Goal: Task Accomplishment & Management: Use online tool/utility

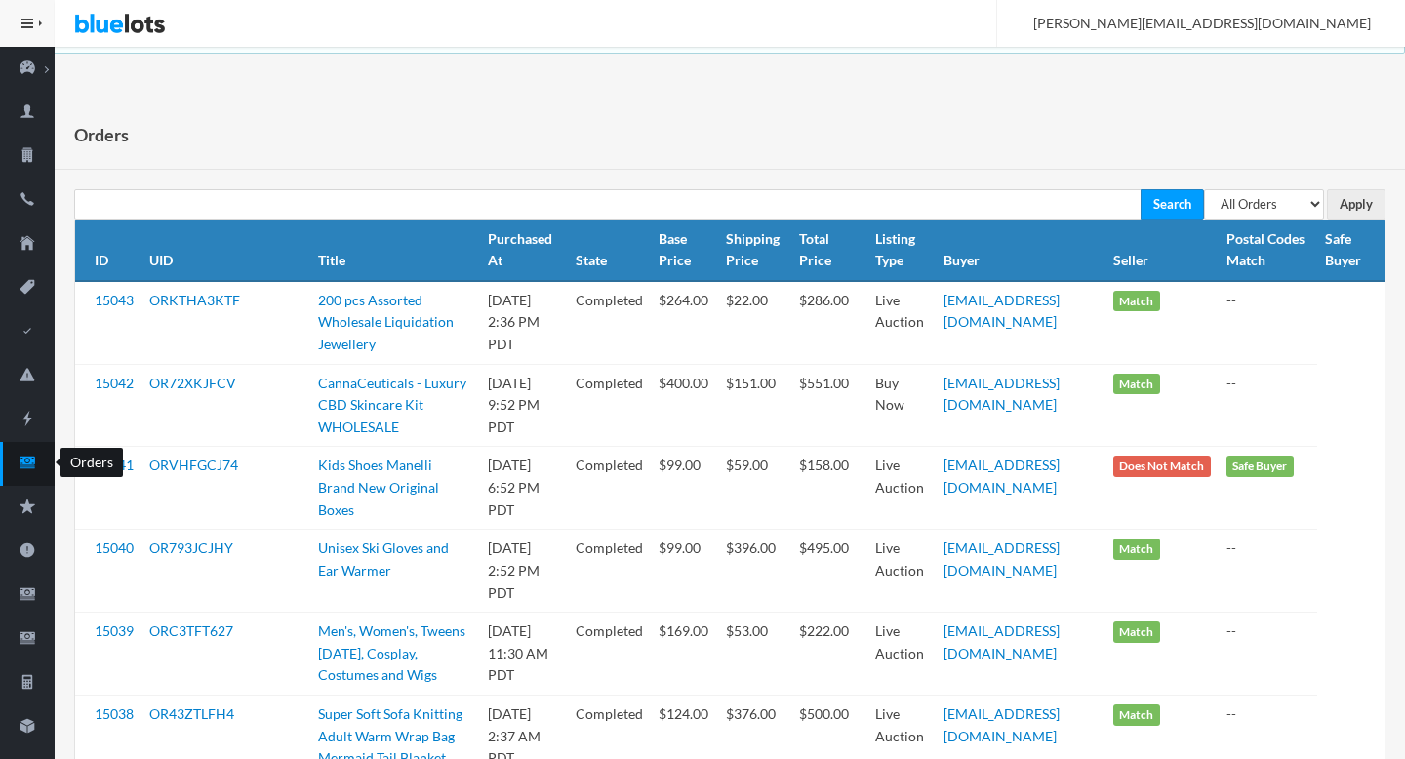
click at [21, 466] on icon "cash" at bounding box center [28, 463] width 16 height 12
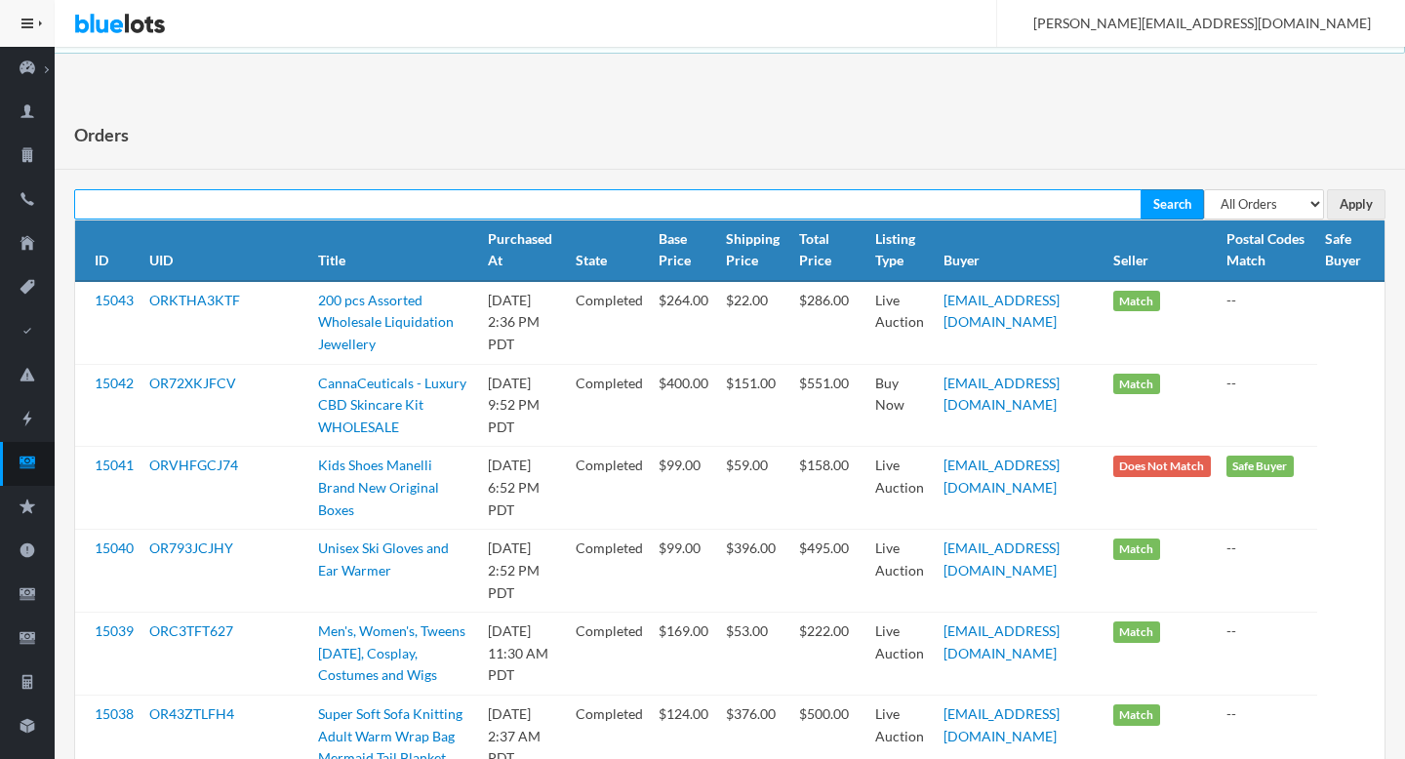
paste input "easnider01@gmail.com"
type input "easnider01@gmail.com"
click at [1140, 189] on input "Search" at bounding box center [1171, 204] width 63 height 30
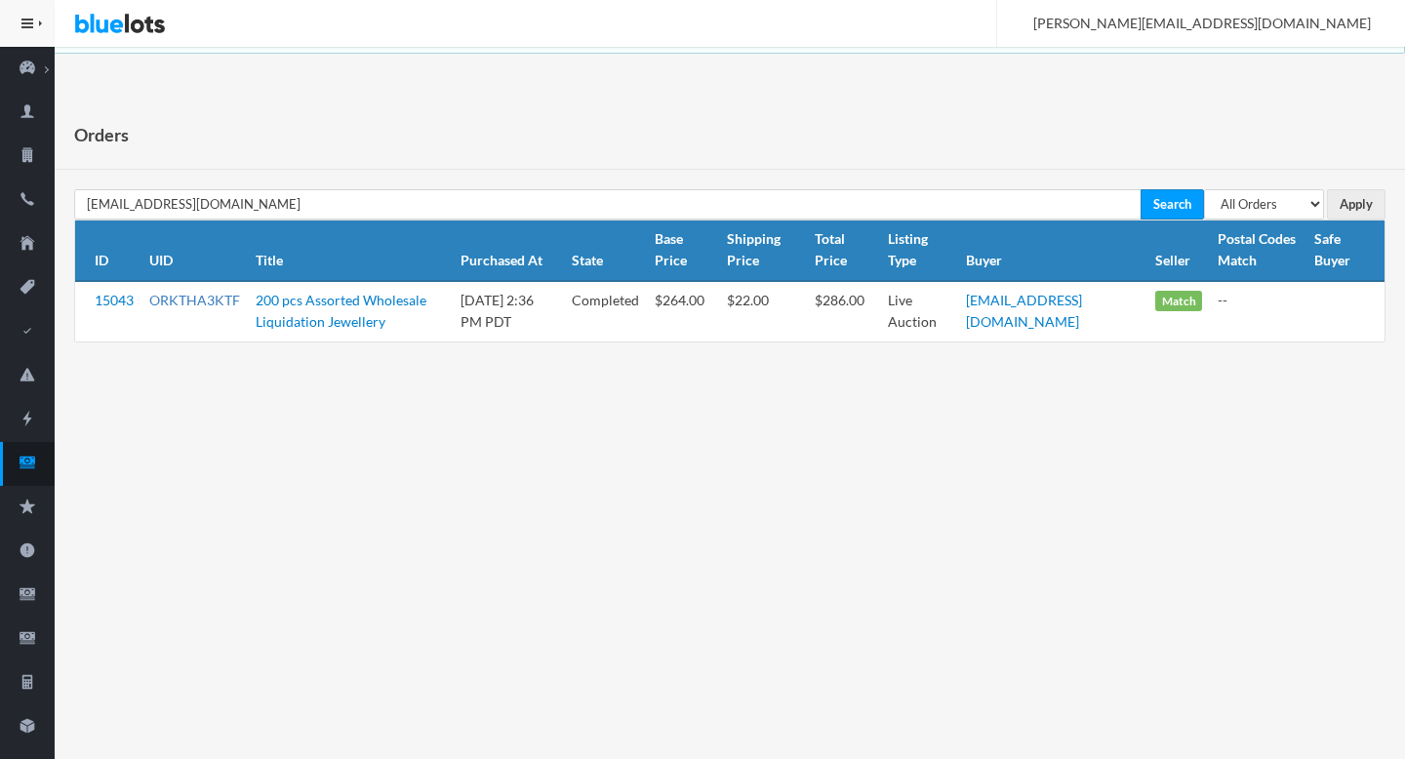
click at [201, 302] on link "ORKTHA3KTF" at bounding box center [194, 300] width 91 height 17
click at [44, 455] on icon "cash" at bounding box center [27, 463] width 55 height 18
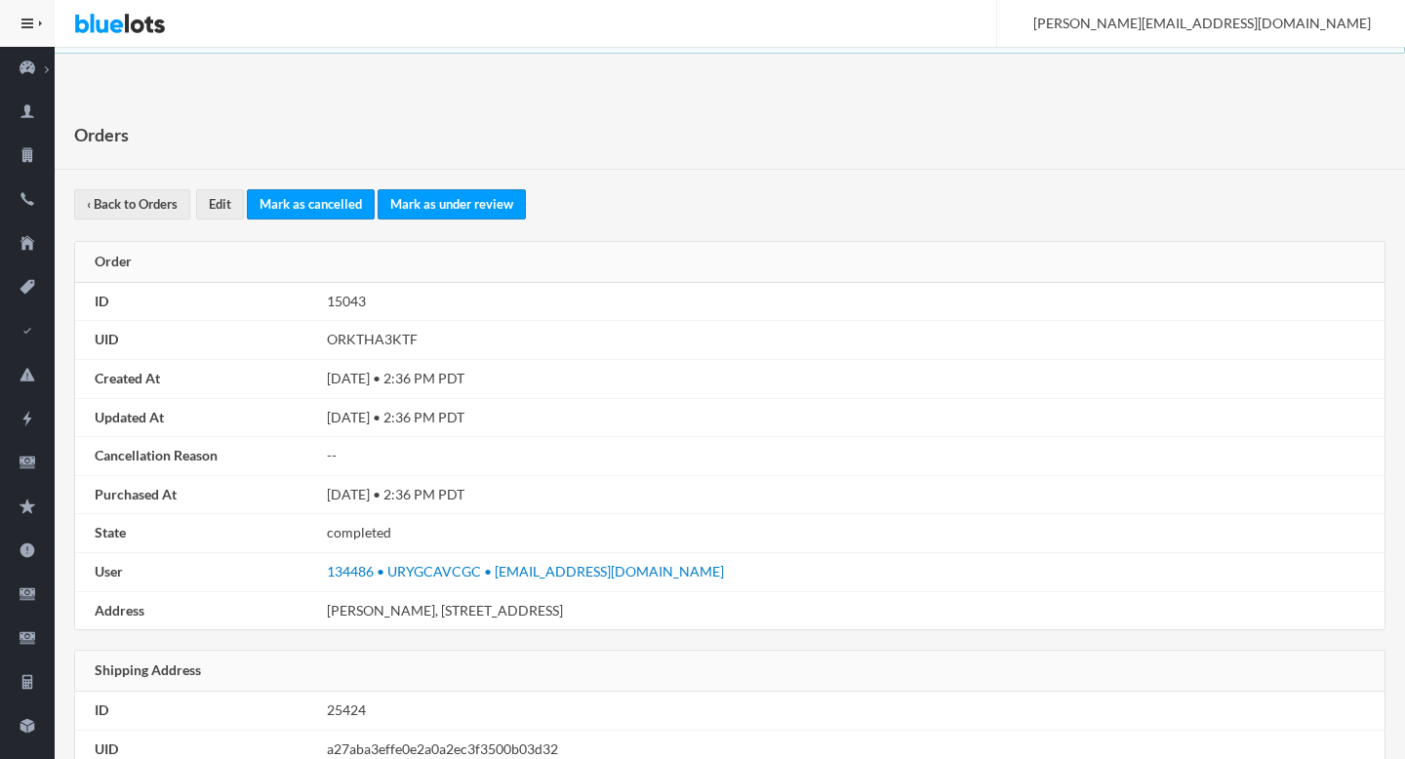
scroll to position [1106, 0]
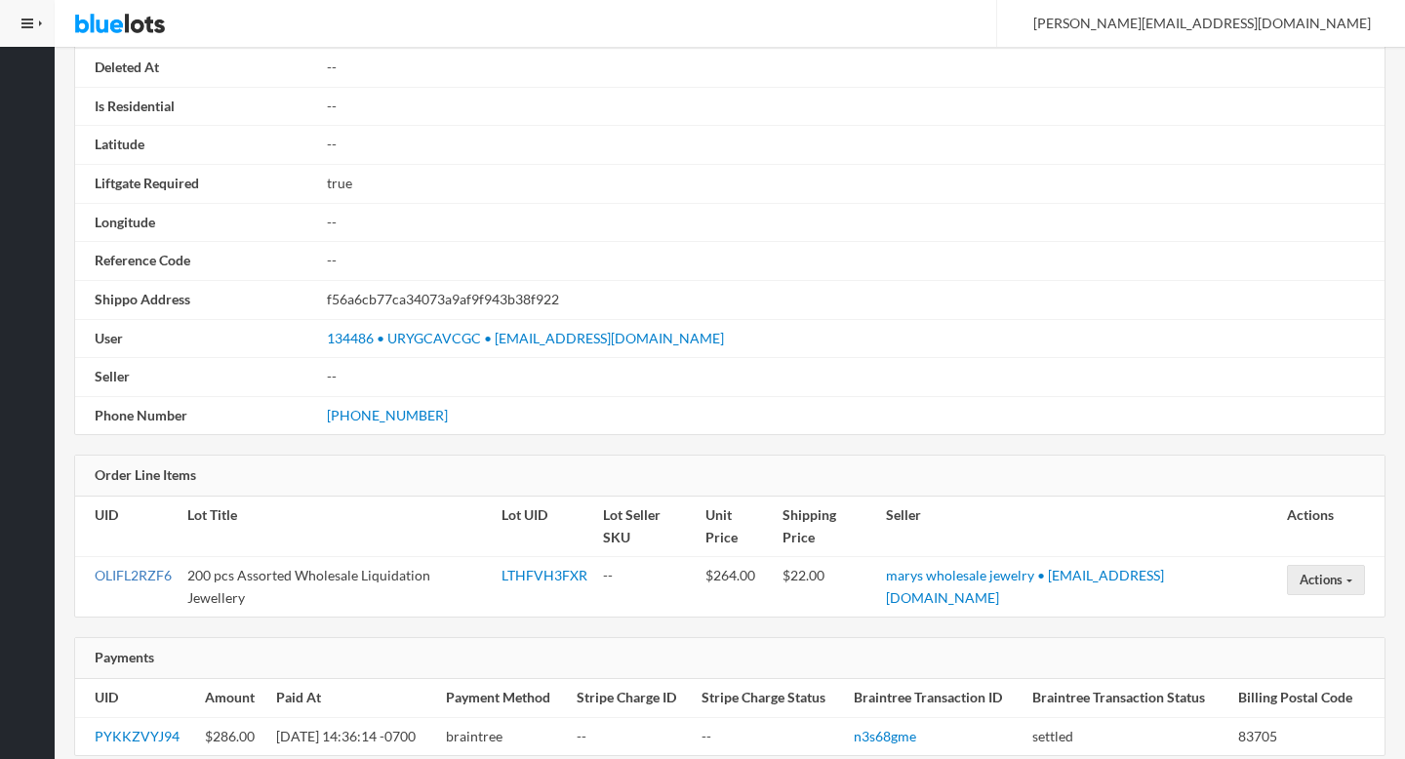
click at [132, 567] on link "OLIFL2RZF6" at bounding box center [133, 575] width 77 height 17
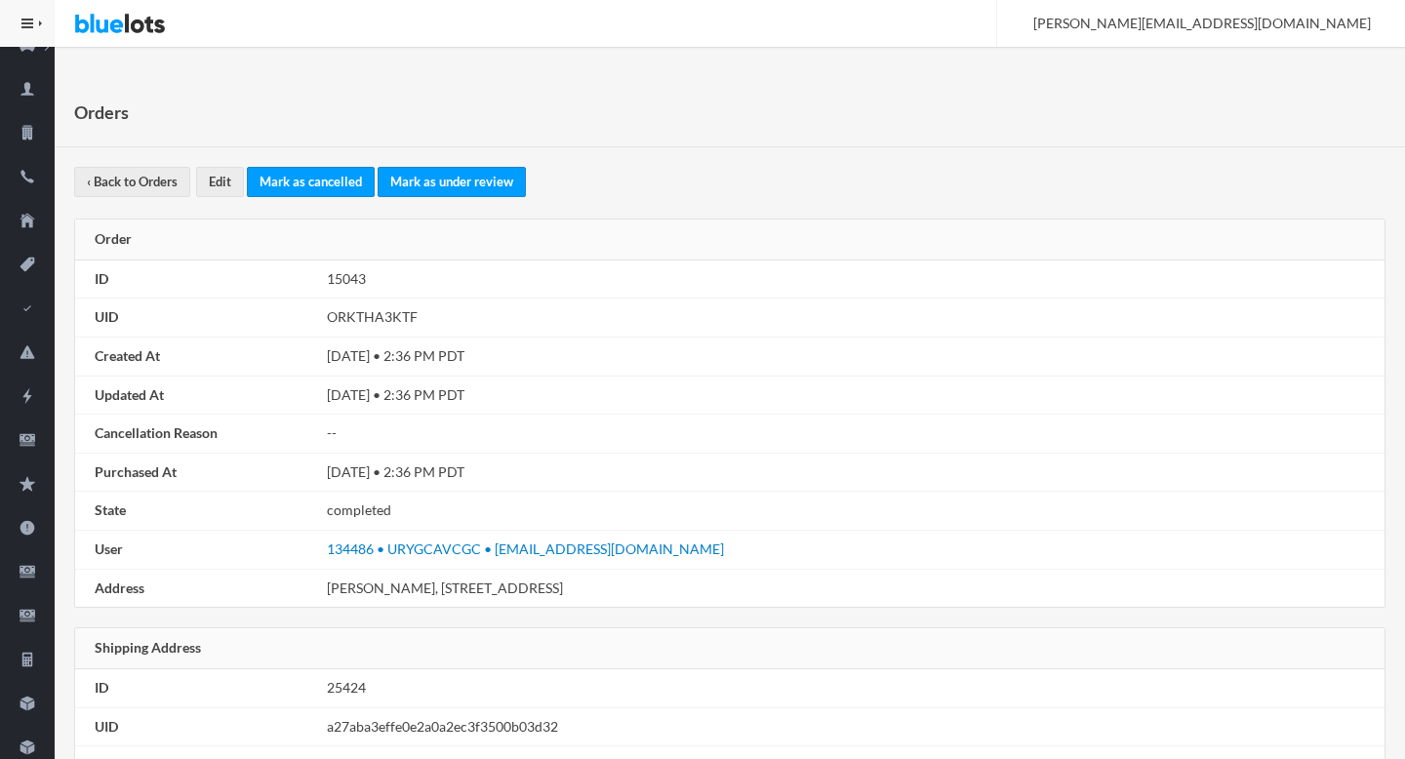
scroll to position [0, 0]
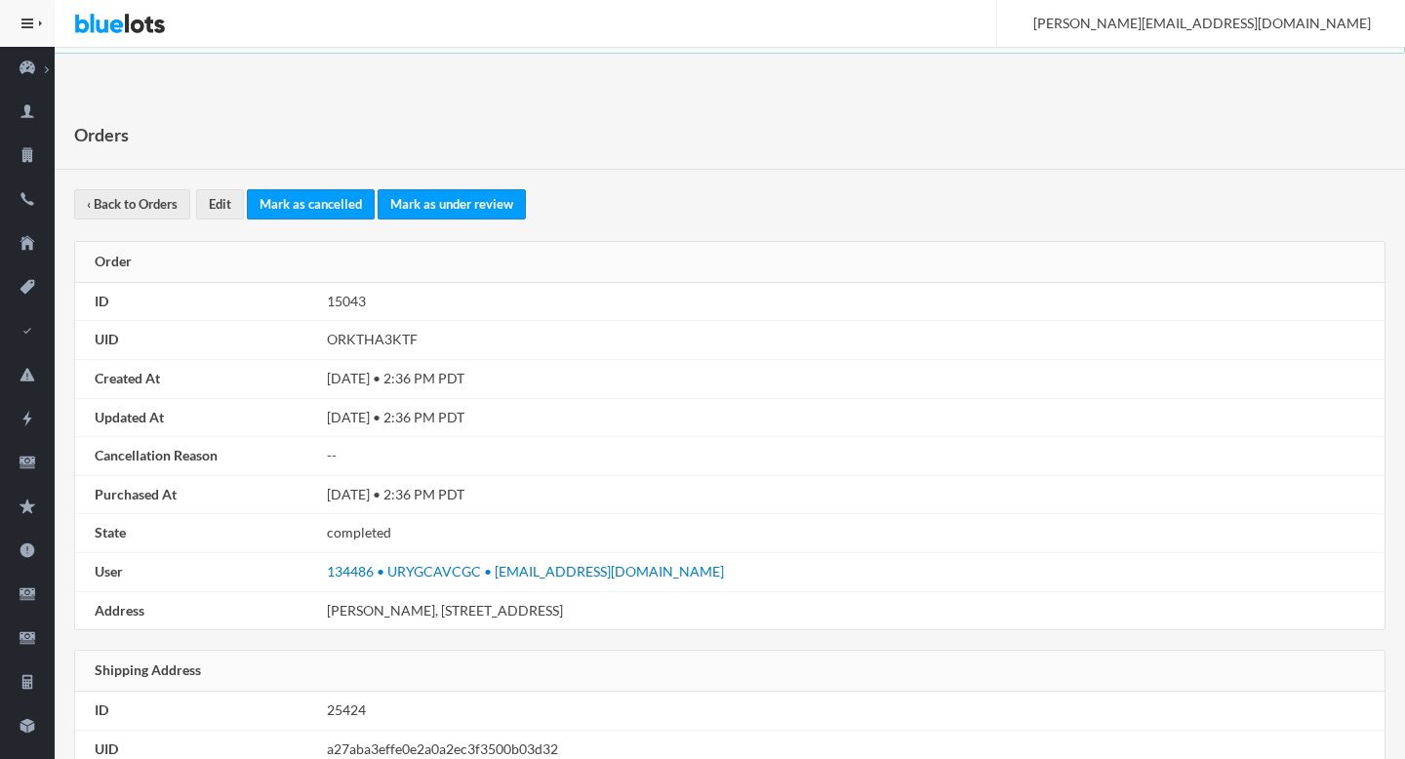
click at [748, 325] on td "ORKTHA3KTF" at bounding box center [851, 340] width 1065 height 39
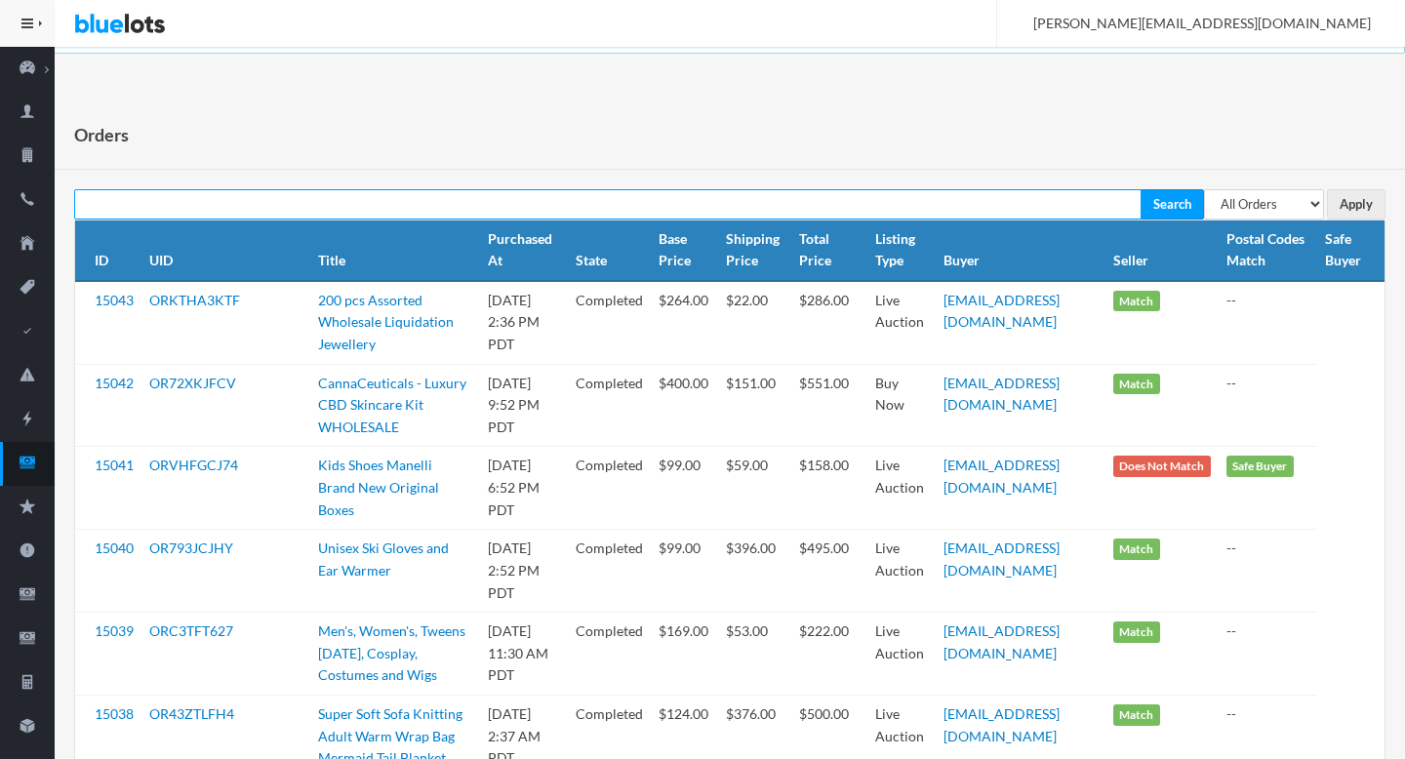
paste input "ORAKWCA2KL"
type input "ORAKWCA2KL"
click at [1140, 189] on input "Search" at bounding box center [1171, 204] width 63 height 30
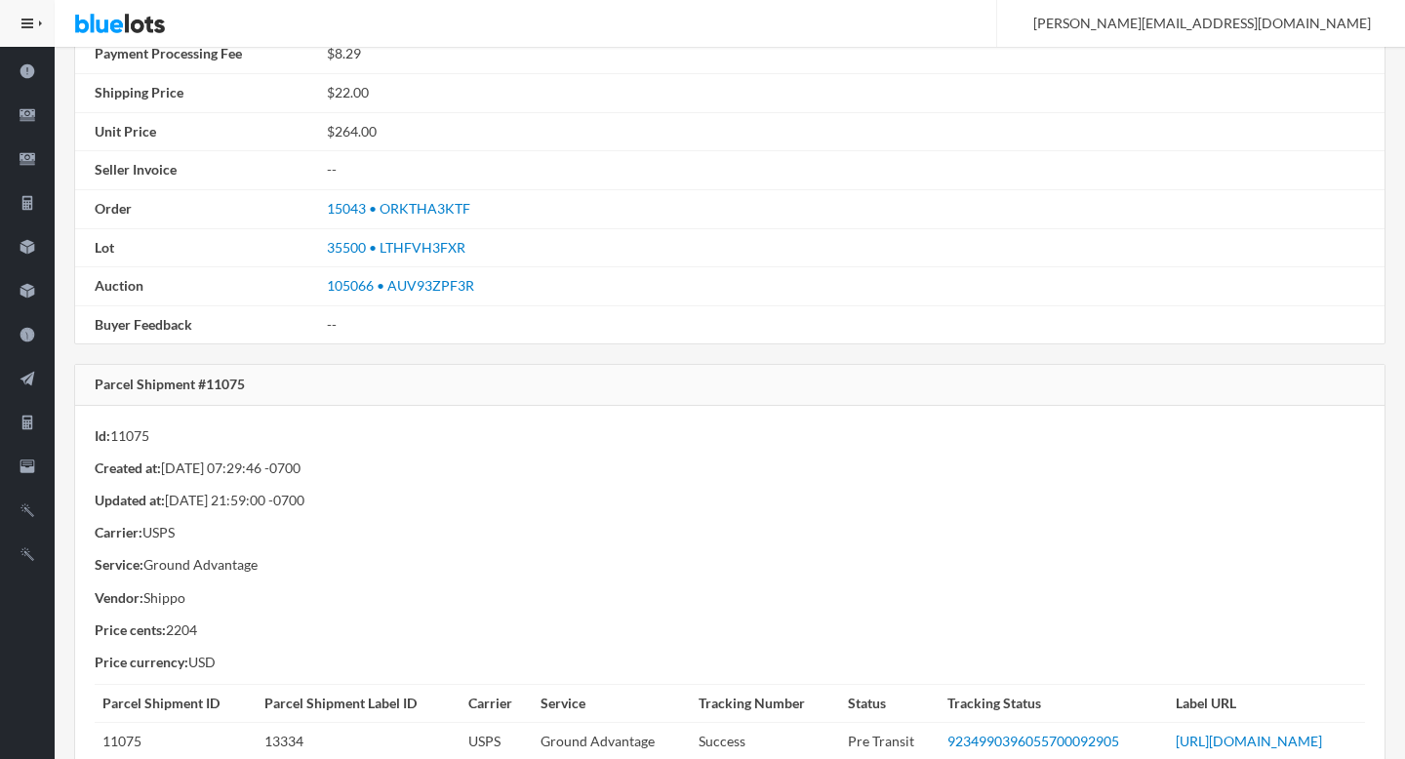
scroll to position [715, 0]
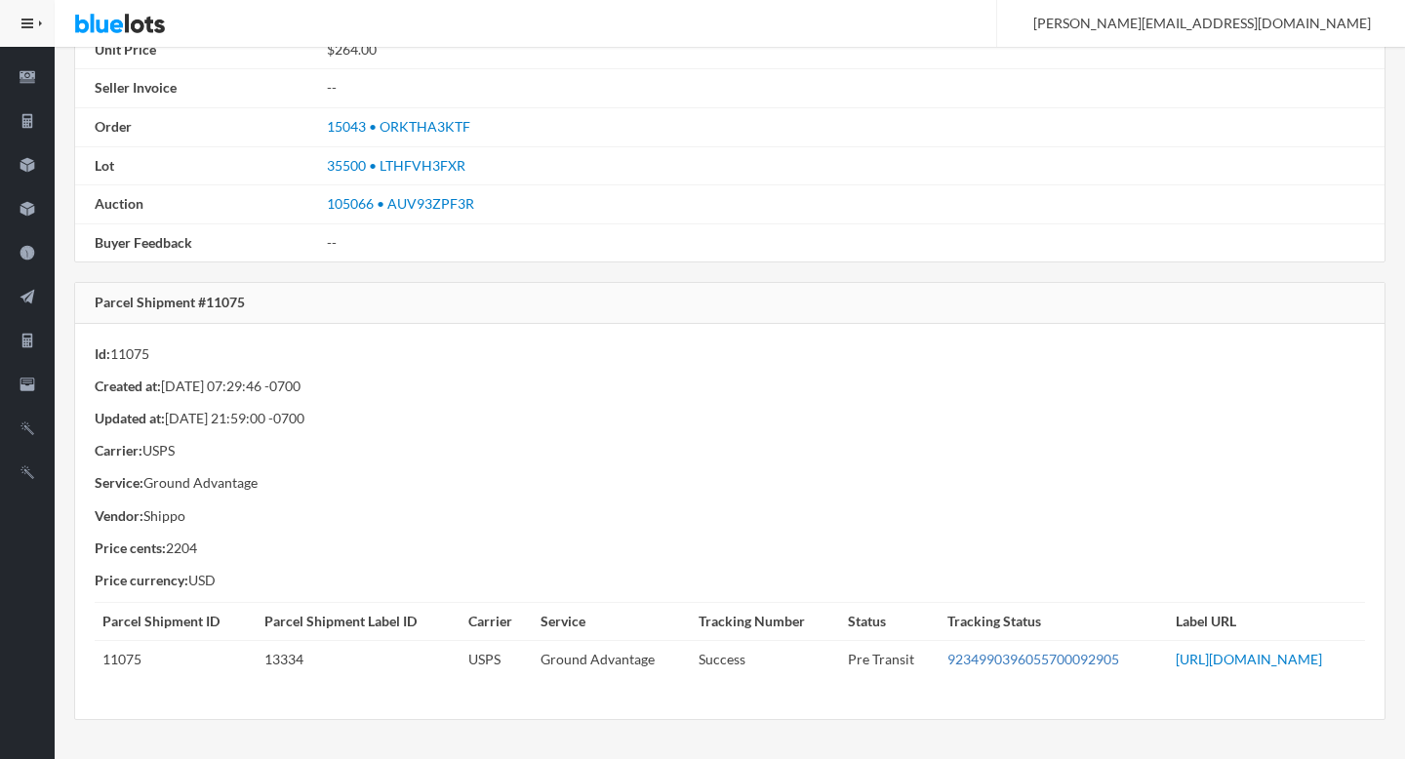
click at [947, 651] on link "9234990396055700092905" at bounding box center [1033, 659] width 172 height 17
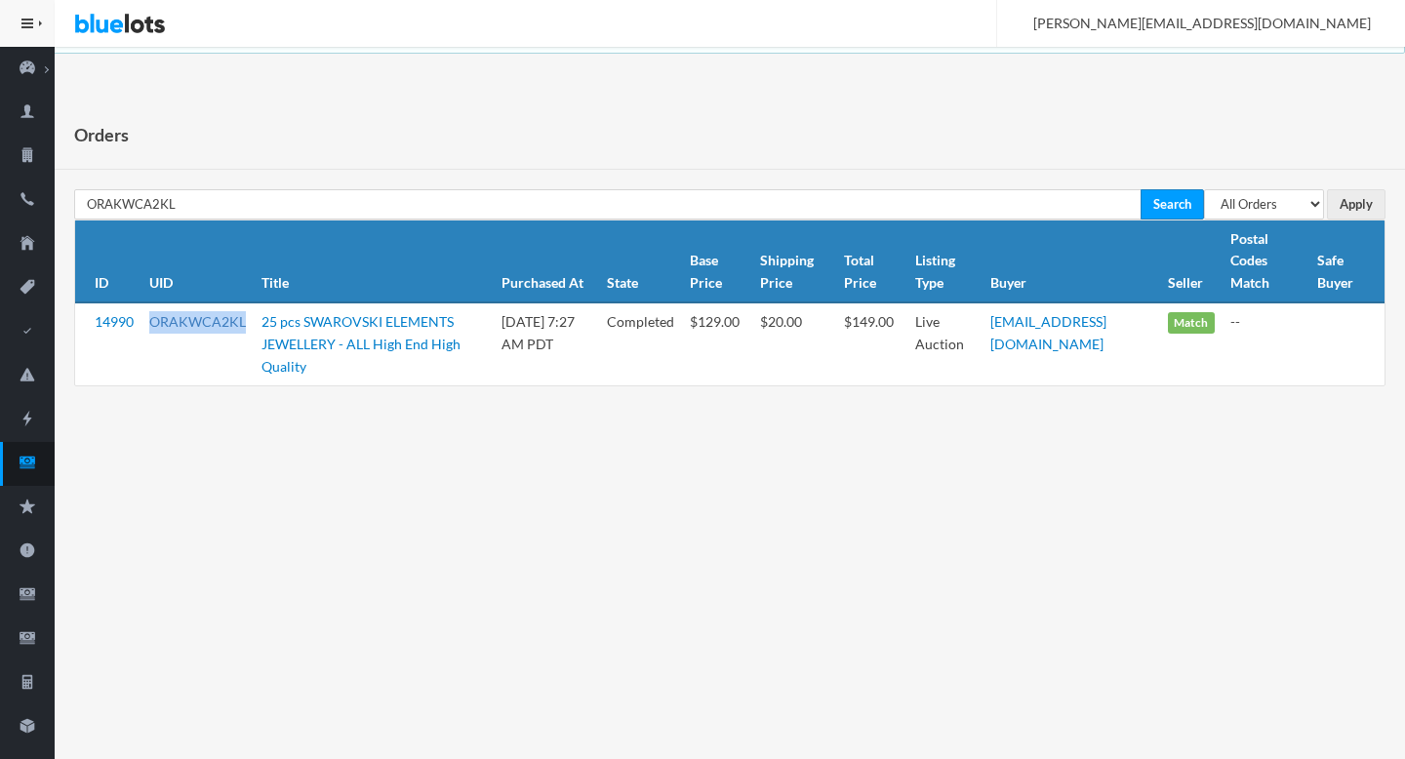
click at [211, 322] on link "ORAKWCA2KL" at bounding box center [197, 321] width 97 height 17
click at [26, 466] on icon "cash" at bounding box center [27, 463] width 55 height 18
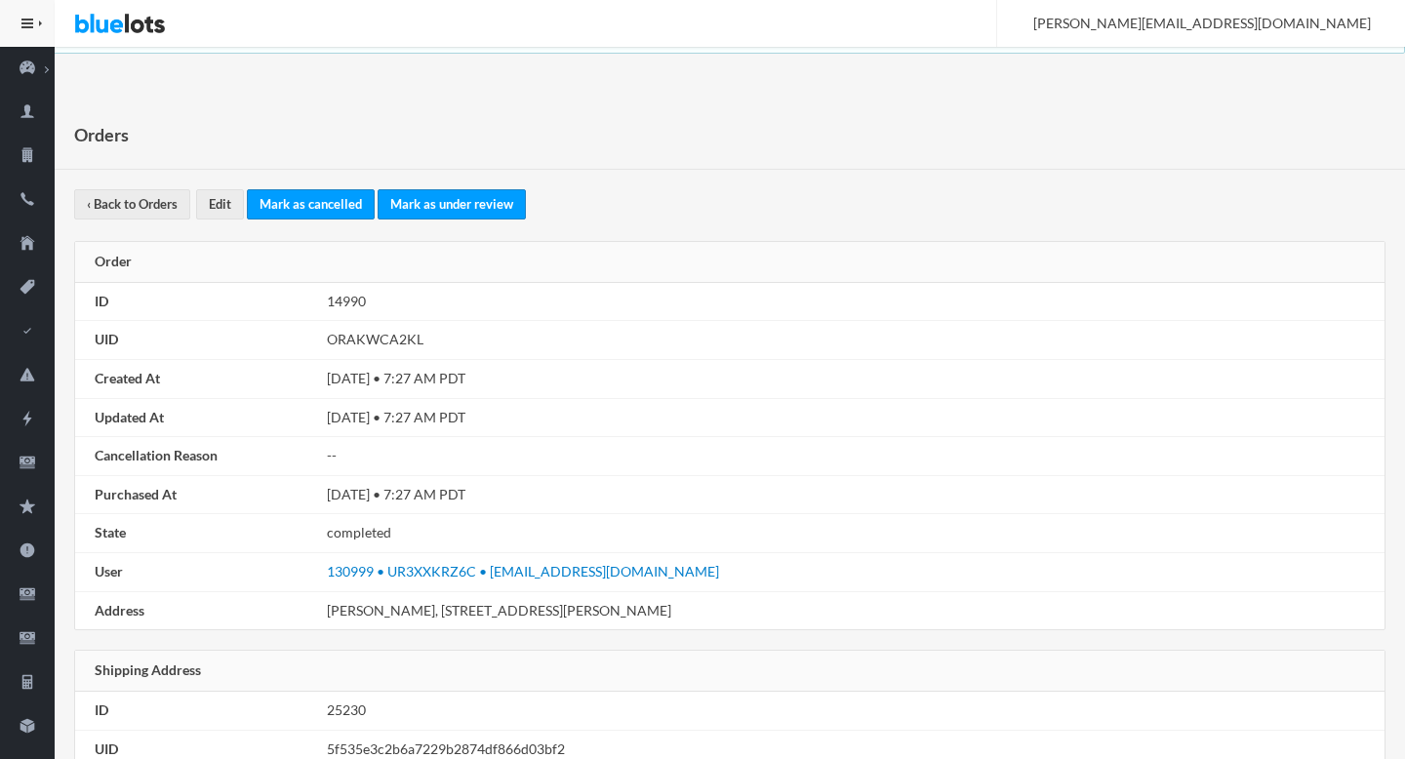
scroll to position [1142, 0]
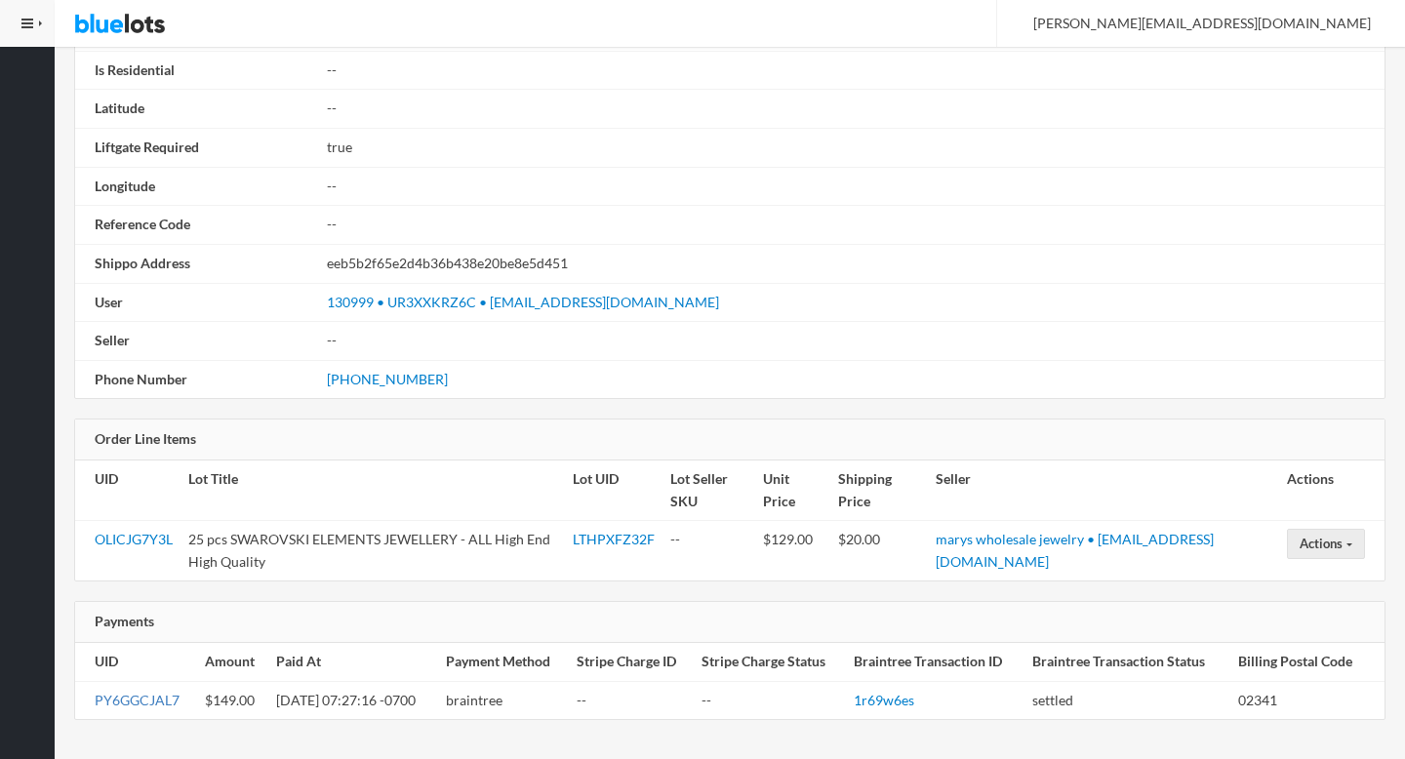
click at [142, 700] on link "PY6GGCJAL7" at bounding box center [137, 700] width 85 height 17
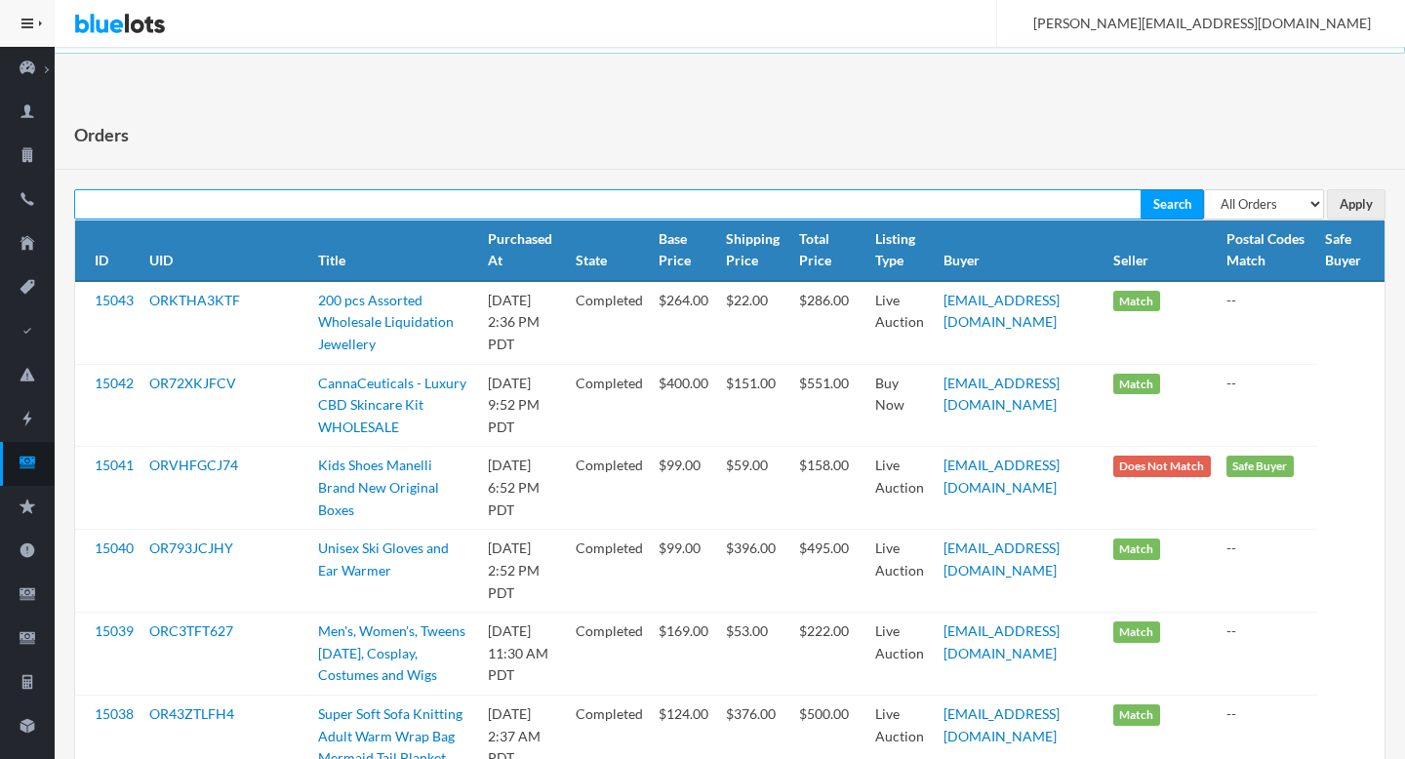
paste input "OR76ZHJHW4"
type input "OR76ZHJHW4"
click at [1140, 189] on input "Search" at bounding box center [1171, 204] width 63 height 30
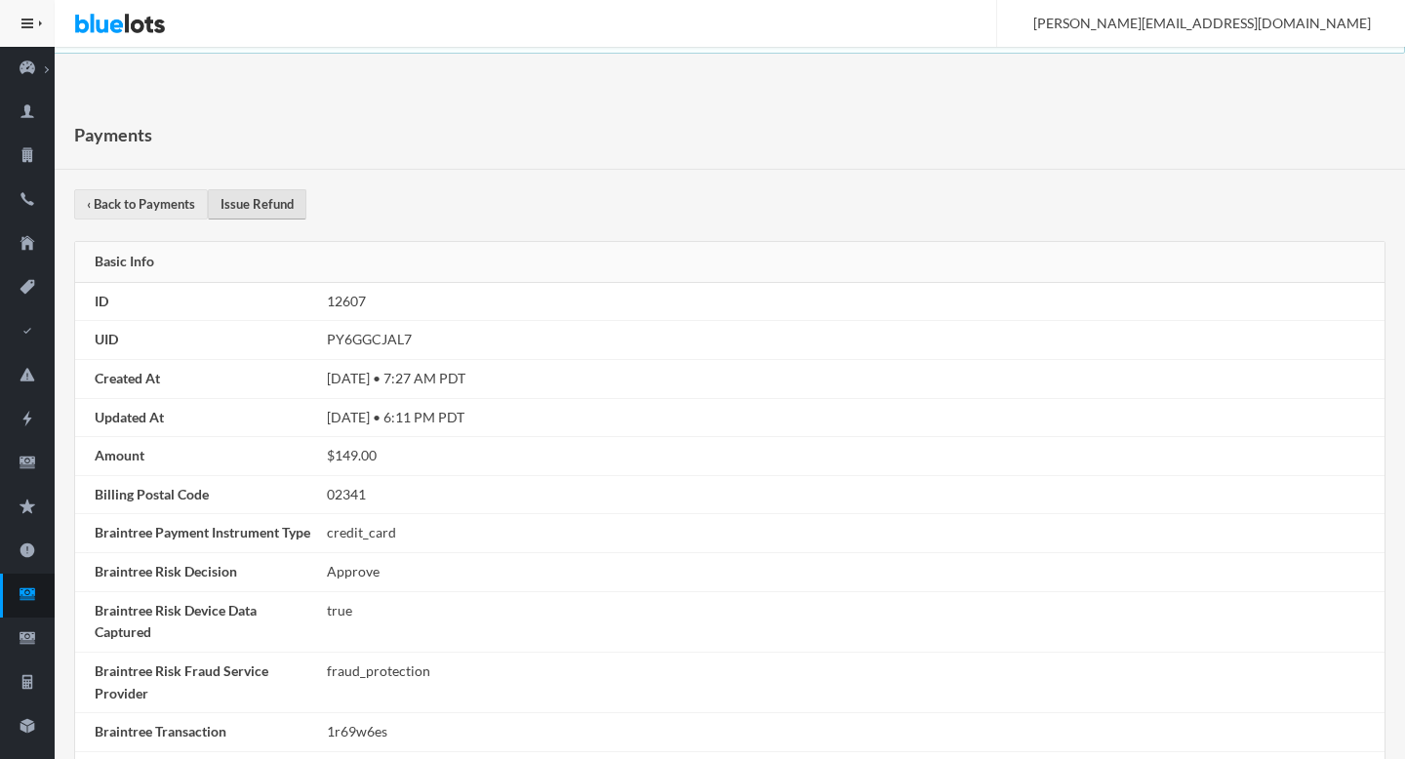
click at [260, 196] on link "Issue Refund" at bounding box center [257, 204] width 99 height 30
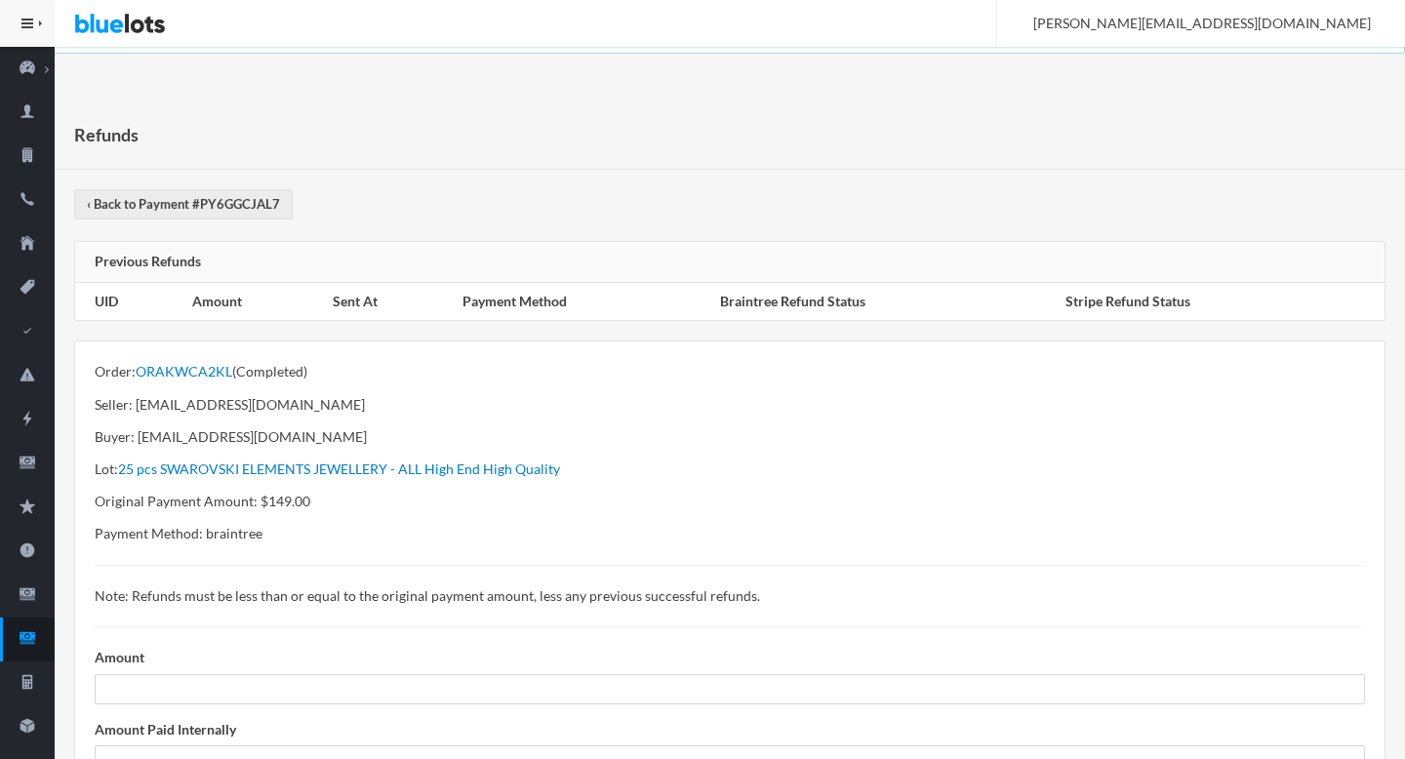
click at [280, 502] on p "Original Payment Amount: $149.00" at bounding box center [730, 502] width 1270 height 22
copy p "149.00"
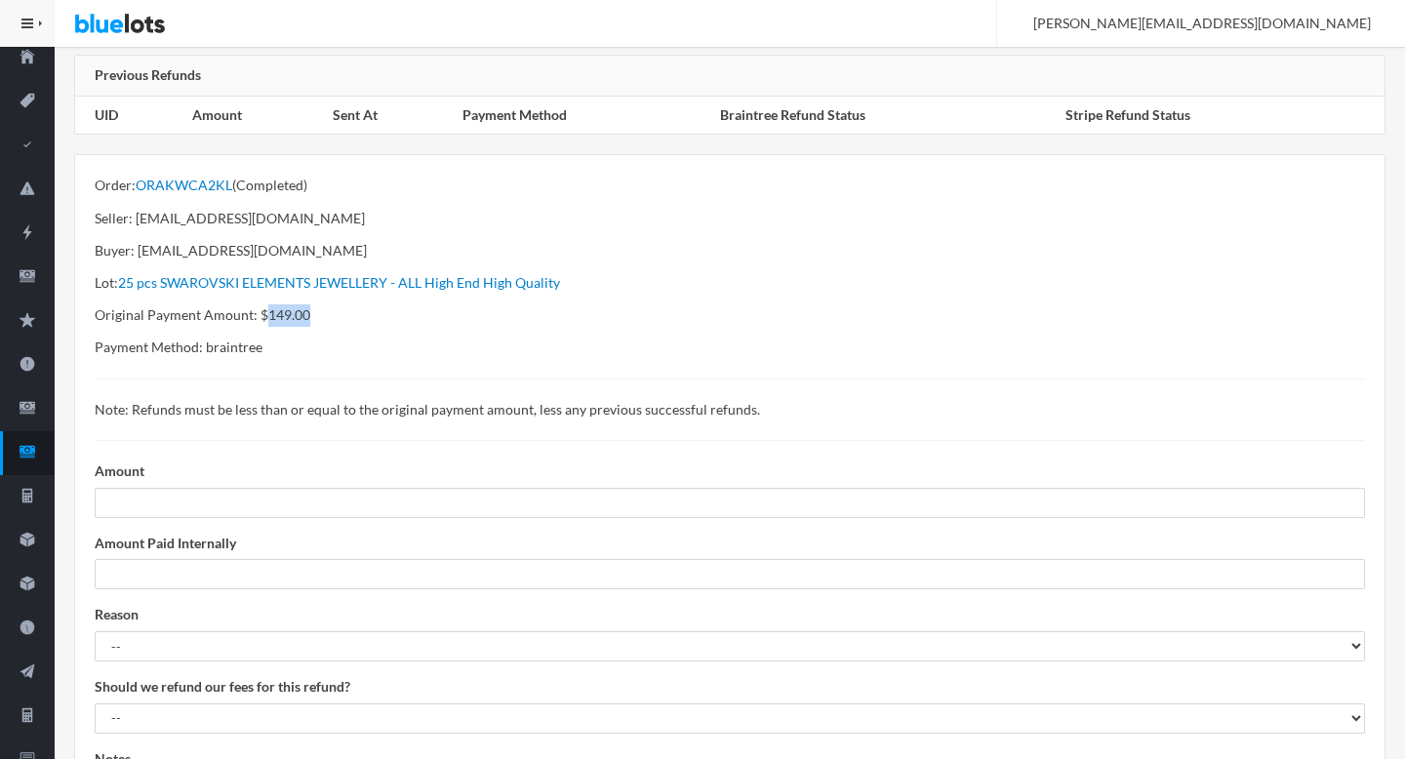
scroll to position [316, 0]
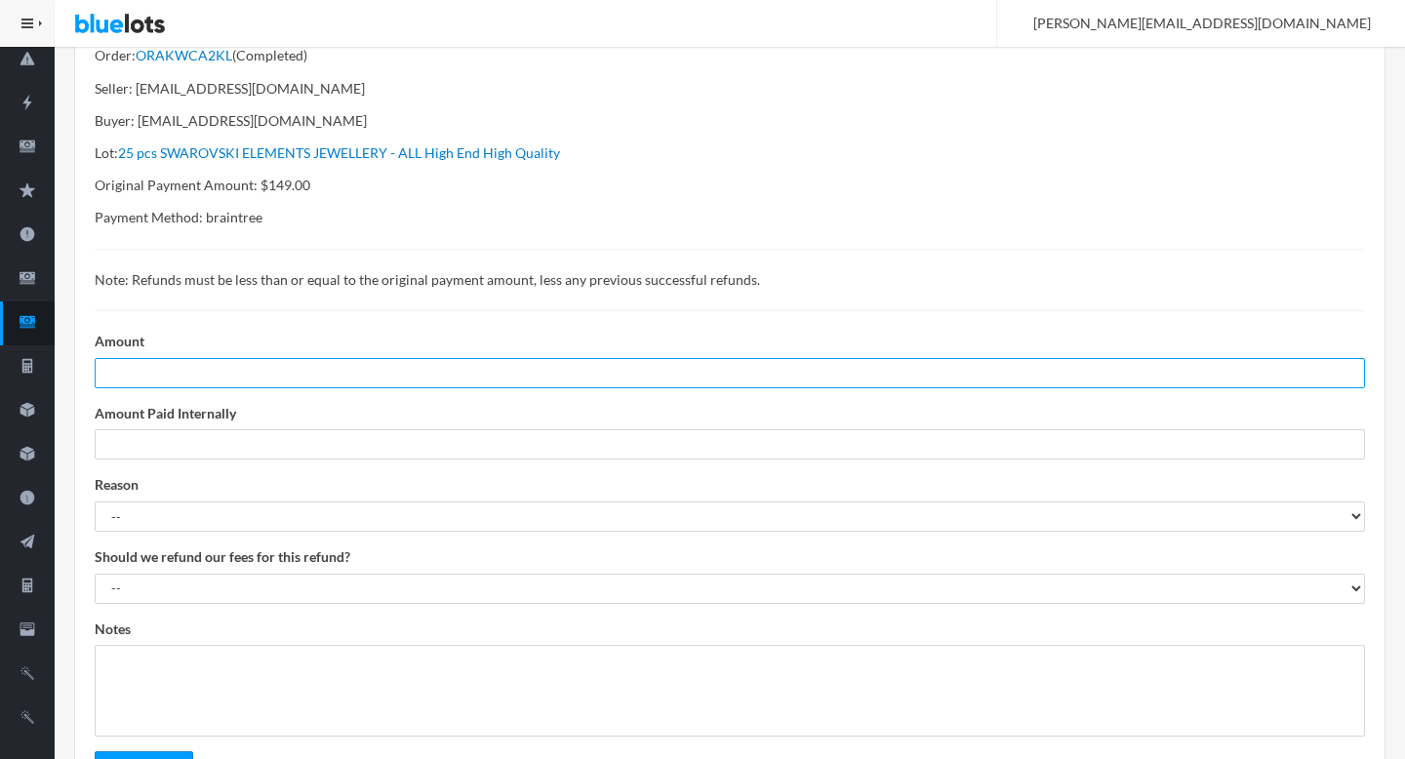
click at [195, 368] on input "number" at bounding box center [730, 373] width 1270 height 30
paste input "149.00"
type input "149.00"
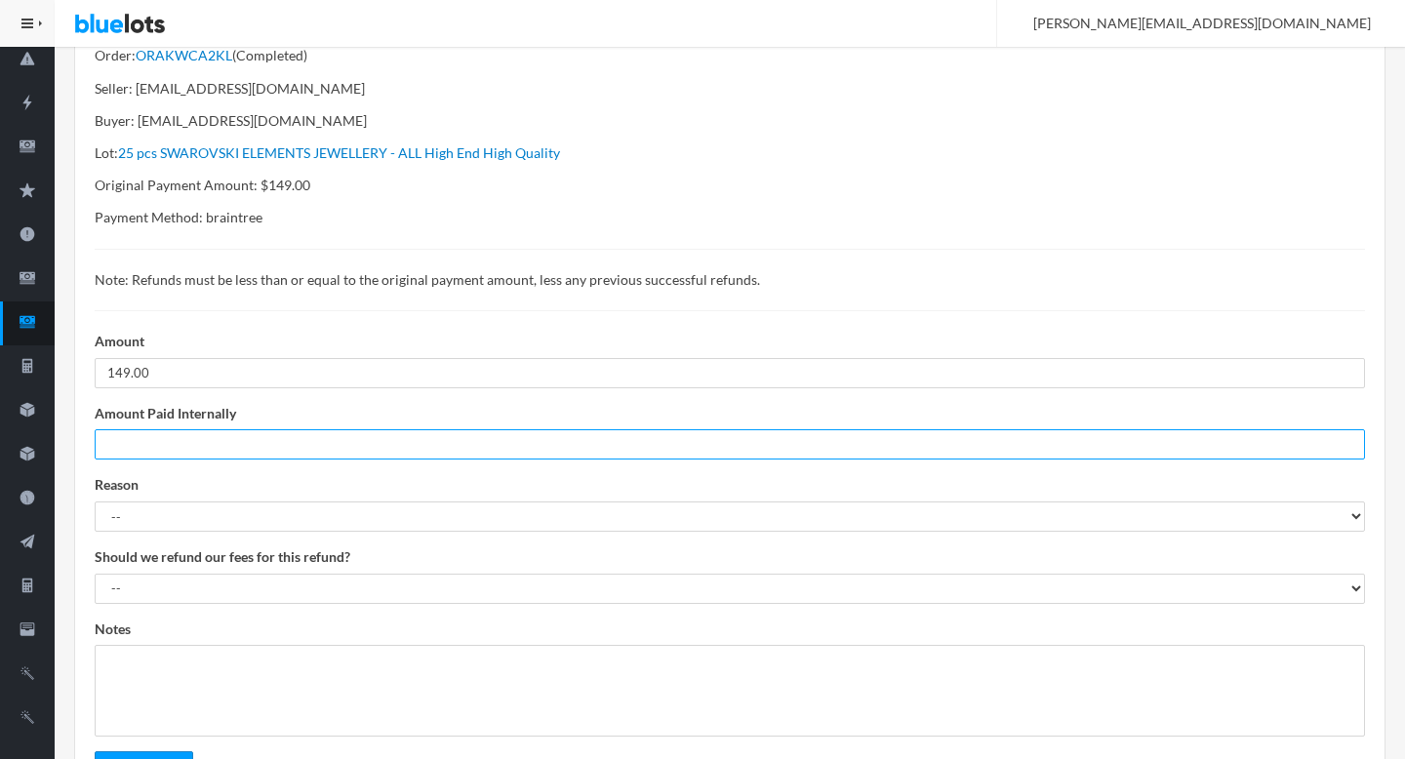
click at [196, 447] on input "number" at bounding box center [730, 444] width 1270 height 30
type input "0"
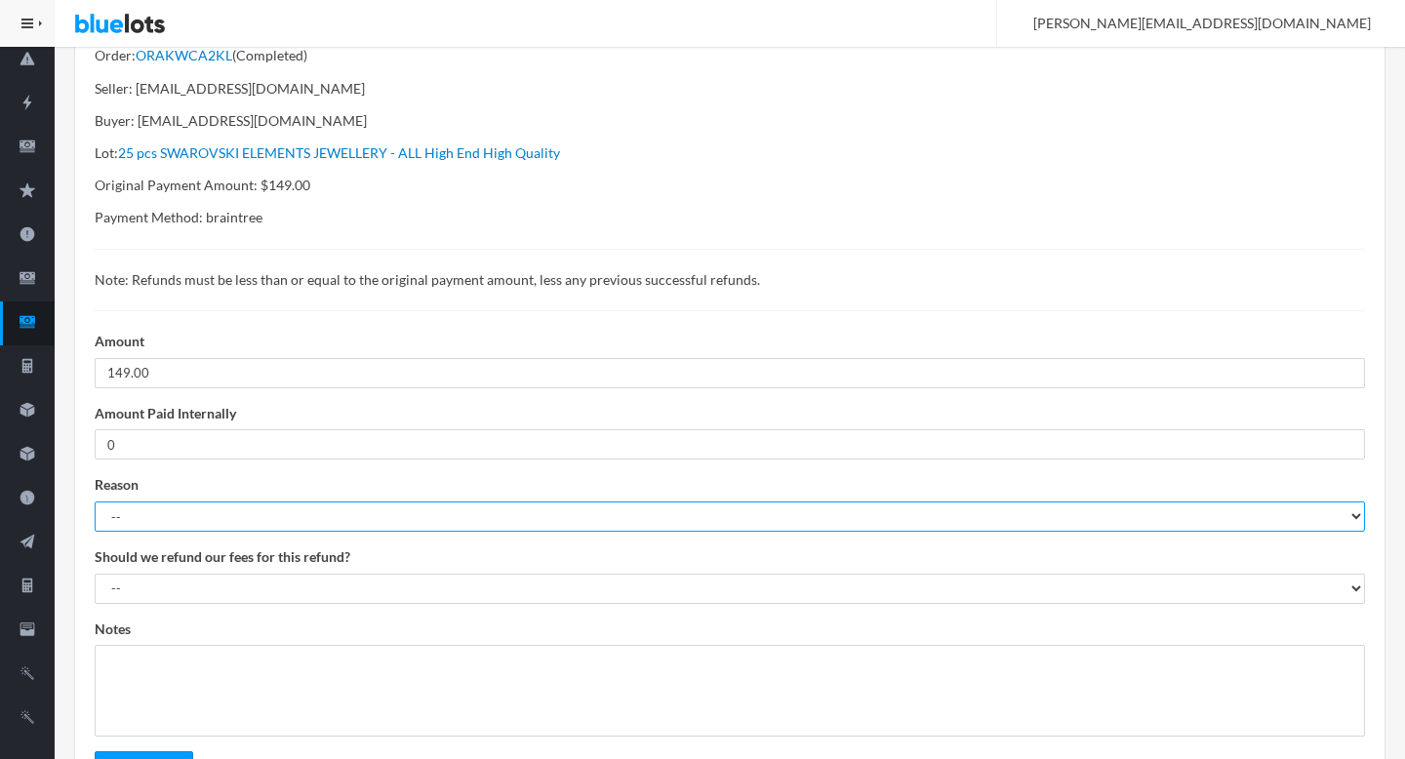
click at [220, 515] on select "-- Suspected Fraud Missing Items Damaged Items Shipping Loss Or Damage Customer…" at bounding box center [730, 516] width 1270 height 30
select select "damaged_items"
click at [95, 501] on select "-- Suspected Fraud Missing Items Damaged Items Shipping Loss Or Damage Customer…" at bounding box center [730, 516] width 1270 height 30
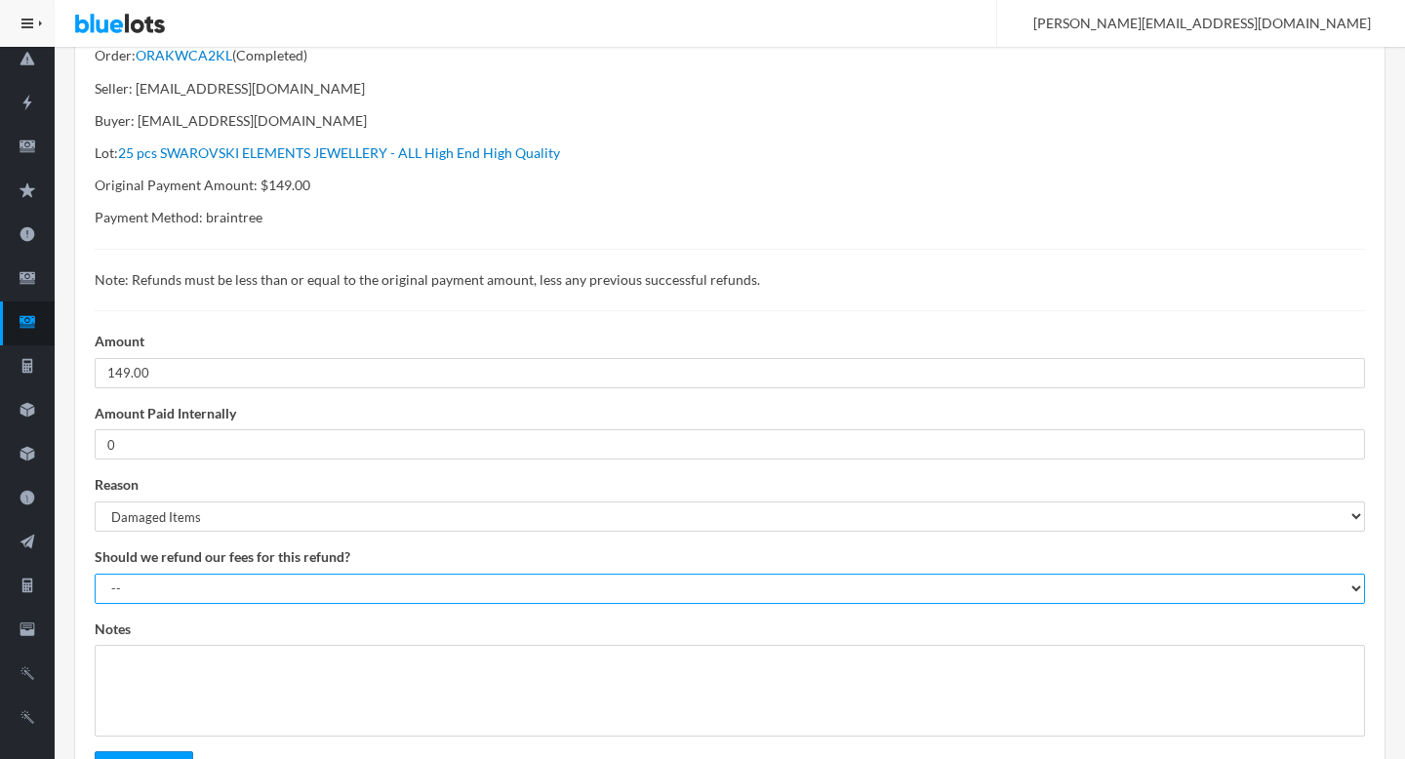
click at [191, 589] on select "-- YES - Refund commission and payment processing fee NO - Do not refund commis…" at bounding box center [730, 589] width 1270 height 30
select select "0"
click at [95, 574] on select "-- YES - Refund commission and payment processing fee NO - Do not refund commis…" at bounding box center [730, 589] width 1270 height 30
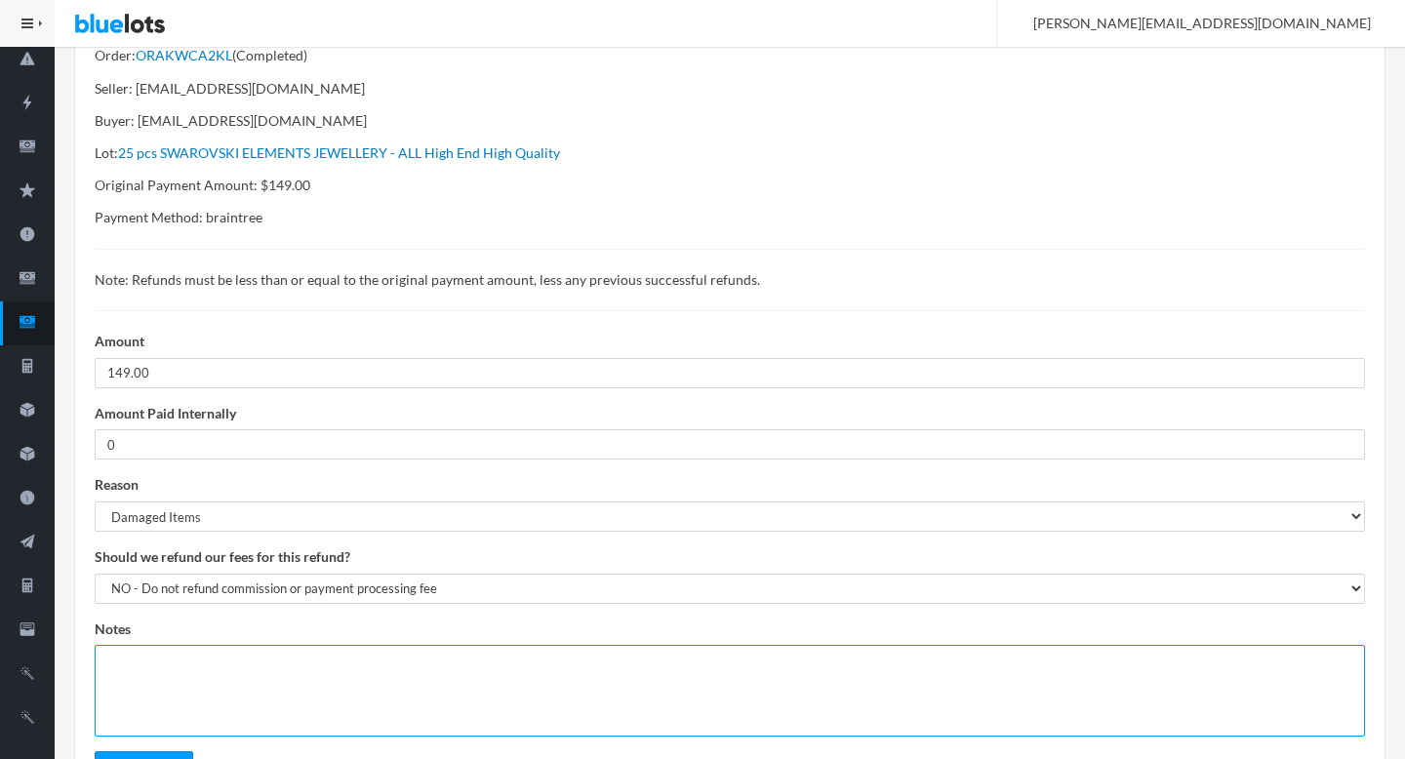
click at [352, 673] on textarea at bounding box center [730, 691] width 1270 height 92
paste textarea "https://bluelots.zendesk.com/agent/tickets/15012"
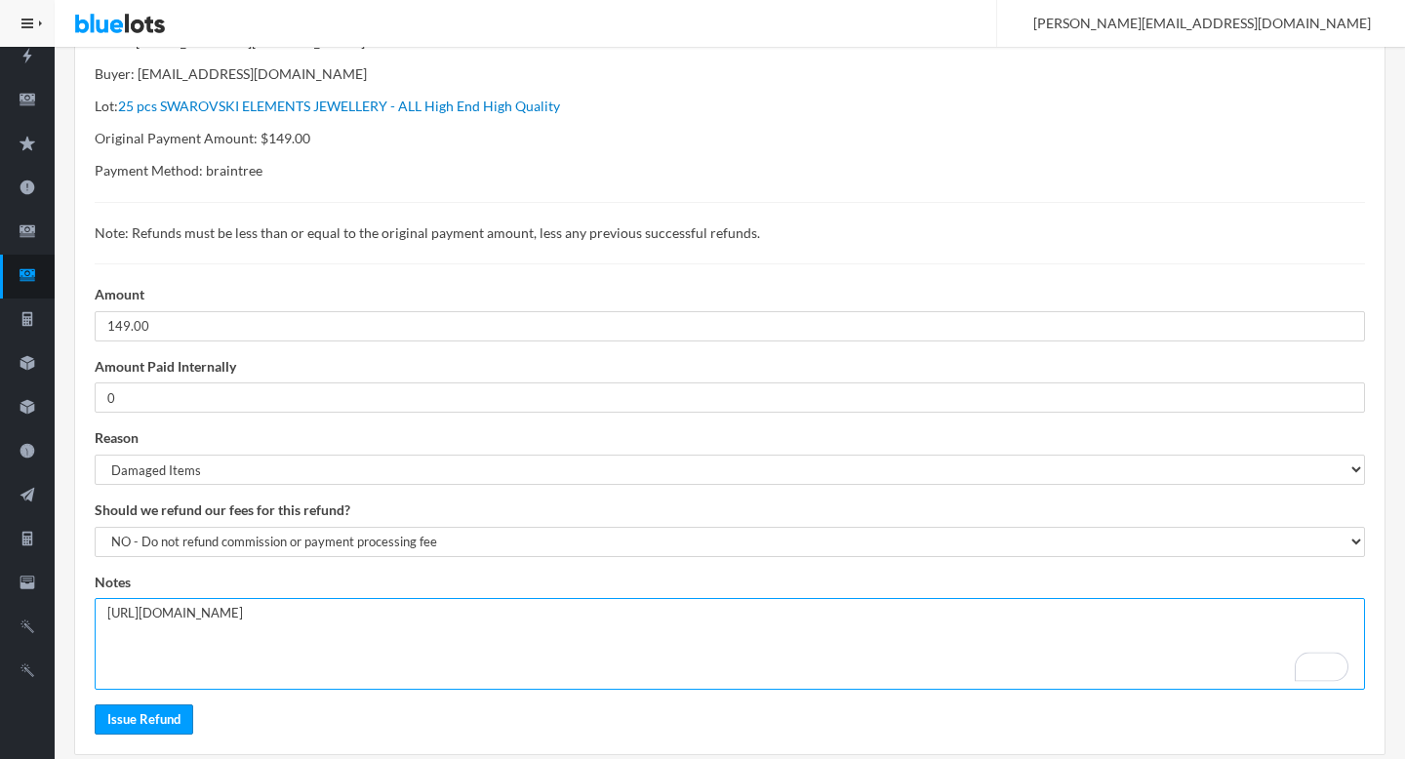
scroll to position [398, 0]
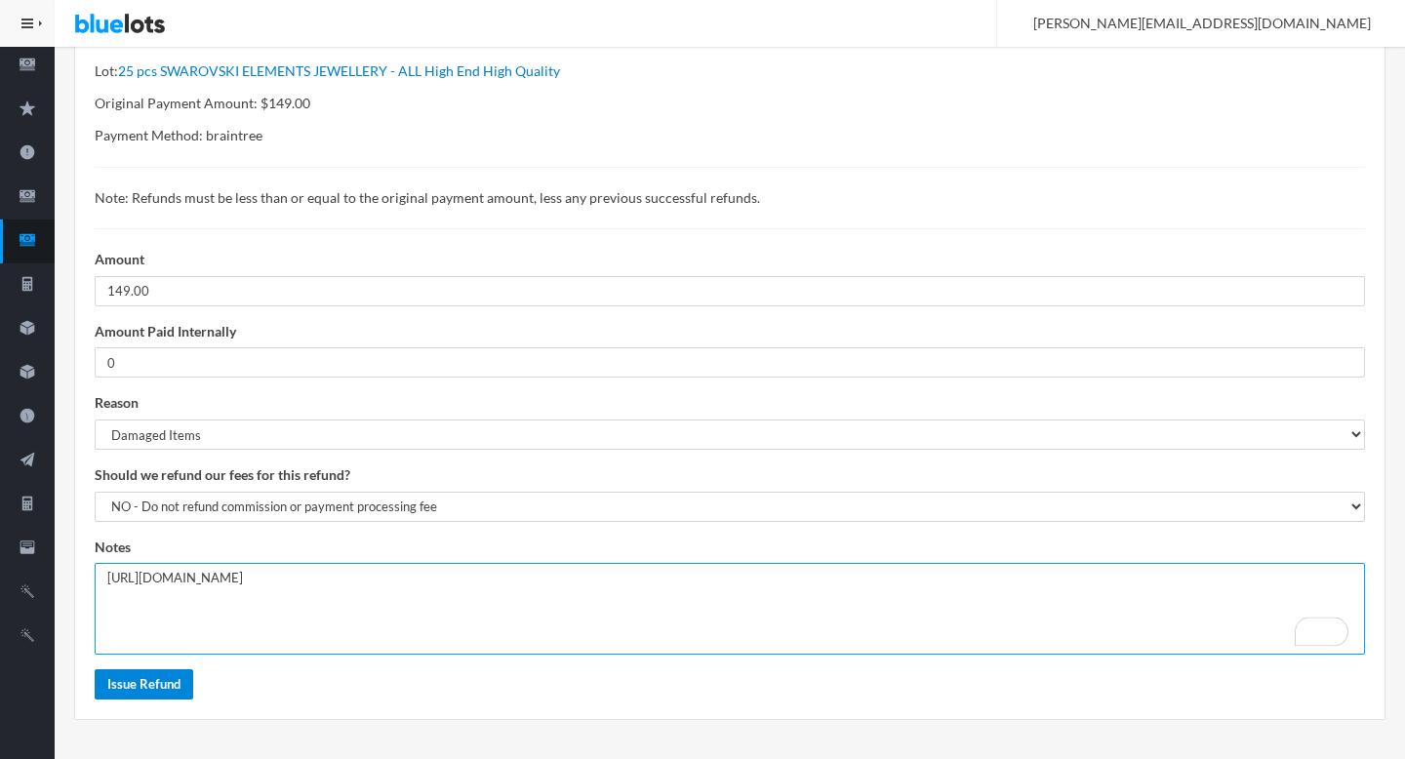
type textarea "https://bluelots.zendesk.com/agent/tickets/15012"
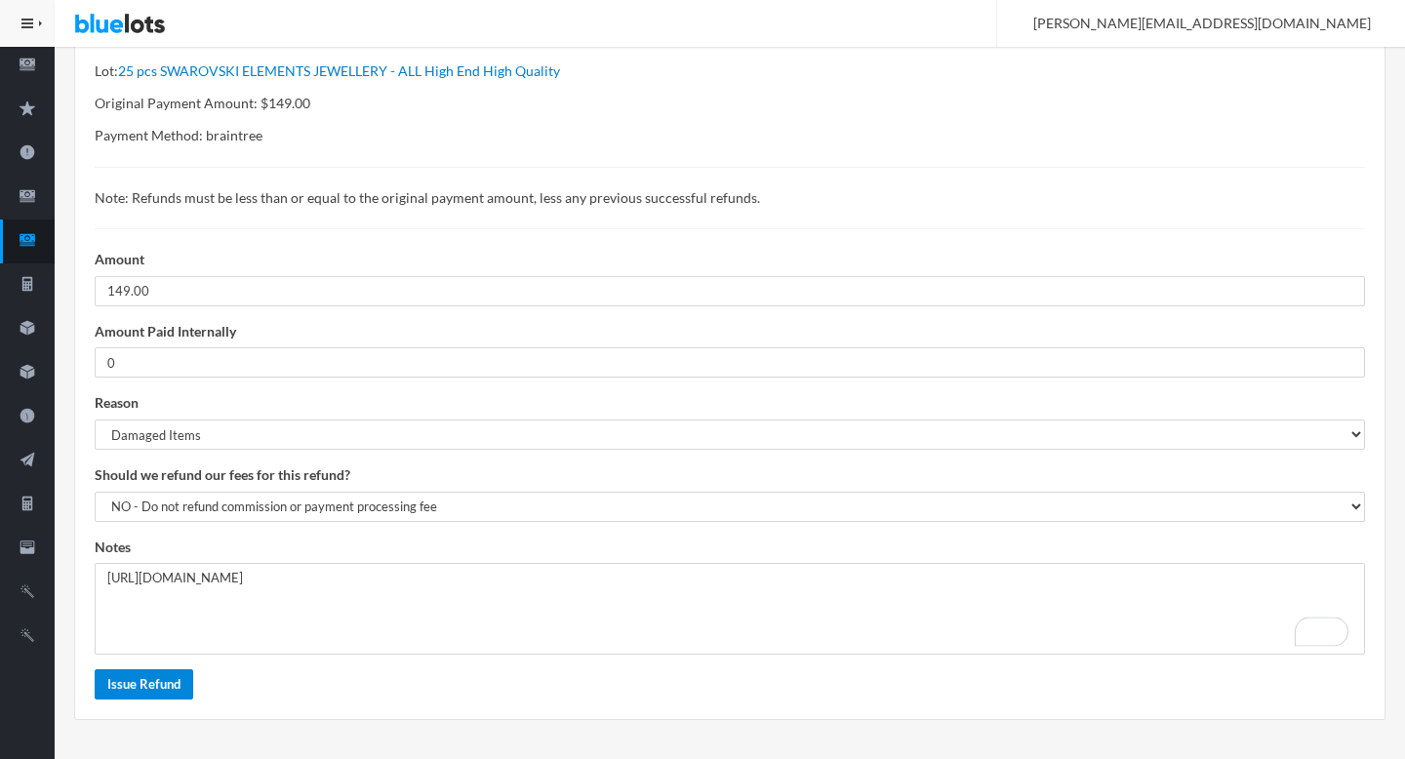
click at [145, 685] on input "Issue Refund" at bounding box center [144, 684] width 99 height 30
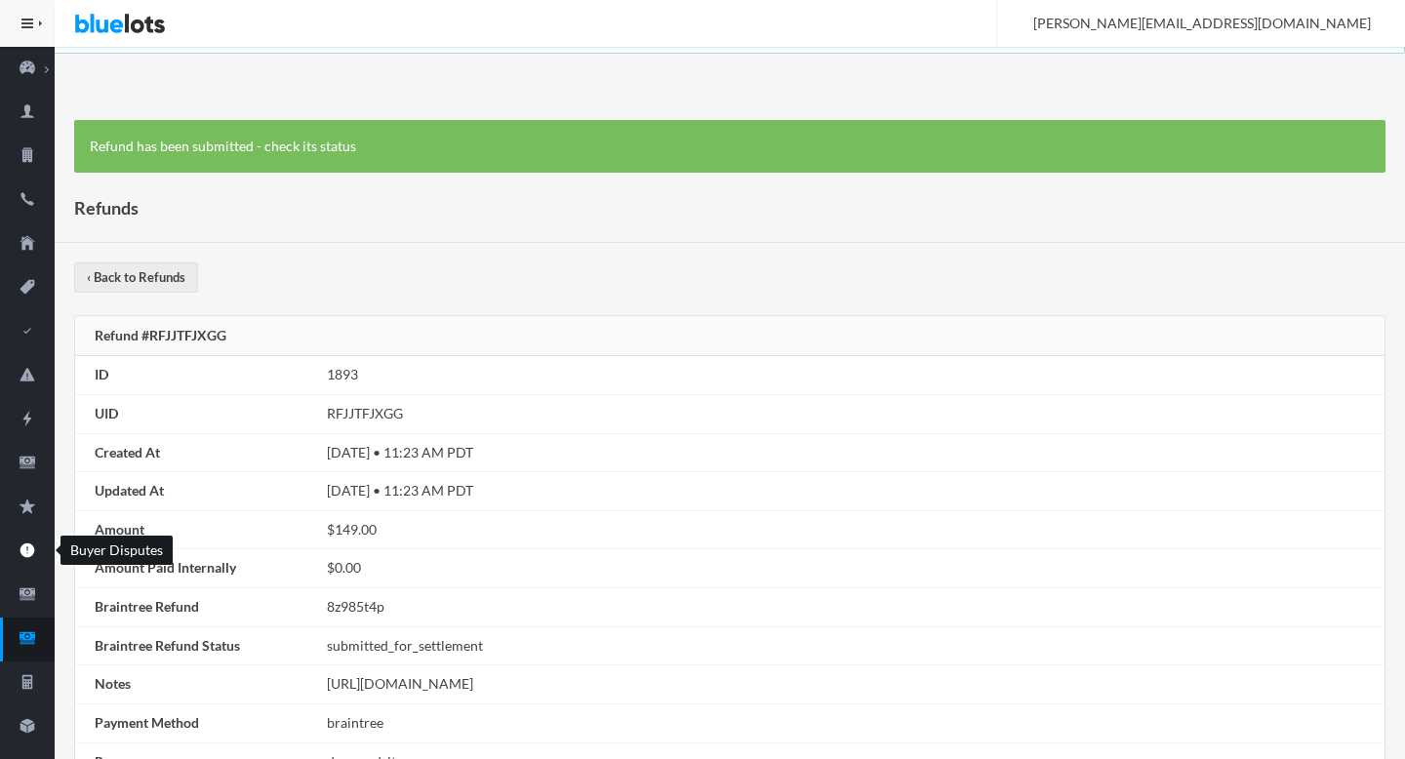
click at [37, 545] on icon "alert" at bounding box center [27, 550] width 55 height 18
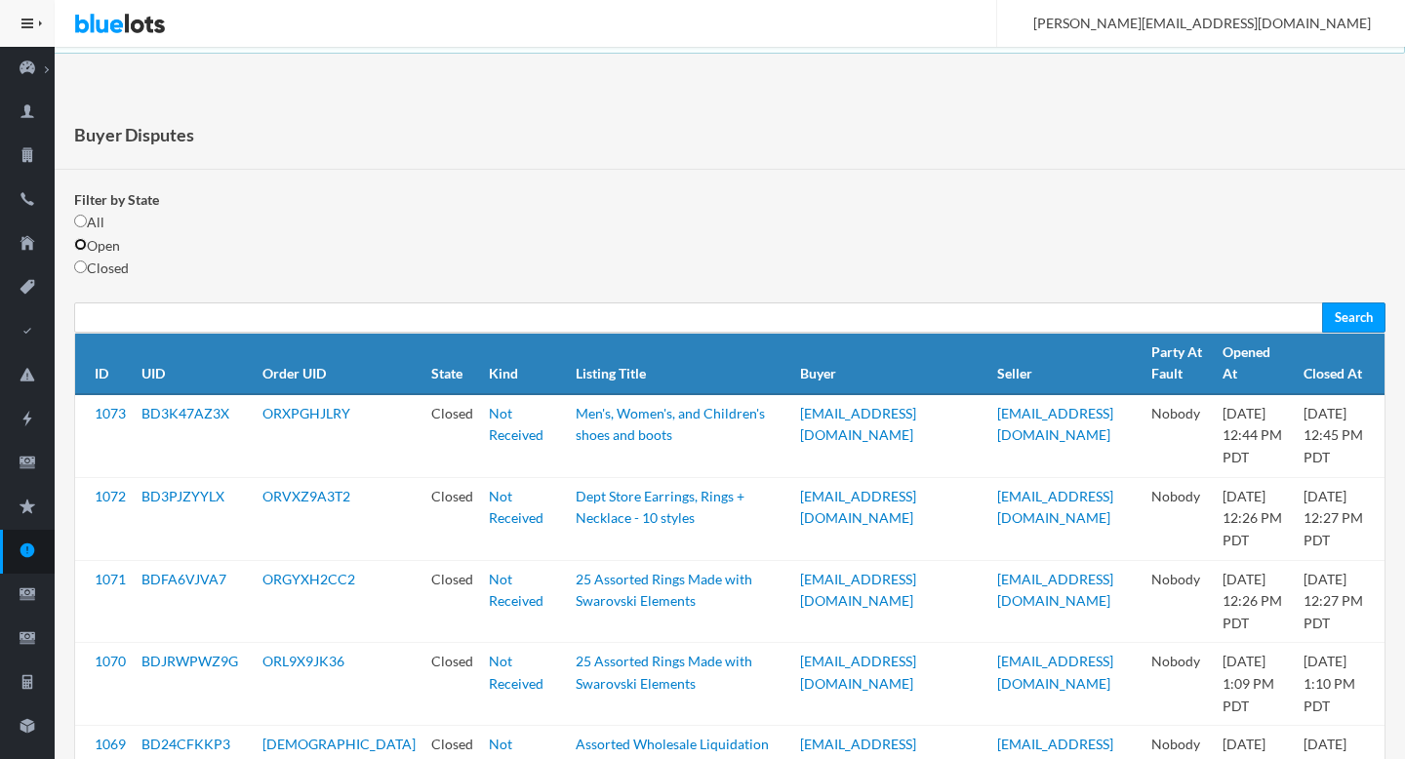
click at [81, 244] on input "radio" at bounding box center [80, 244] width 13 height 13
radio input "true"
click at [1355, 321] on input "Search" at bounding box center [1353, 317] width 63 height 30
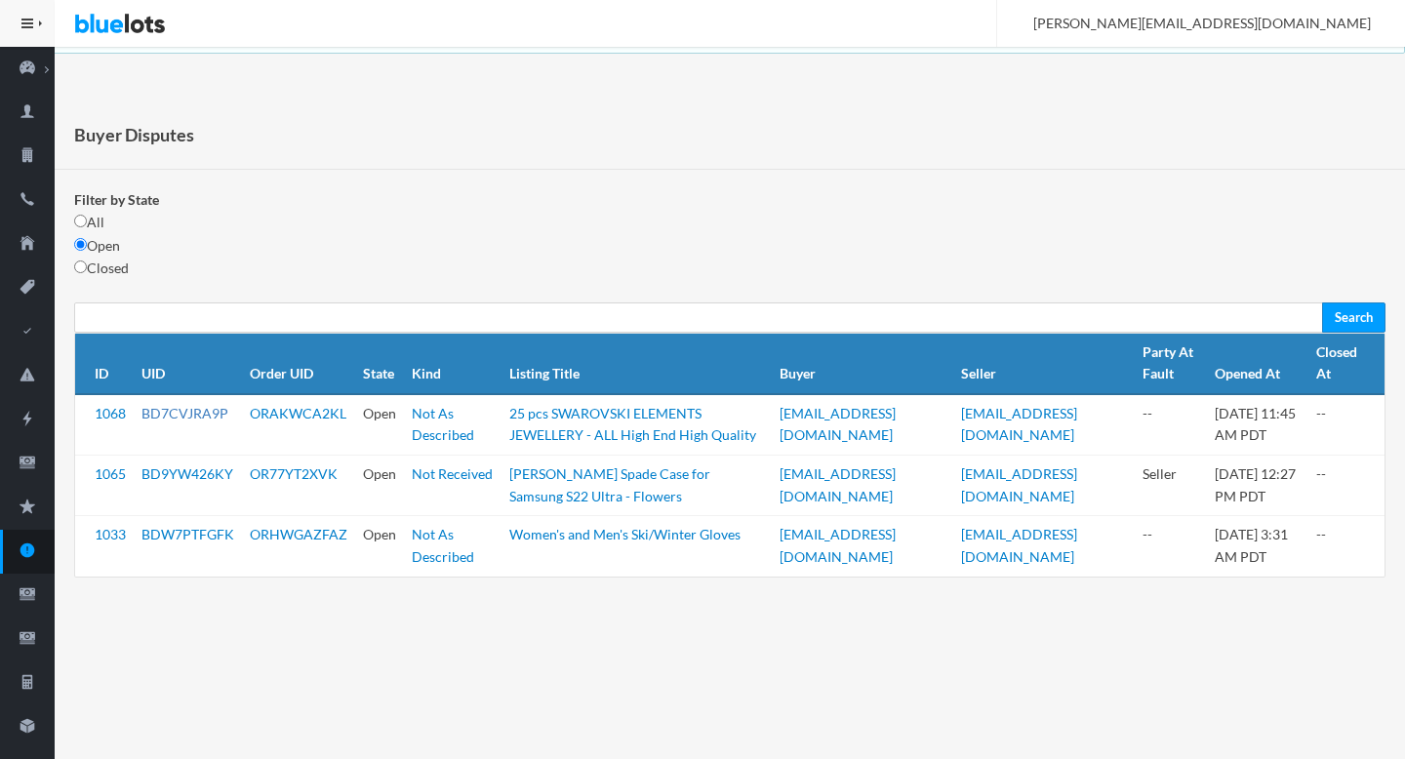
click at [180, 416] on link "BD7CVJRA9P" at bounding box center [184, 413] width 87 height 17
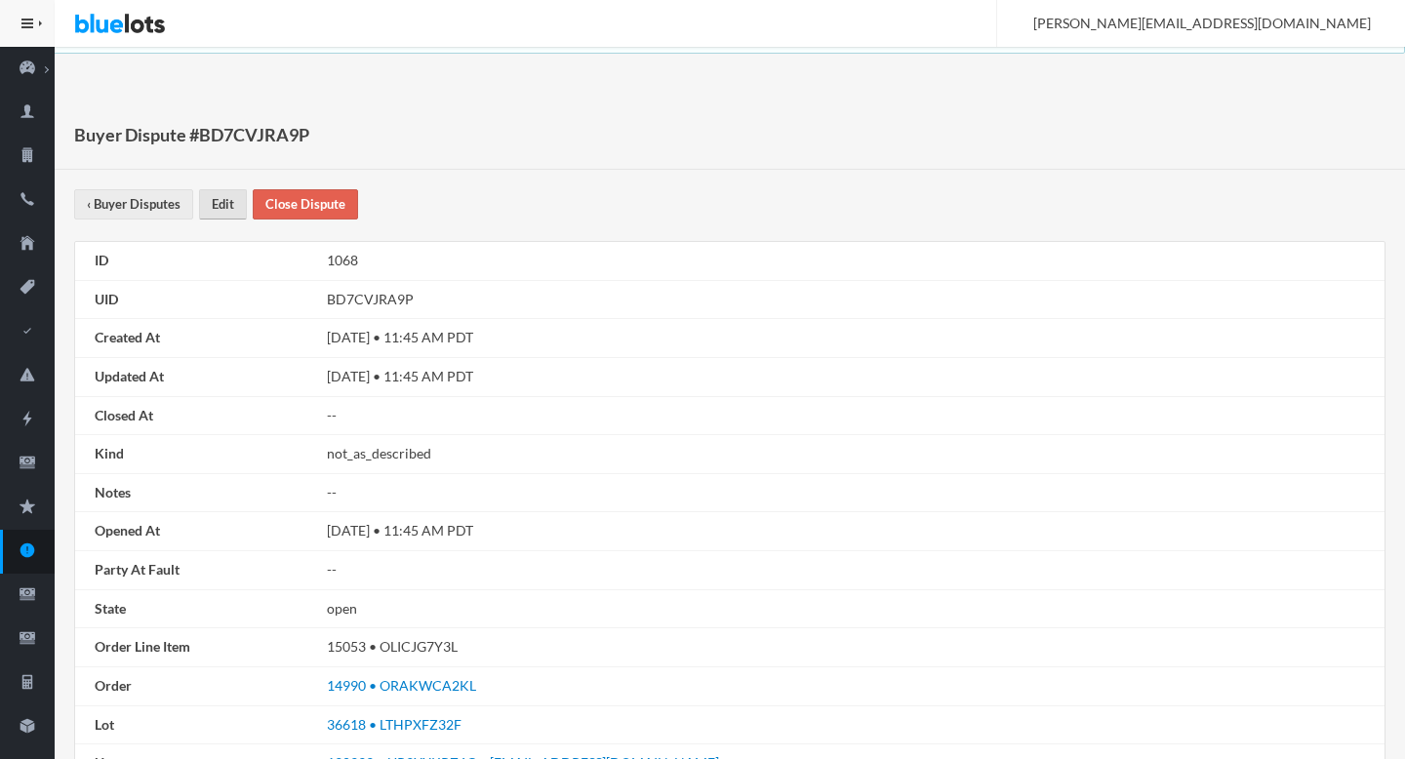
click at [221, 206] on link "Edit" at bounding box center [223, 204] width 48 height 30
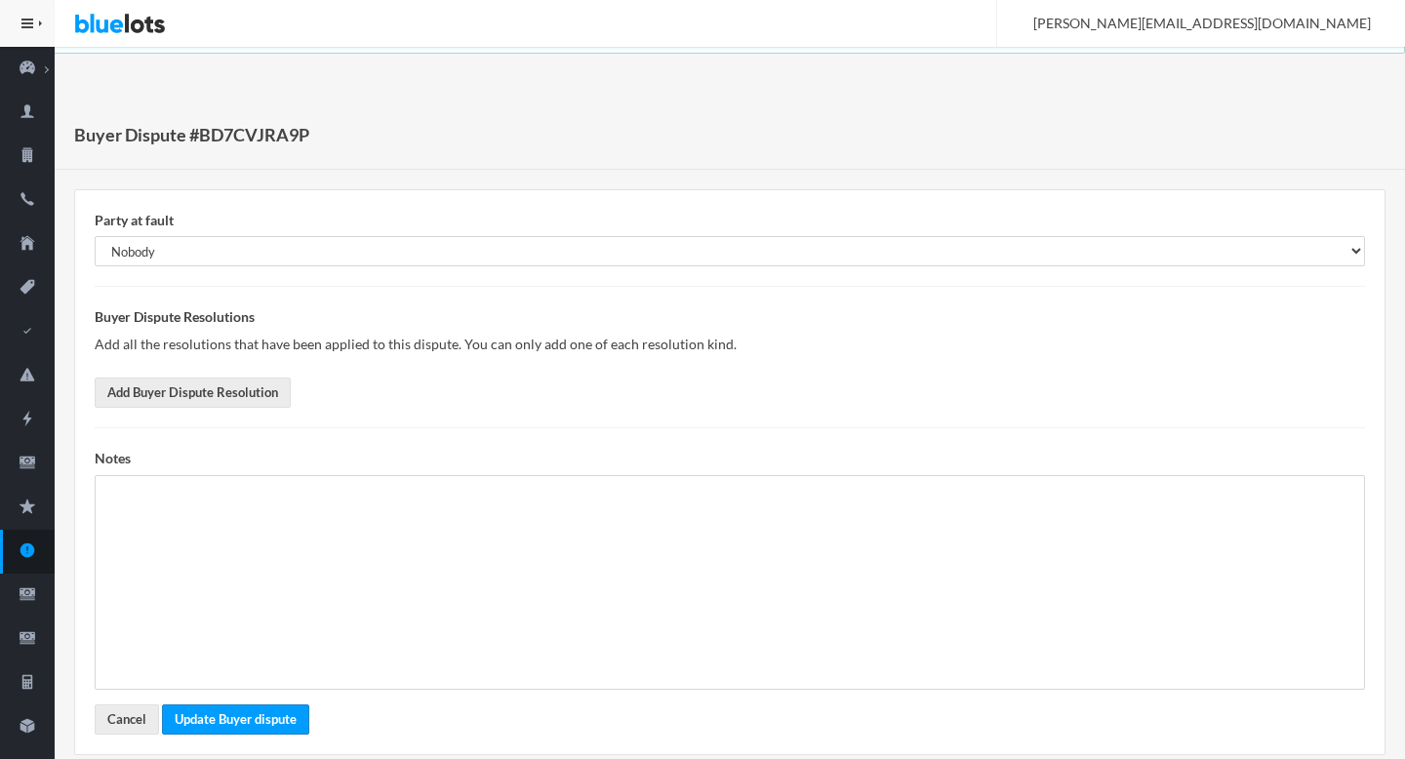
click at [95, 236] on select "-- Buyer Seller Nobody" at bounding box center [730, 251] width 1270 height 30
click at [205, 252] on select "-- Buyer Seller Nobody" at bounding box center [730, 251] width 1270 height 30
select select "seller"
click at [95, 236] on select "-- Buyer Seller Nobody" at bounding box center [730, 251] width 1270 height 30
click at [187, 397] on link "Add Buyer Dispute Resolution" at bounding box center [193, 393] width 196 height 30
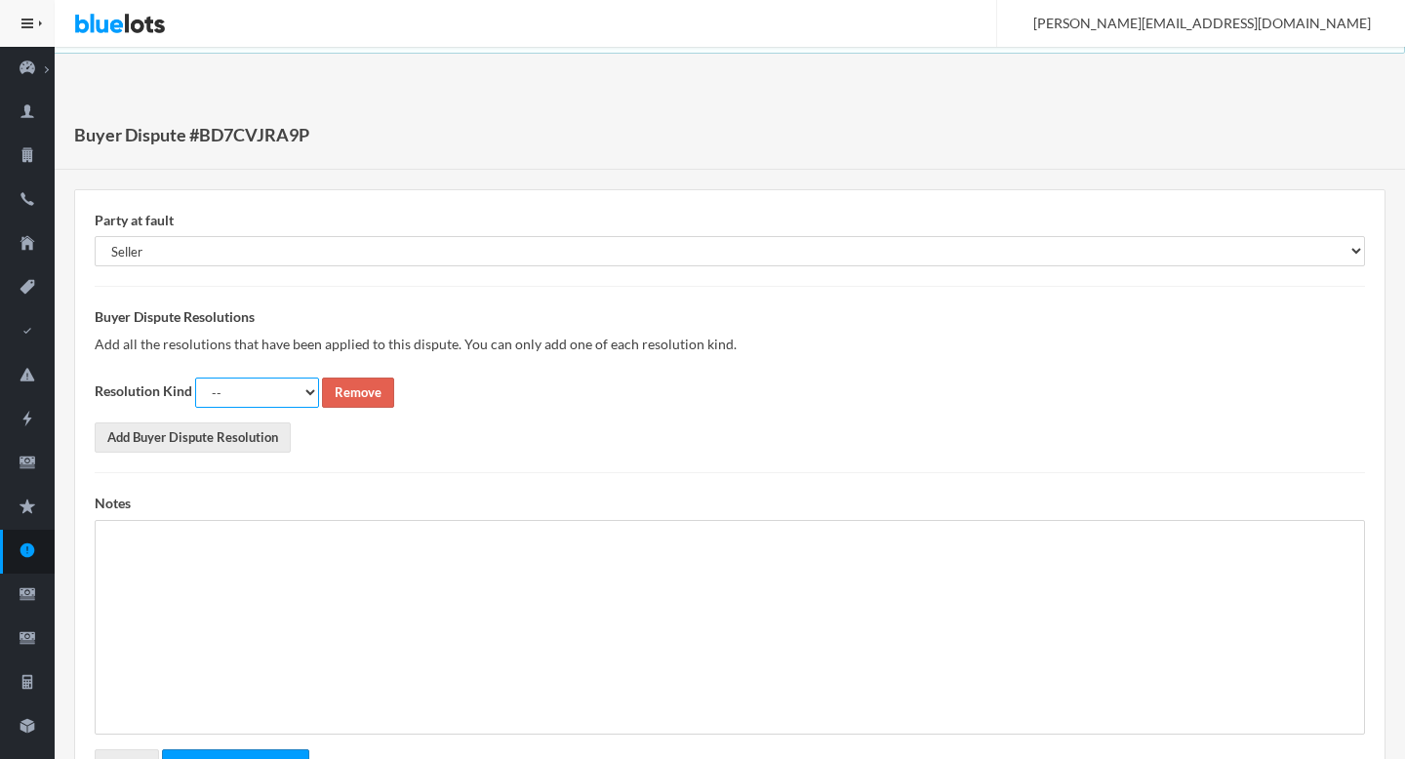
click at [292, 389] on select "-- Full Refund Partial Refund Return Replacement Credit Not Required" at bounding box center [257, 393] width 124 height 30
select select "full_refund"
click at [195, 378] on select "-- Full Refund Partial Refund Return Replacement Credit Not Required" at bounding box center [257, 393] width 124 height 30
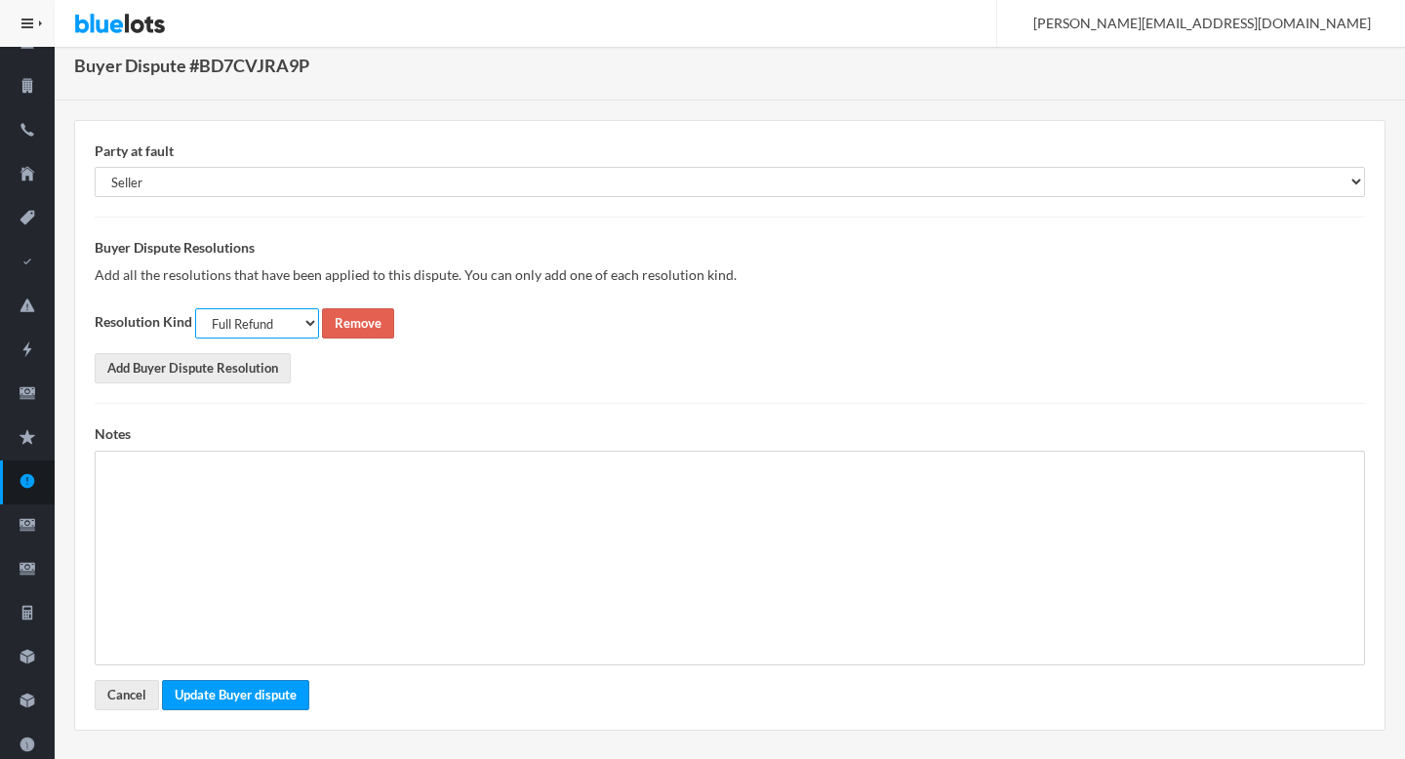
scroll to position [88, 0]
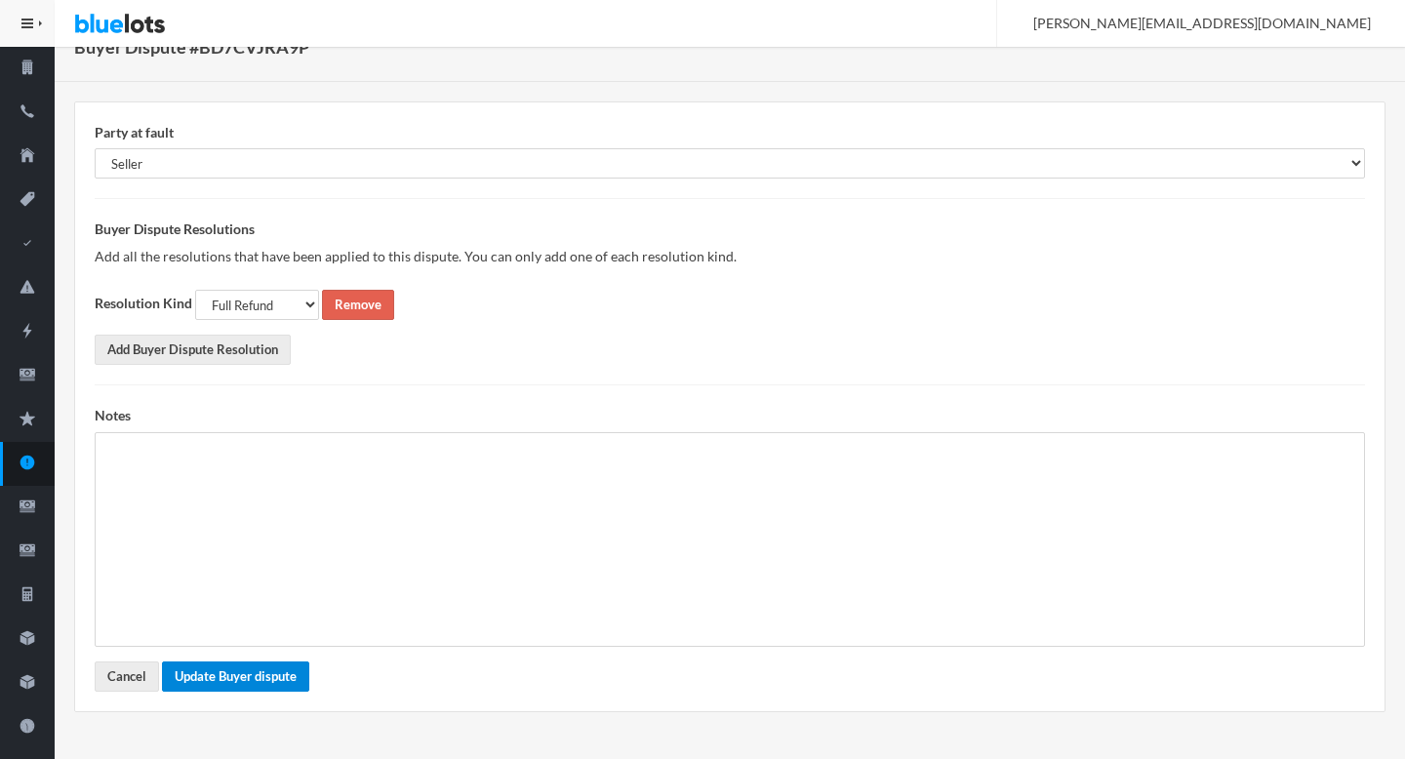
click at [250, 669] on button "Update Buyer dispute" at bounding box center [235, 676] width 147 height 30
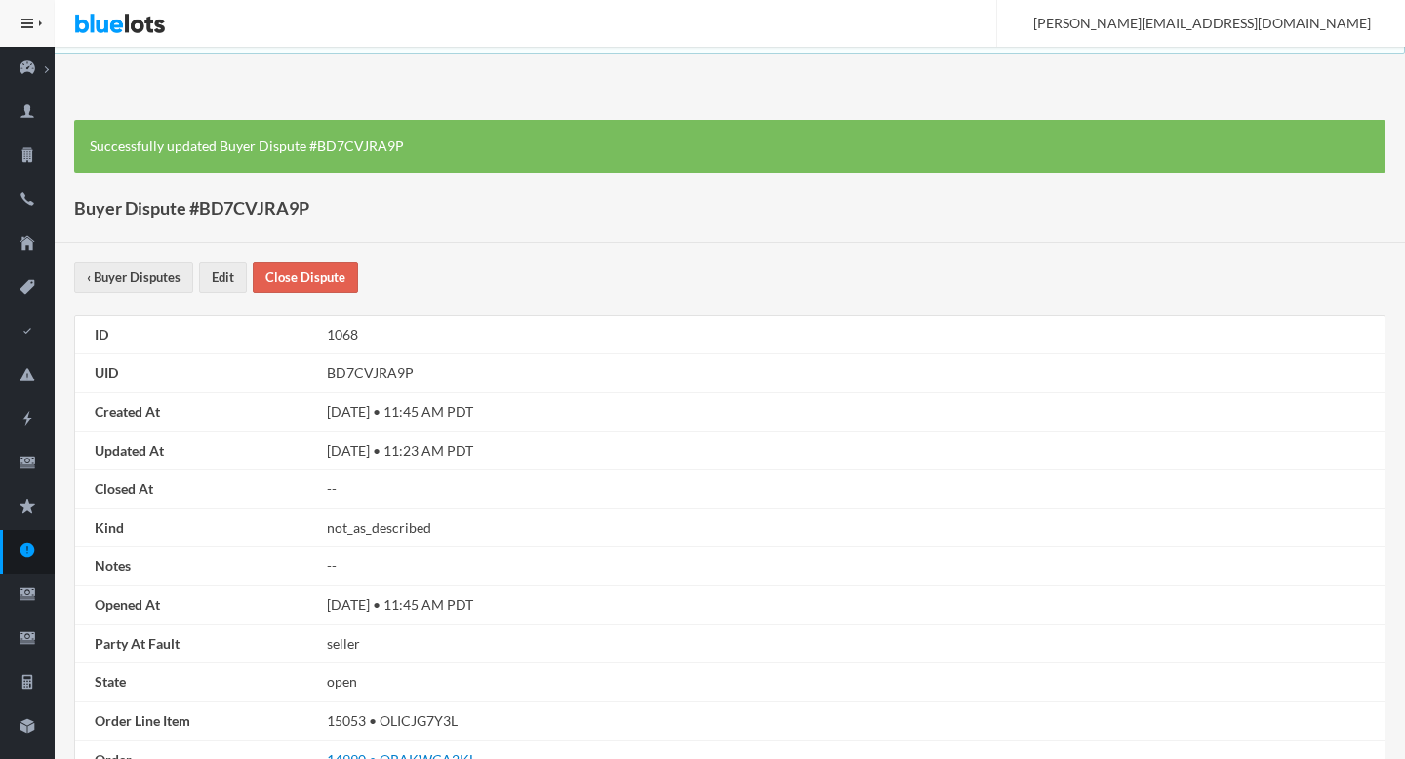
click at [316, 270] on link "Close Dispute" at bounding box center [305, 277] width 105 height 30
click at [30, 554] on icon "alert" at bounding box center [27, 550] width 15 height 15
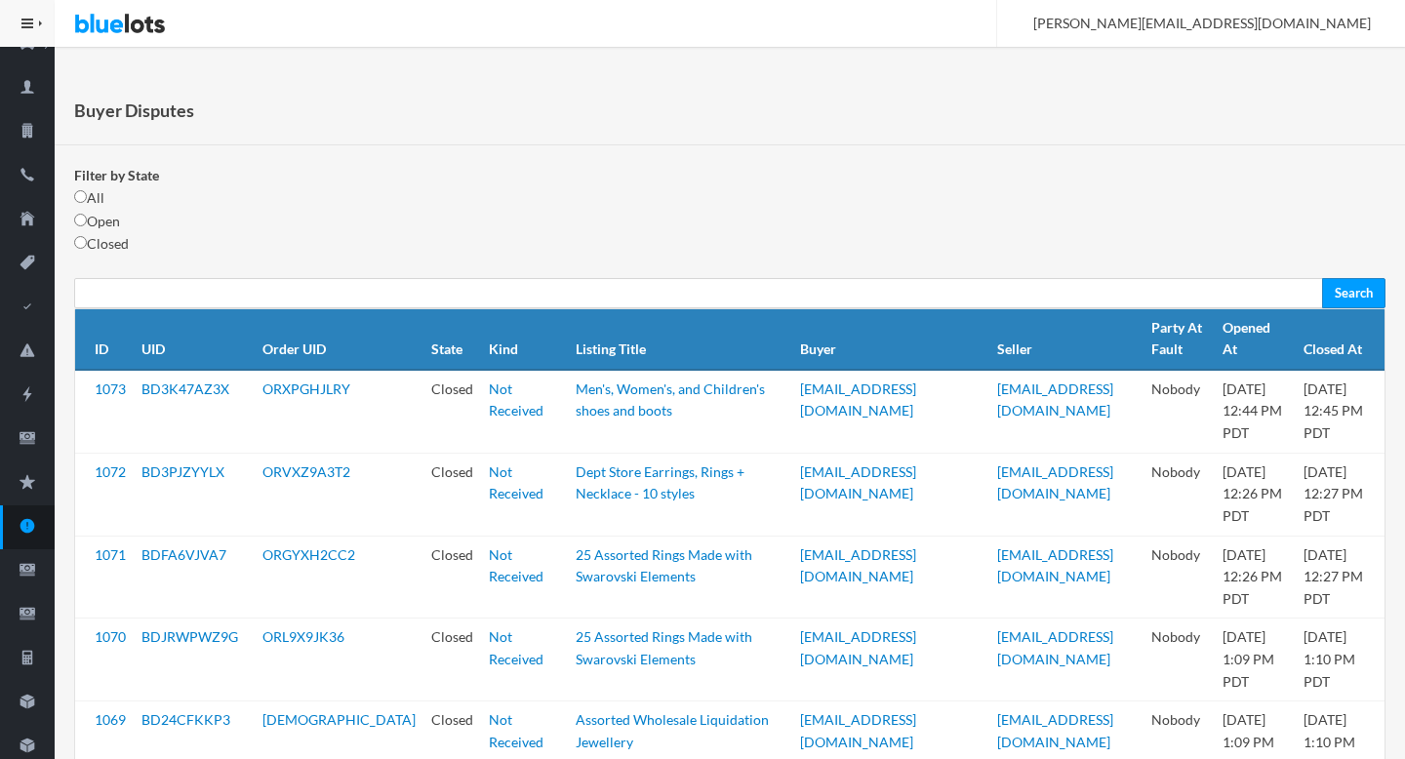
scroll to position [21, 0]
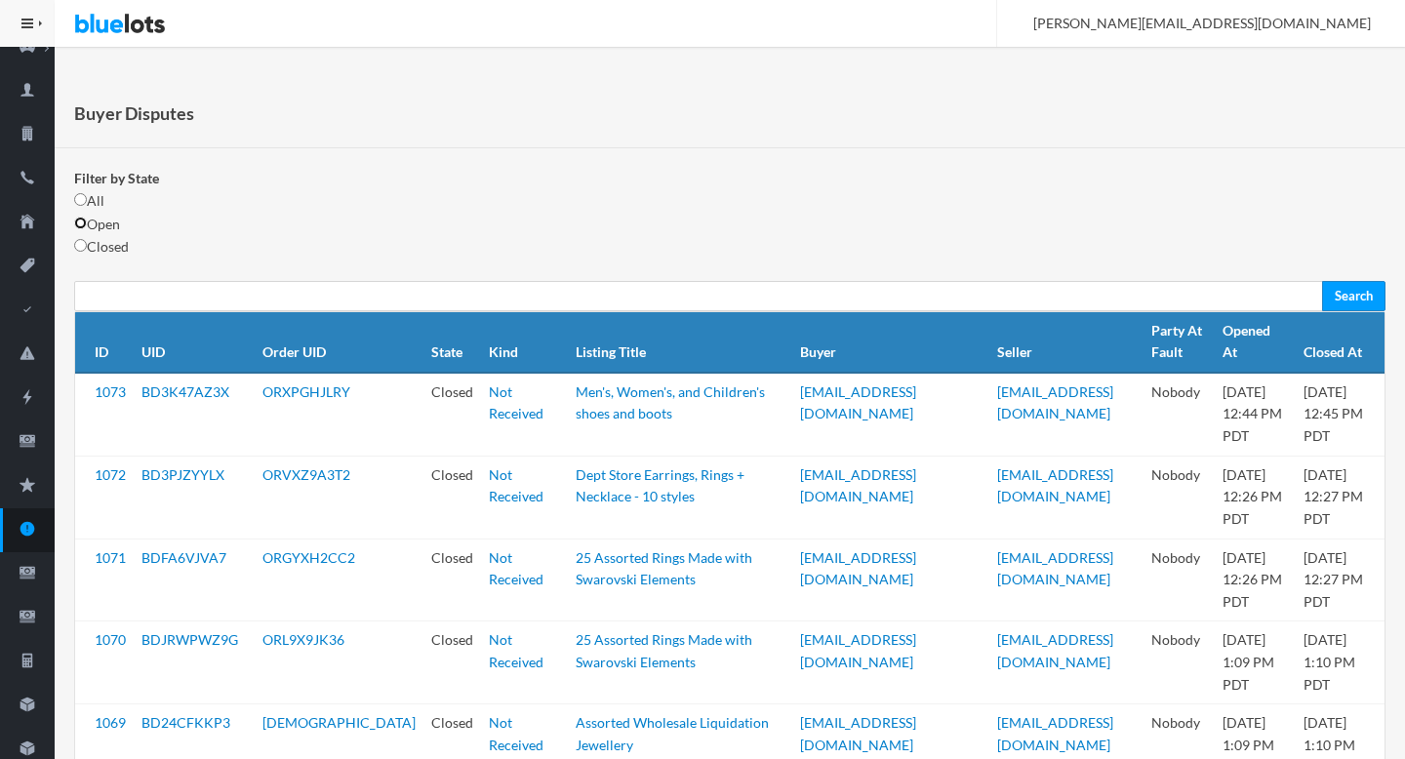
click at [85, 223] on input "radio" at bounding box center [80, 223] width 13 height 13
radio input "true"
click at [1349, 310] on input "Search" at bounding box center [1353, 296] width 63 height 30
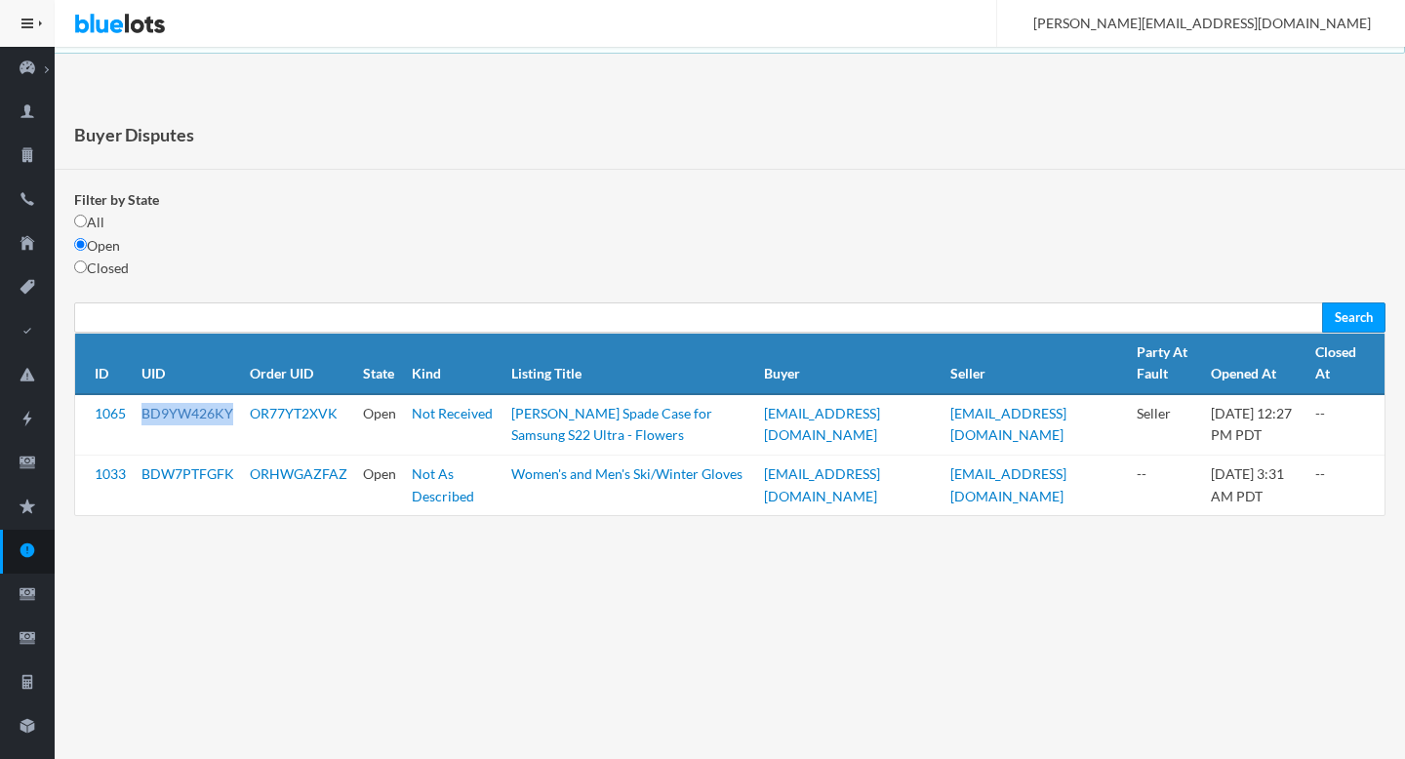
drag, startPoint x: 235, startPoint y: 414, endPoint x: 145, endPoint y: 405, distance: 90.2
click at [145, 405] on td "BD9YW426KY" at bounding box center [188, 424] width 108 height 61
copy link "BD9YW426KY"
drag, startPoint x: 340, startPoint y: 408, endPoint x: 254, endPoint y: 401, distance: 86.1
click at [254, 401] on td "OR77YT2XVK" at bounding box center [298, 424] width 113 height 61
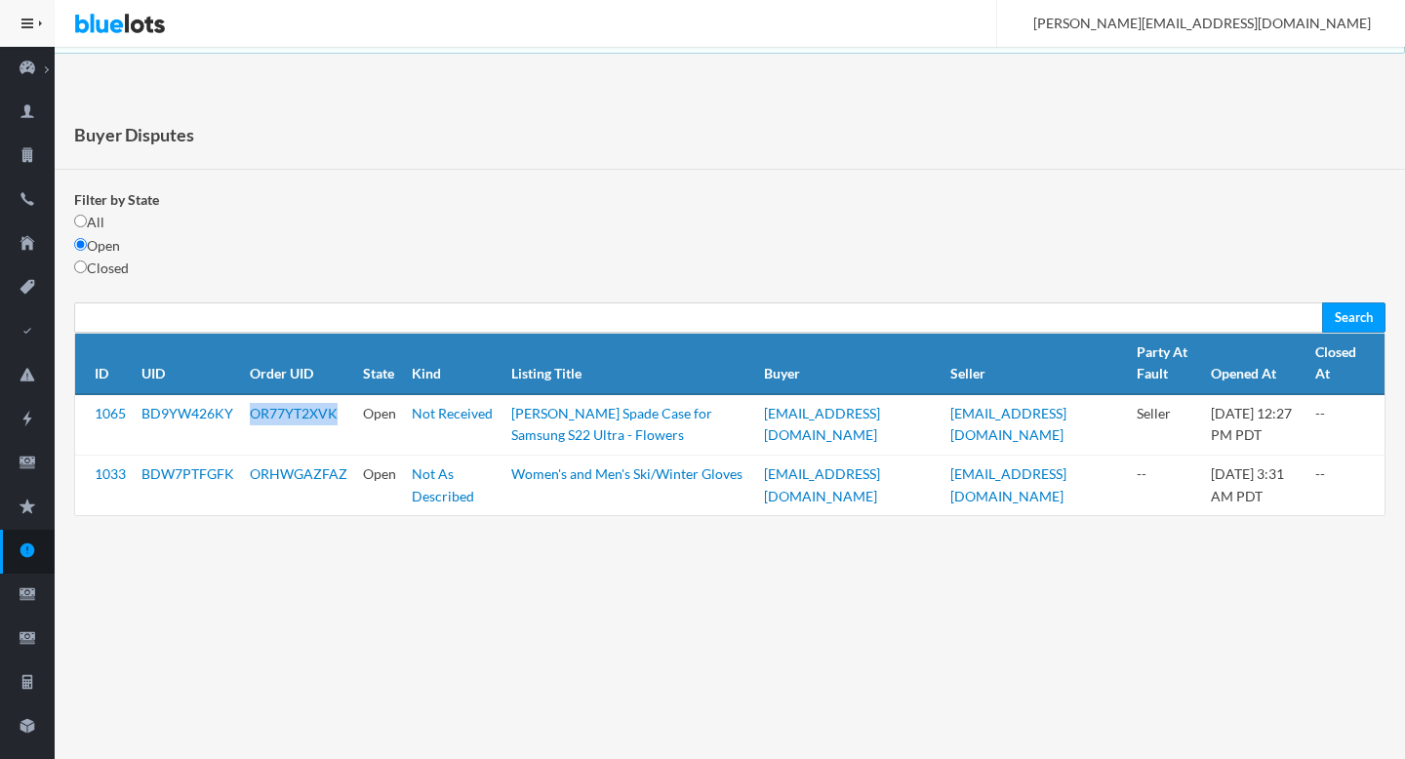
copy link "OR77YT2XVK"
click at [191, 414] on link "BD9YW426KY" at bounding box center [187, 413] width 92 height 17
click at [190, 465] on link "BDW7PTFGFK" at bounding box center [187, 473] width 93 height 17
click at [281, 476] on link "ORHWGAZFAZ" at bounding box center [299, 473] width 98 height 17
click at [295, 474] on link "ORHWGAZFAZ" at bounding box center [299, 473] width 98 height 17
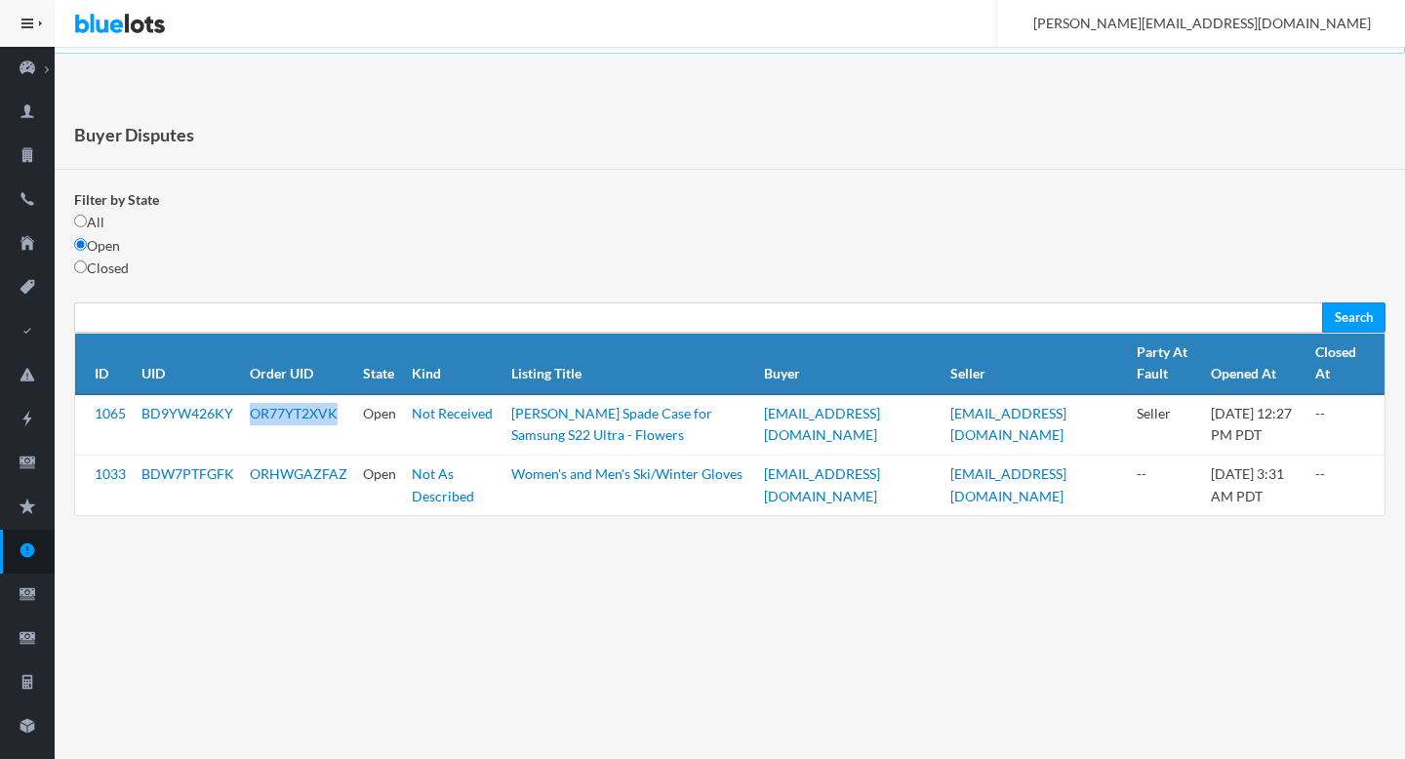
click at [291, 429] on td "OR77YT2XVK" at bounding box center [298, 424] width 113 height 61
click at [289, 418] on link "OR77YT2XVK" at bounding box center [294, 413] width 88 height 17
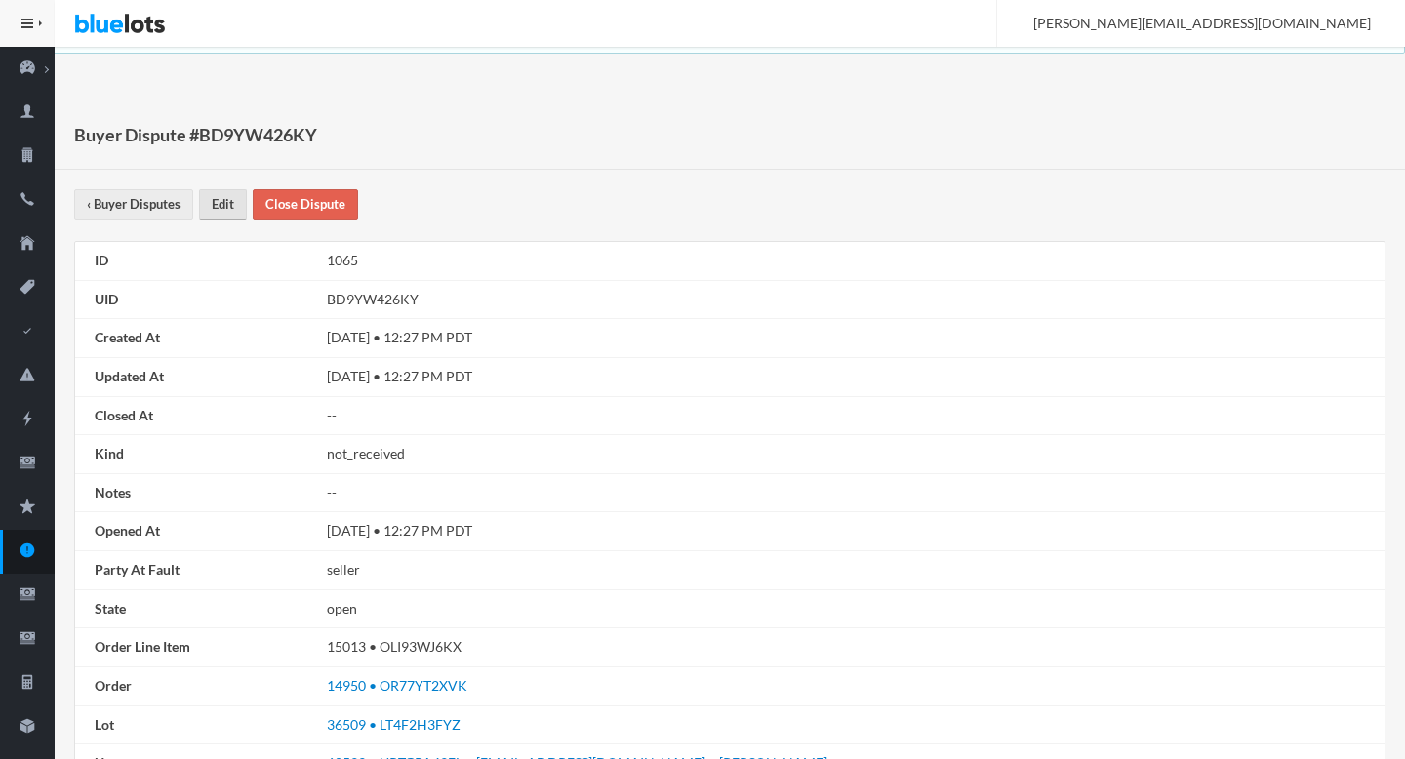
click at [223, 212] on link "Edit" at bounding box center [223, 204] width 48 height 30
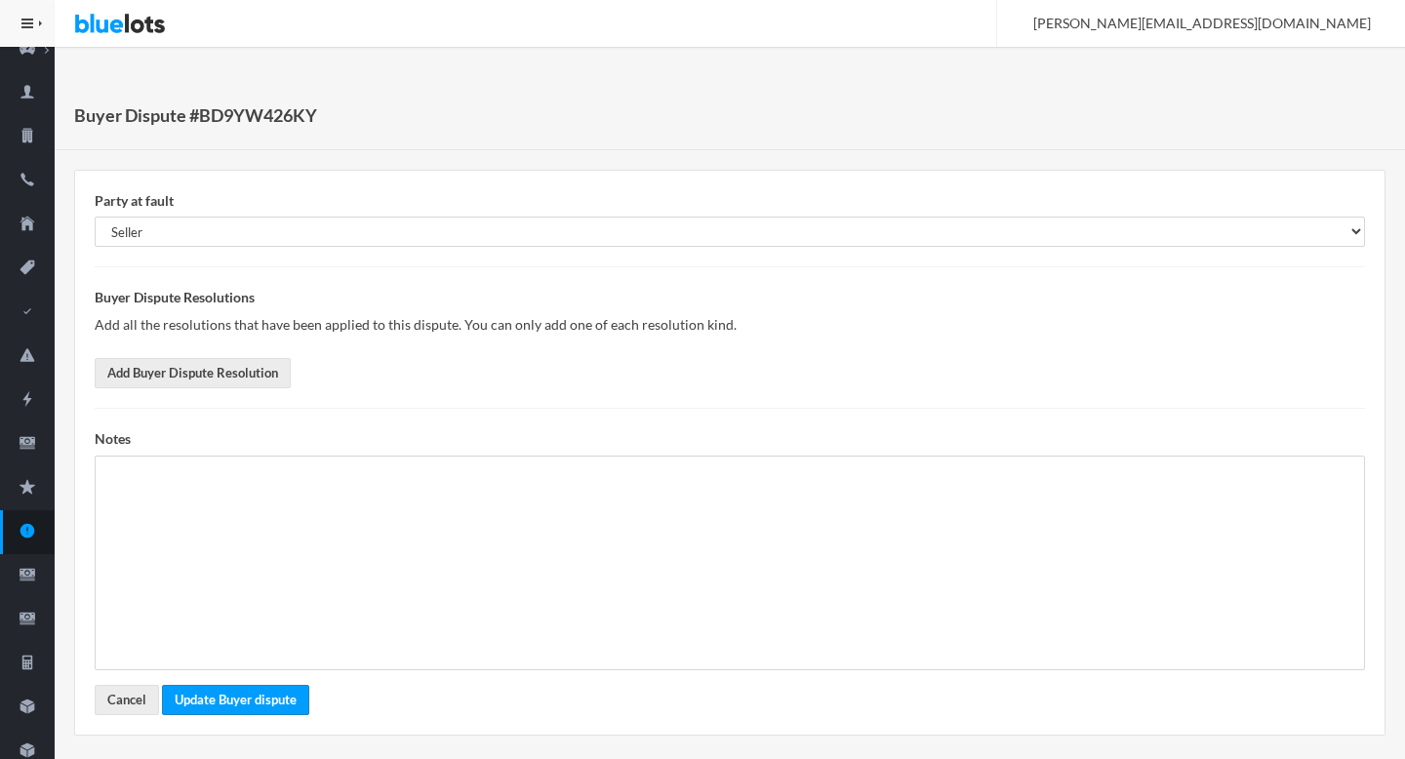
scroll to position [21, 0]
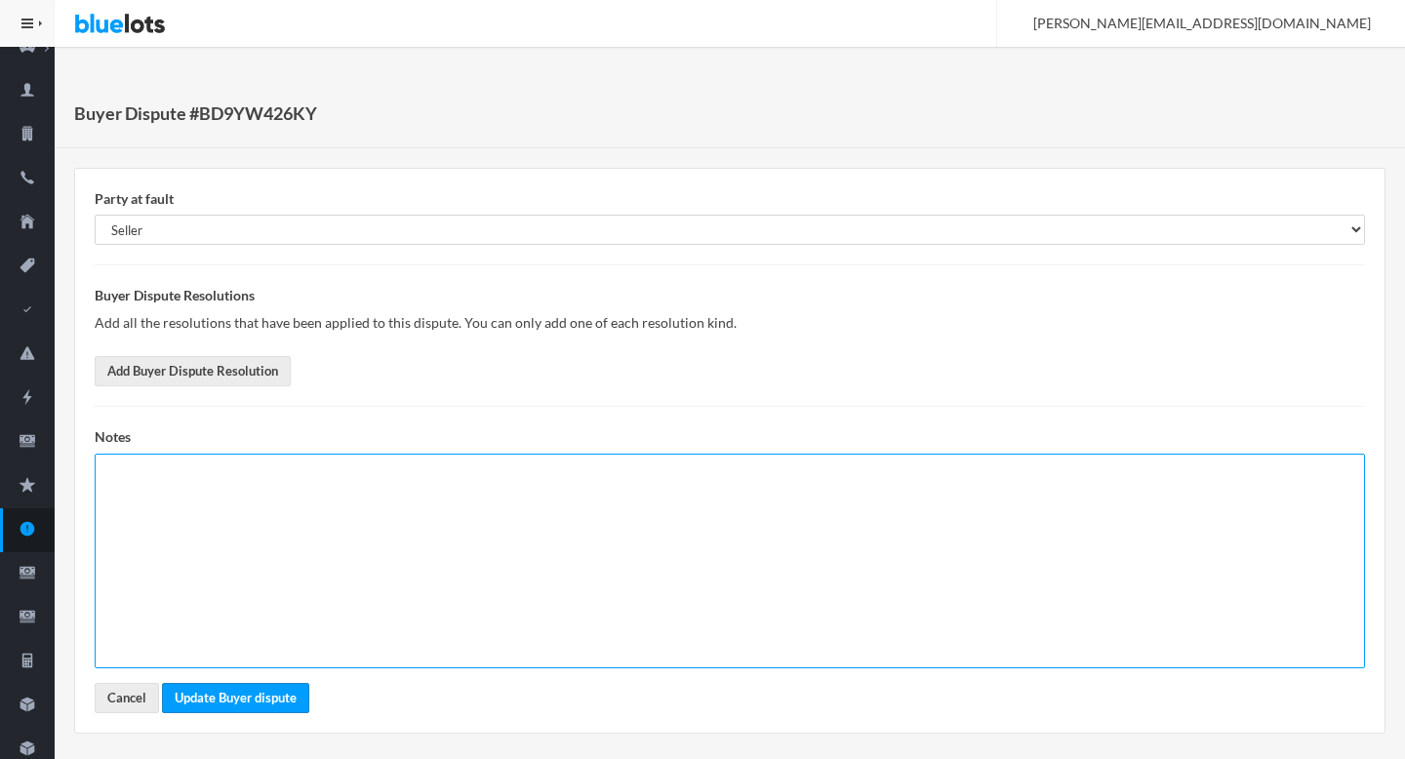
click at [445, 500] on textarea at bounding box center [730, 561] width 1270 height 215
click at [417, 474] on textarea "Do Not Closed without" at bounding box center [730, 561] width 1270 height 215
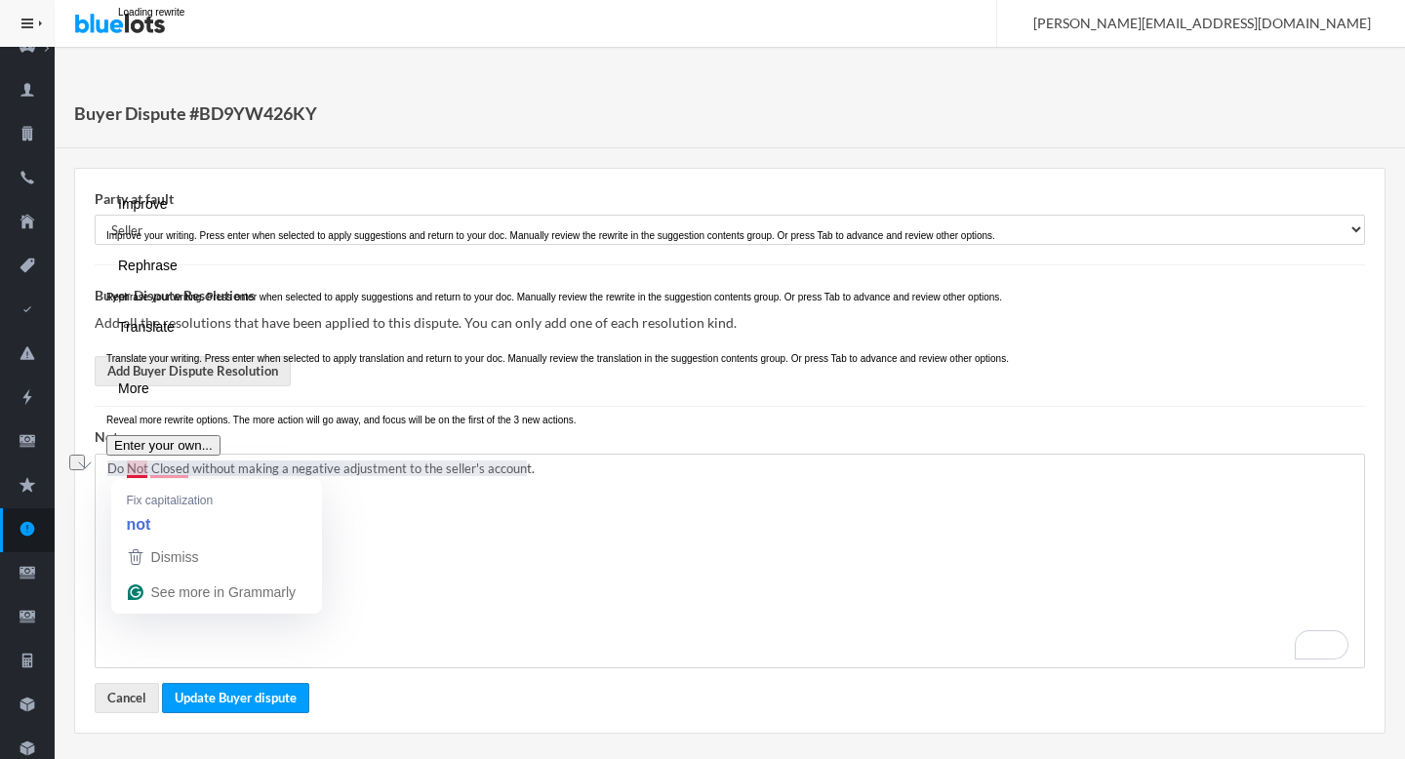
click at [85, 468] on button "See rewrite suggestions" at bounding box center [77, 463] width 16 height 16
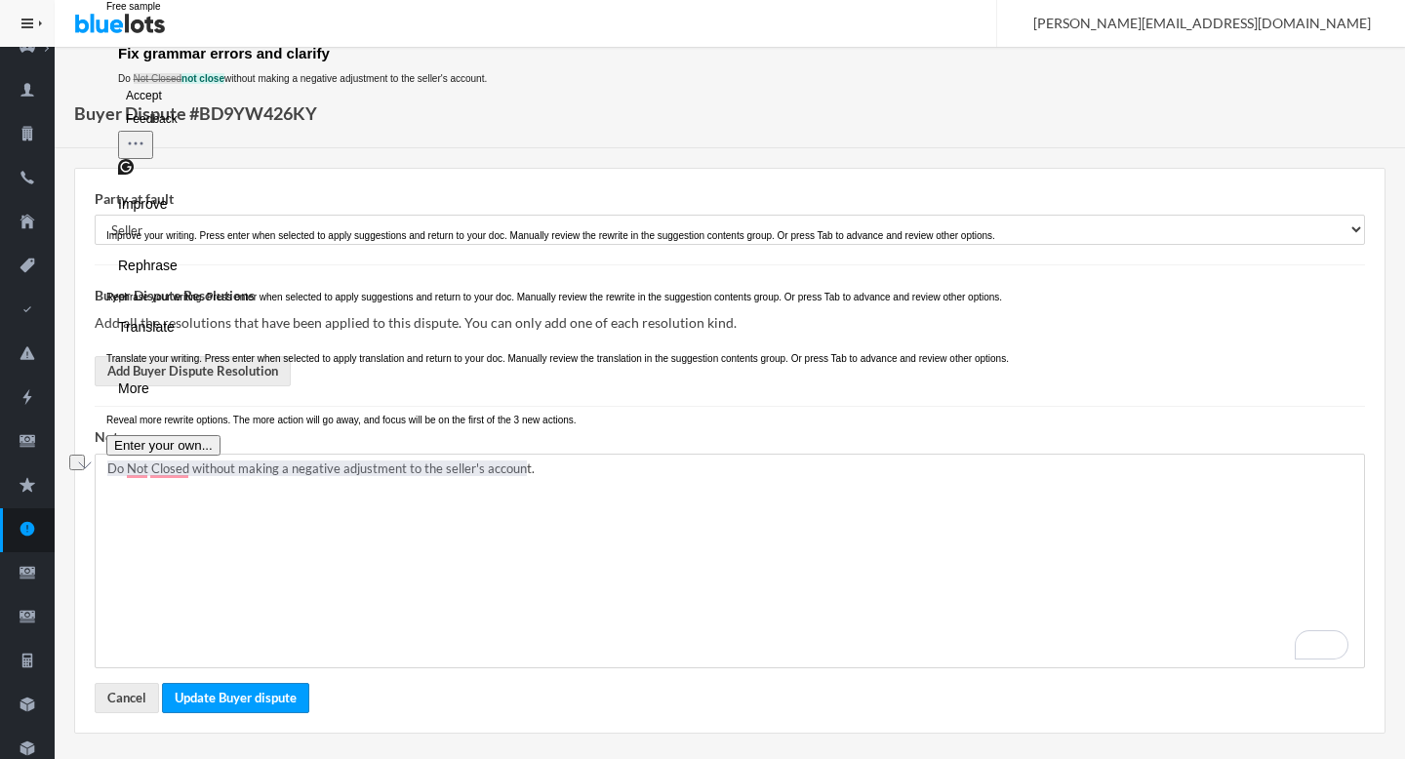
click at [170, 107] on button "Accept" at bounding box center [144, 95] width 52 height 23
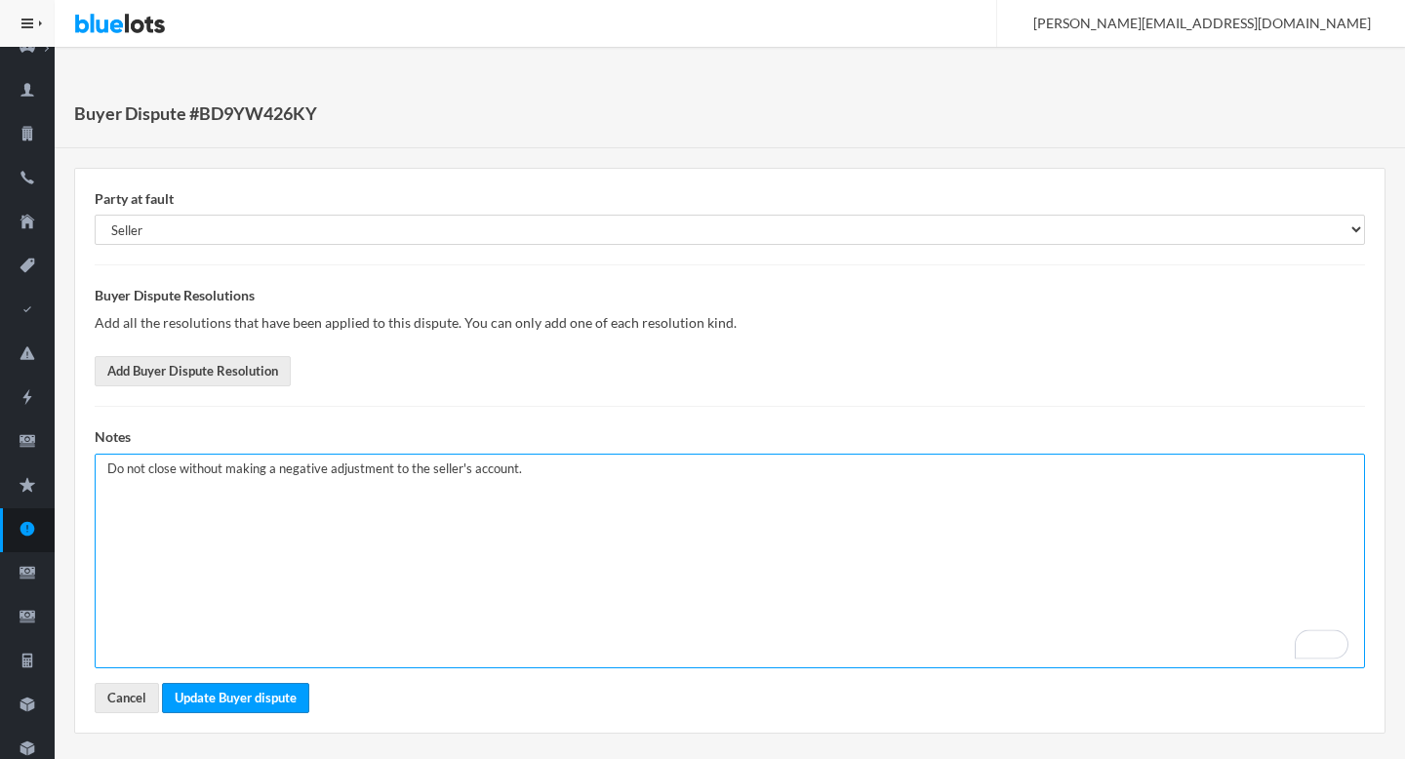
click at [318, 506] on textarea "Do not close without making a negative adjustment to the seller's account." at bounding box center [730, 561] width 1270 height 215
type textarea "Do not close without making a negative adjustment to the seller's account."
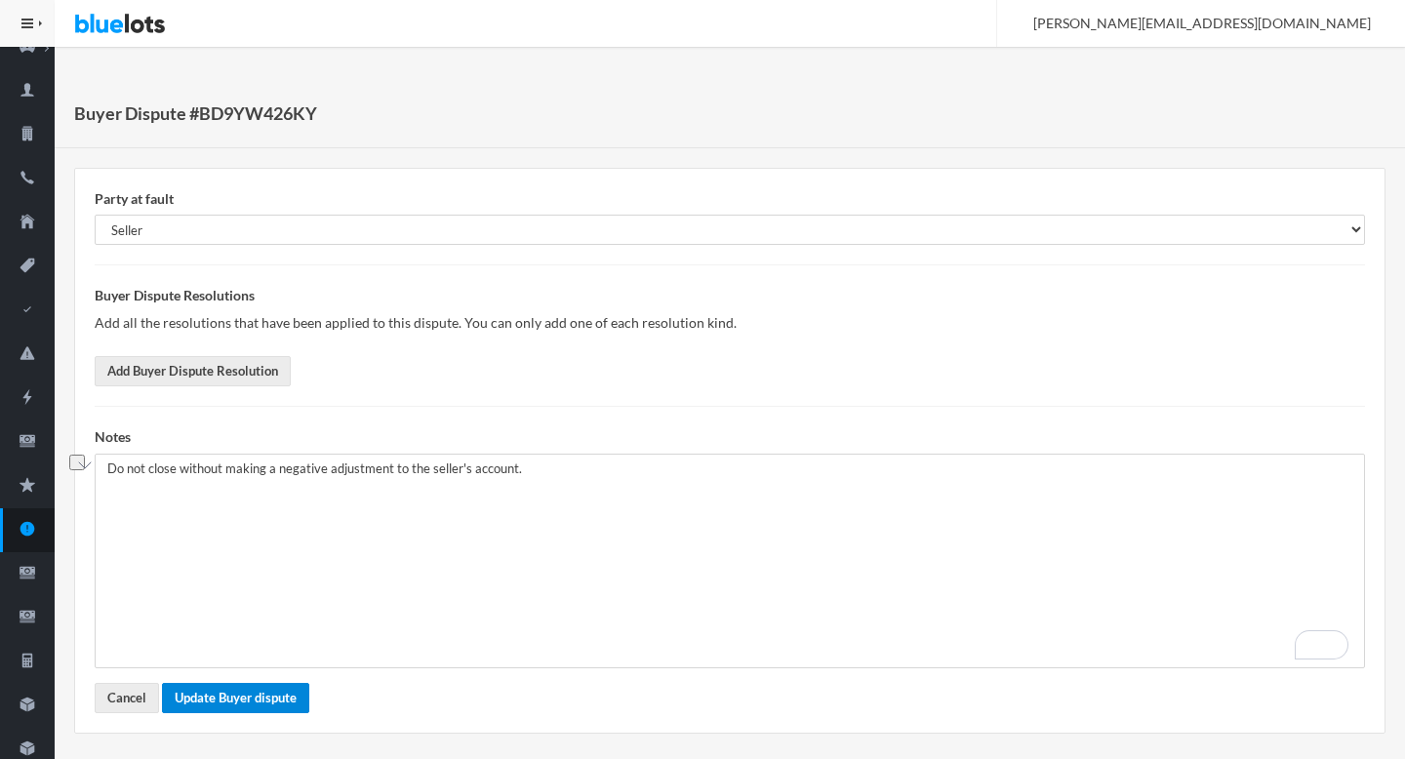
click at [268, 706] on button "Update Buyer dispute" at bounding box center [235, 698] width 147 height 30
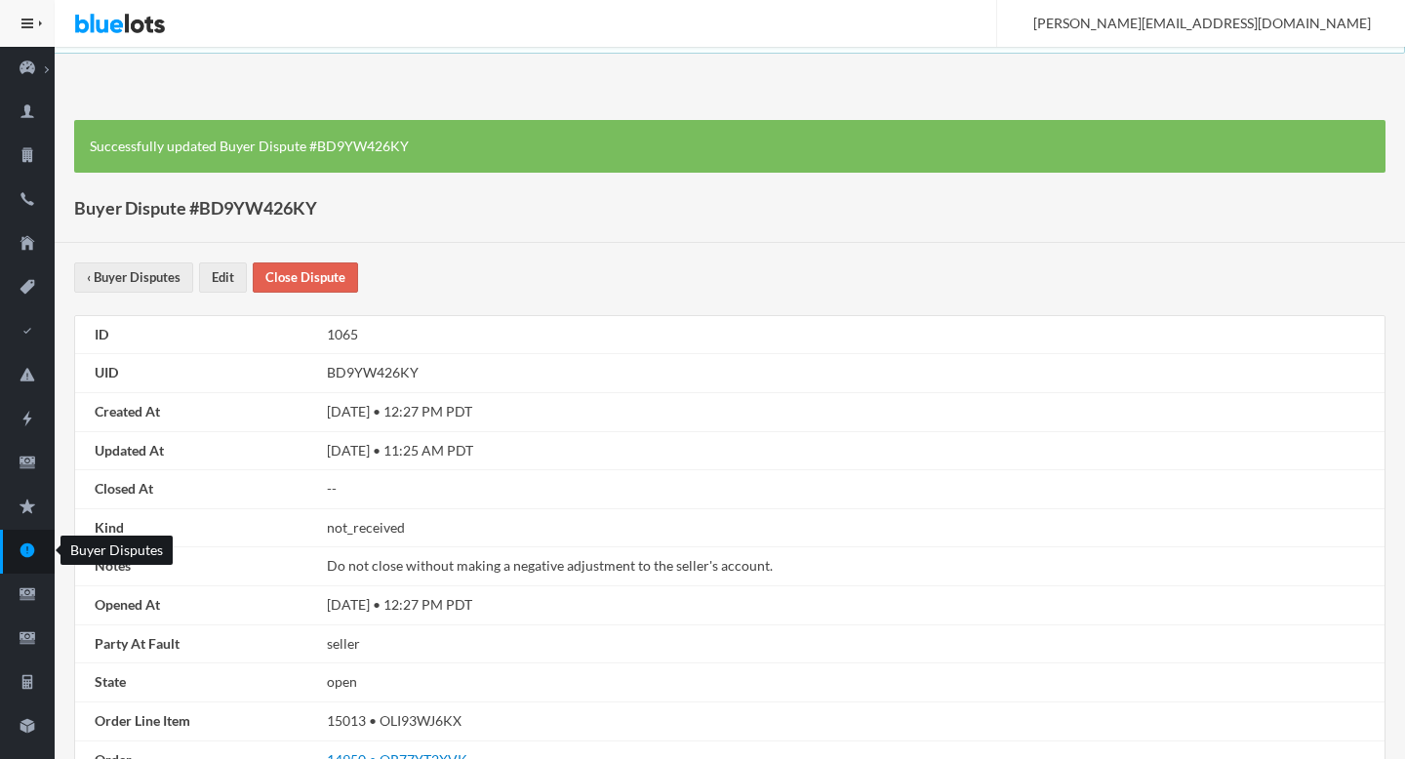
click at [18, 541] on icon "alert" at bounding box center [27, 550] width 55 height 18
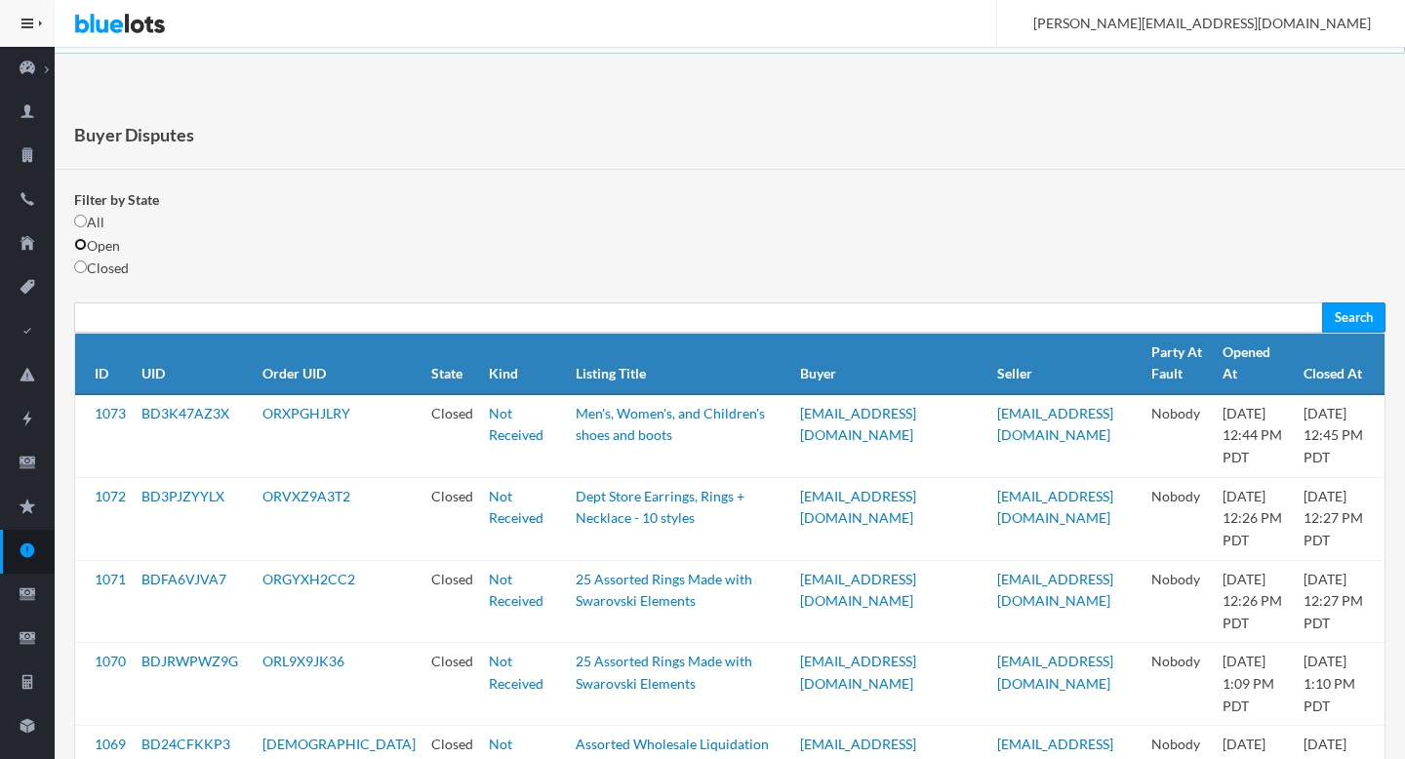
click at [78, 245] on input "radio" at bounding box center [80, 244] width 13 height 13
radio input "true"
click at [1336, 307] on input "Search" at bounding box center [1353, 317] width 63 height 30
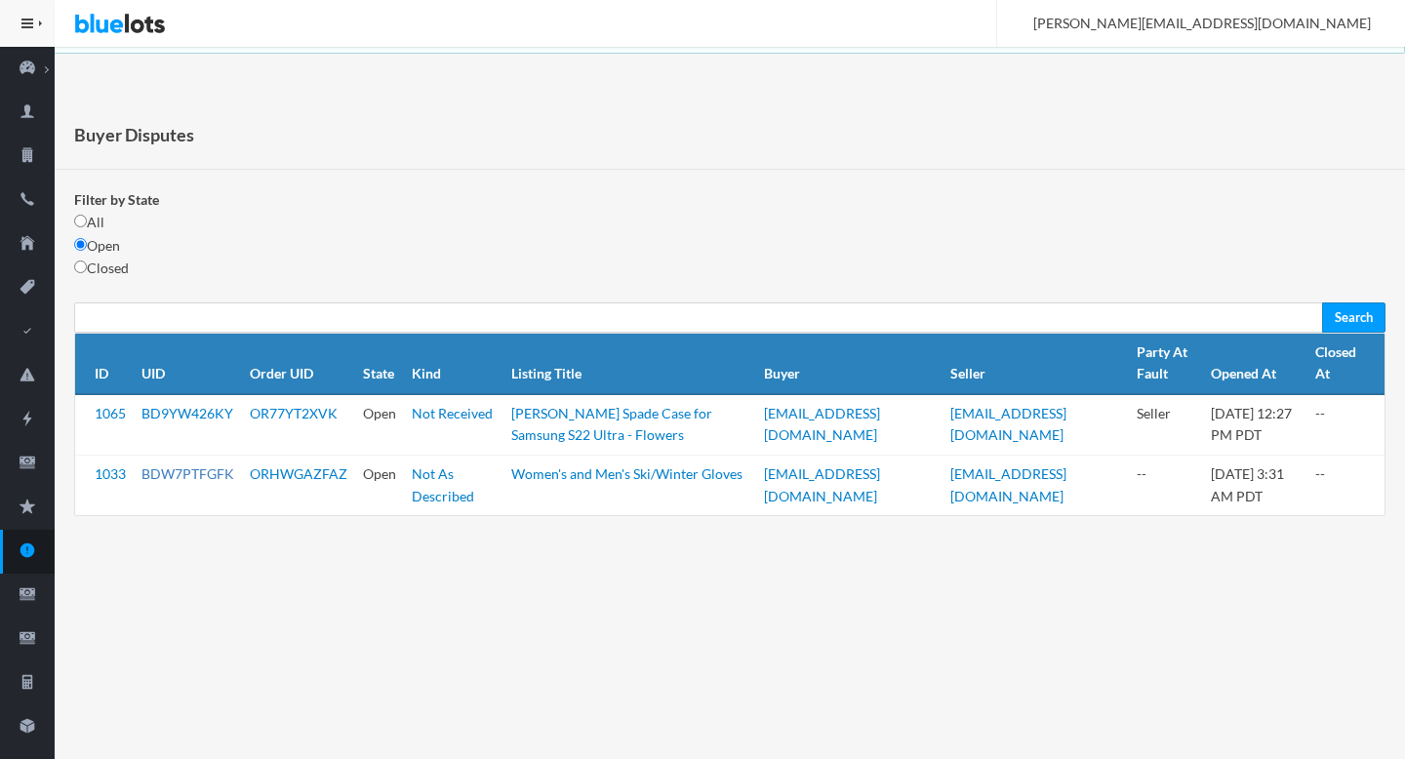
click at [174, 477] on link "BDW7PTFGFK" at bounding box center [187, 473] width 93 height 17
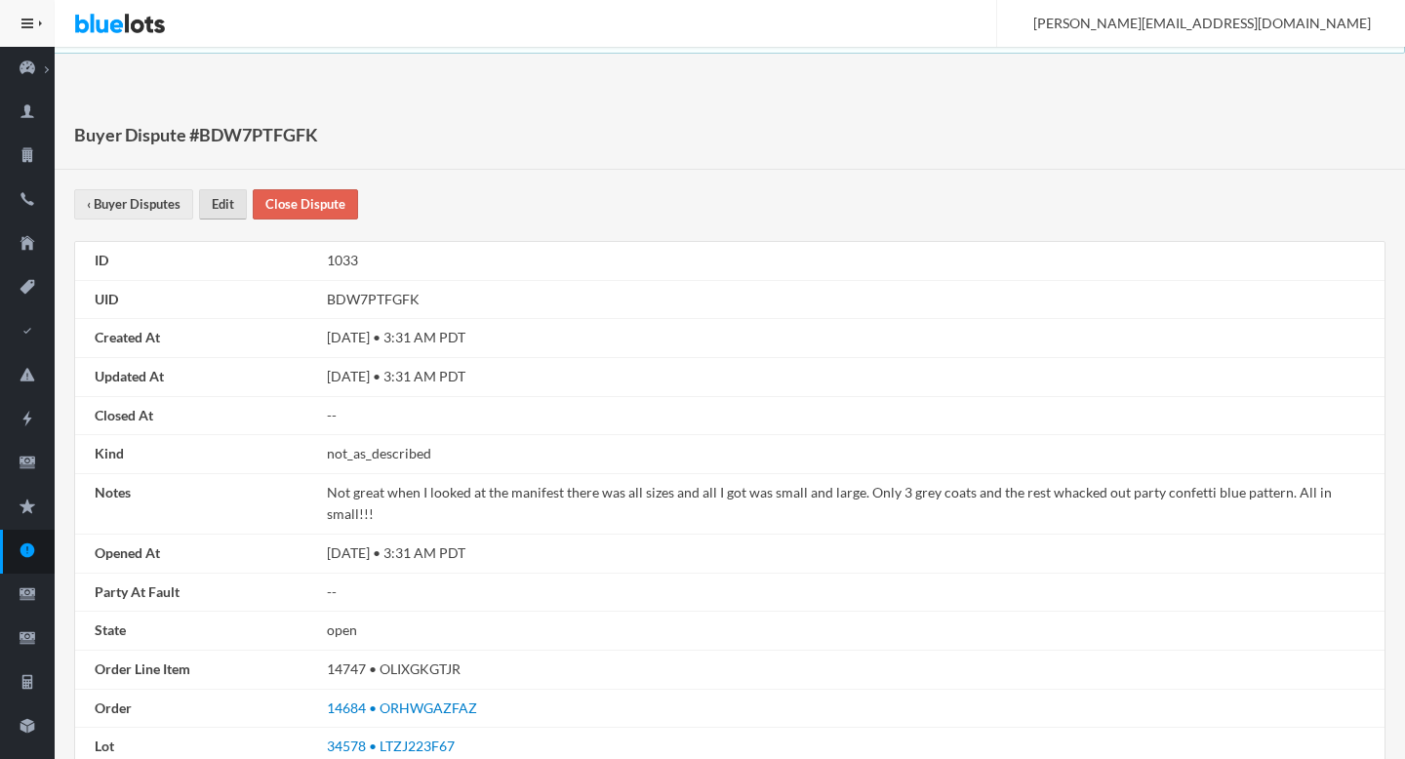
click at [223, 217] on link "Edit" at bounding box center [223, 204] width 48 height 30
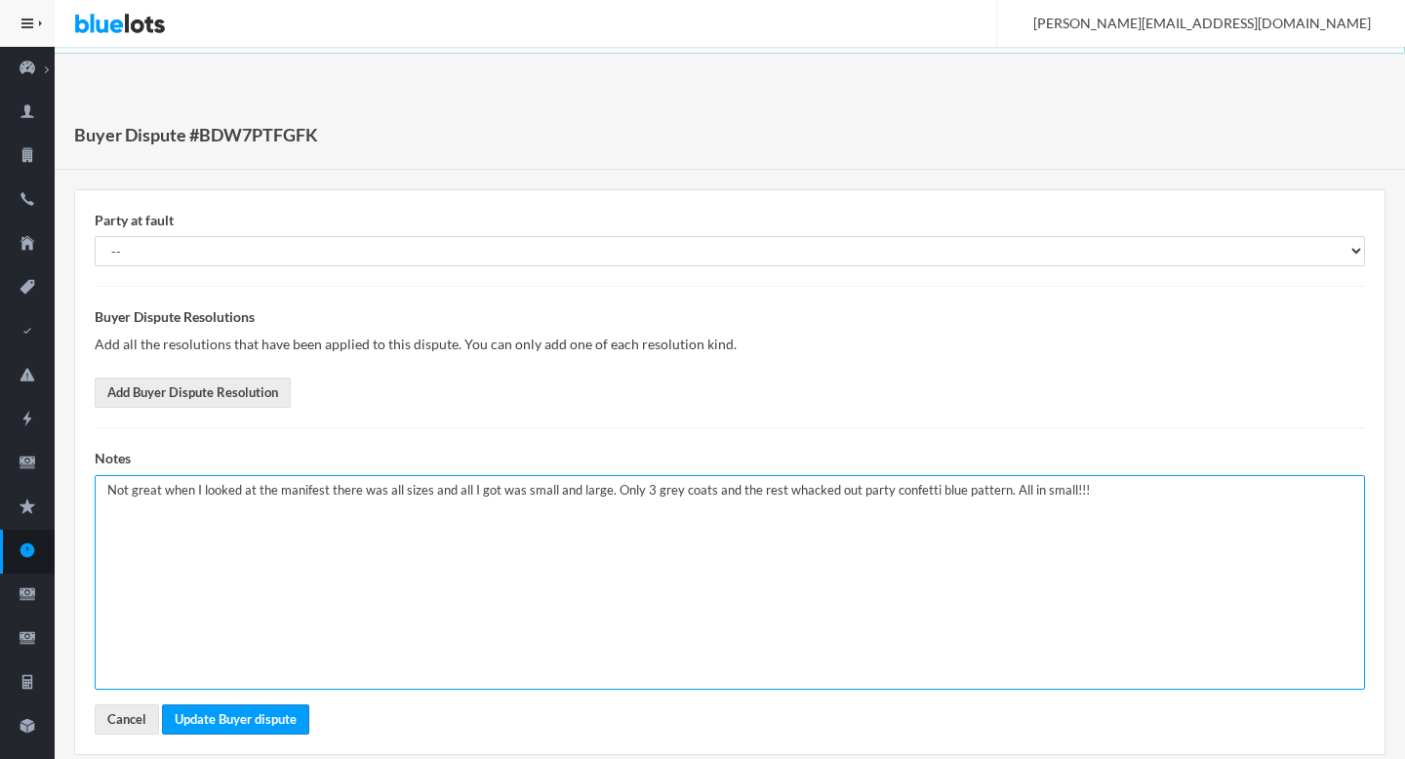
click at [300, 548] on textarea "Not great when I looked at the manifest there was all sizes and all I got was s…" at bounding box center [730, 582] width 1270 height 215
paste textarea "Do not close without making a negative adjustment to the seller's account."
click at [109, 557] on textarea "Not great when I looked at the manifest there was all sizes and all I got was s…" at bounding box center [730, 582] width 1270 height 215
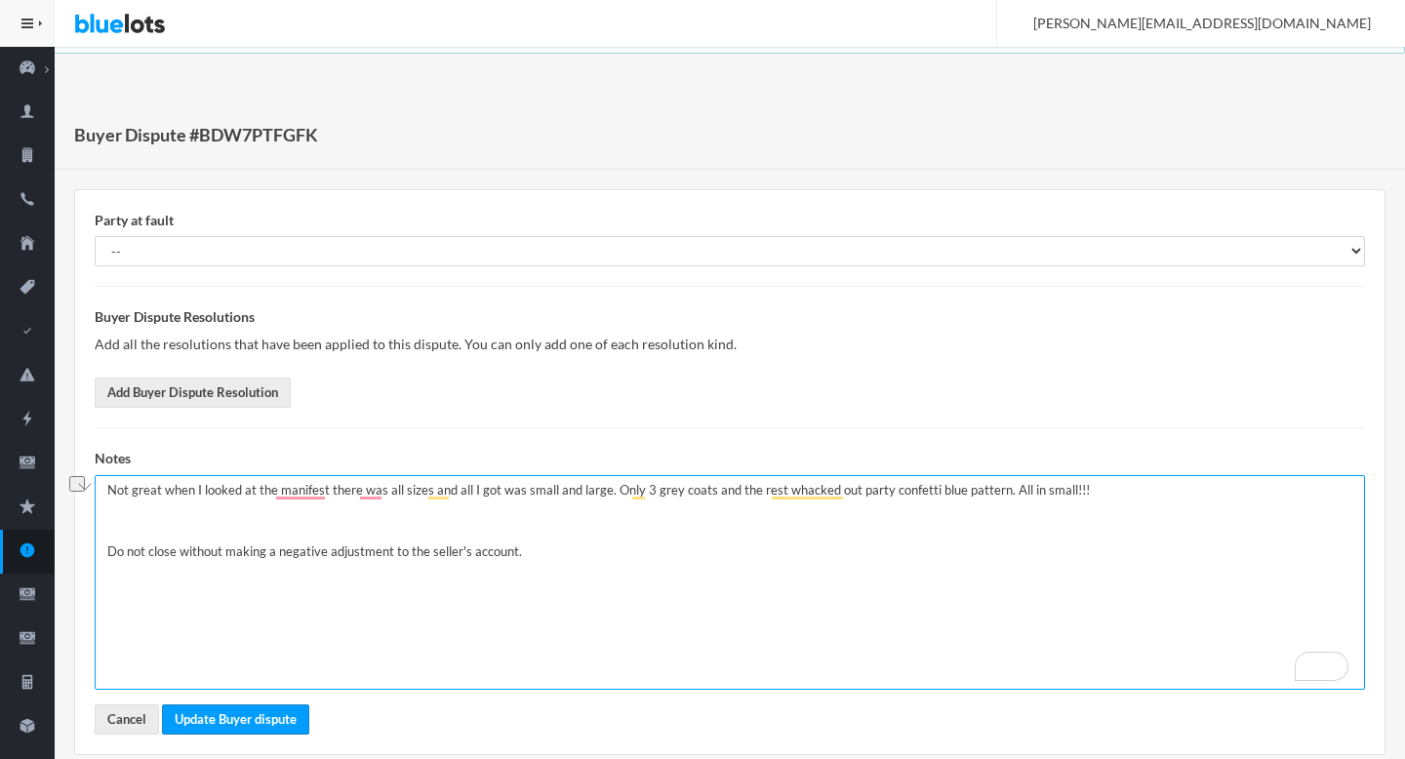
click at [299, 632] on textarea "Not great when I looked at the manifest there was all sizes and all I got was s…" at bounding box center [730, 582] width 1270 height 215
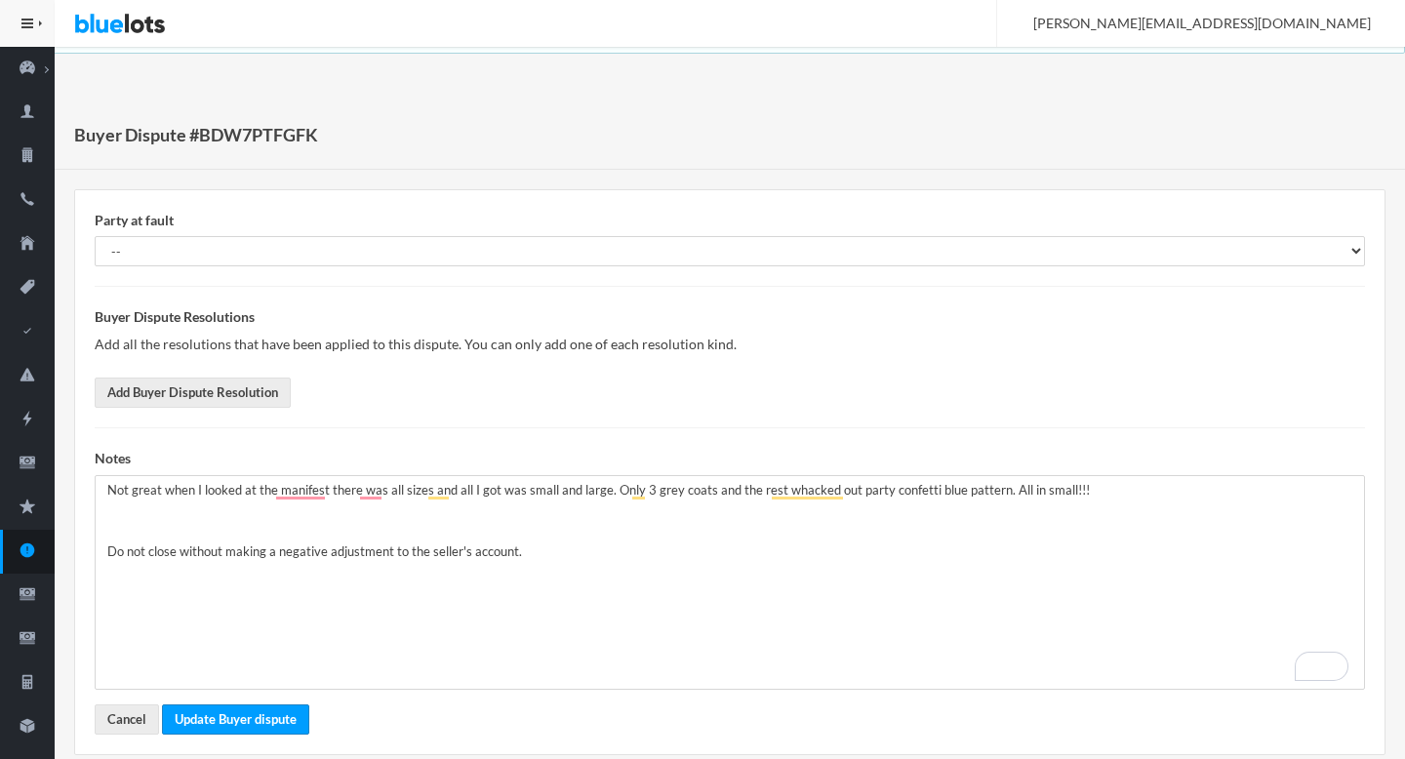
click at [236, 132] on h1 "Buyer Dispute #BDW7PTFGFK" at bounding box center [196, 134] width 244 height 29
copy h1 "BDW7PTFGFK"
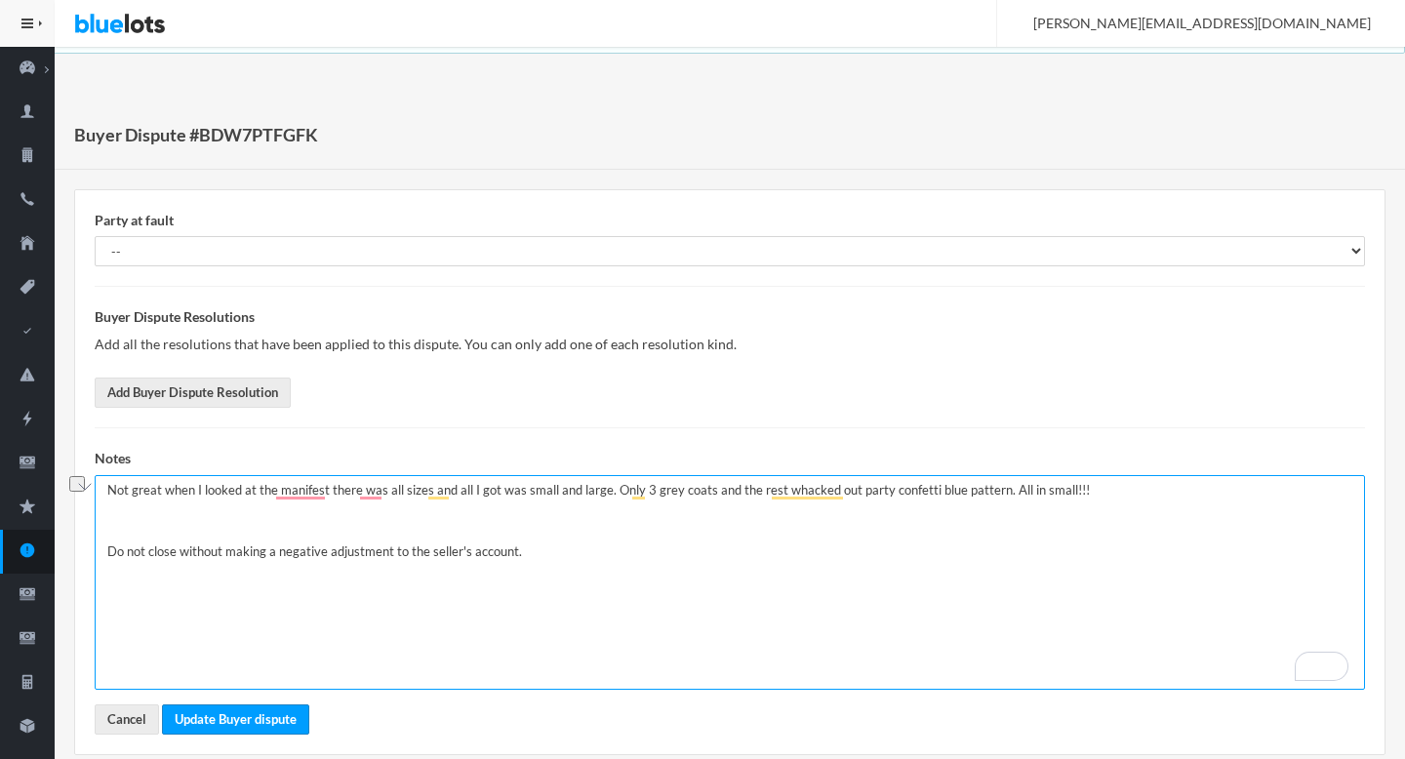
drag, startPoint x: 522, startPoint y: 553, endPoint x: 107, endPoint y: 557, distance: 414.6
click at [107, 557] on textarea "Not great when I looked at the manifest there was all sizes and all I got was s…" at bounding box center [730, 582] width 1270 height 215
type textarea "Not great when I looked at the manifest there was all sizes and all I got was s…"
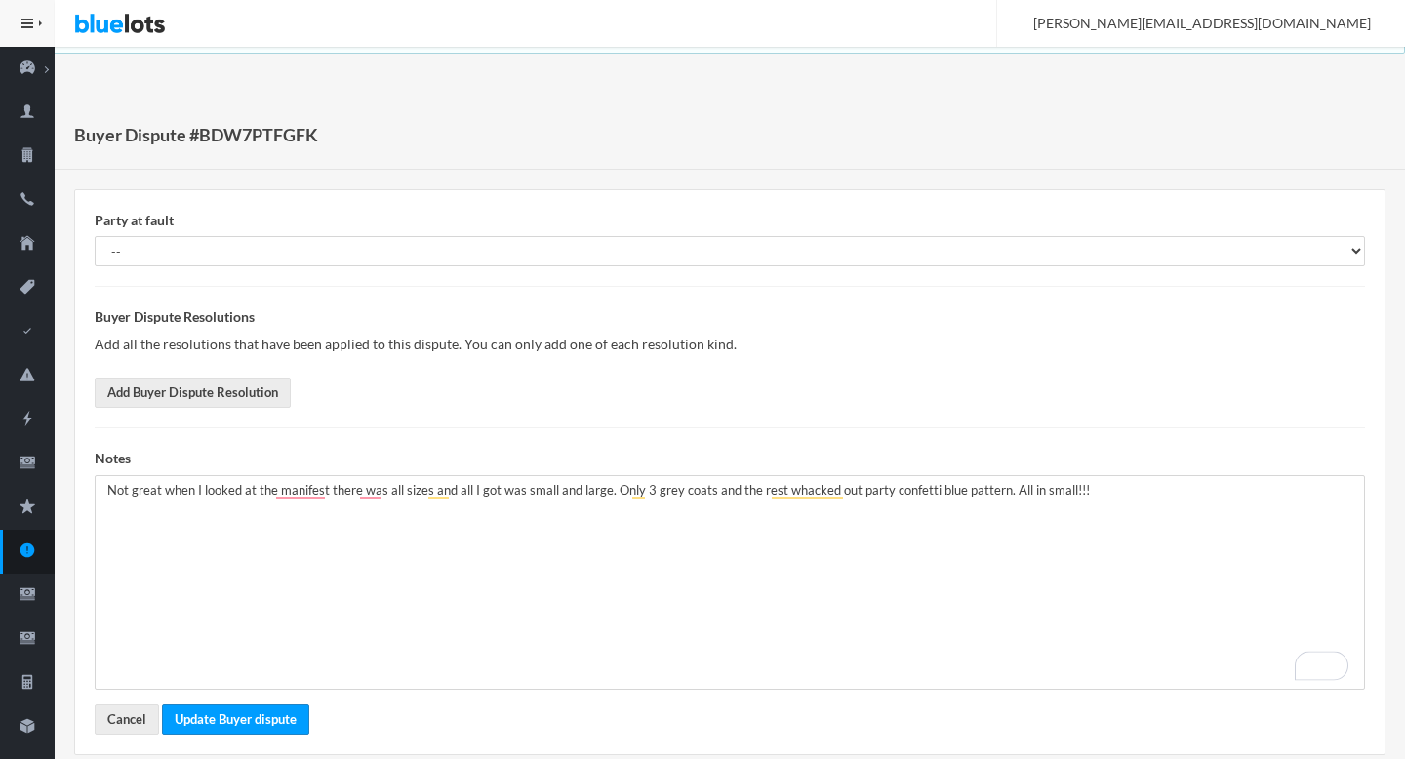
click at [131, 738] on div "Party at fault -- Buyer Seller Nobody Buyer Dispute Resolutions Add all the res…" at bounding box center [729, 472] width 1309 height 564
click at [126, 730] on link "Cancel" at bounding box center [127, 719] width 64 height 30
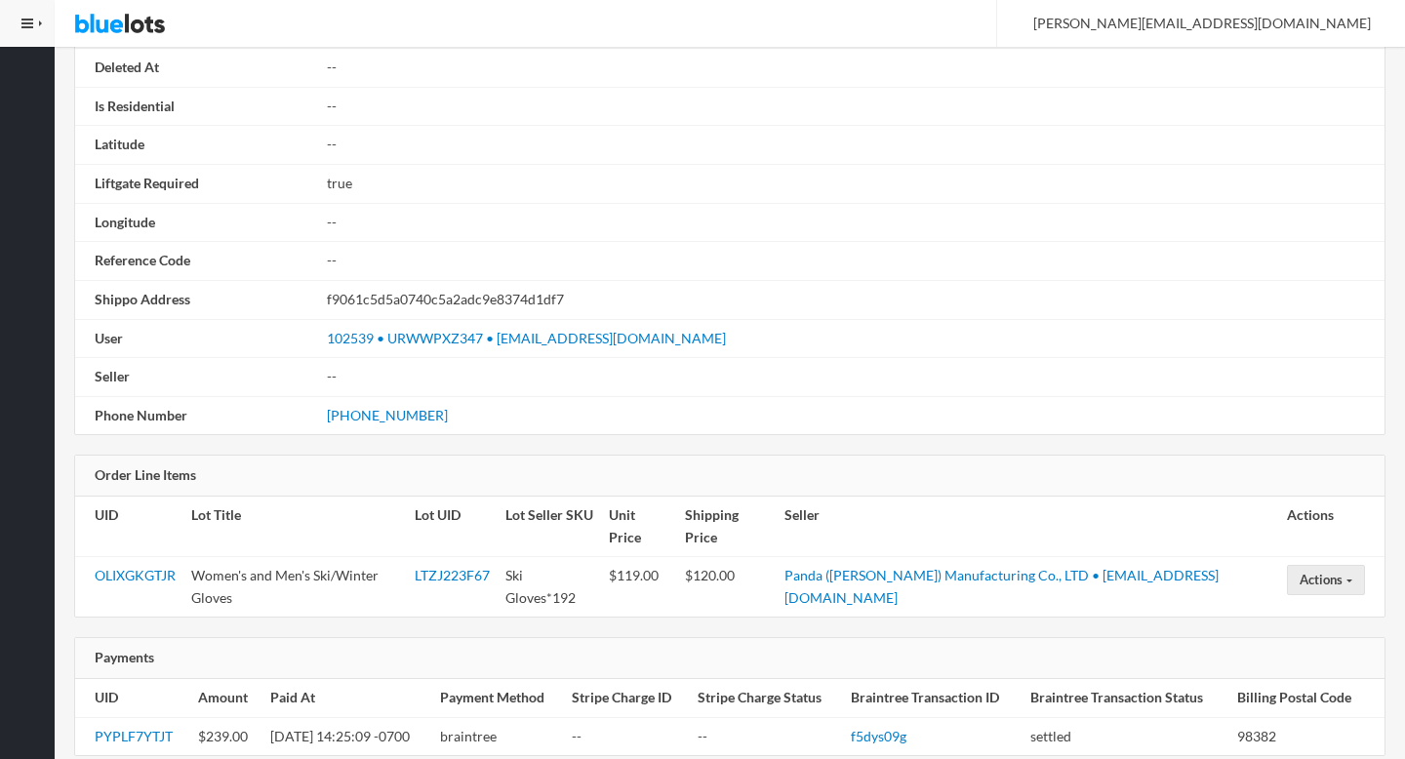
scroll to position [1106, 0]
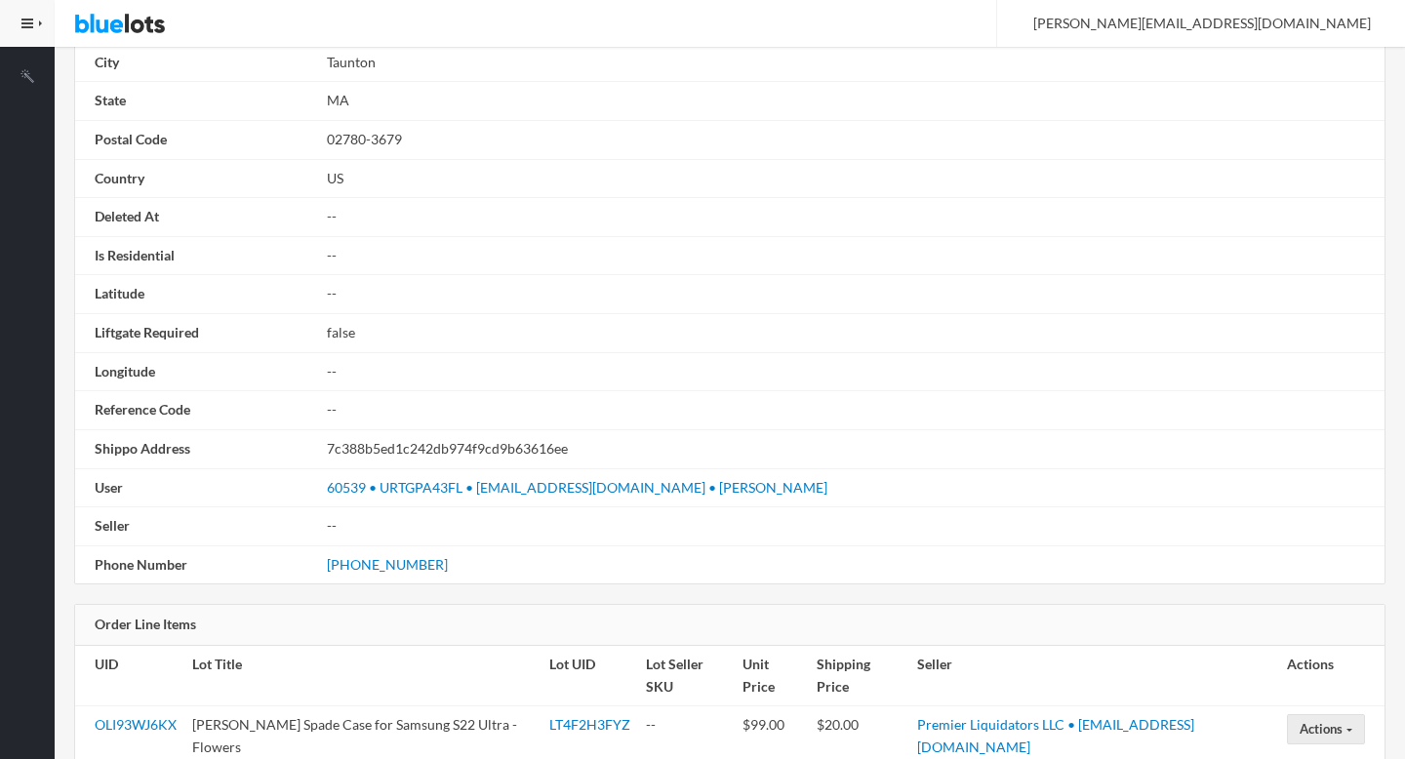
scroll to position [1106, 0]
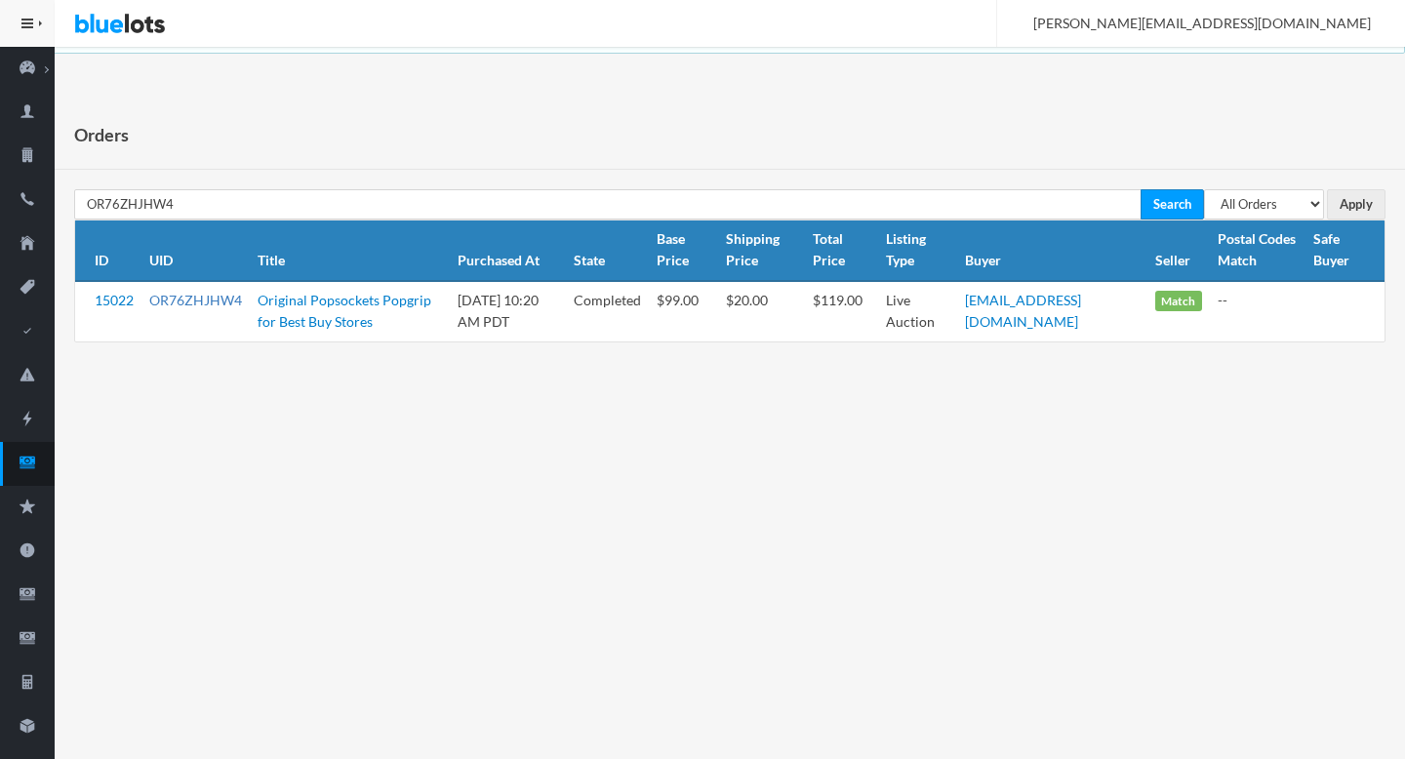
click at [205, 295] on link "OR76ZHJHW4" at bounding box center [195, 300] width 93 height 17
click at [21, 463] on icon "cash" at bounding box center [28, 463] width 16 height 12
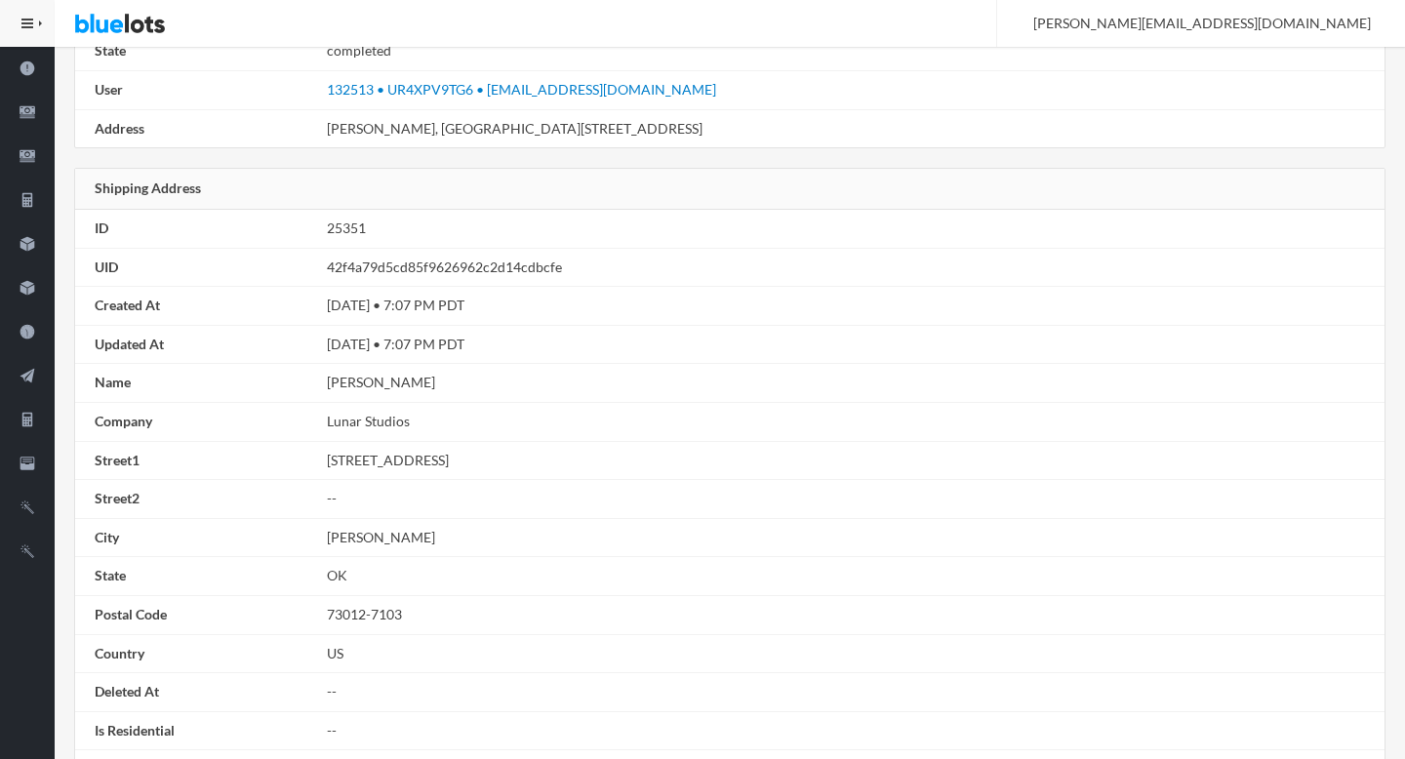
scroll to position [1106, 0]
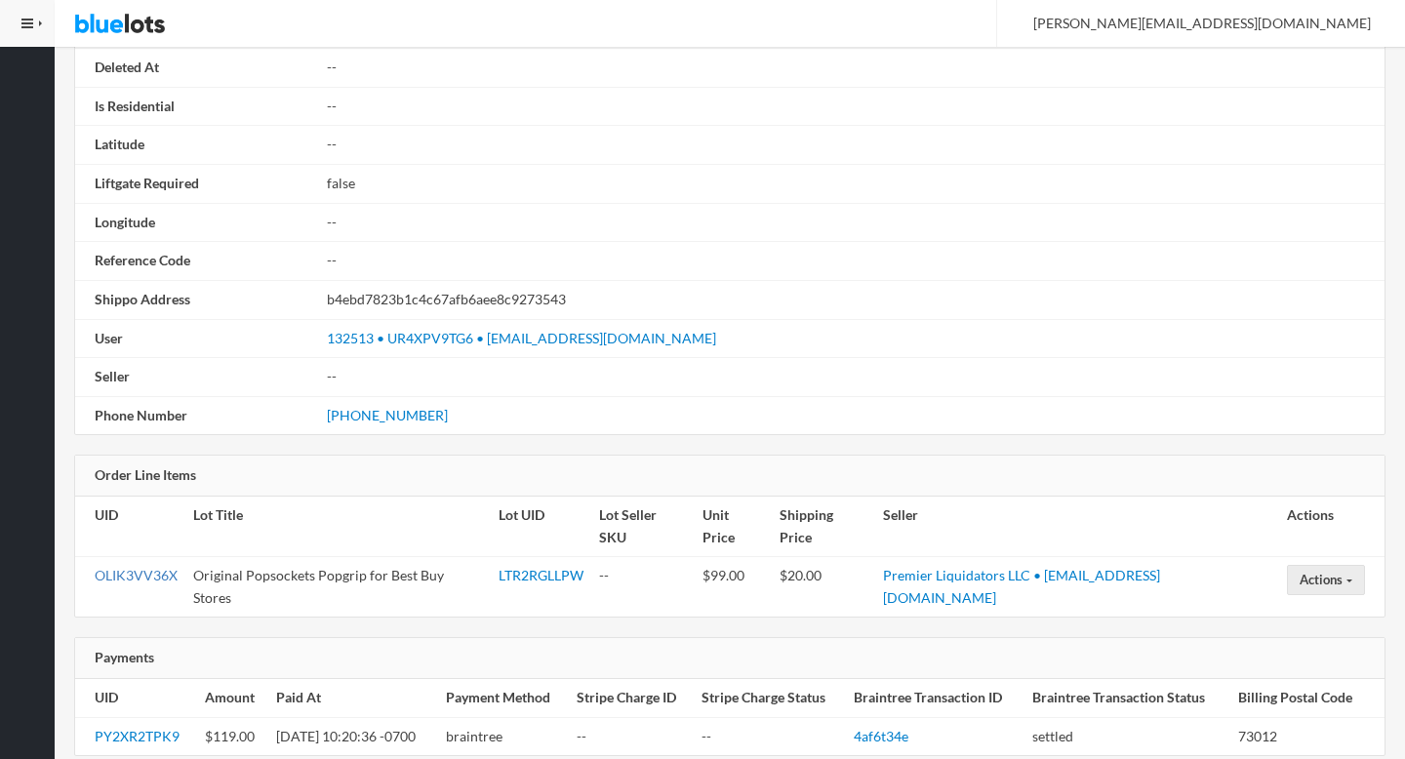
click at [129, 567] on link "OLIK3VV36X" at bounding box center [136, 575] width 83 height 17
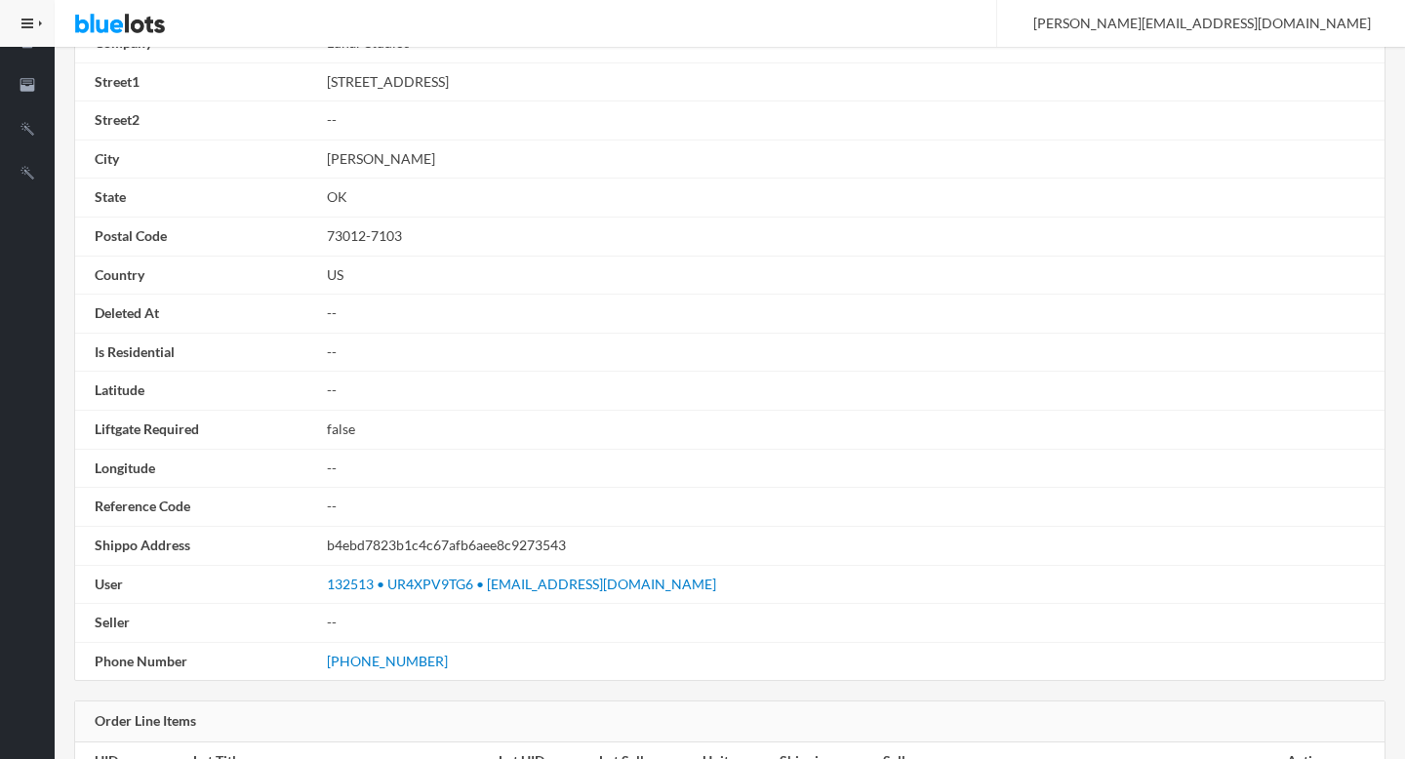
scroll to position [0, 0]
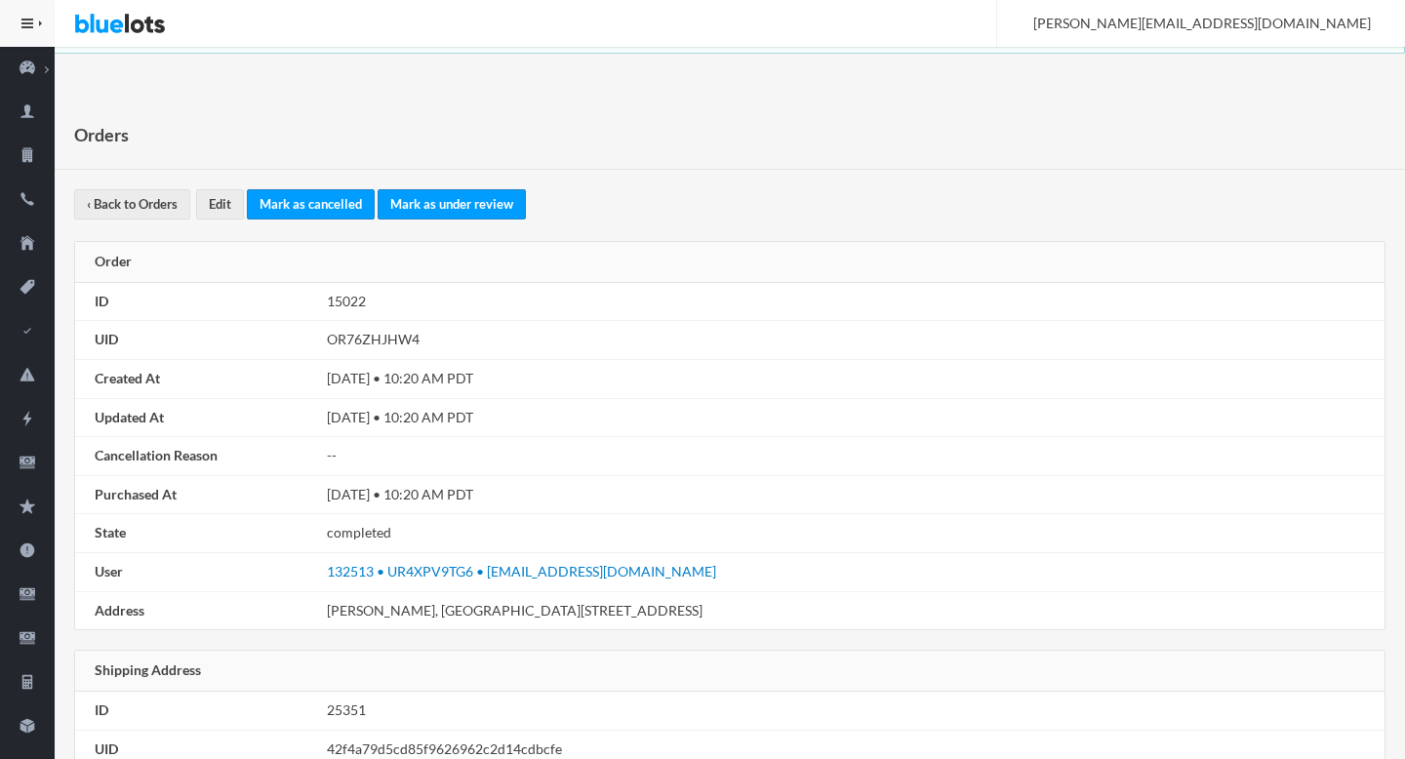
click at [385, 340] on td "OR76ZHJHW4" at bounding box center [851, 340] width 1065 height 39
copy td "OR76ZHJHW4"
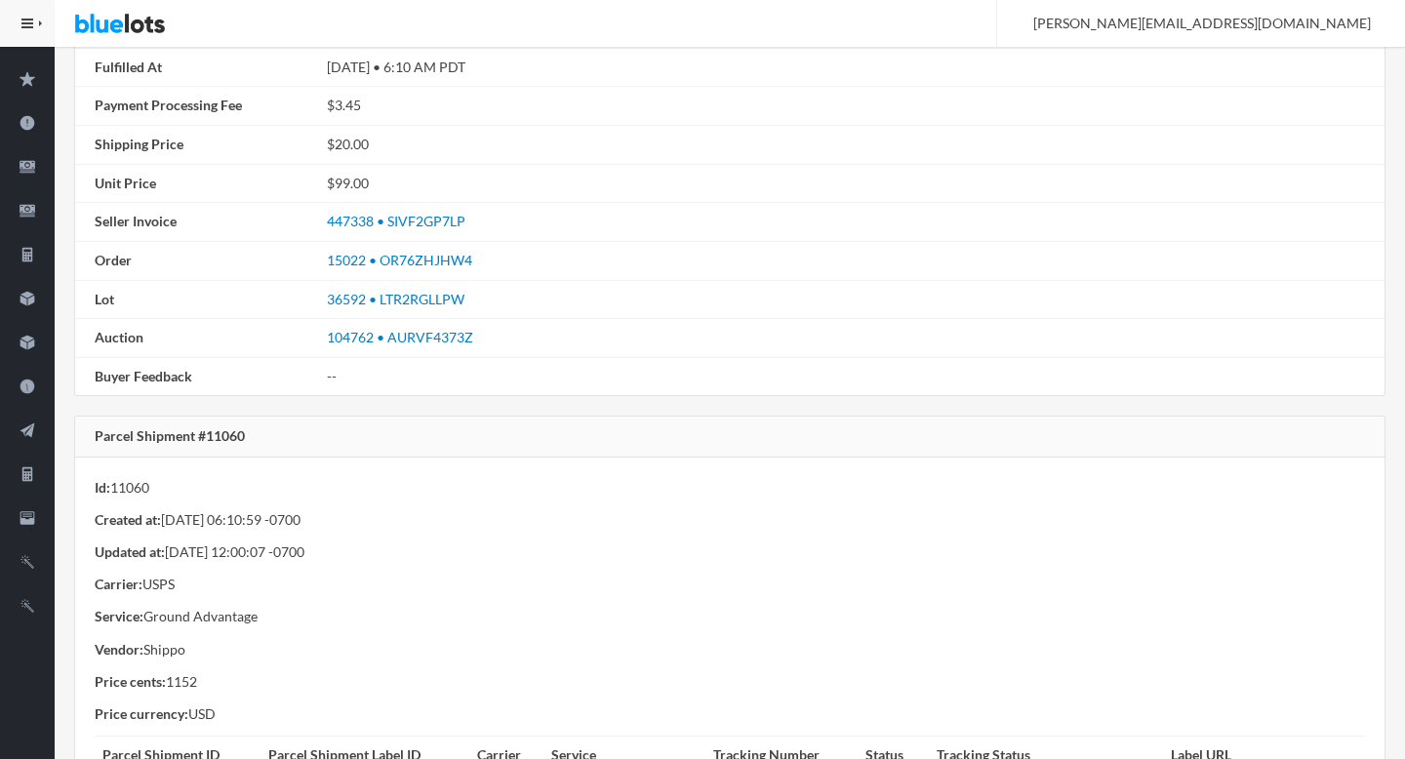
scroll to position [760, 0]
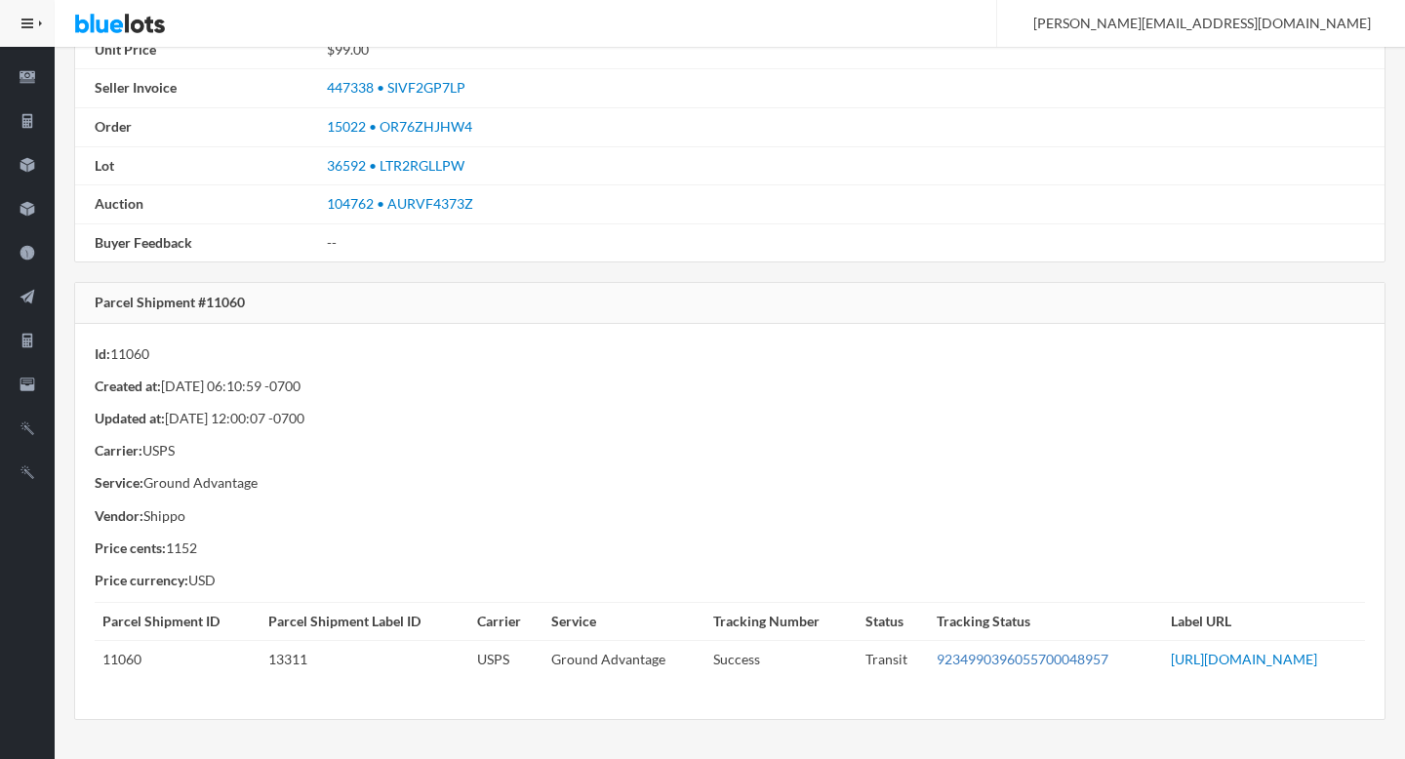
click at [937, 651] on link "9234990396055700048957" at bounding box center [1023, 659] width 172 height 17
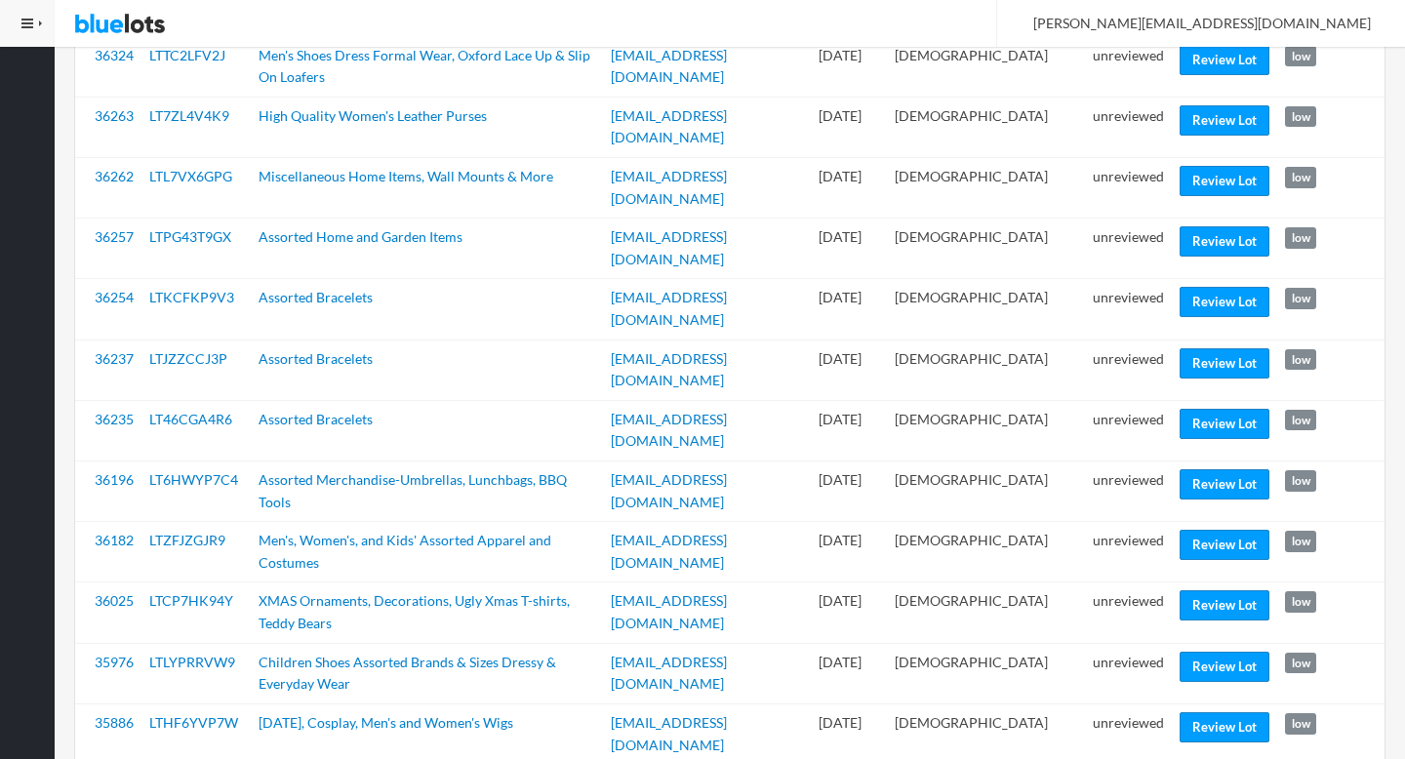
scroll to position [2248, 0]
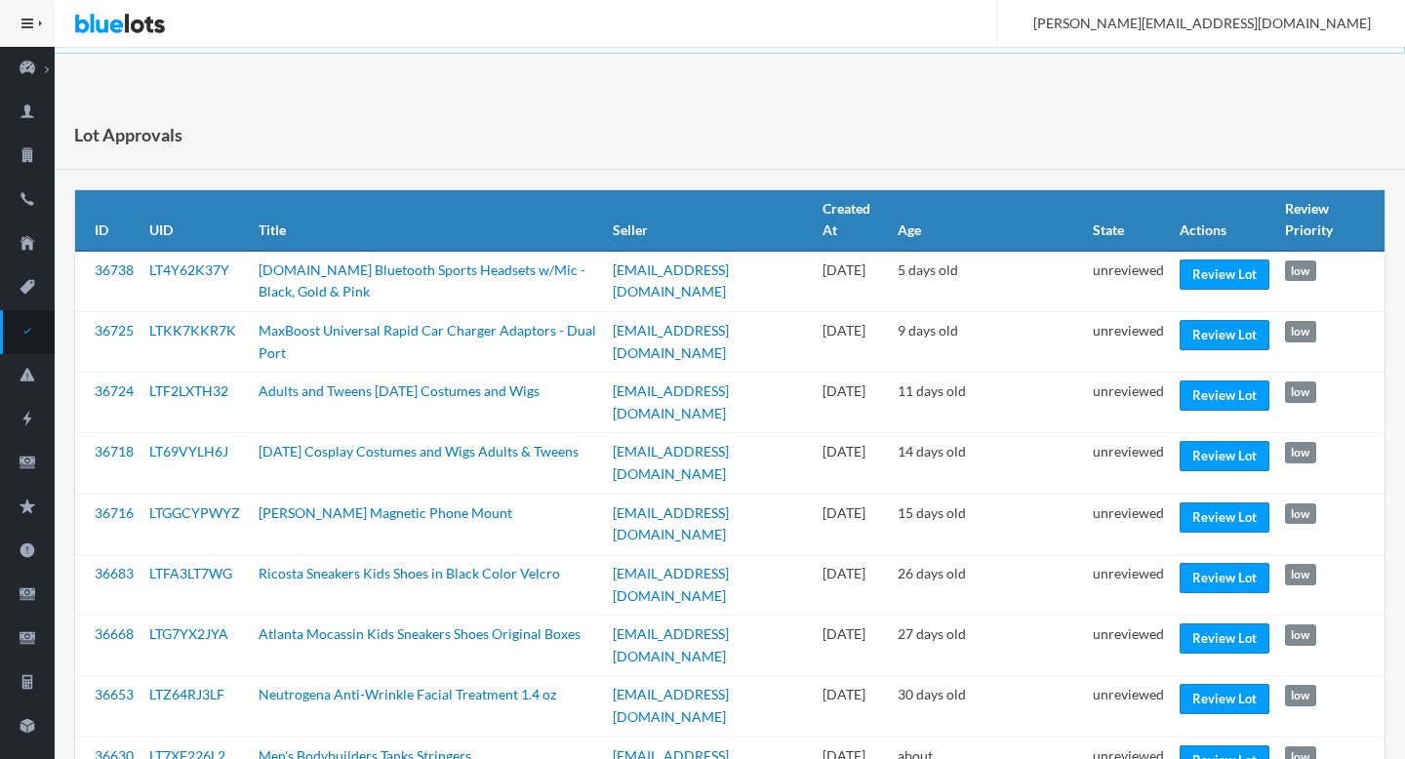
click at [1213, 227] on th "Actions" at bounding box center [1224, 220] width 105 height 60
click at [1193, 280] on link "Review Lot" at bounding box center [1224, 275] width 90 height 30
click at [1193, 322] on link "Review Lot" at bounding box center [1224, 335] width 90 height 30
click at [1199, 398] on link "Review Lot" at bounding box center [1224, 395] width 90 height 30
click at [1191, 451] on link "Review Lot" at bounding box center [1224, 456] width 90 height 30
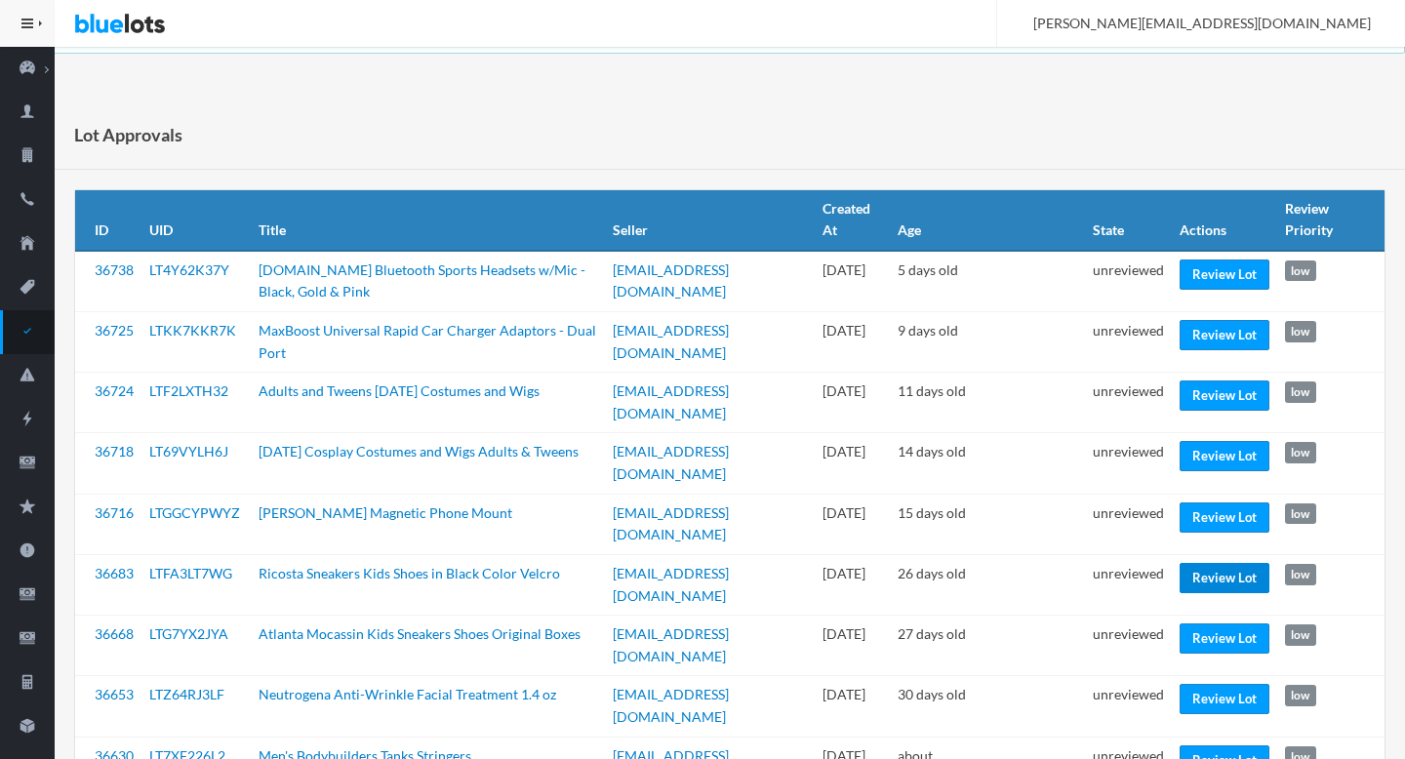
click at [1195, 563] on link "Review Lot" at bounding box center [1224, 578] width 90 height 30
click at [1193, 623] on link "Review Lot" at bounding box center [1224, 638] width 90 height 30
click at [1194, 684] on link "Review Lot" at bounding box center [1224, 699] width 90 height 30
click at [1191, 745] on link "Review Lot" at bounding box center [1224, 760] width 90 height 30
click at [1120, 737] on td "unreviewed" at bounding box center [1128, 767] width 87 height 60
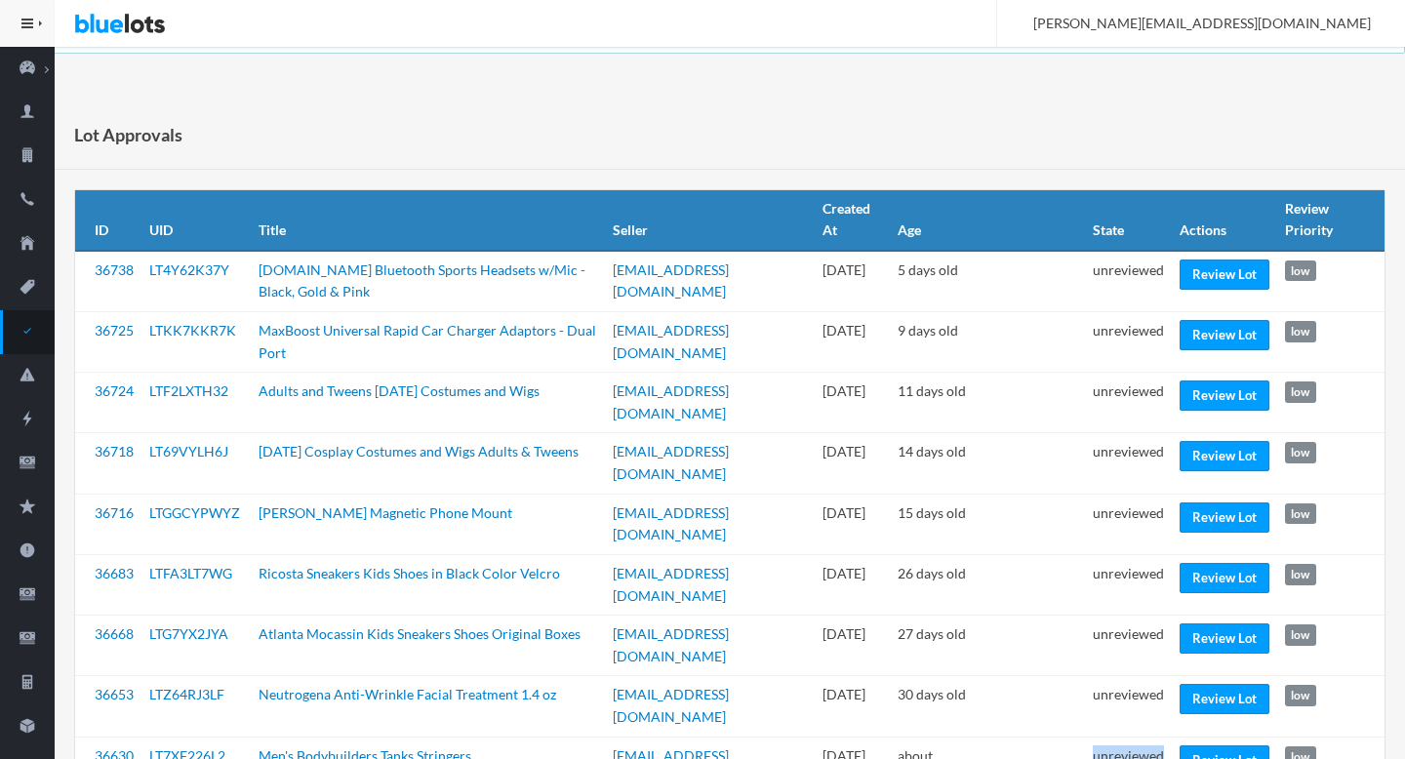
click at [1120, 737] on td "unreviewed" at bounding box center [1128, 767] width 87 height 60
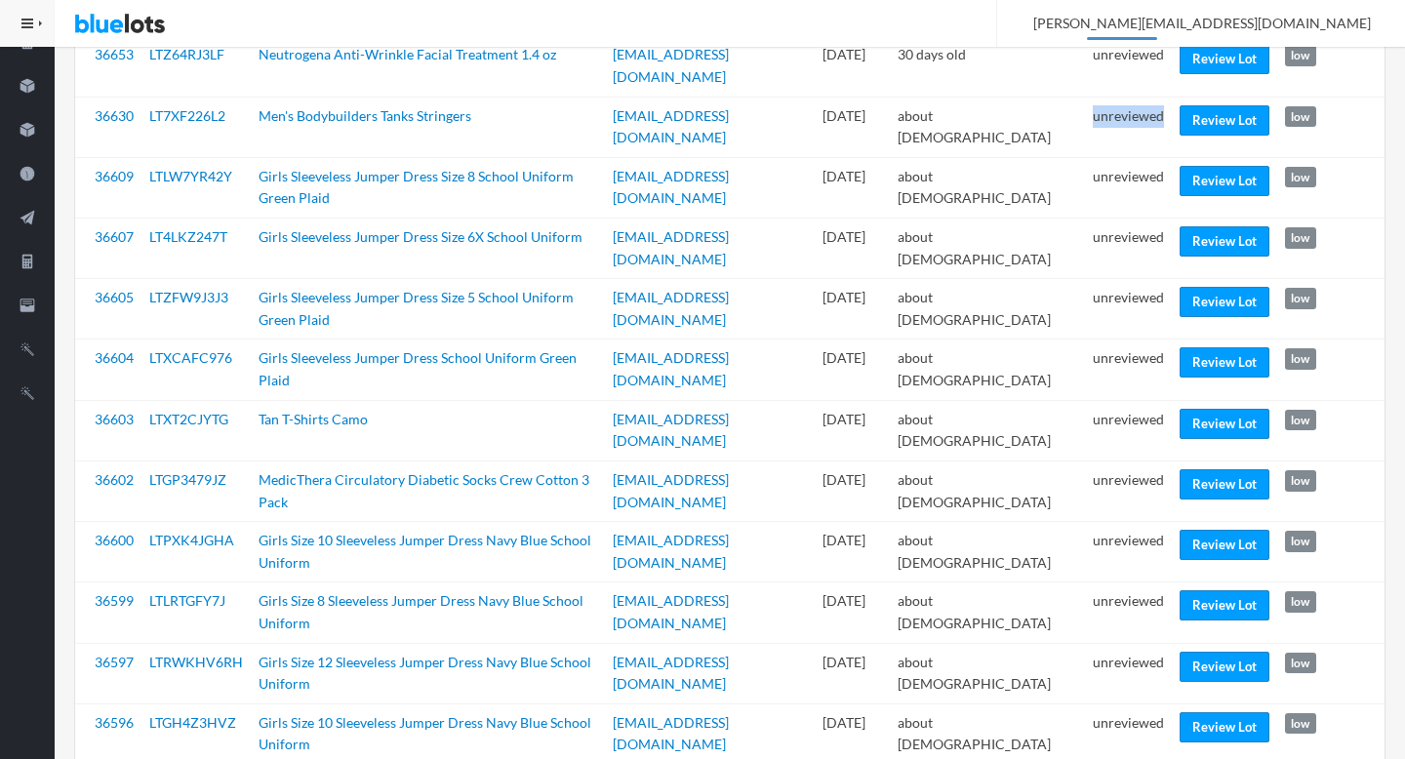
scroll to position [650, 0]
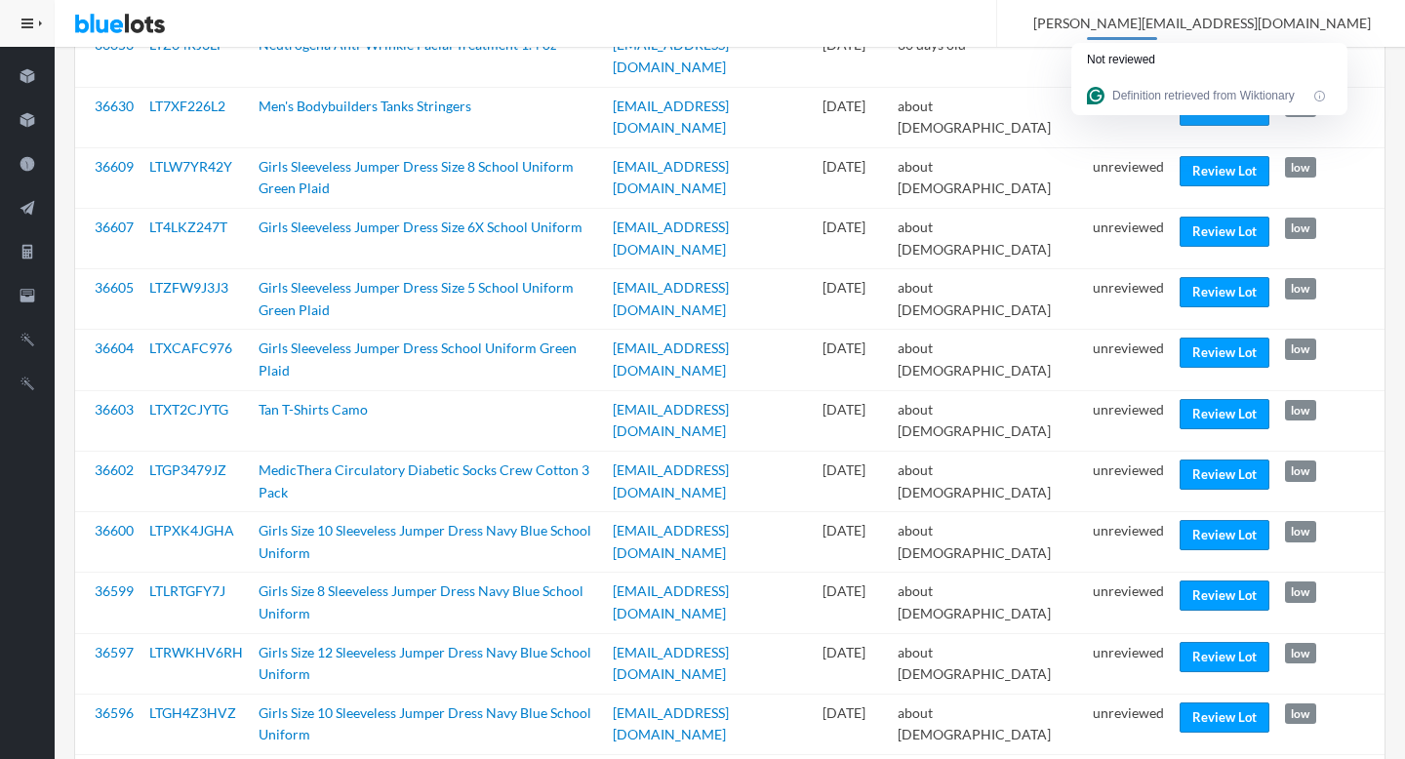
click at [1120, 269] on td "unreviewed" at bounding box center [1128, 299] width 87 height 60
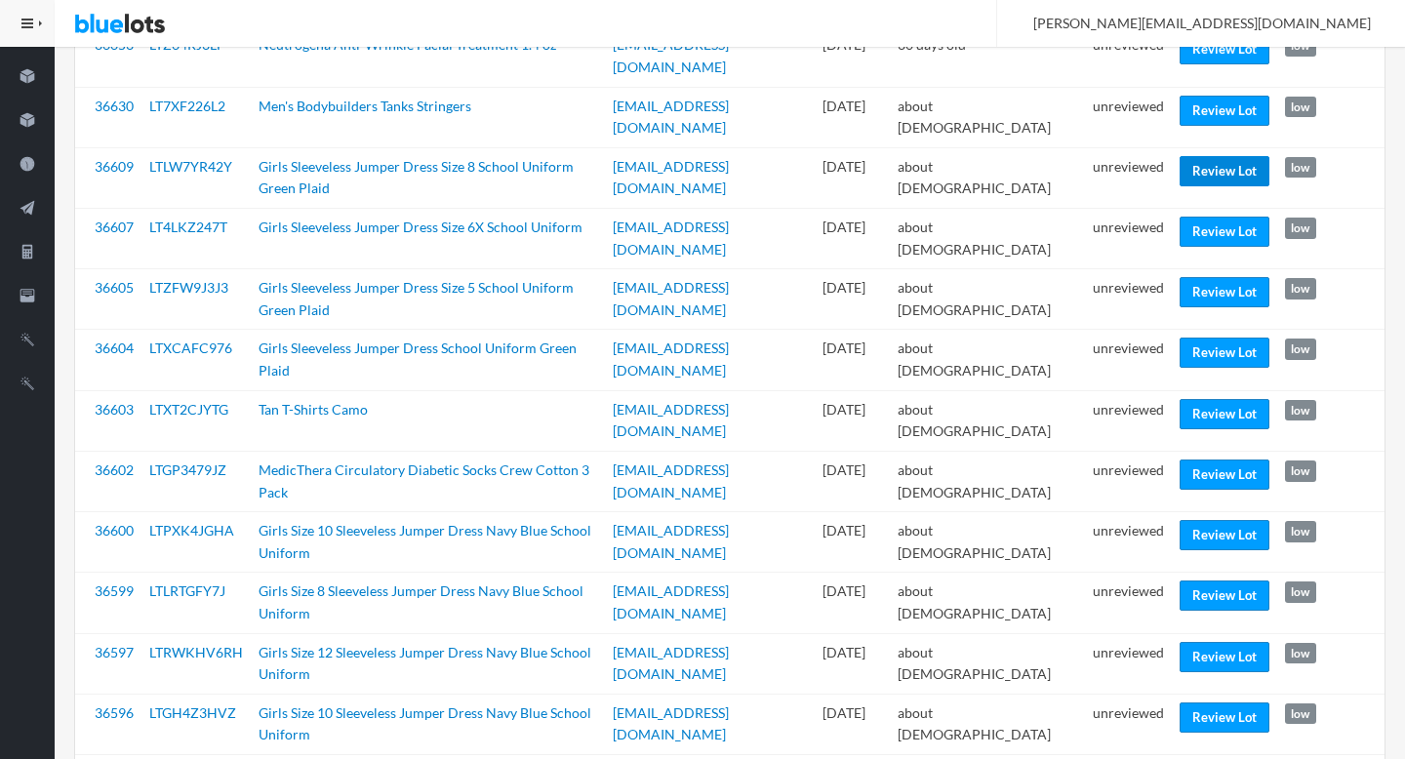
click at [1236, 156] on link "Review Lot" at bounding box center [1224, 171] width 90 height 30
click at [1213, 277] on link "Review Lot" at bounding box center [1224, 292] width 90 height 30
click at [1223, 399] on link "Review Lot" at bounding box center [1224, 414] width 90 height 30
click at [1208, 460] on link "Review Lot" at bounding box center [1224, 475] width 90 height 30
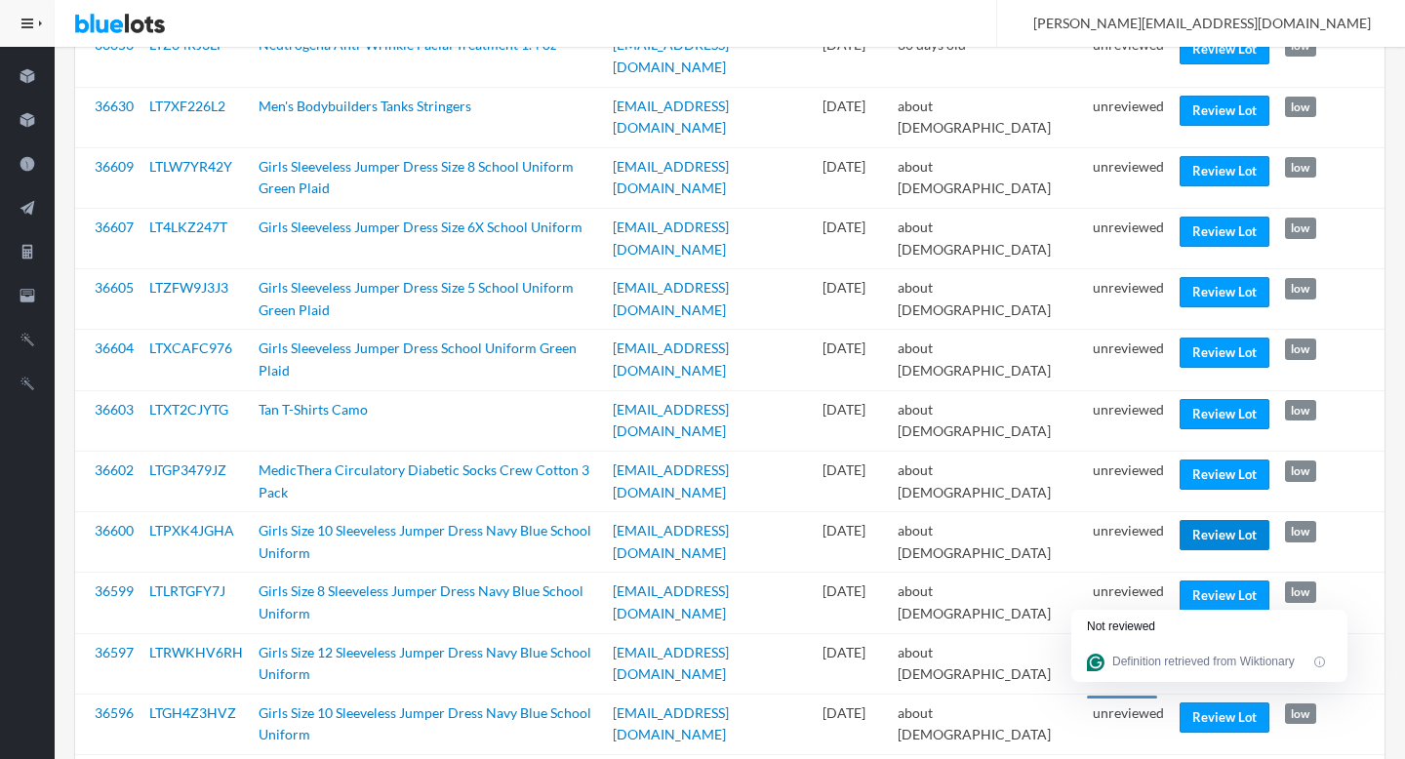
click at [1196, 520] on link "Review Lot" at bounding box center [1224, 535] width 90 height 30
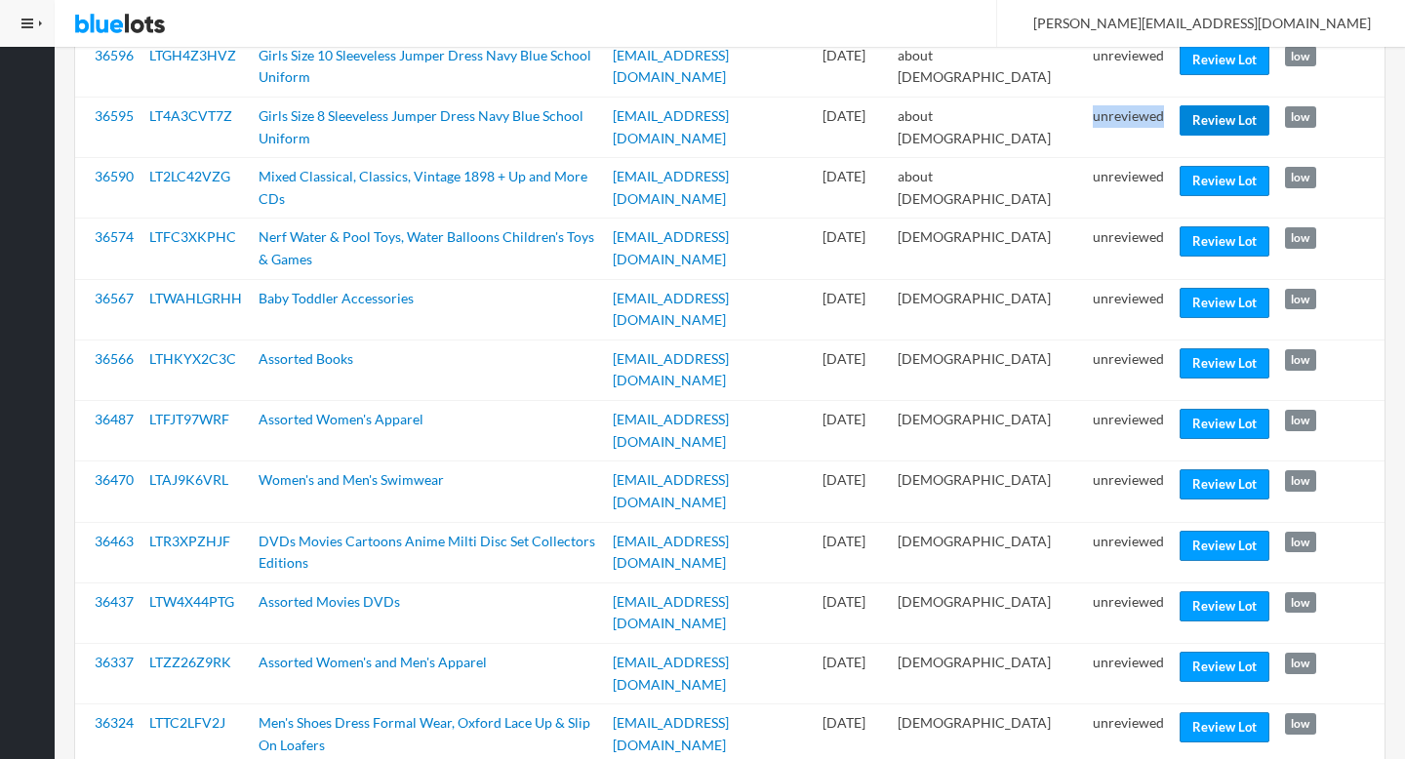
scroll to position [1308, 0]
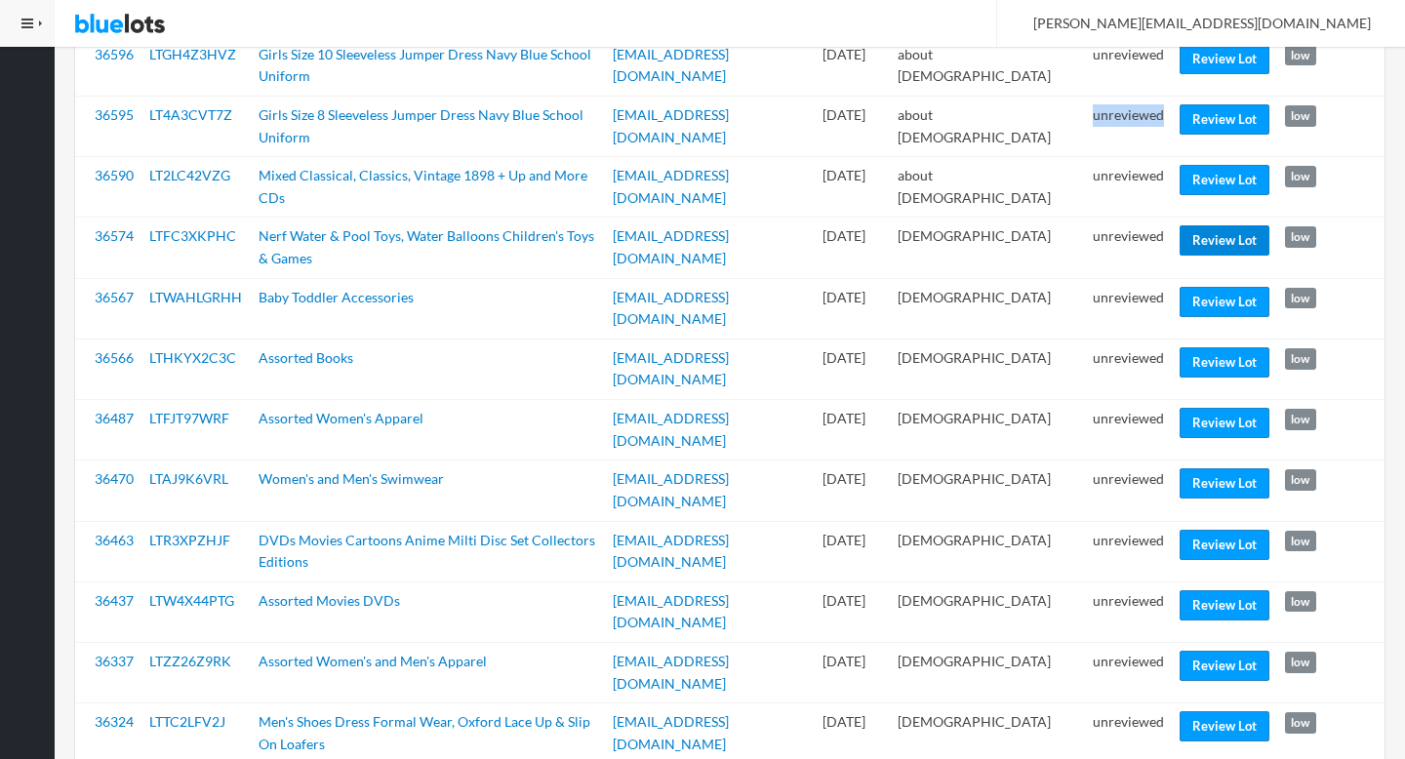
click at [1220, 225] on link "Review Lot" at bounding box center [1224, 240] width 90 height 30
click at [1224, 408] on link "Review Lot" at bounding box center [1224, 423] width 90 height 30
click at [1217, 468] on link "Review Lot" at bounding box center [1224, 483] width 90 height 30
click at [1208, 711] on link "Review Lot" at bounding box center [1224, 726] width 90 height 30
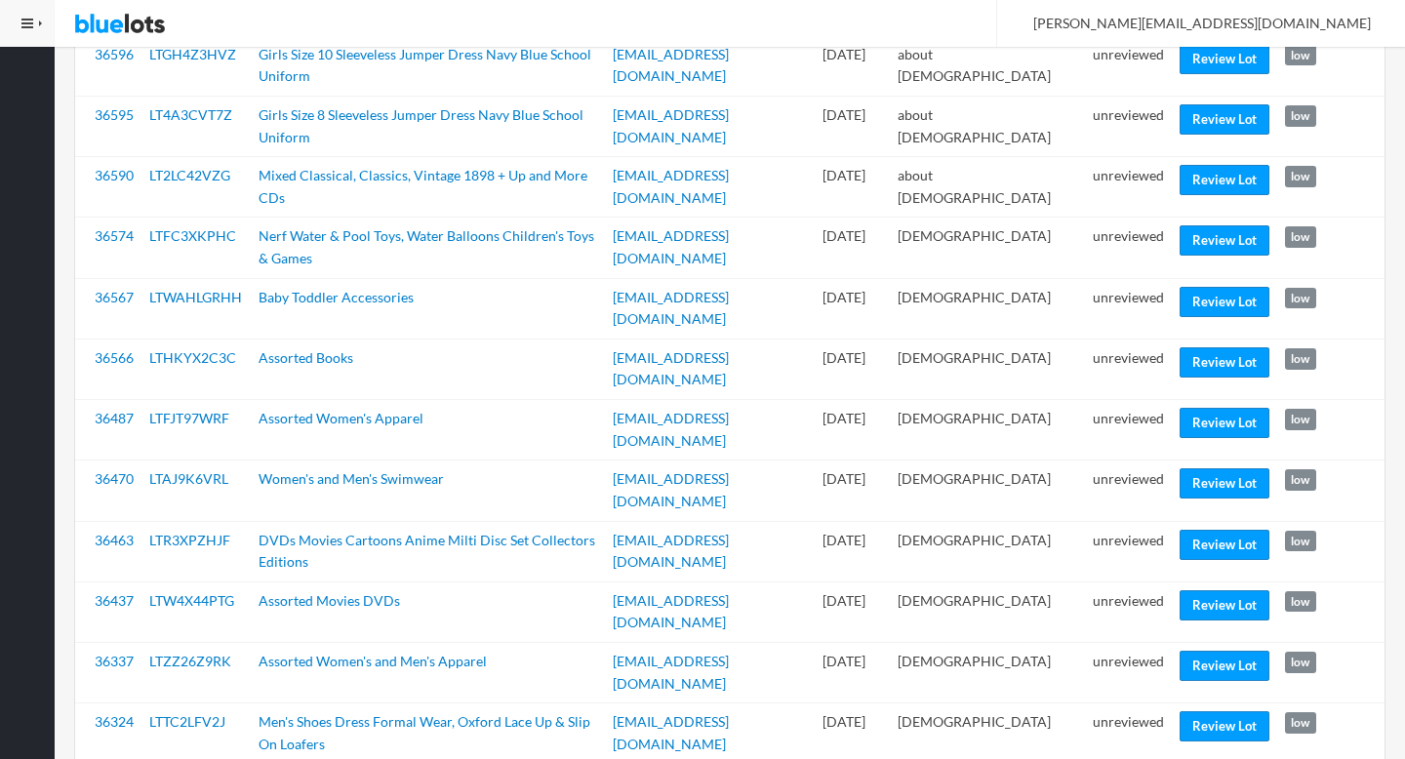
click at [1214, 642] on td "Review Lot" at bounding box center [1224, 672] width 105 height 60
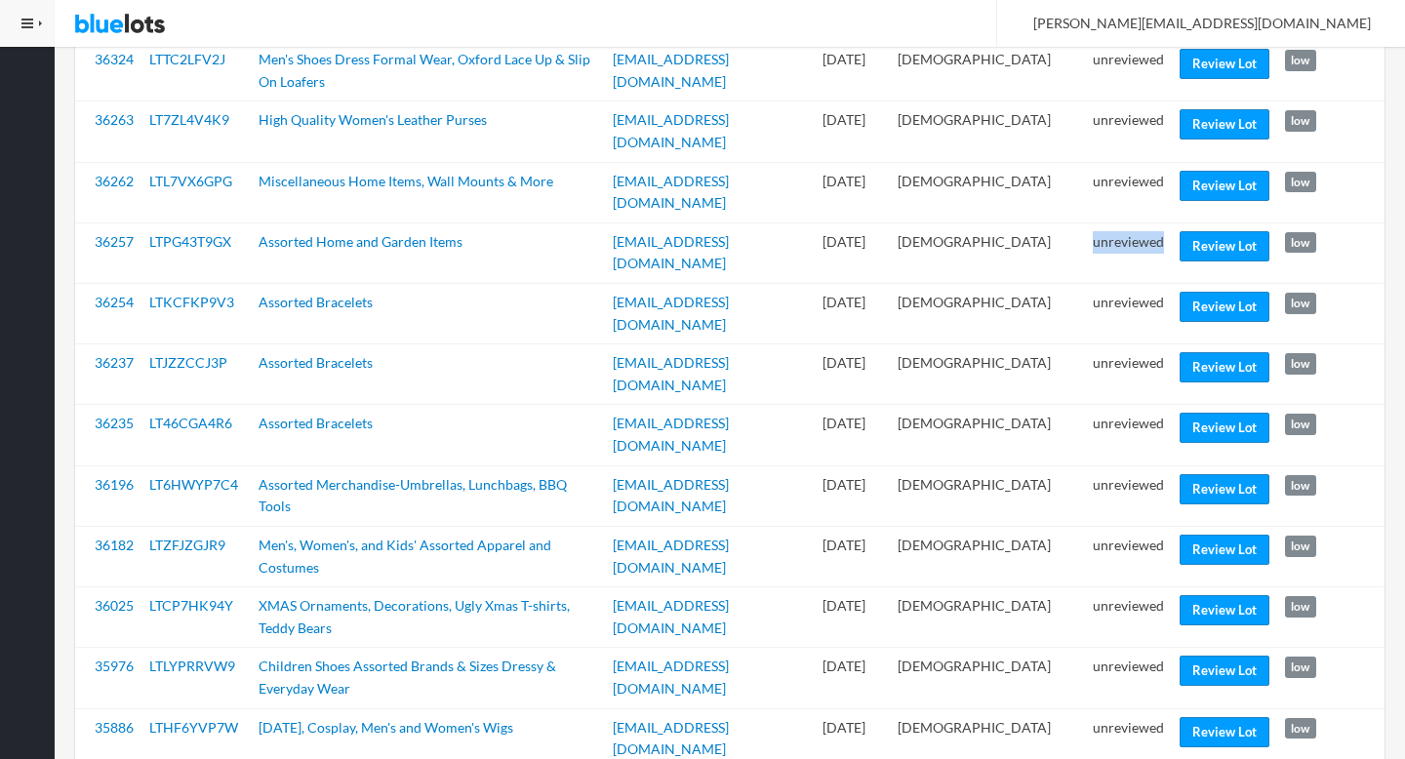
scroll to position [1964, 0]
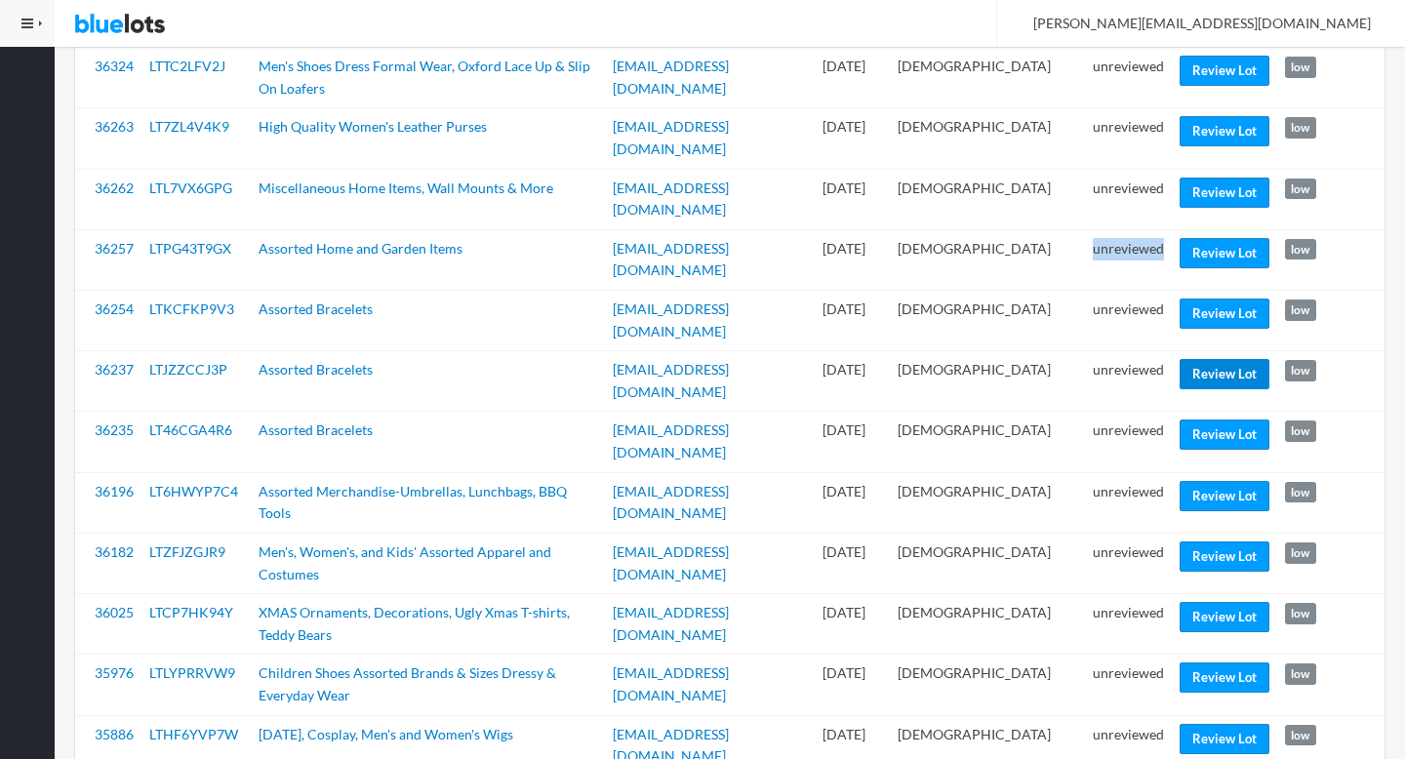
click at [1224, 359] on link "Review Lot" at bounding box center [1224, 374] width 90 height 30
click at [1209, 602] on link "Review Lot" at bounding box center [1224, 617] width 90 height 30
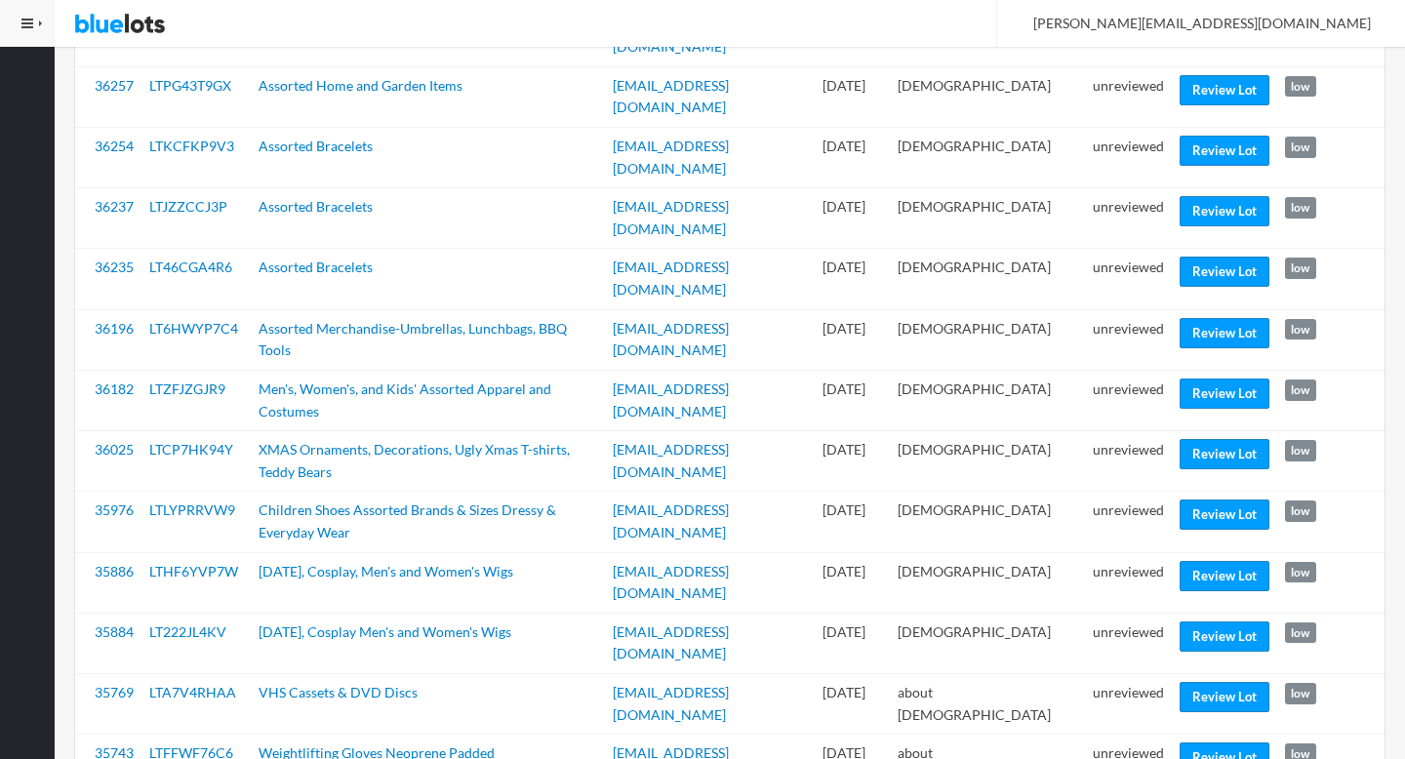
scroll to position [2261, 0]
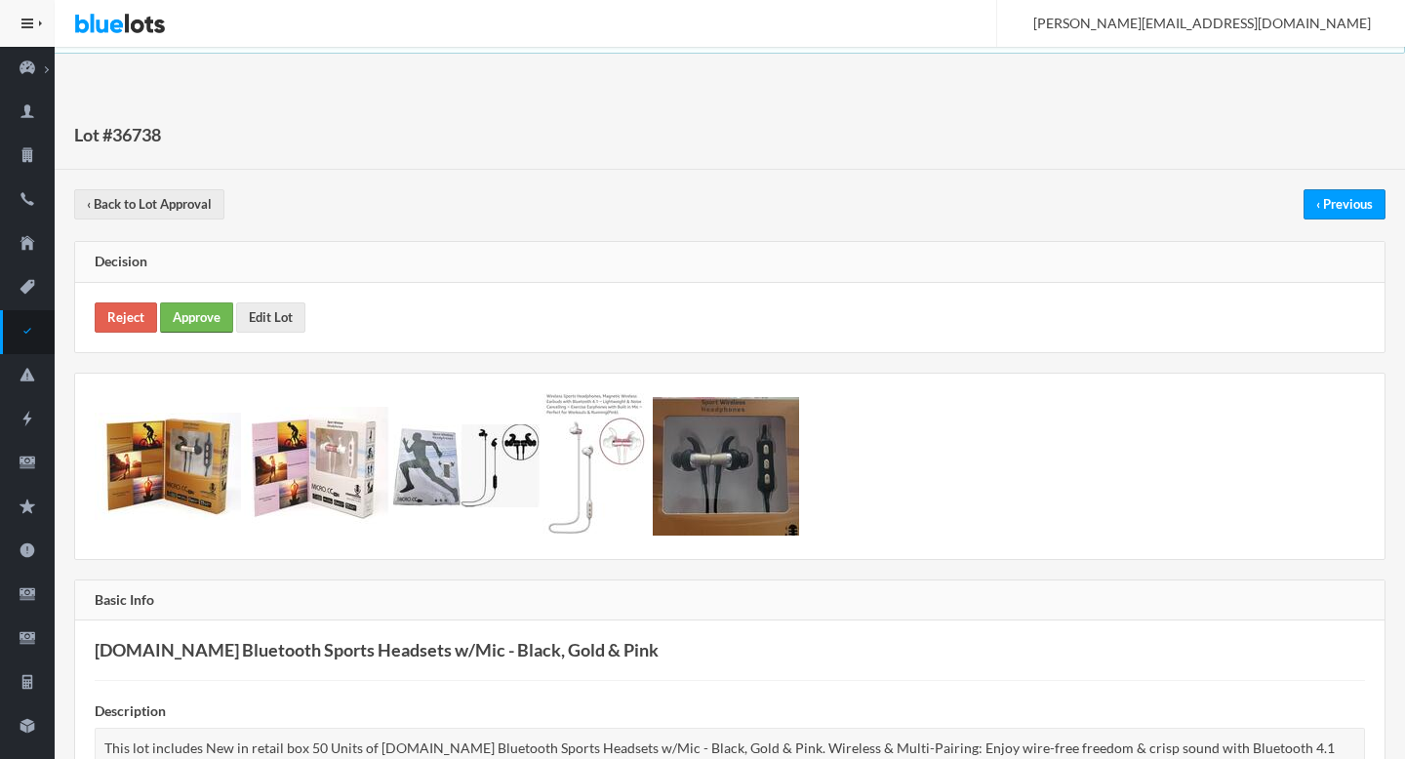
click at [195, 320] on link "Approve" at bounding box center [196, 317] width 73 height 30
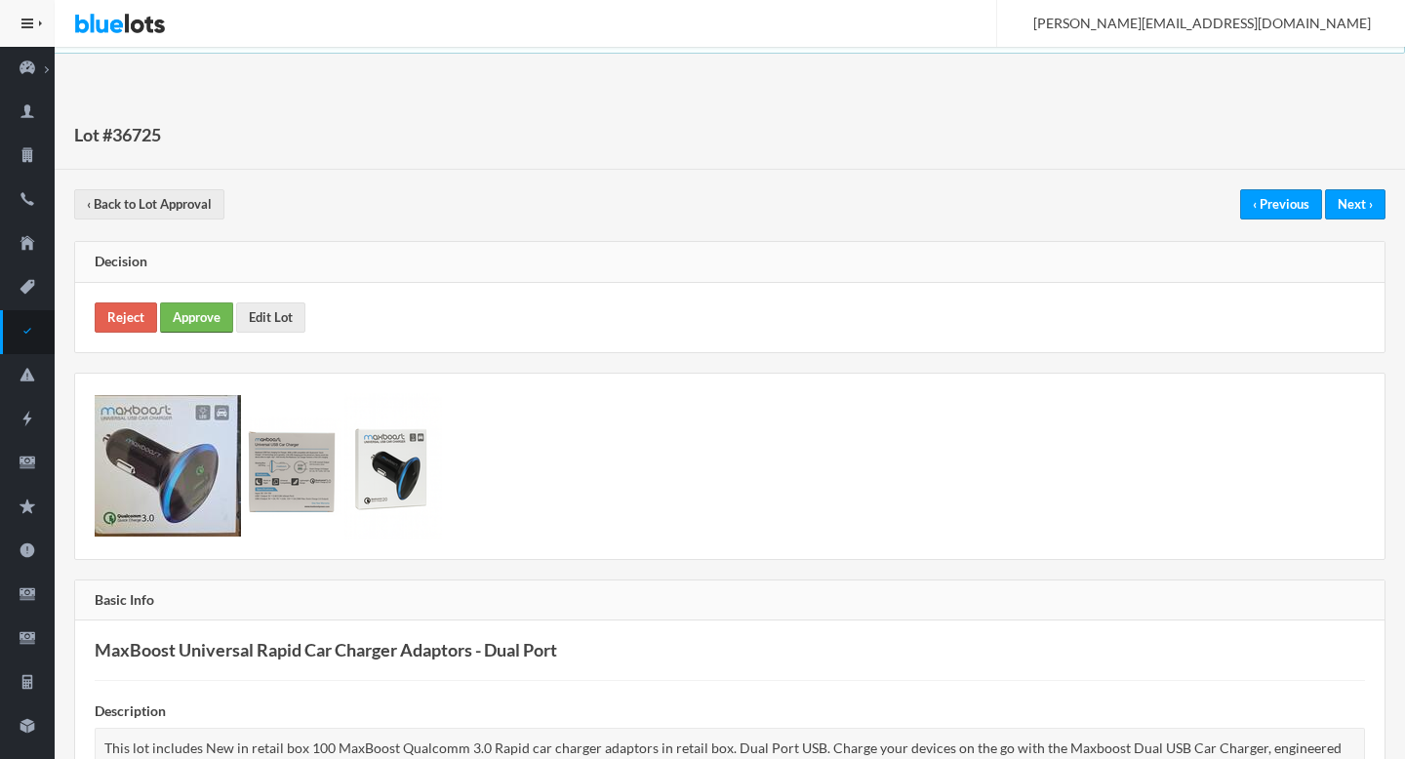
click at [200, 323] on link "Approve" at bounding box center [196, 317] width 73 height 30
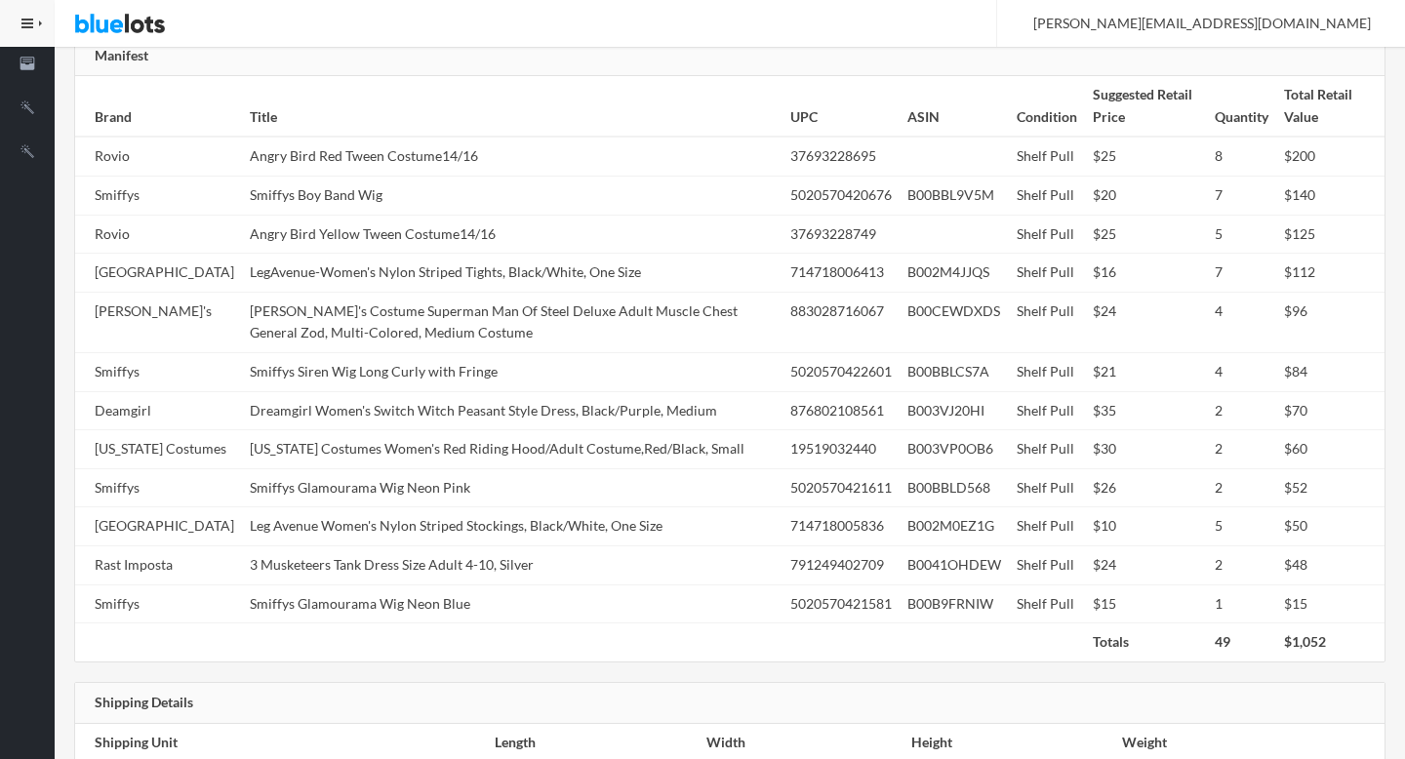
scroll to position [985, 0]
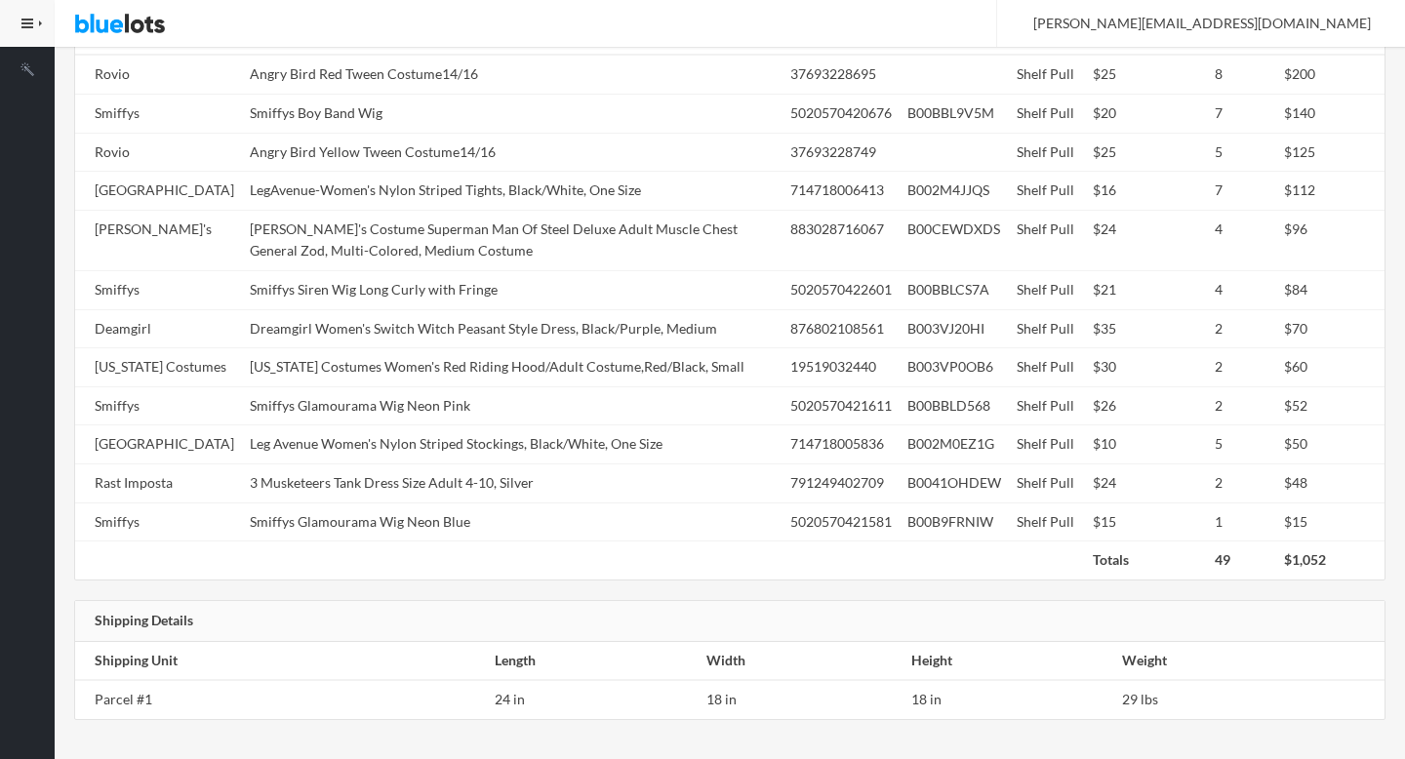
click at [421, 284] on td "Smiffys Siren Wig Long Curly with Fringe" at bounding box center [512, 290] width 540 height 39
click at [435, 309] on td "Dreamgirl Women's Switch Witch Peasant Style Dress, Black/Purple, Medium" at bounding box center [512, 328] width 540 height 39
copy td "Dreamgirl"
click at [435, 309] on td "Dreamgirl Women's Switch Witch Peasant Style Dress, Black/Purple, Medium" at bounding box center [512, 328] width 540 height 39
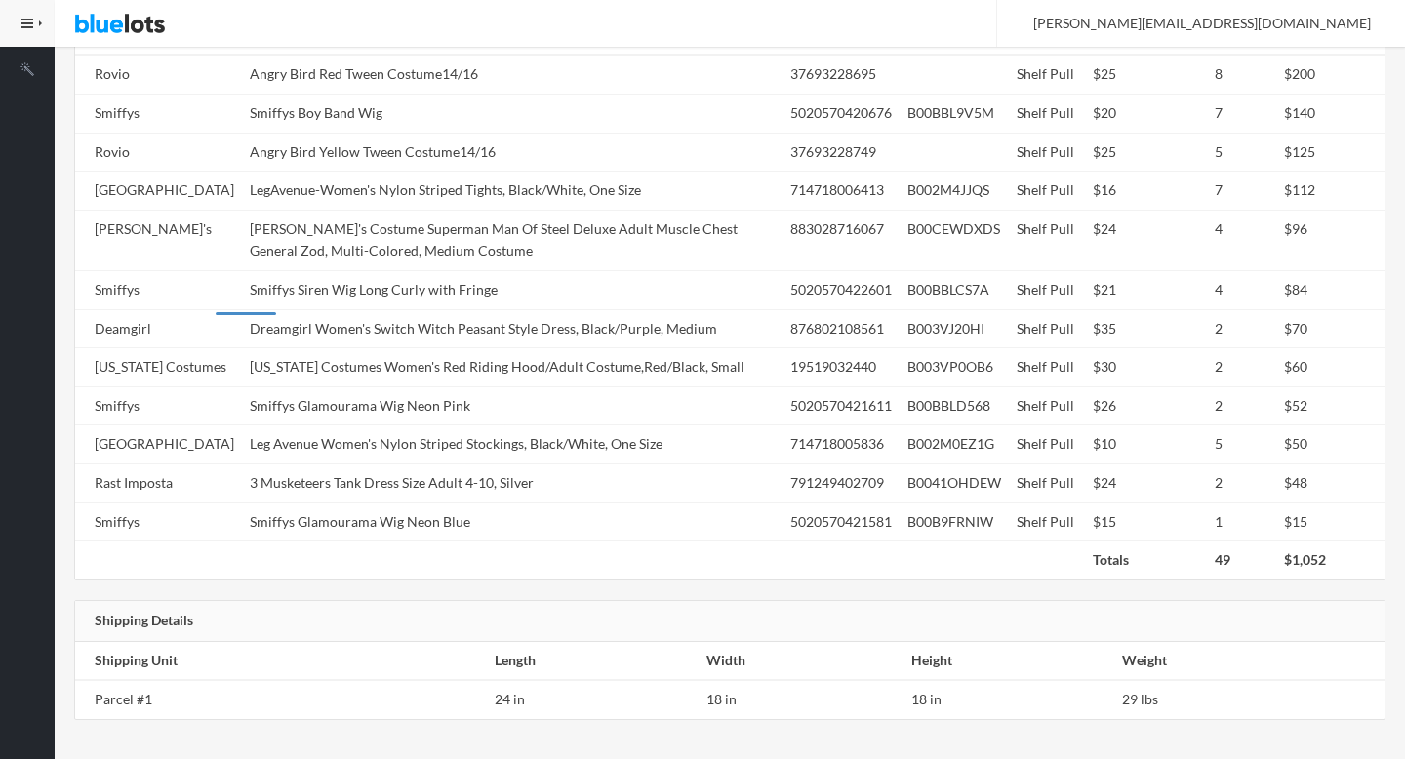
click at [435, 309] on td "Dreamgirl Women's Switch Witch Peasant Style Dress, Black/Purple, Medium" at bounding box center [512, 328] width 540 height 39
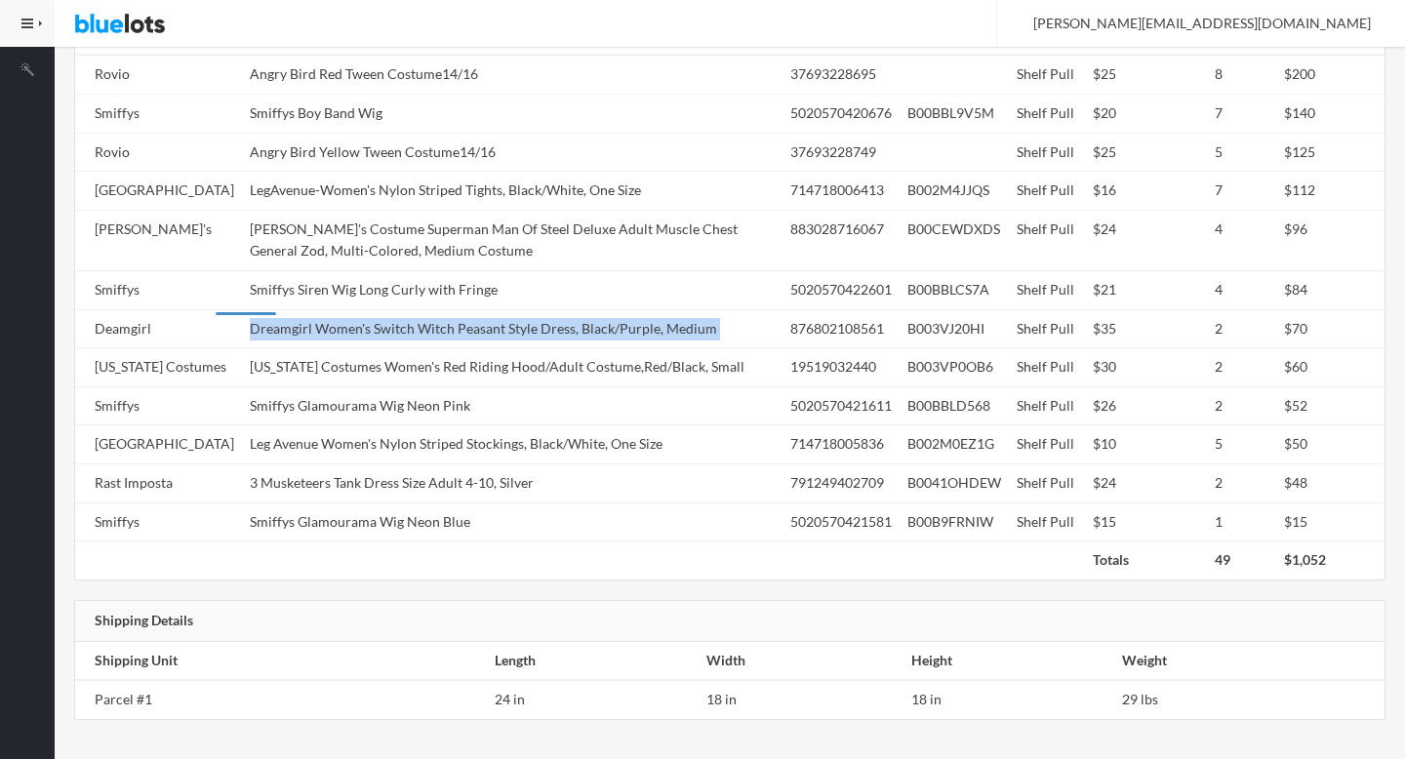
click at [435, 309] on td "Dreamgirl Women's Switch Witch Peasant Style Dress, Black/Purple, Medium" at bounding box center [512, 328] width 540 height 39
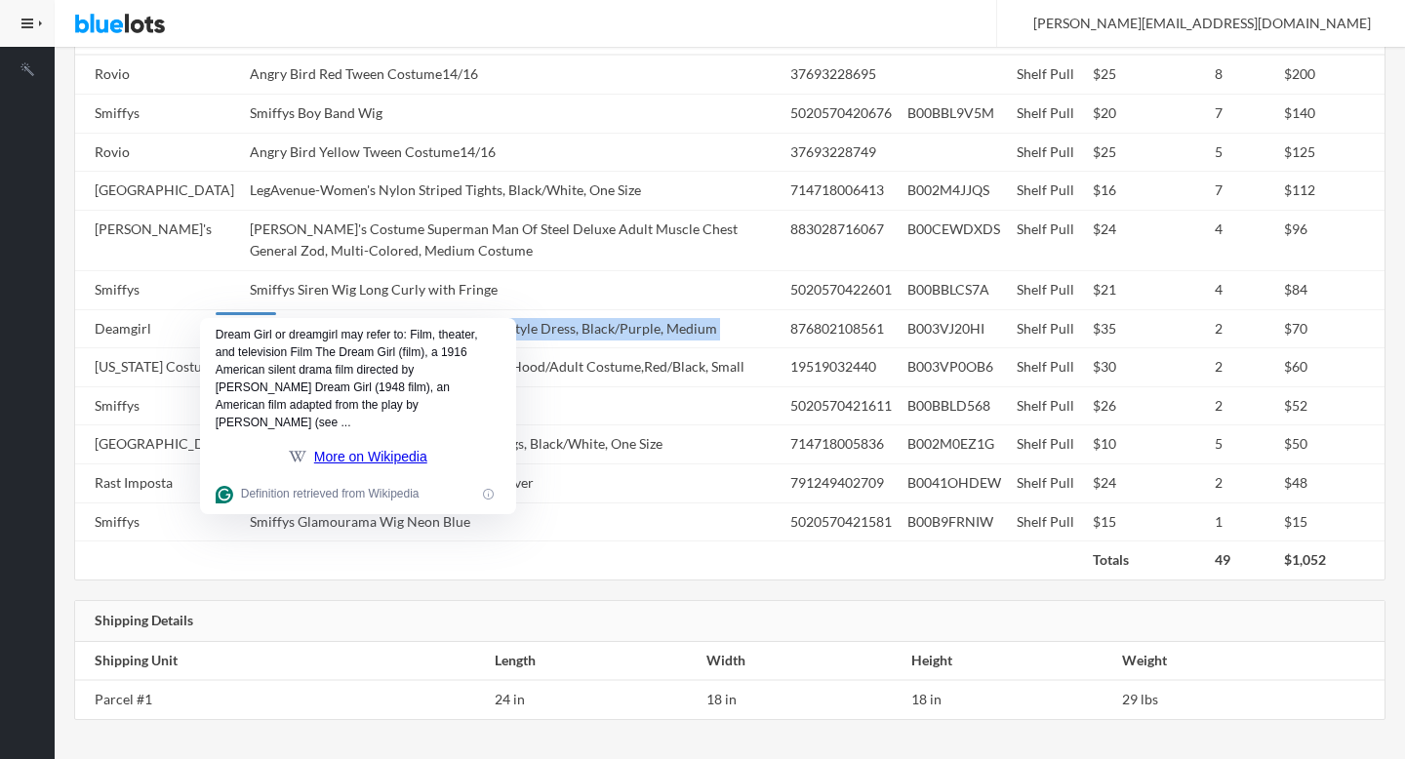
copy tr "Dreamgirl Women's Switch Witch Peasant Style Dress, Black/Purple, Medium"
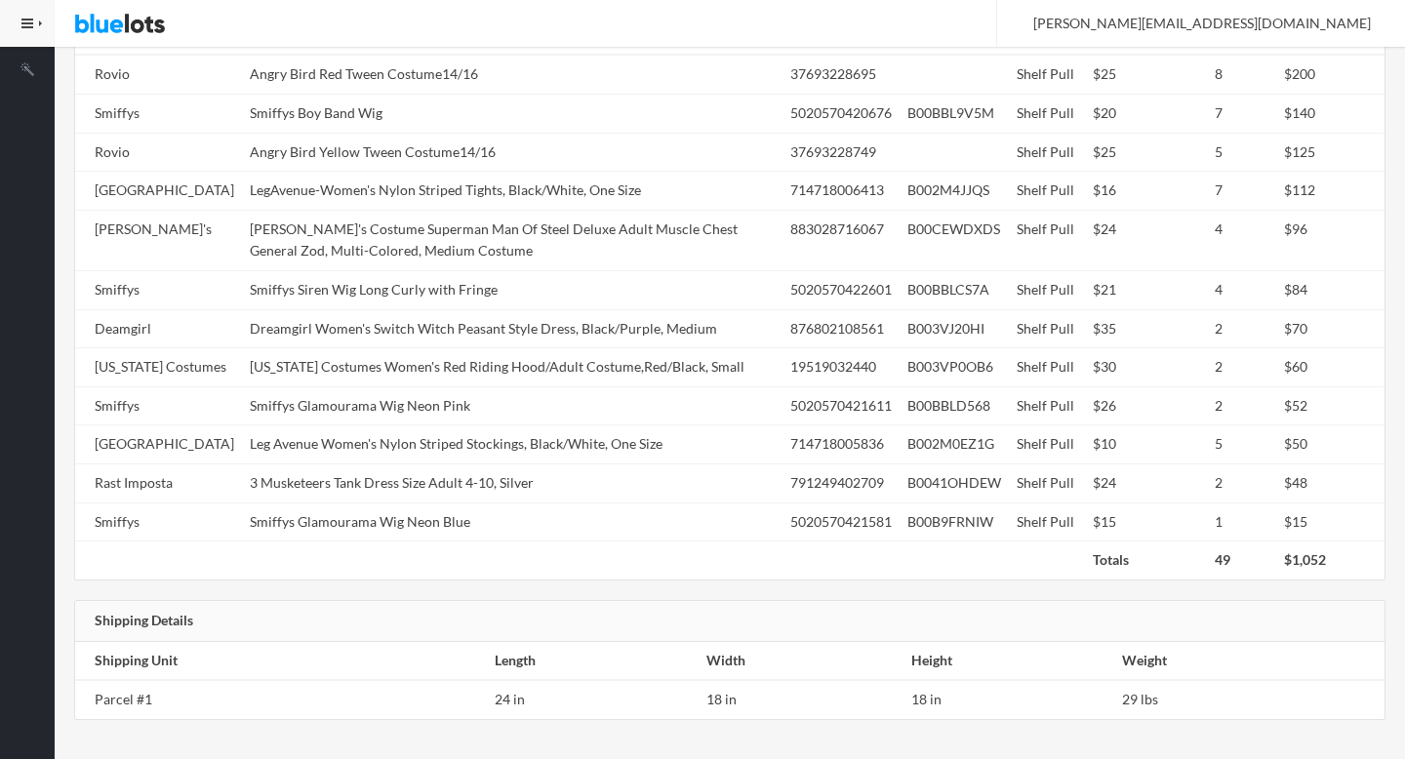
scroll to position [0, 0]
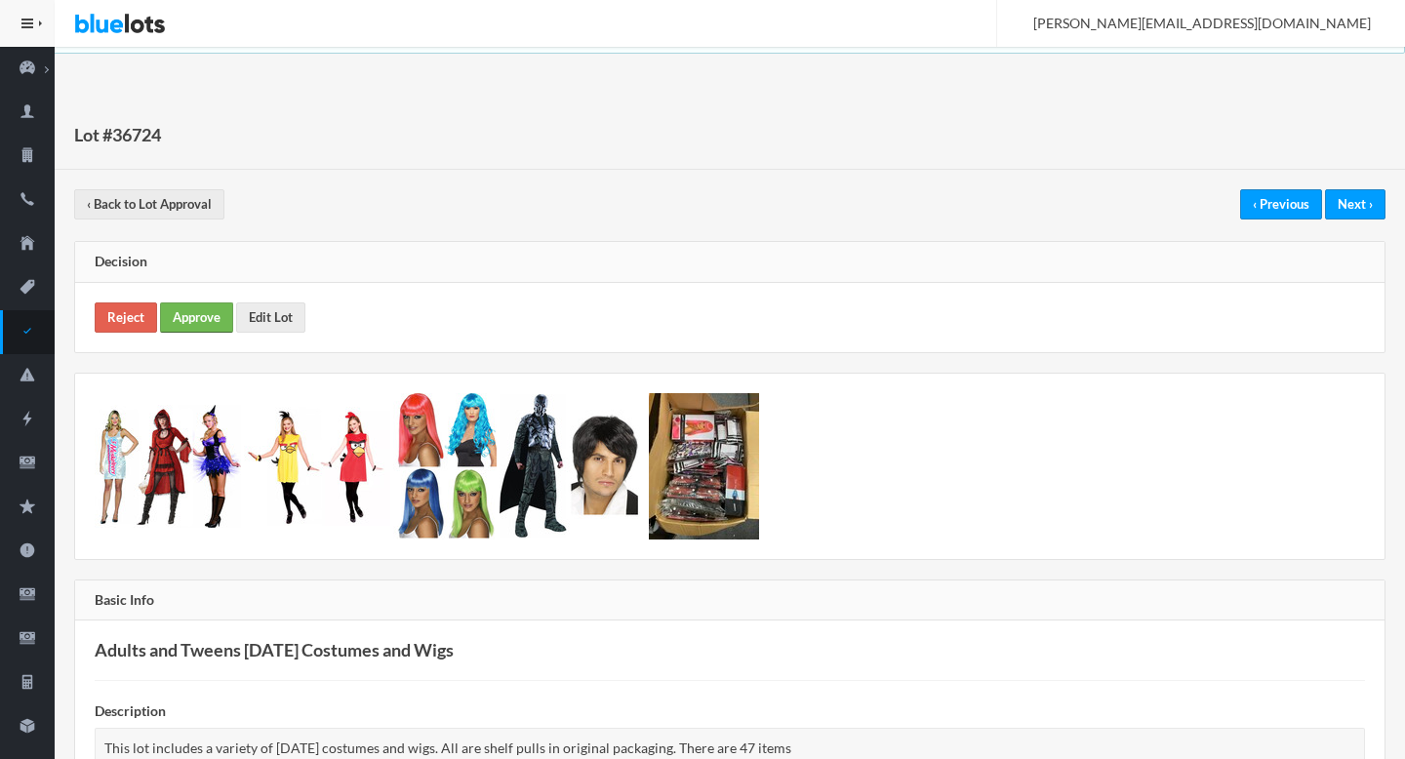
click at [194, 315] on link "Approve" at bounding box center [196, 317] width 73 height 30
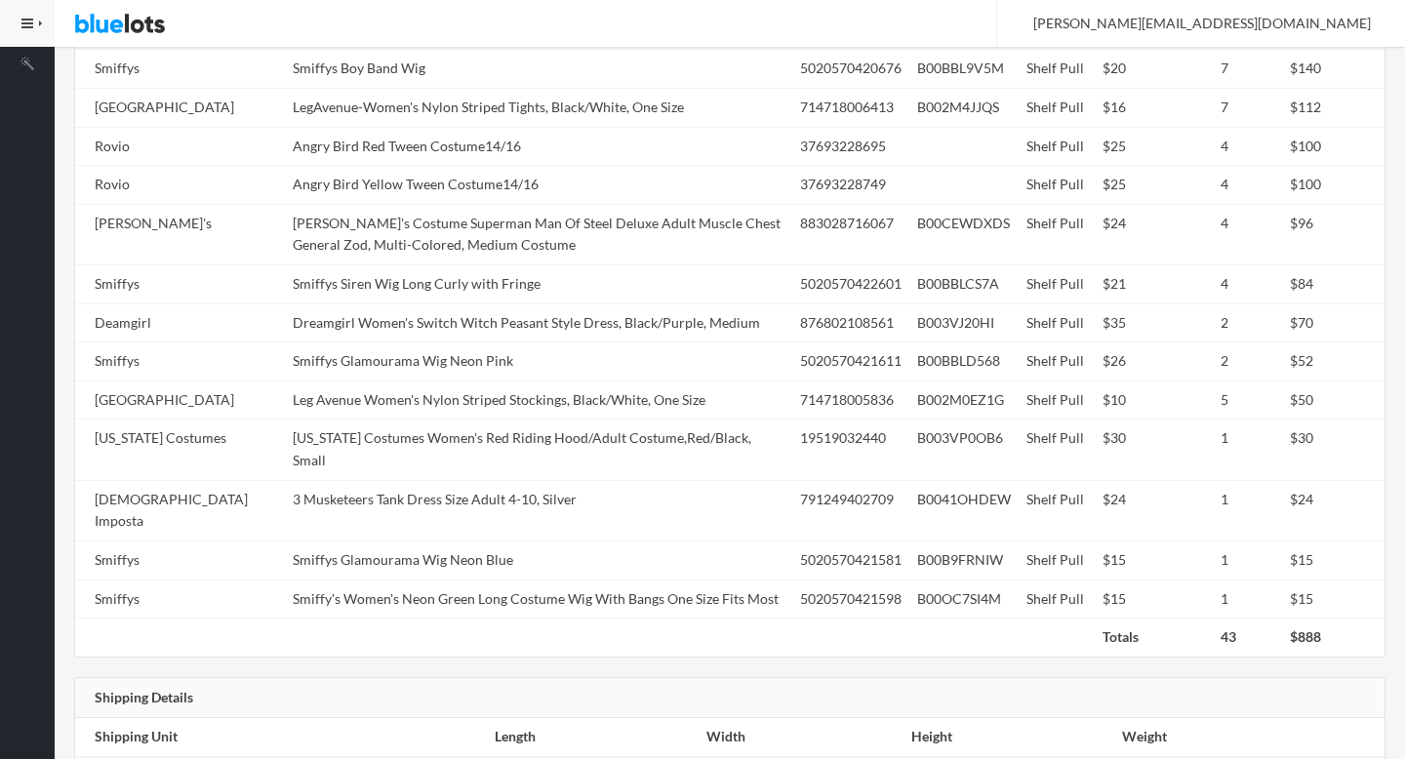
scroll to position [1024, 0]
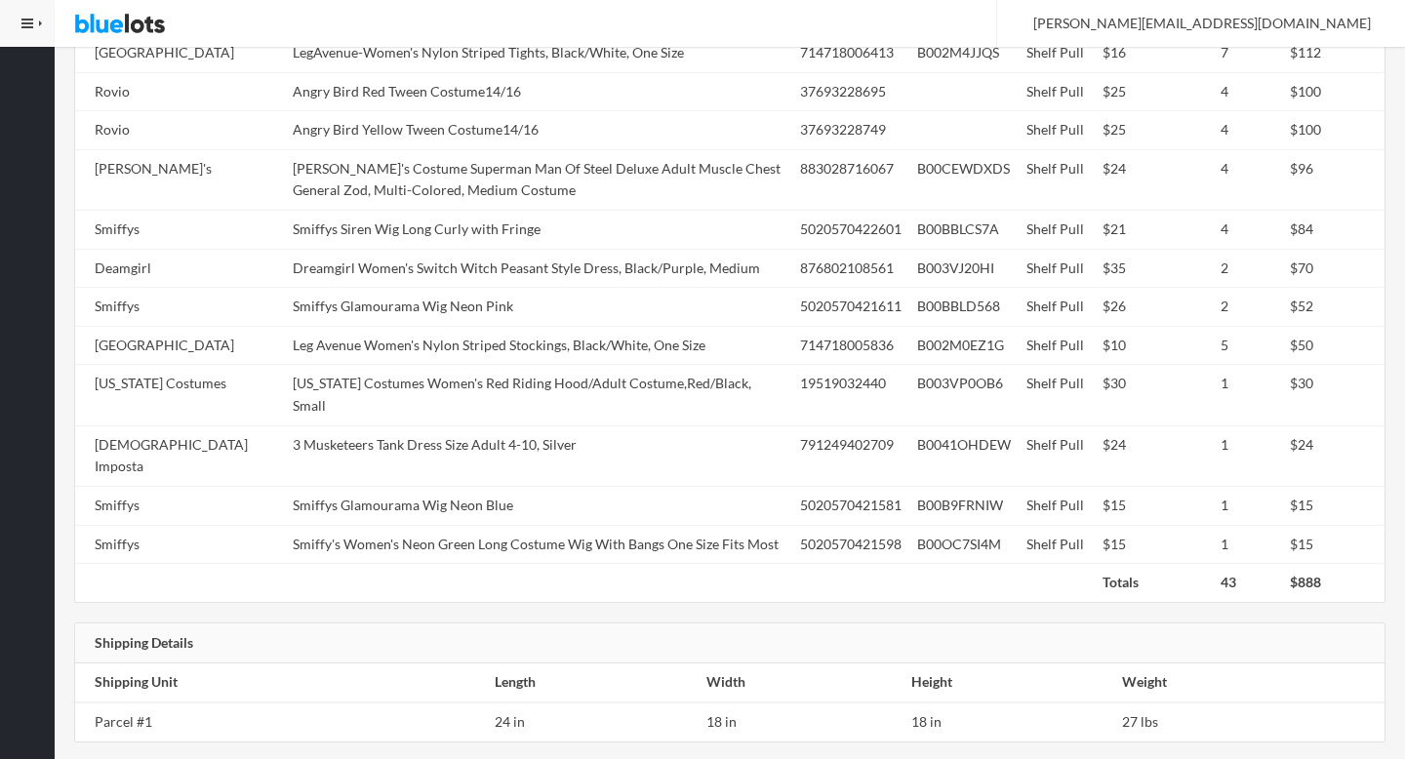
click at [475, 208] on tbody "Smiffys Smiffys Boy Band Wig 5020570420676 B00BBL9V5M Shelf Pull $20 7 $140 Leg…" at bounding box center [729, 278] width 1309 height 569
click at [475, 207] on td "[PERSON_NAME]'s Costume Superman Man Of Steel Deluxe Adult Muscle Chest General…" at bounding box center [538, 179] width 507 height 60
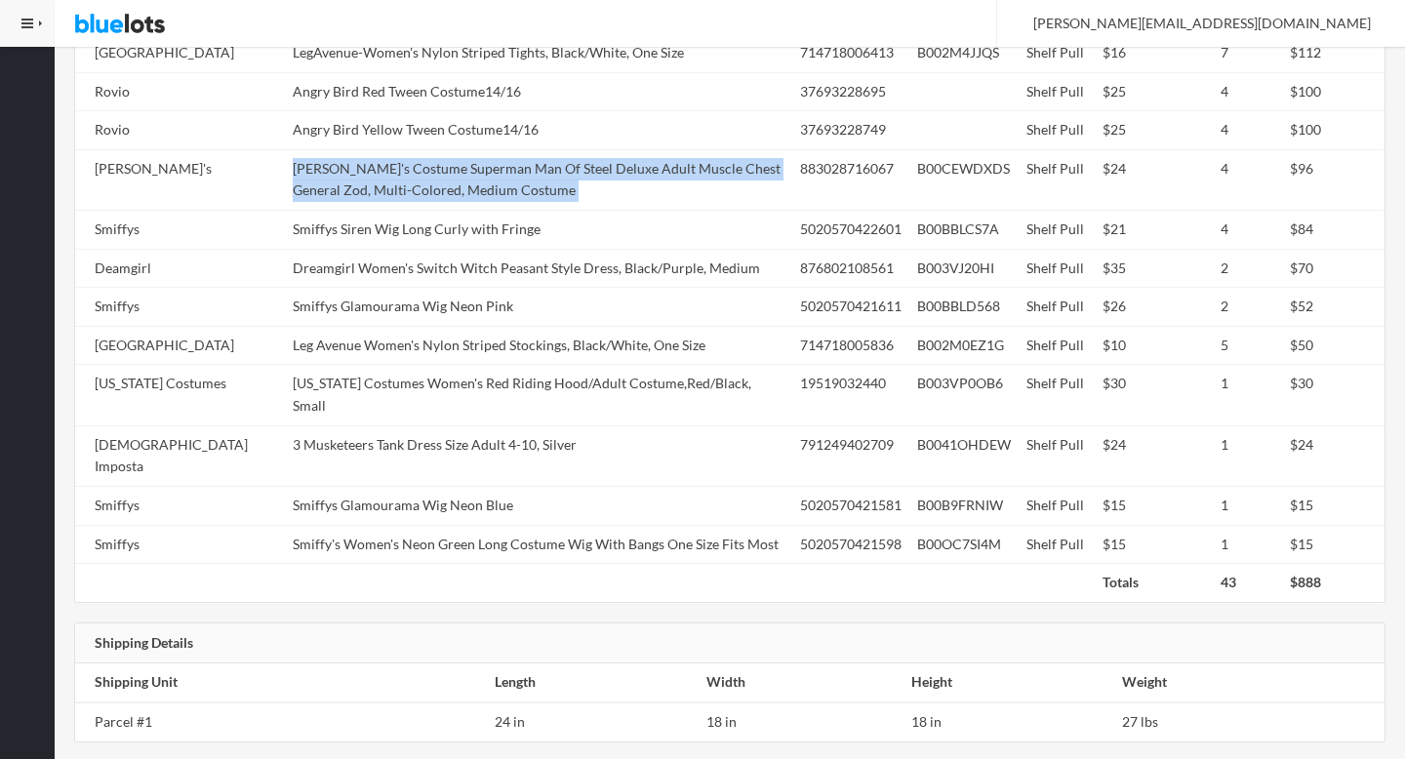
click at [475, 207] on td "[PERSON_NAME]'s Costume Superman Man Of Steel Deluxe Adult Muscle Chest General…" at bounding box center [538, 179] width 507 height 60
copy tr "[PERSON_NAME]'s Costume Superman Man Of Steel Deluxe Adult Muscle Chest General…"
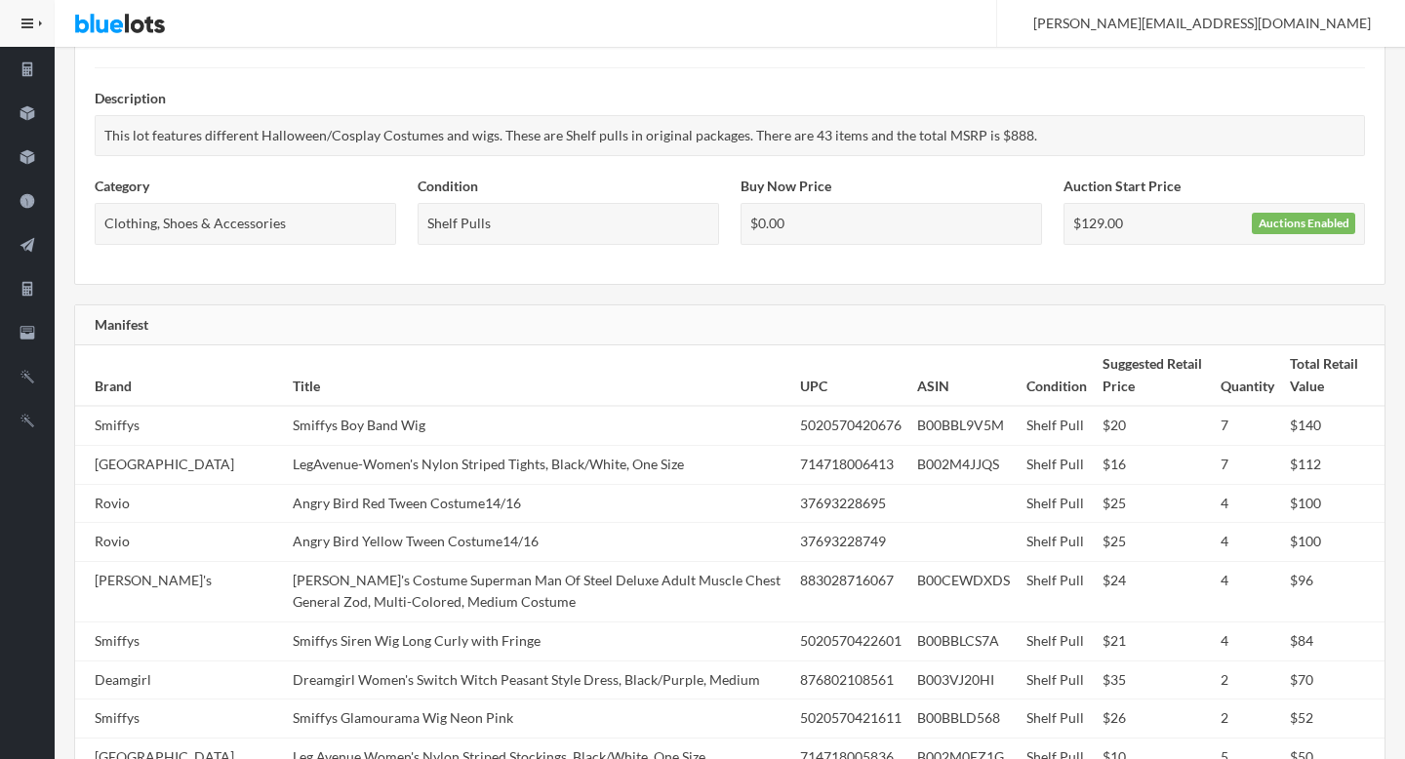
scroll to position [0, 0]
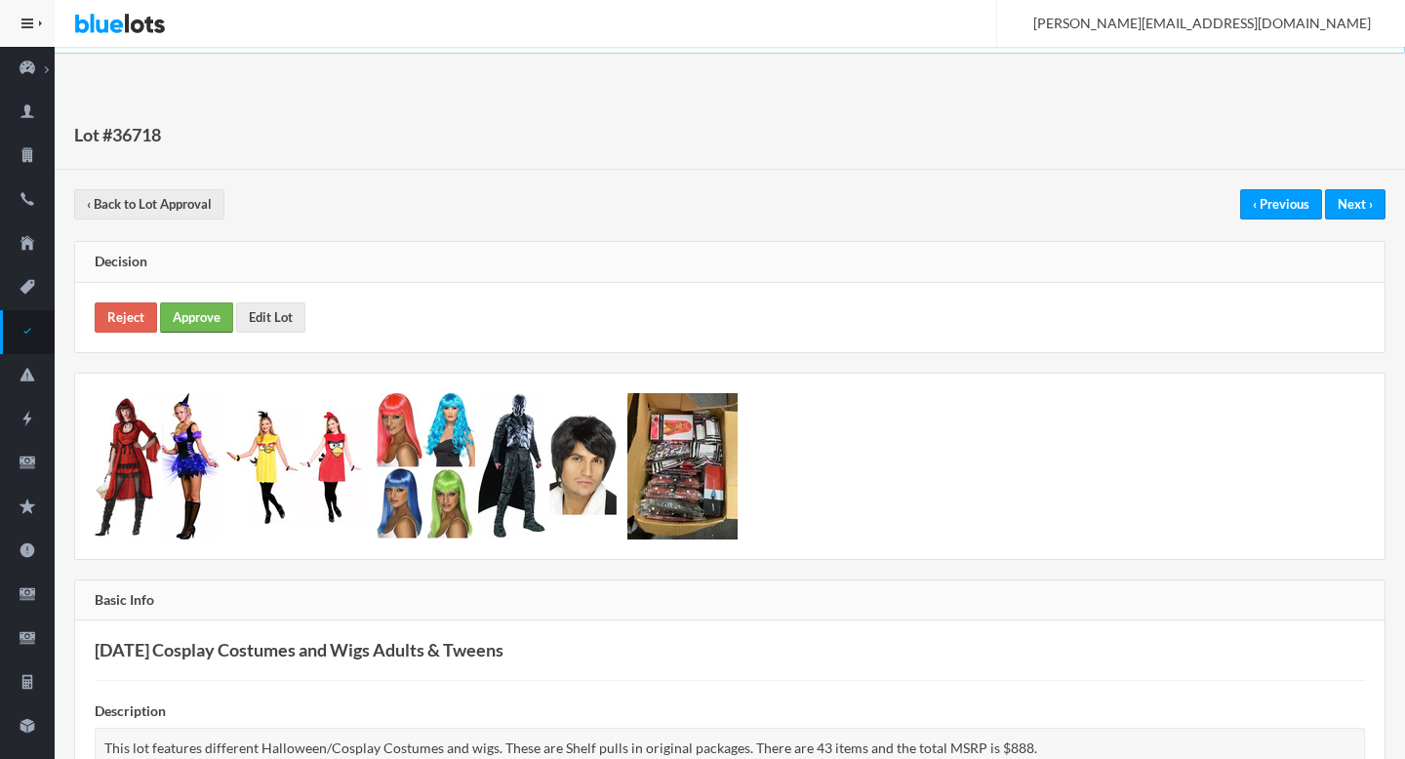
click at [218, 305] on link "Approve" at bounding box center [196, 317] width 73 height 30
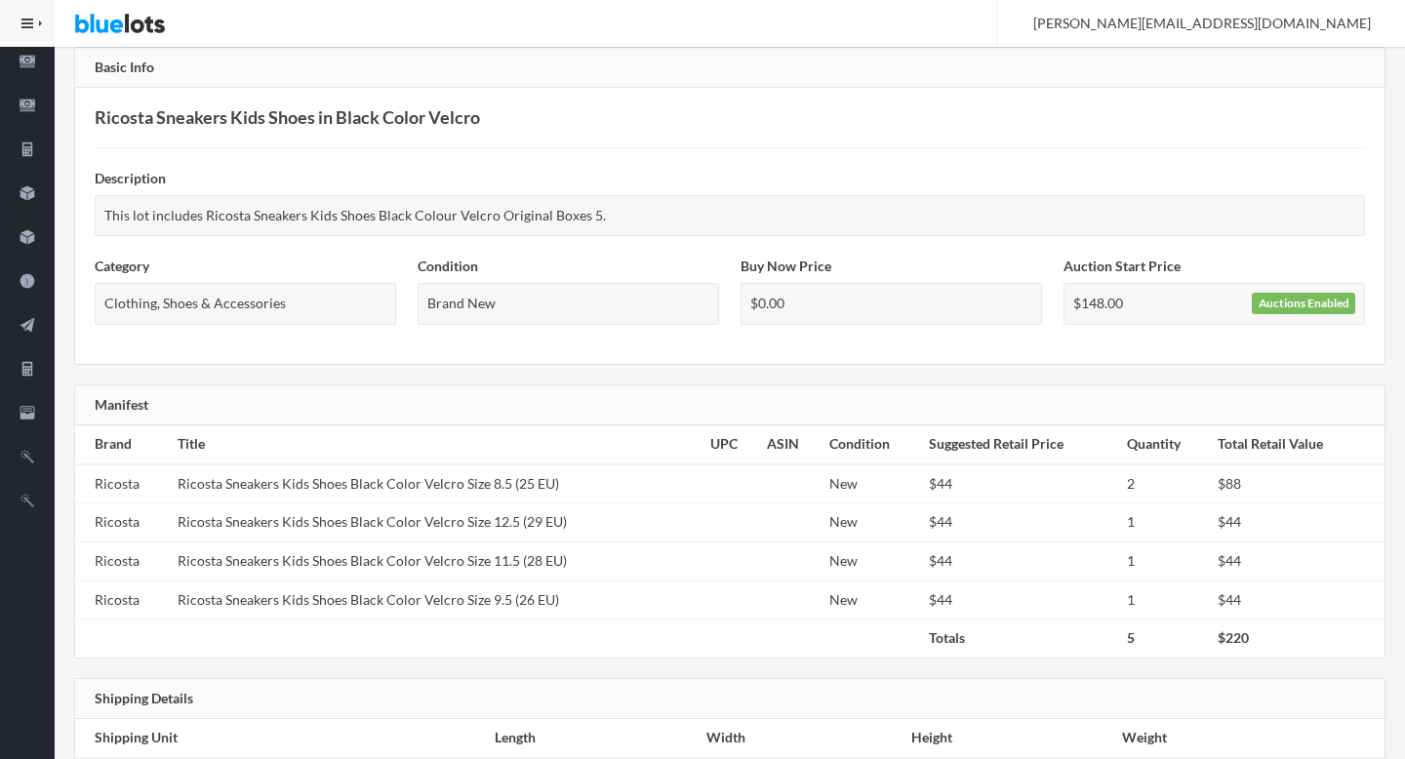
scroll to position [4, 0]
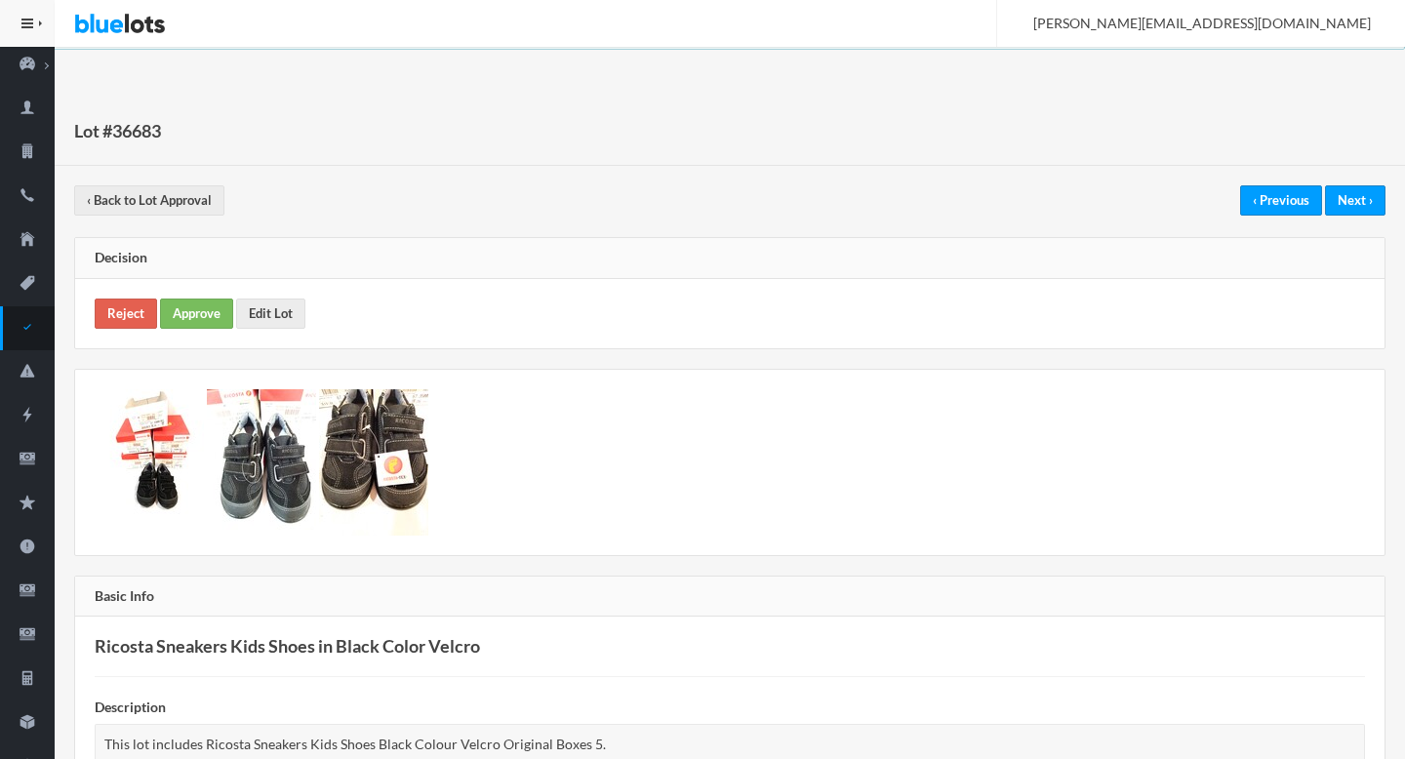
click at [209, 290] on div "Reject Approve Edit Lot" at bounding box center [729, 313] width 1309 height 69
click at [209, 294] on div "Reject Approve Edit Lot" at bounding box center [729, 313] width 1309 height 69
click at [207, 311] on link "Approve" at bounding box center [196, 314] width 73 height 30
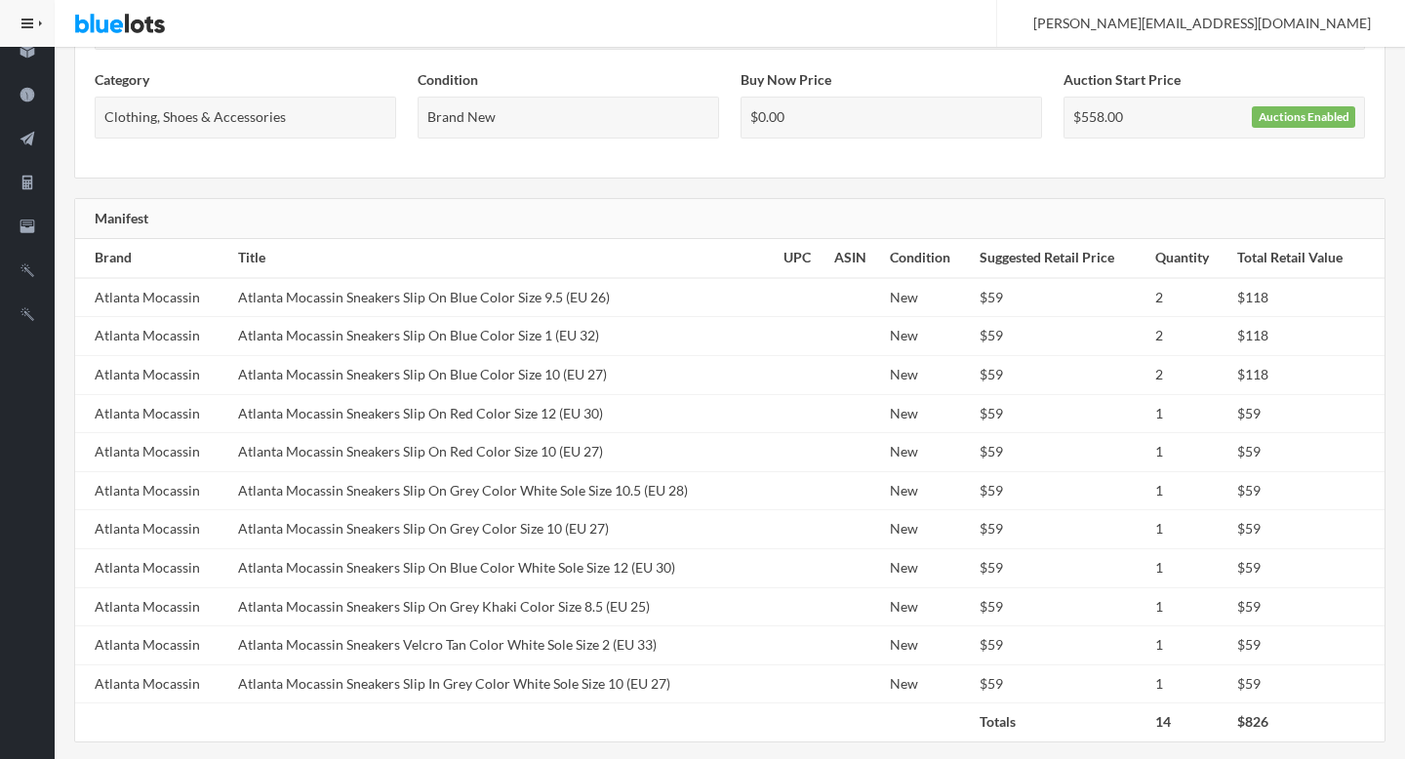
scroll to position [699, 0]
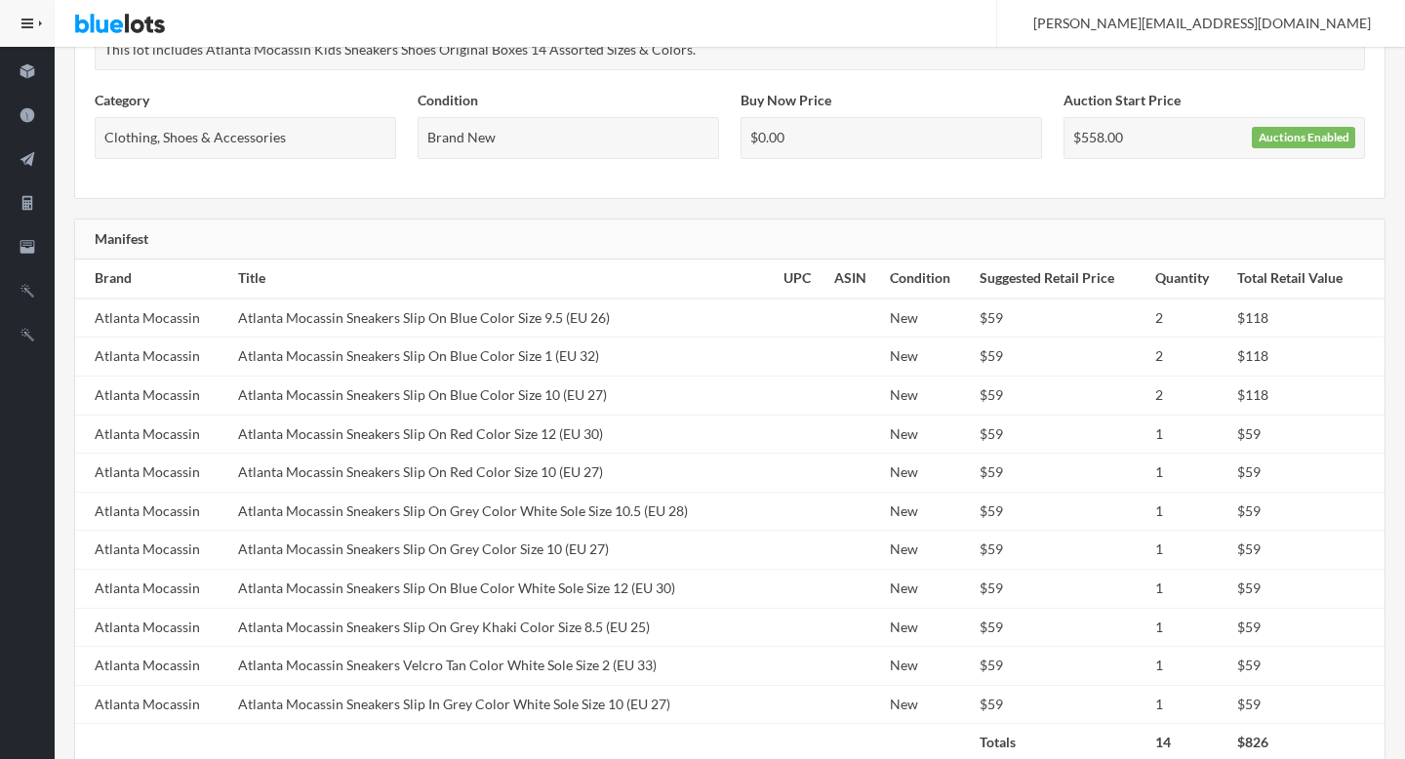
click at [502, 335] on td "Atlanta Mocassin Sneakers Slip On Blue Color Size 9.5 (EU 26)" at bounding box center [502, 318] width 545 height 39
copy tr "Atlanta Mocassin Sneakers Slip On Blue Color Size 9.5 (EU 26)"
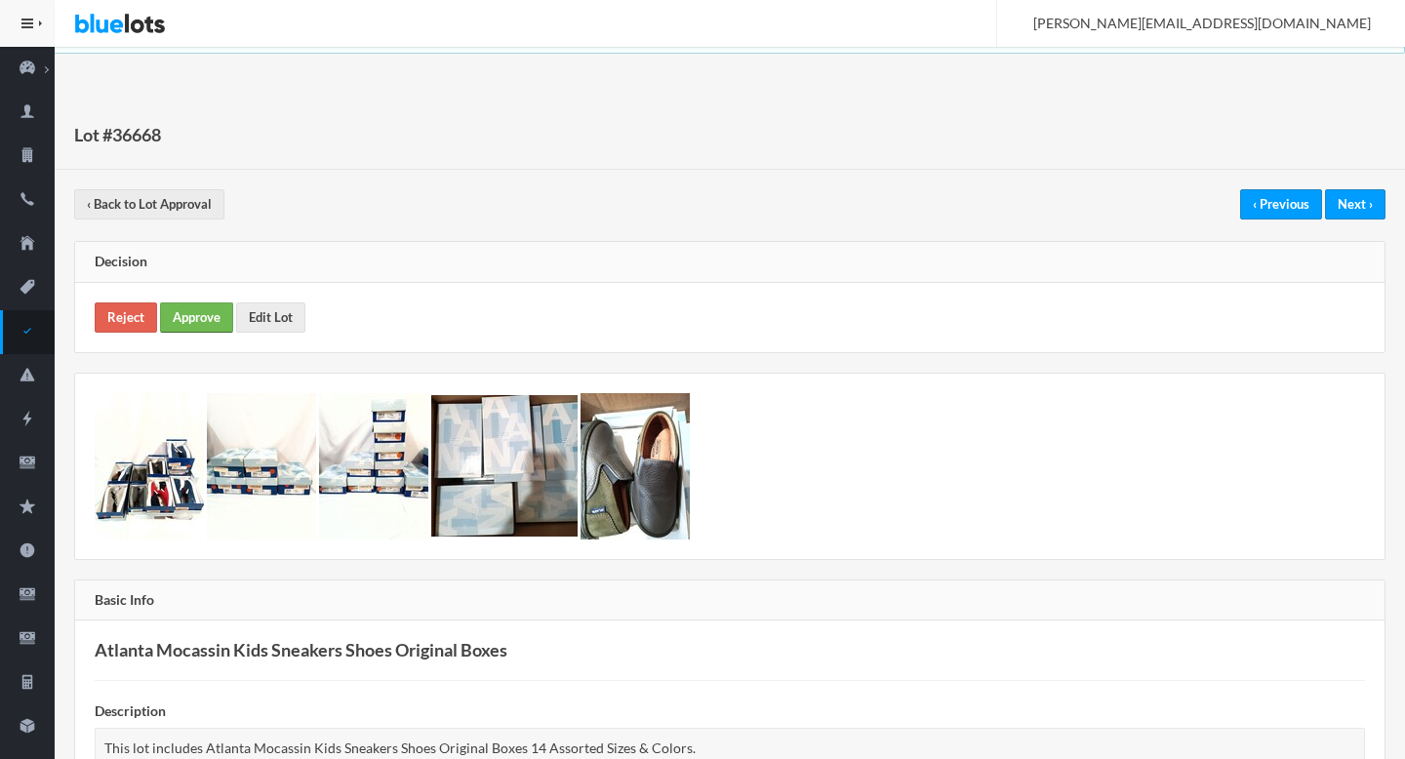
click at [195, 320] on link "Approve" at bounding box center [196, 317] width 73 height 30
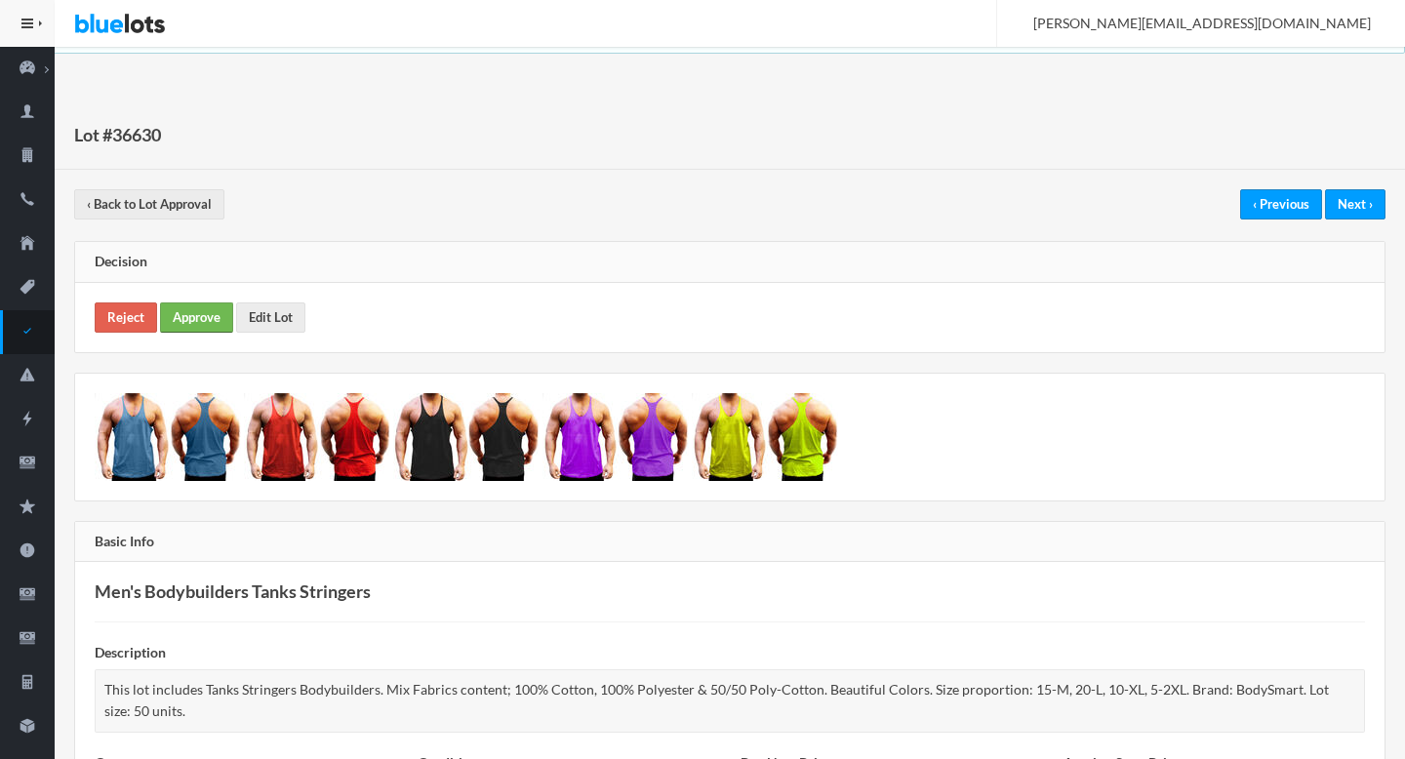
click at [184, 329] on link "Approve" at bounding box center [196, 317] width 73 height 30
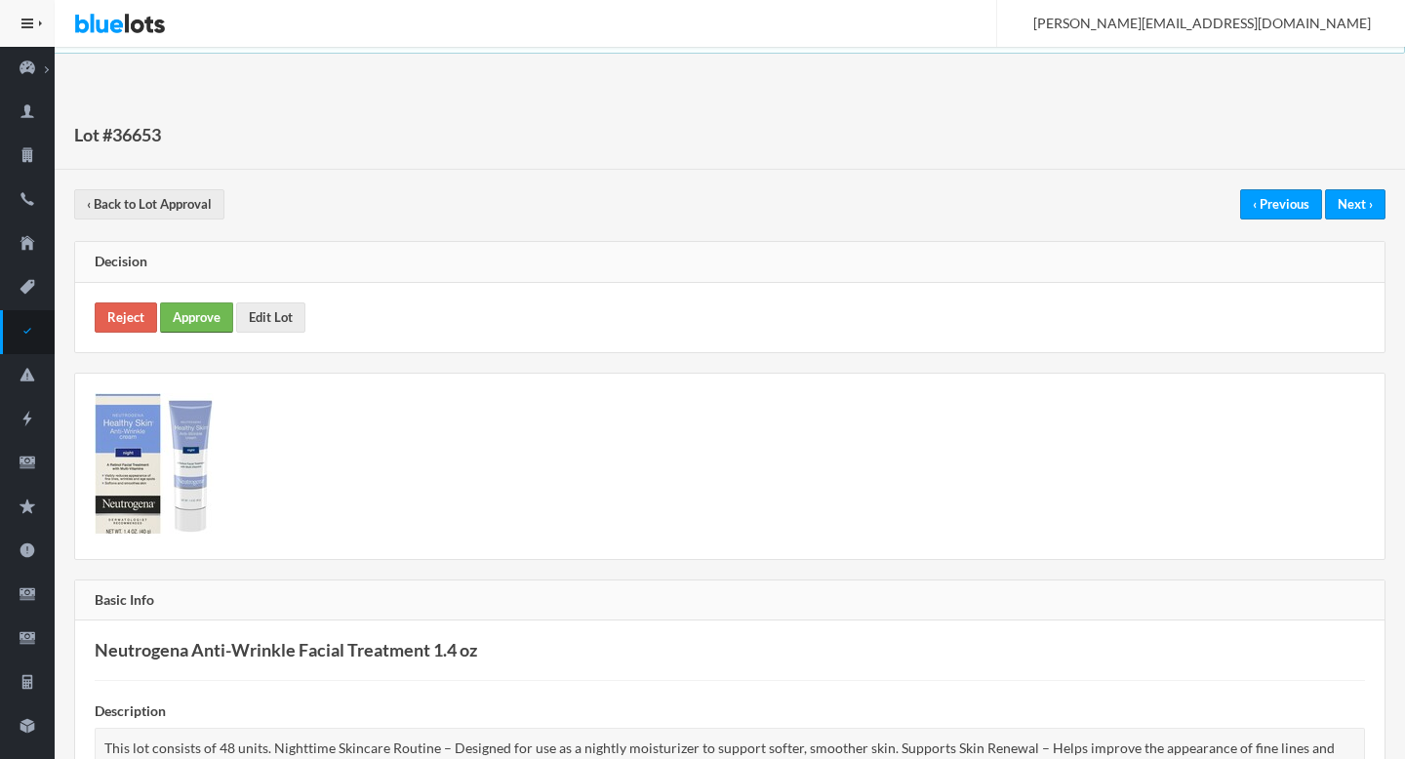
click at [189, 324] on link "Approve" at bounding box center [196, 317] width 73 height 30
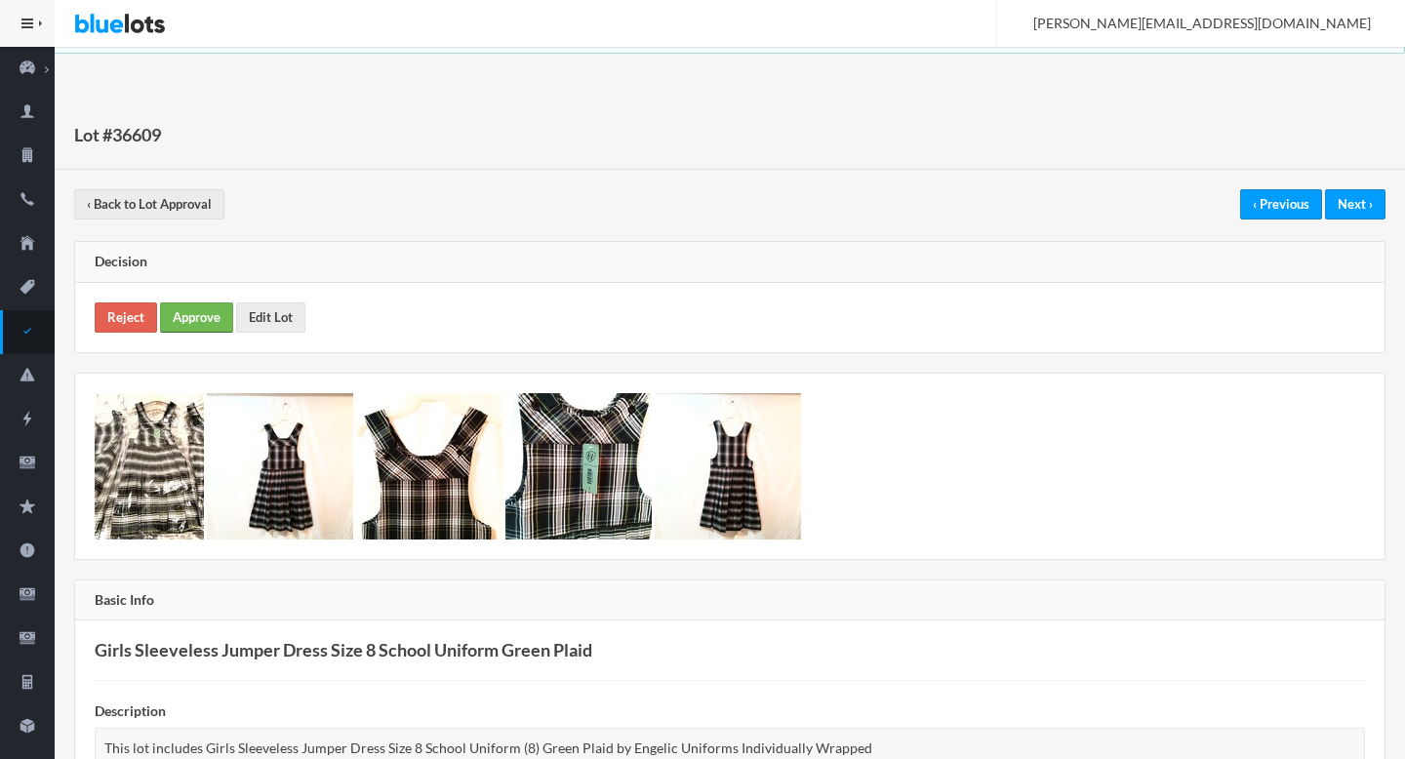
click at [191, 315] on link "Approve" at bounding box center [196, 317] width 73 height 30
click at [199, 322] on link "Approve" at bounding box center [196, 317] width 73 height 30
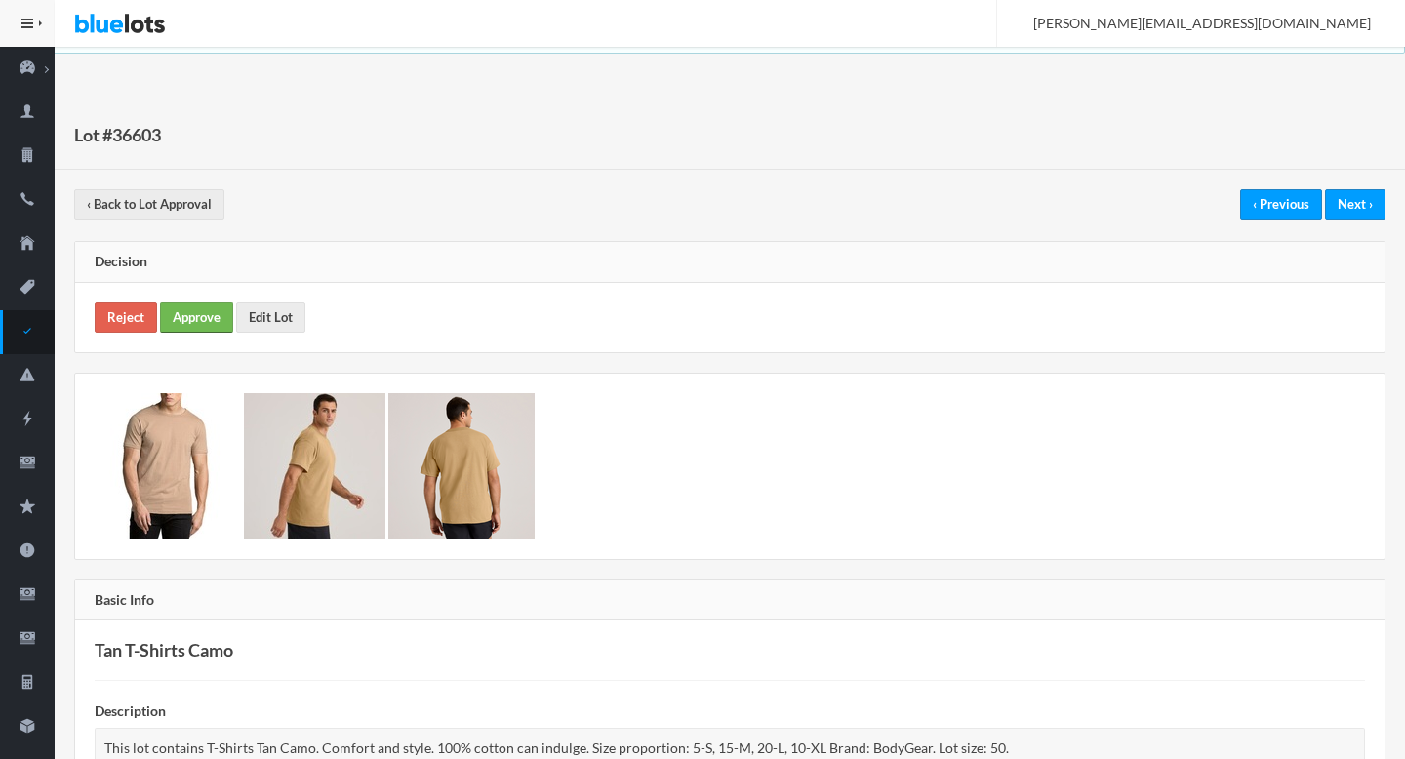
click at [219, 312] on link "Approve" at bounding box center [196, 317] width 73 height 30
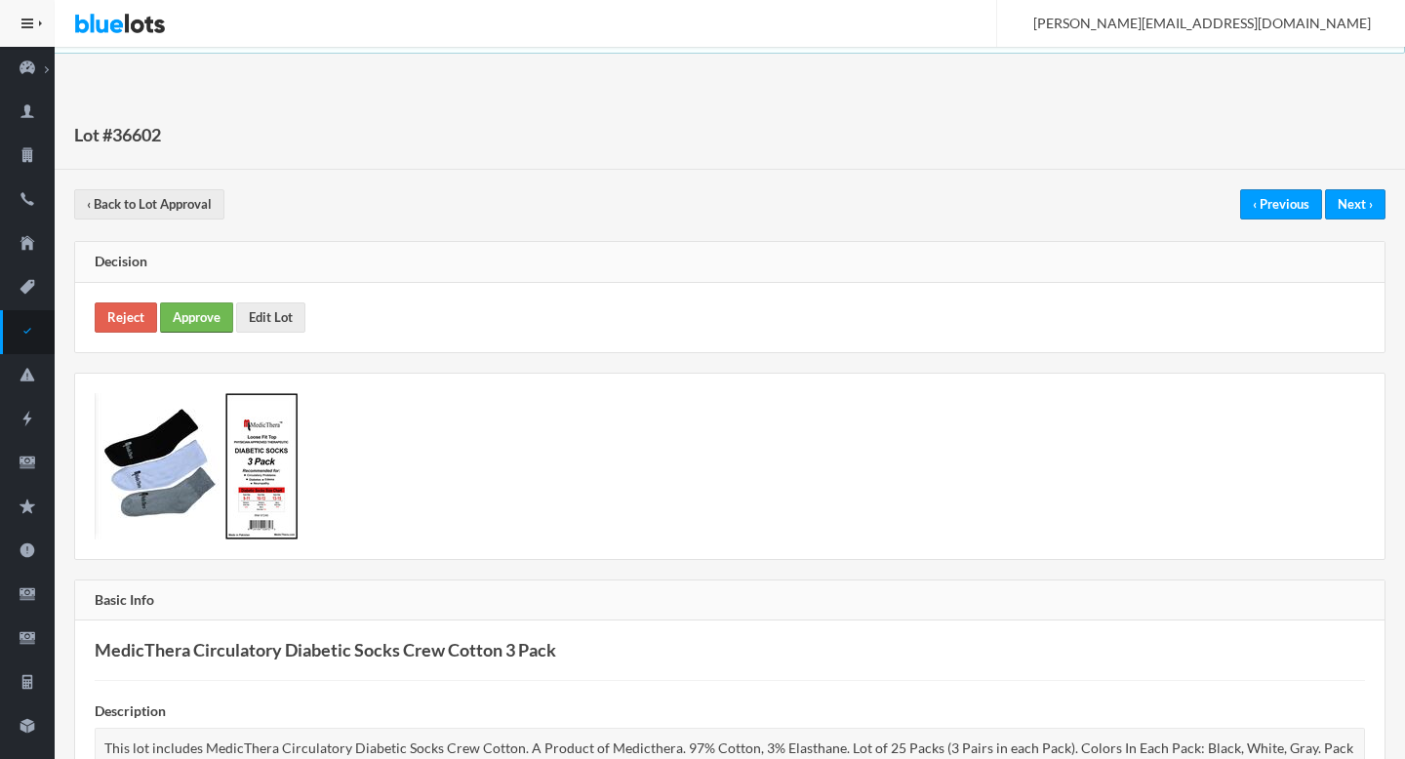
click at [201, 312] on link "Approve" at bounding box center [196, 317] width 73 height 30
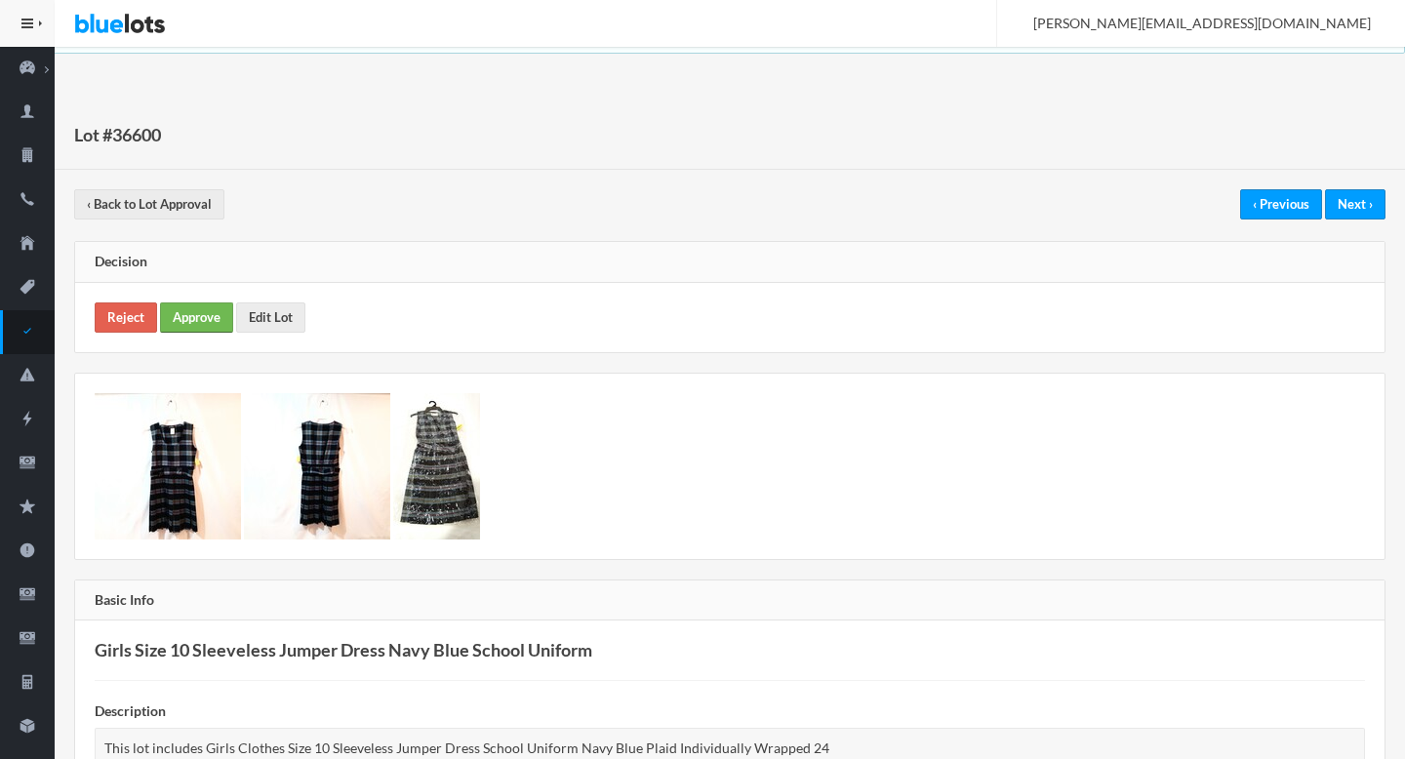
click at [174, 322] on link "Approve" at bounding box center [196, 317] width 73 height 30
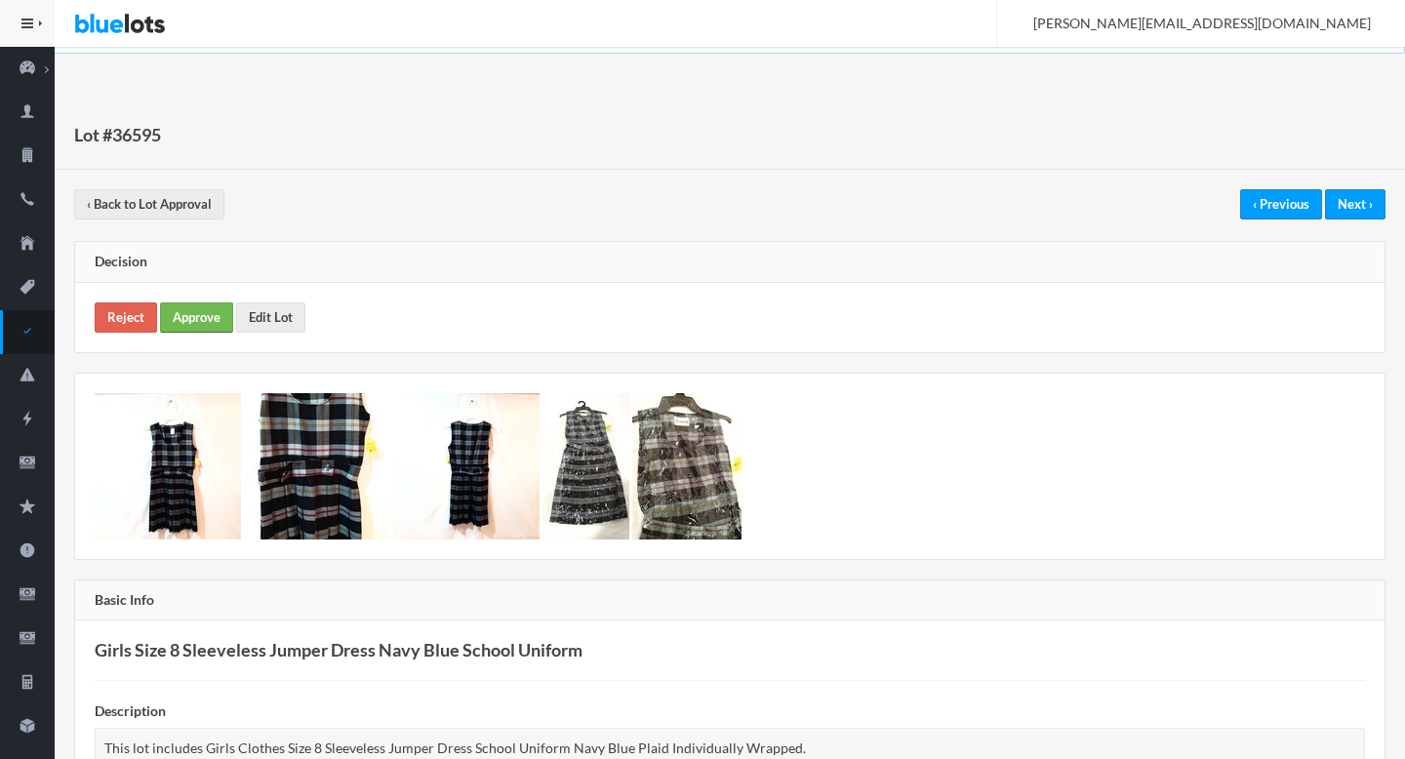
click at [184, 315] on link "Approve" at bounding box center [196, 317] width 73 height 30
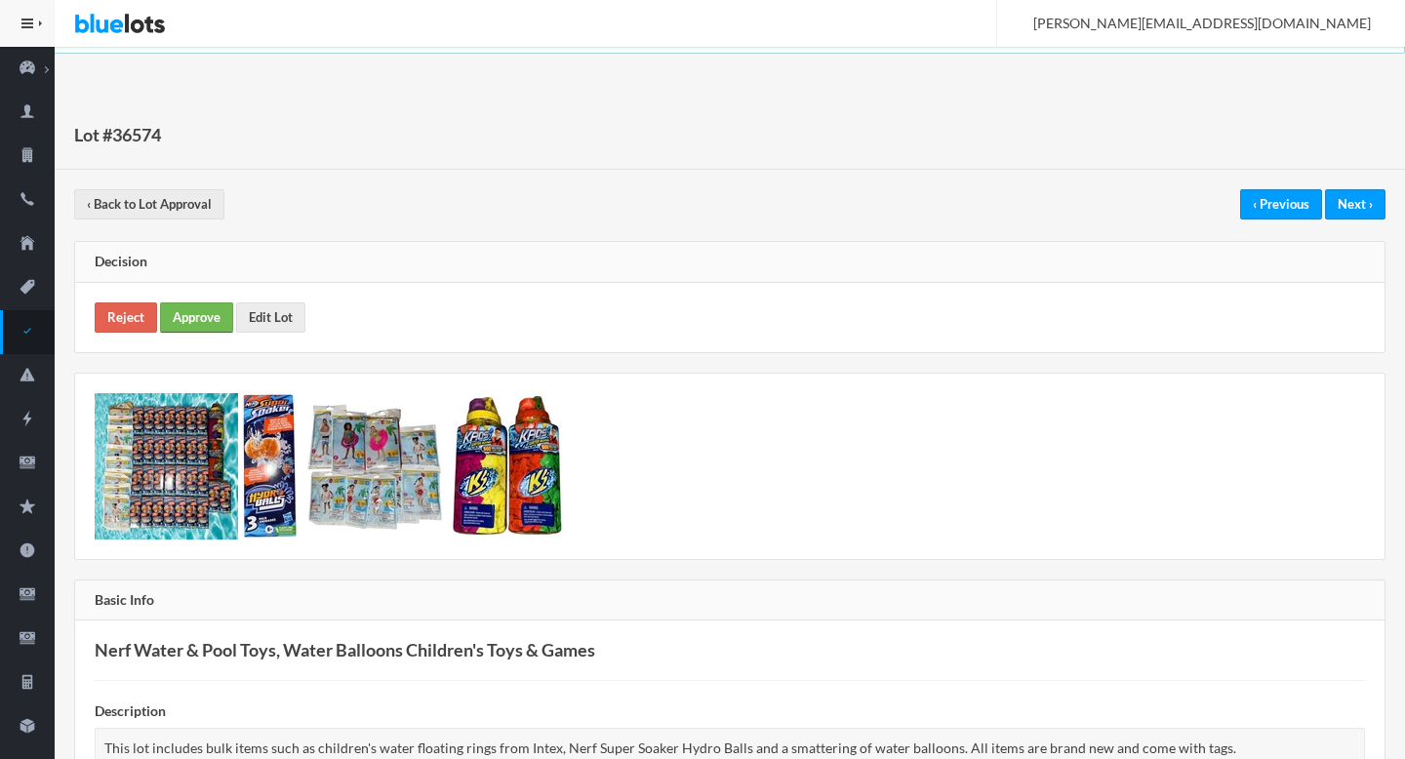
click at [189, 318] on link "Approve" at bounding box center [196, 317] width 73 height 30
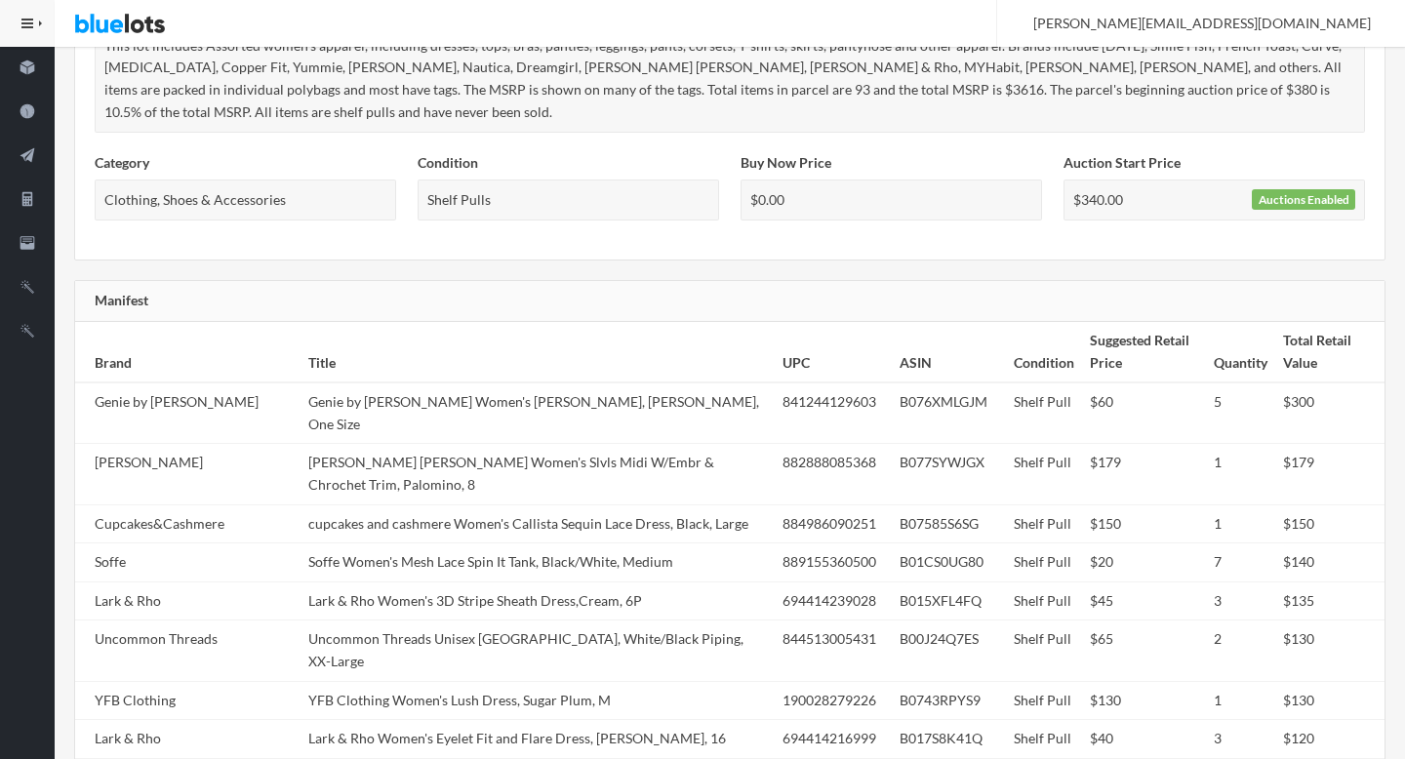
scroll to position [971, 0]
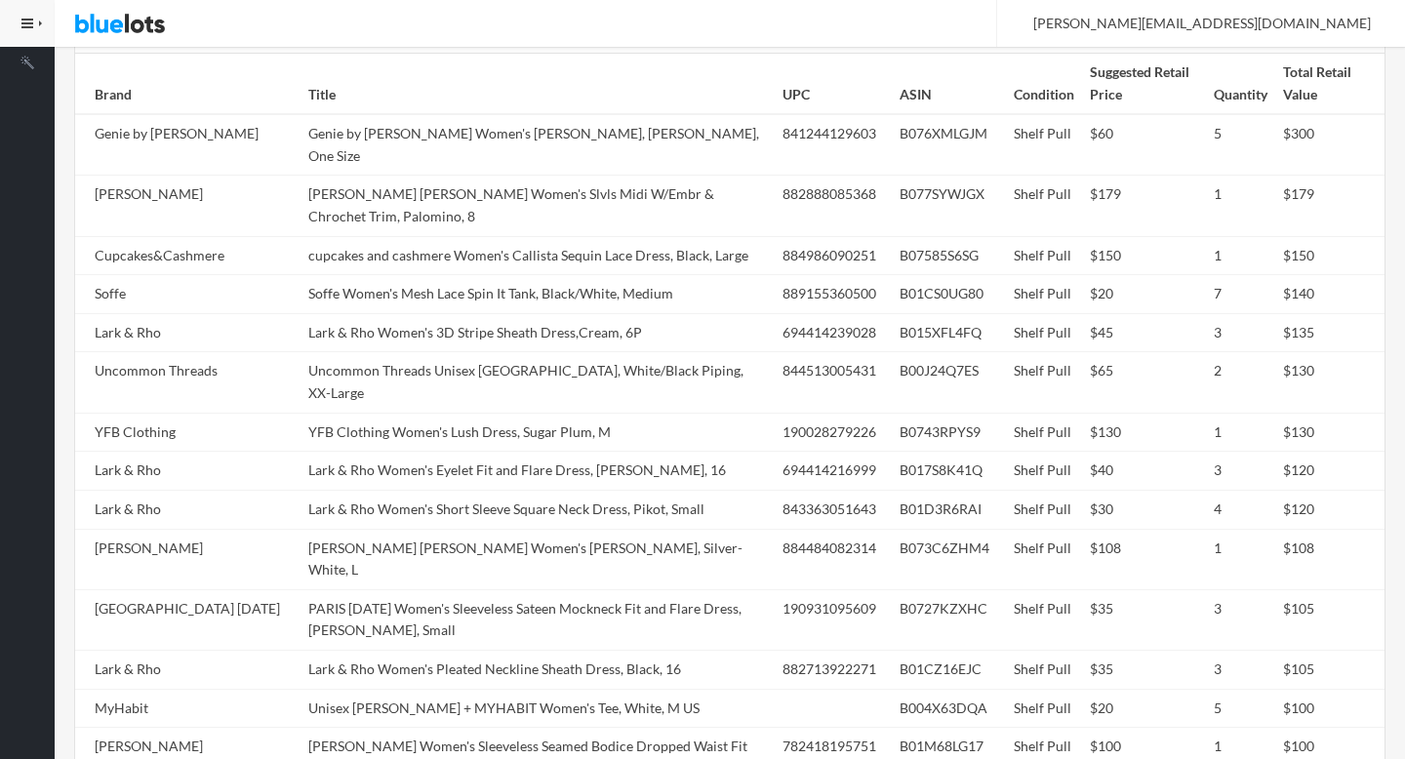
click at [415, 352] on td "Uncommon Threads Unisex [GEOGRAPHIC_DATA], White/Black Piping, XX-Large" at bounding box center [537, 382] width 474 height 60
click at [415, 352] on td "Uncommon Threads Unisex Luxembourg, White/Black Piping, XX-Large" at bounding box center [537, 382] width 474 height 60
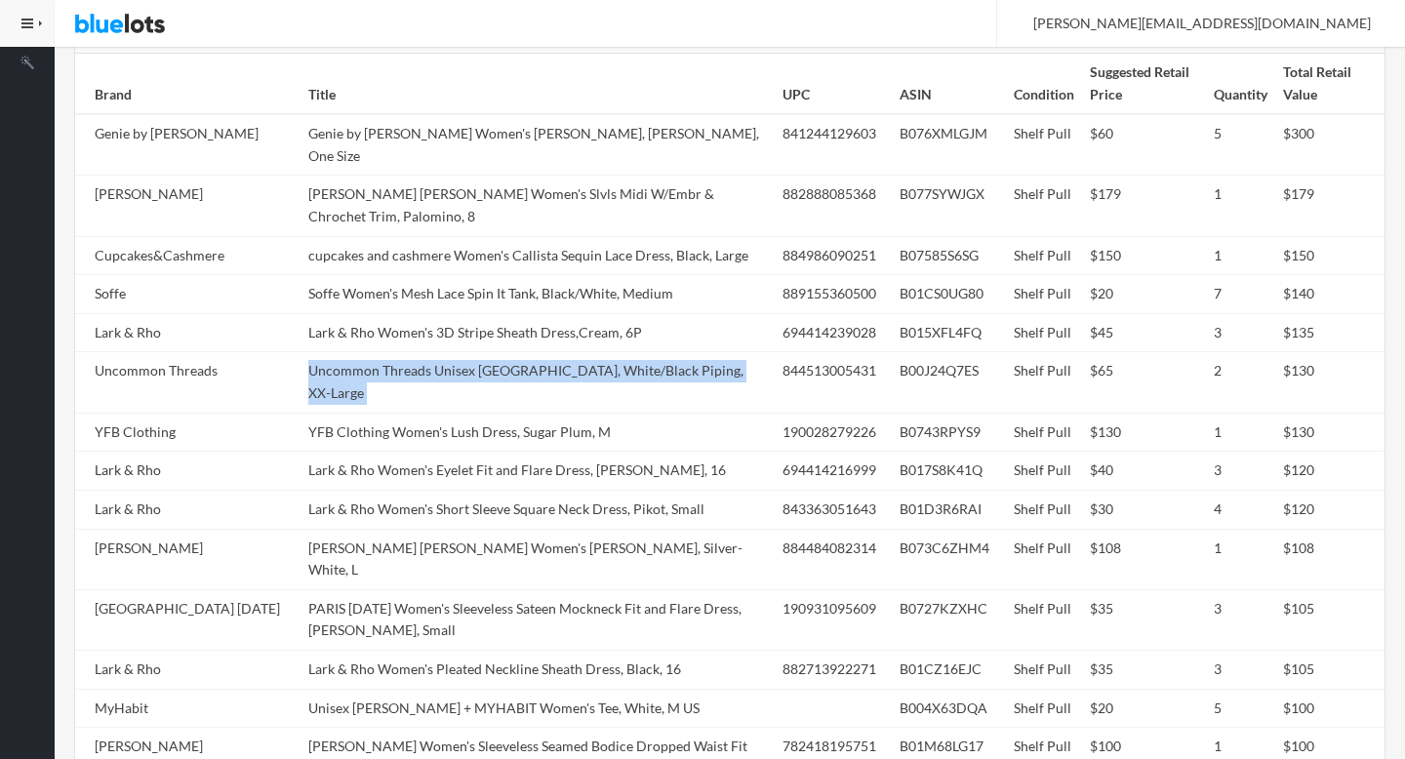
copy tr "Uncommon Threads Unisex Luxembourg, White/Black Piping, XX-Large"
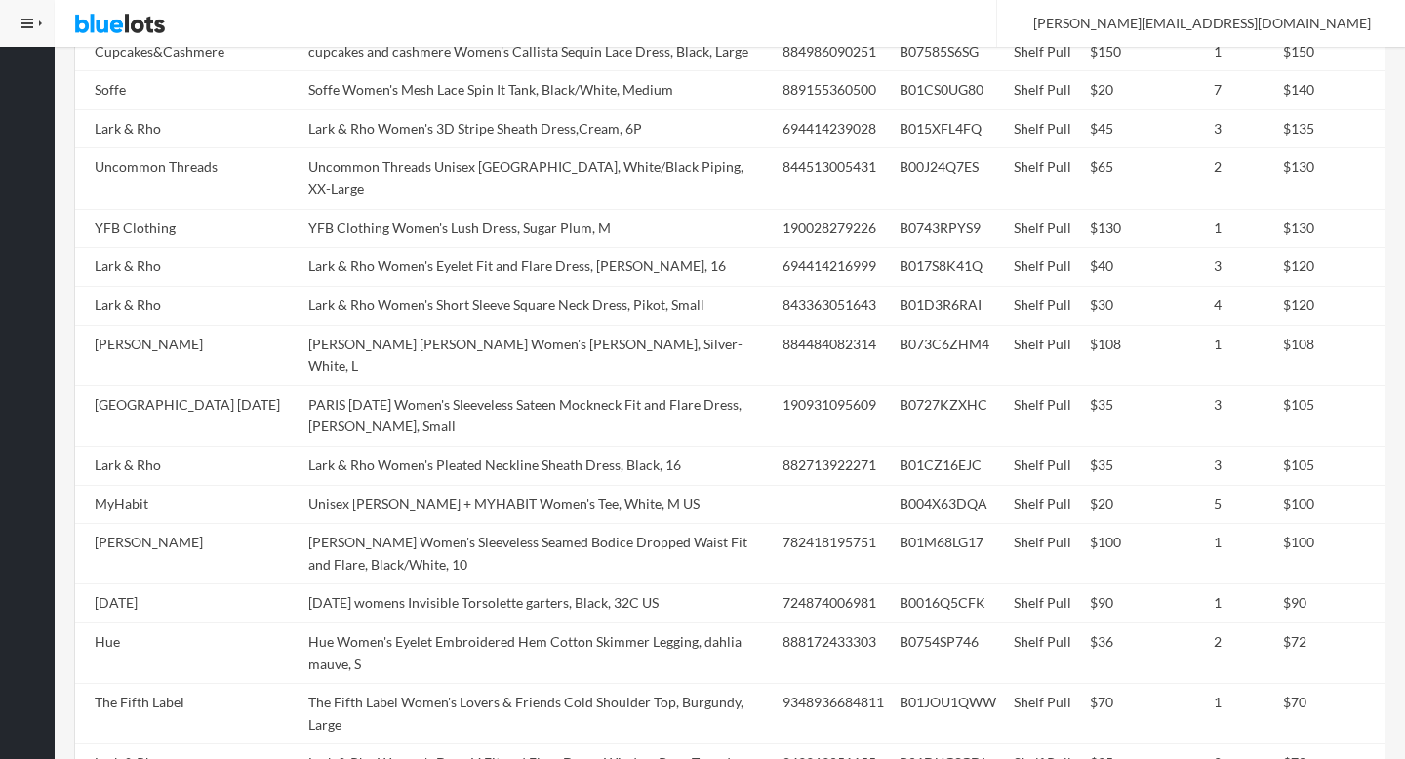
scroll to position [1477, 0]
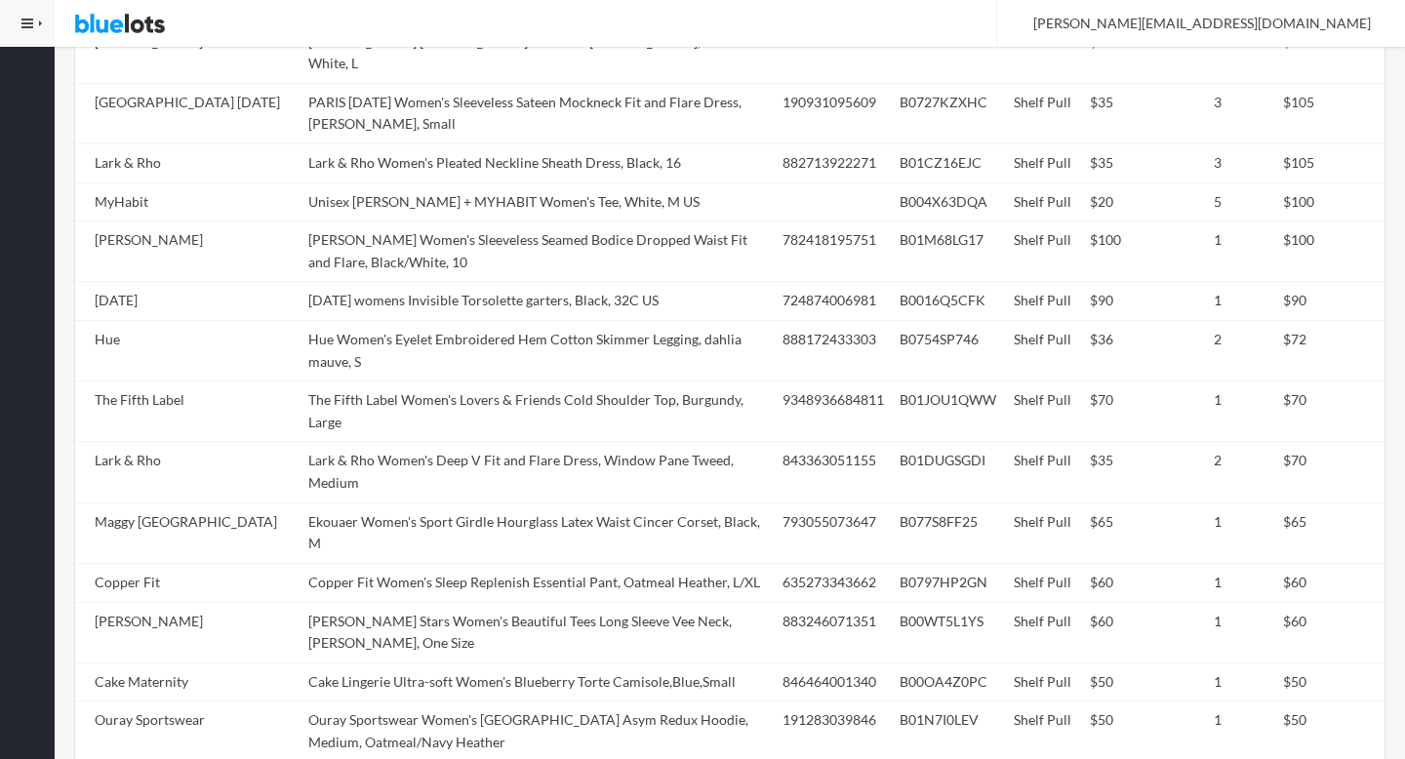
click at [415, 442] on td "Lark & Rho Women's Deep V Fit and Flare Dress, Window Pane Tweed, Medium" at bounding box center [537, 472] width 474 height 60
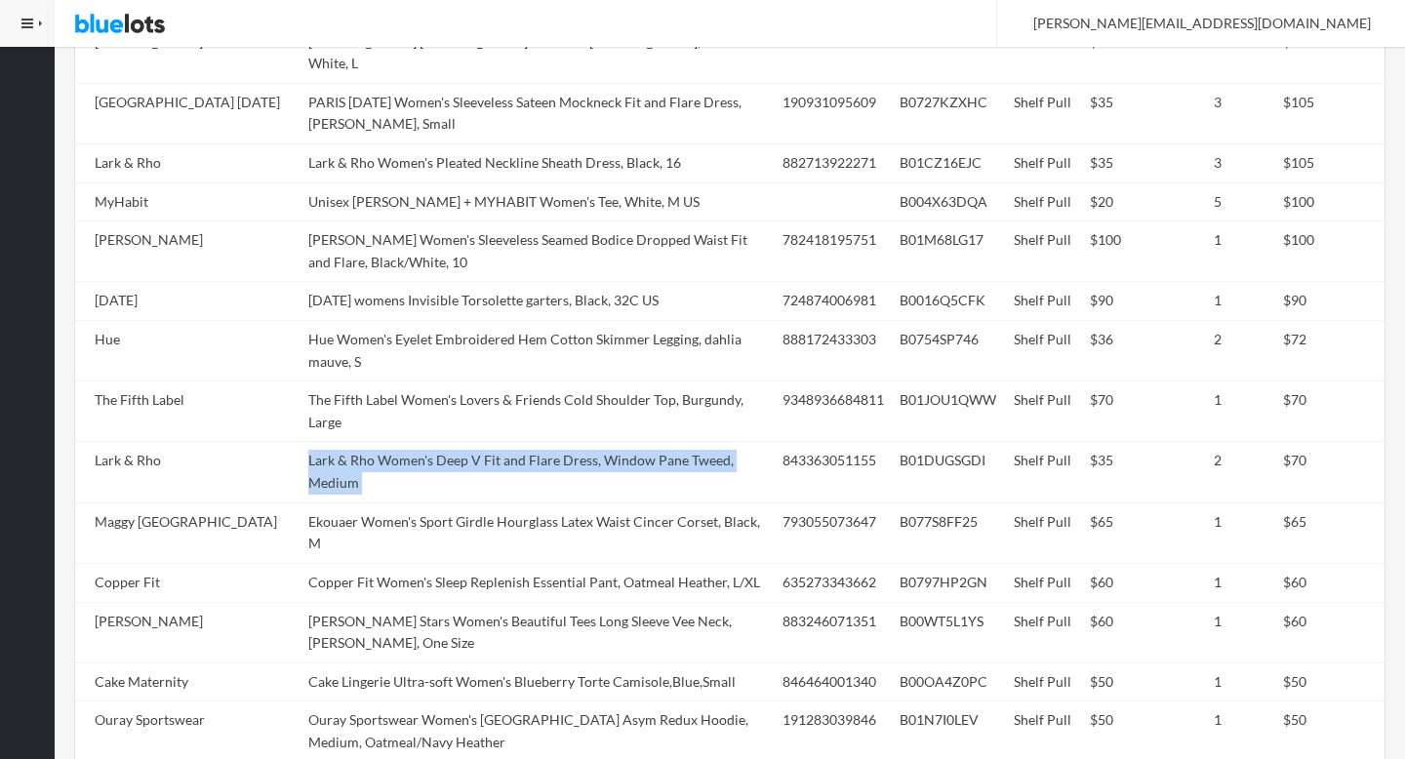
click at [415, 442] on td "Lark & Rho Women's Deep V Fit and Flare Dress, Window Pane Tweed, Medium" at bounding box center [537, 472] width 474 height 60
copy tr "Lark & Rho Women's Deep V Fit and Flare Dress, Window Pane Tweed, Medium"
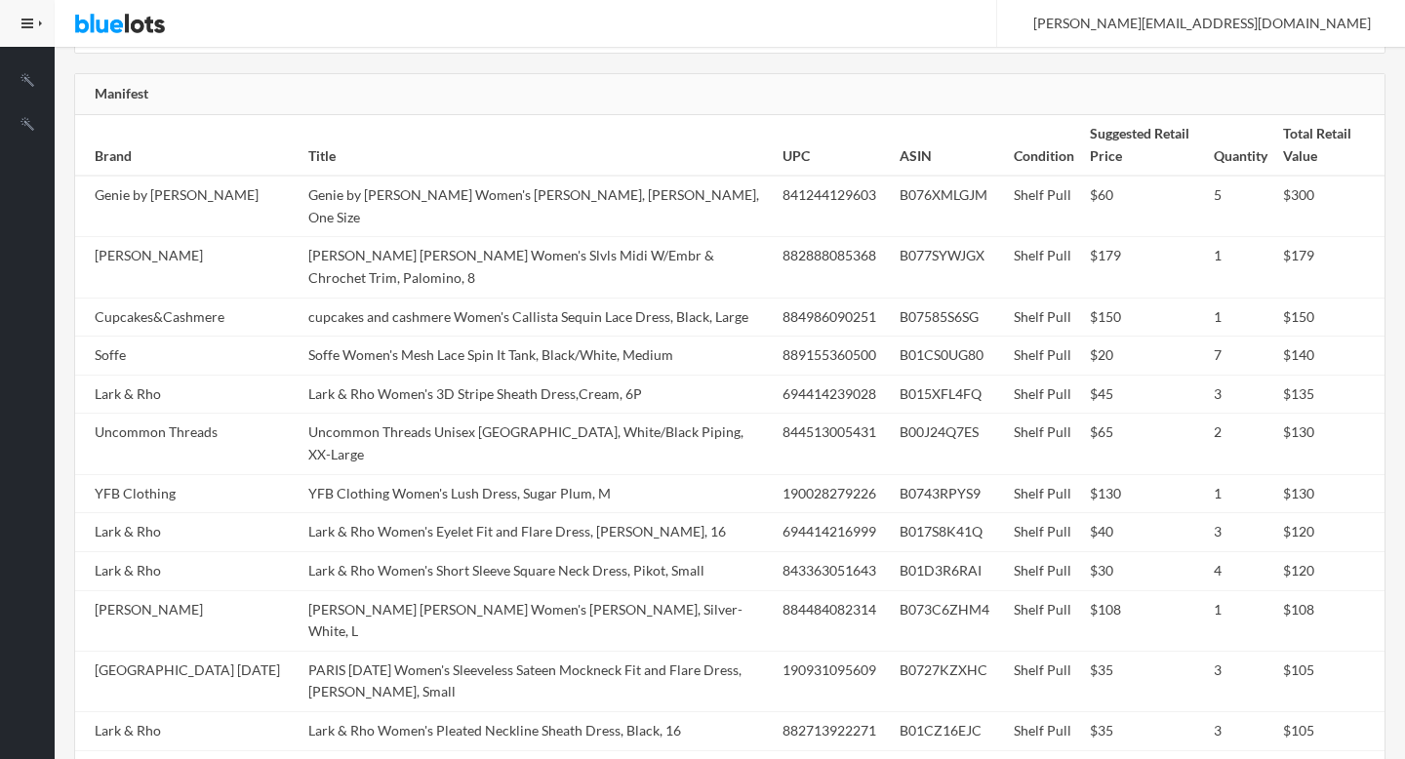
scroll to position [0, 0]
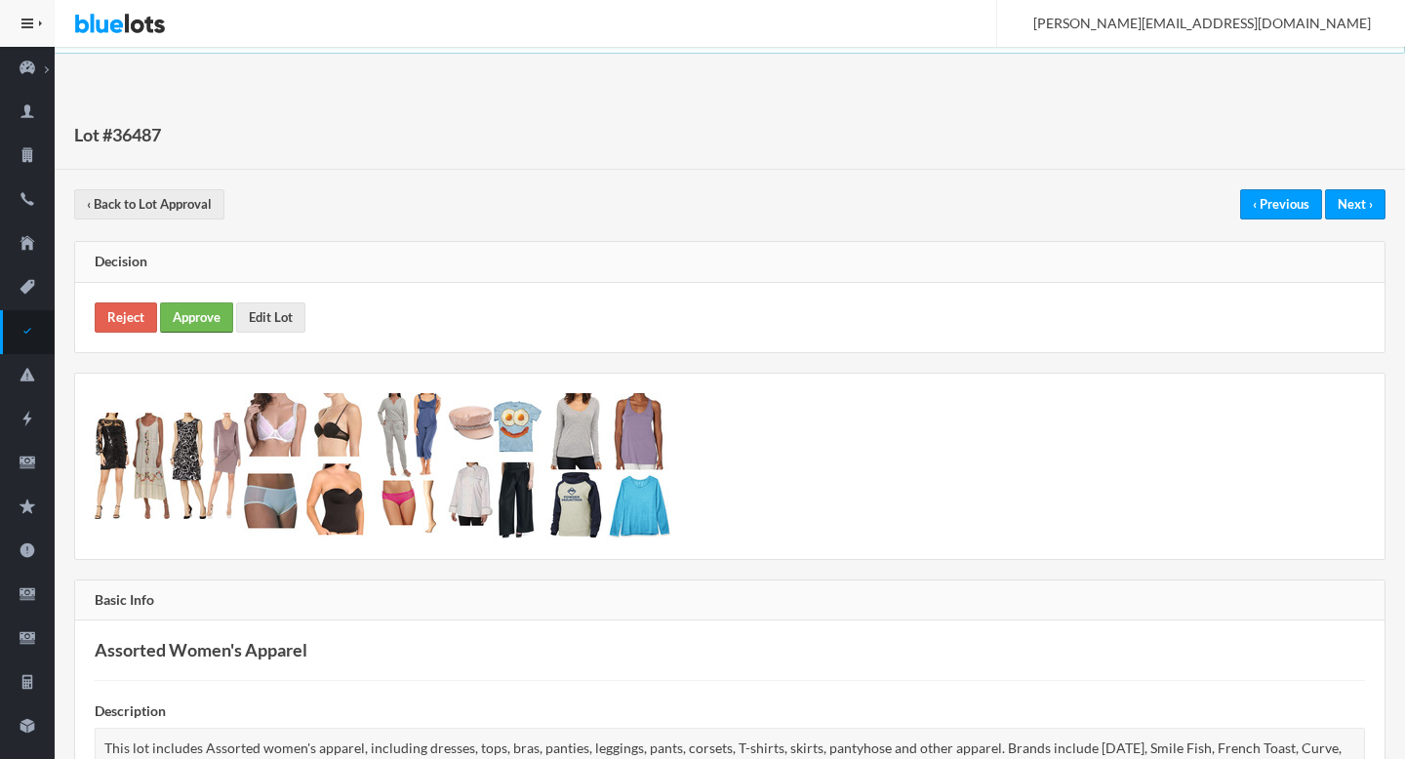
click at [183, 318] on link "Approve" at bounding box center [196, 317] width 73 height 30
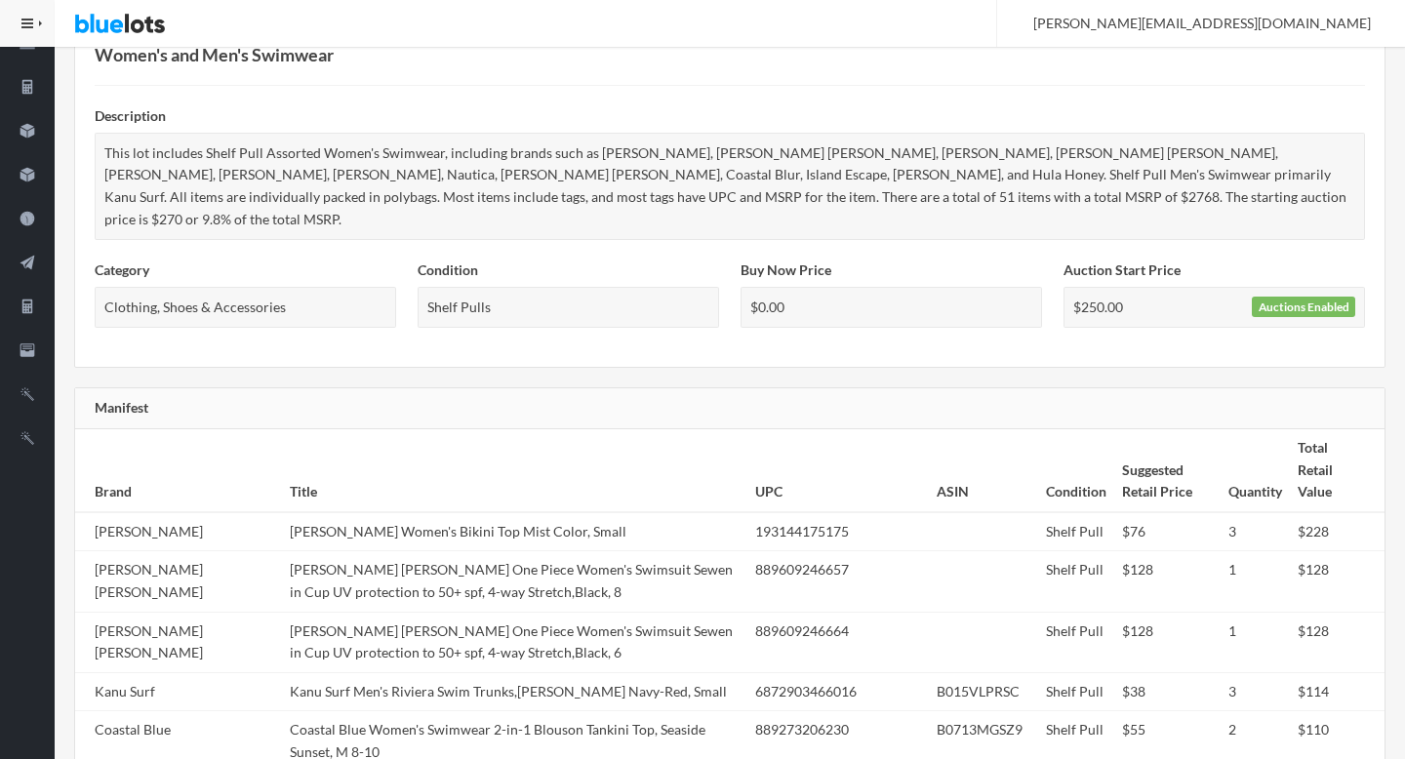
scroll to position [873, 0]
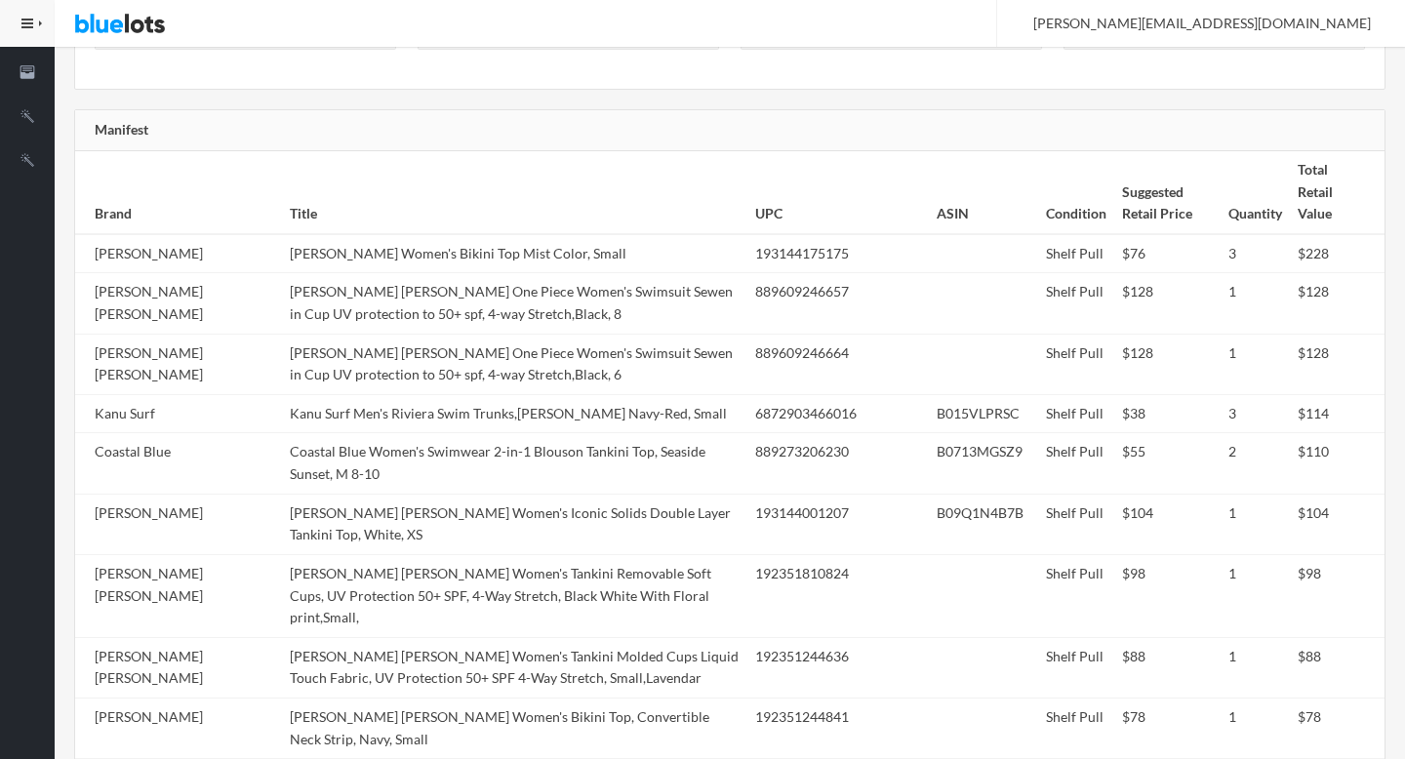
click at [416, 554] on td "Calvin Klein Women's Tankini Removable Soft Cups, UV Protection 50+ SPF, 4-Way …" at bounding box center [514, 595] width 465 height 83
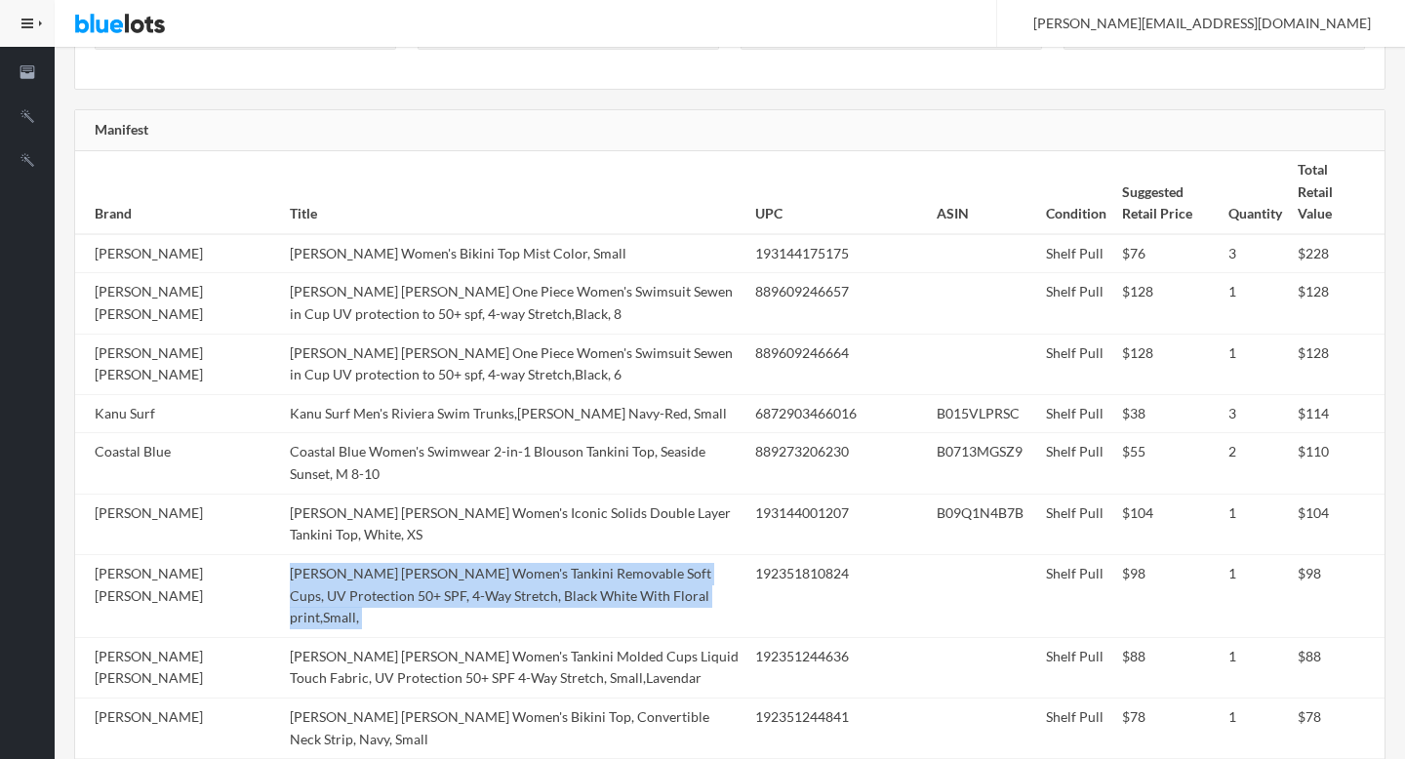
click at [416, 554] on td "Calvin Klein Women's Tankini Removable Soft Cups, UV Protection 50+ SPF, 4-Way …" at bounding box center [514, 595] width 465 height 83
copy tr "Calvin Klein Women's Tankini Removable Soft Cups, UV Protection 50+ SPF, 4-Way …"
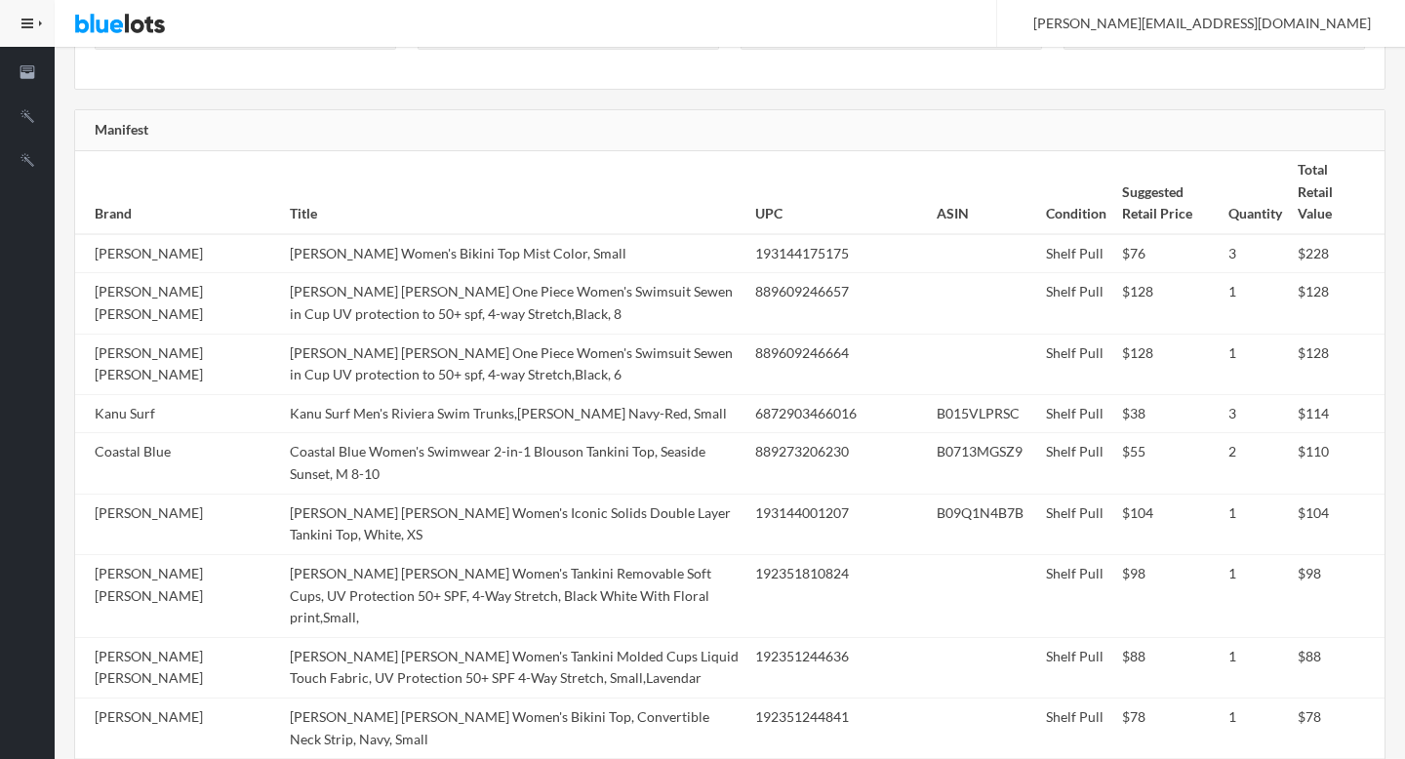
scroll to position [1505, 0]
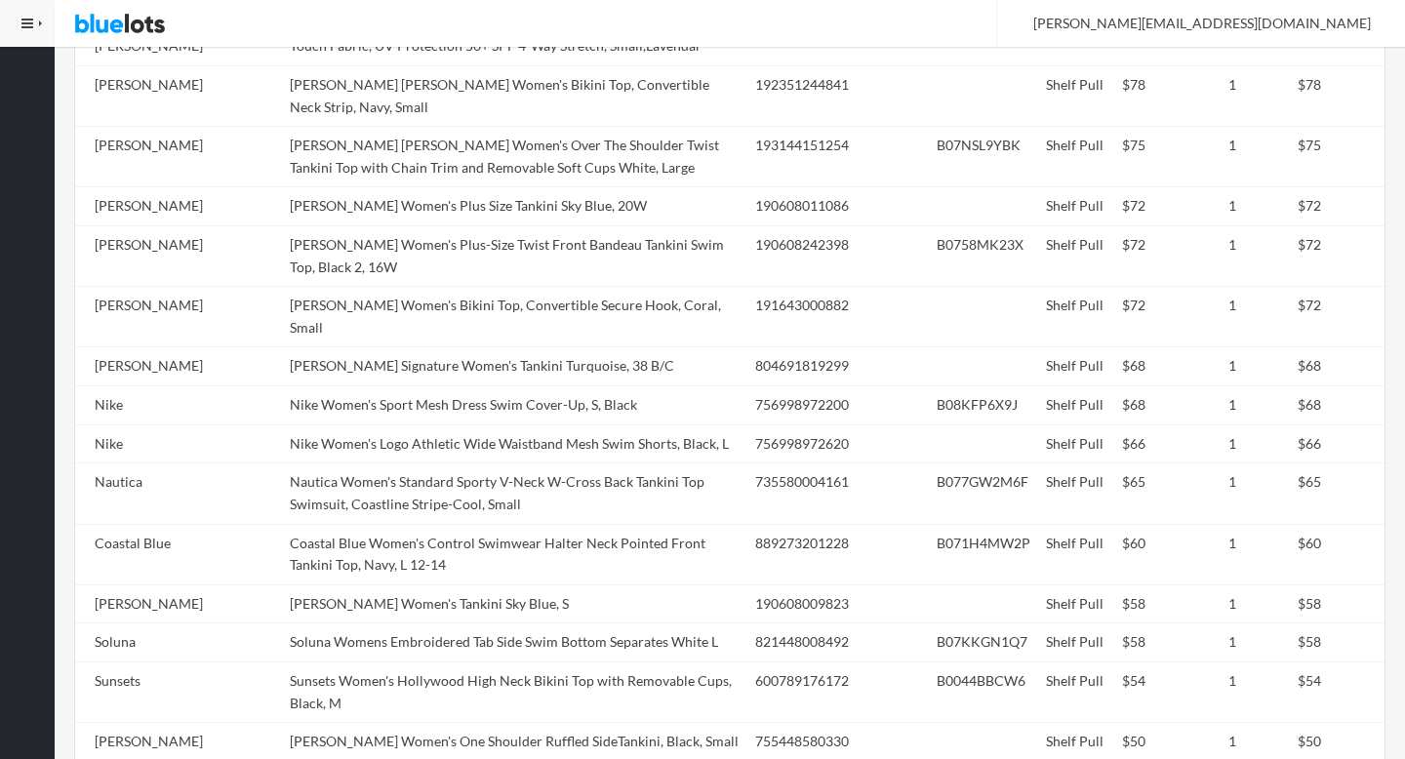
click at [416, 661] on td "Sunsets Women's Hollywood High Neck Bikini Top with Removable Cups, Black, M" at bounding box center [514, 691] width 465 height 60
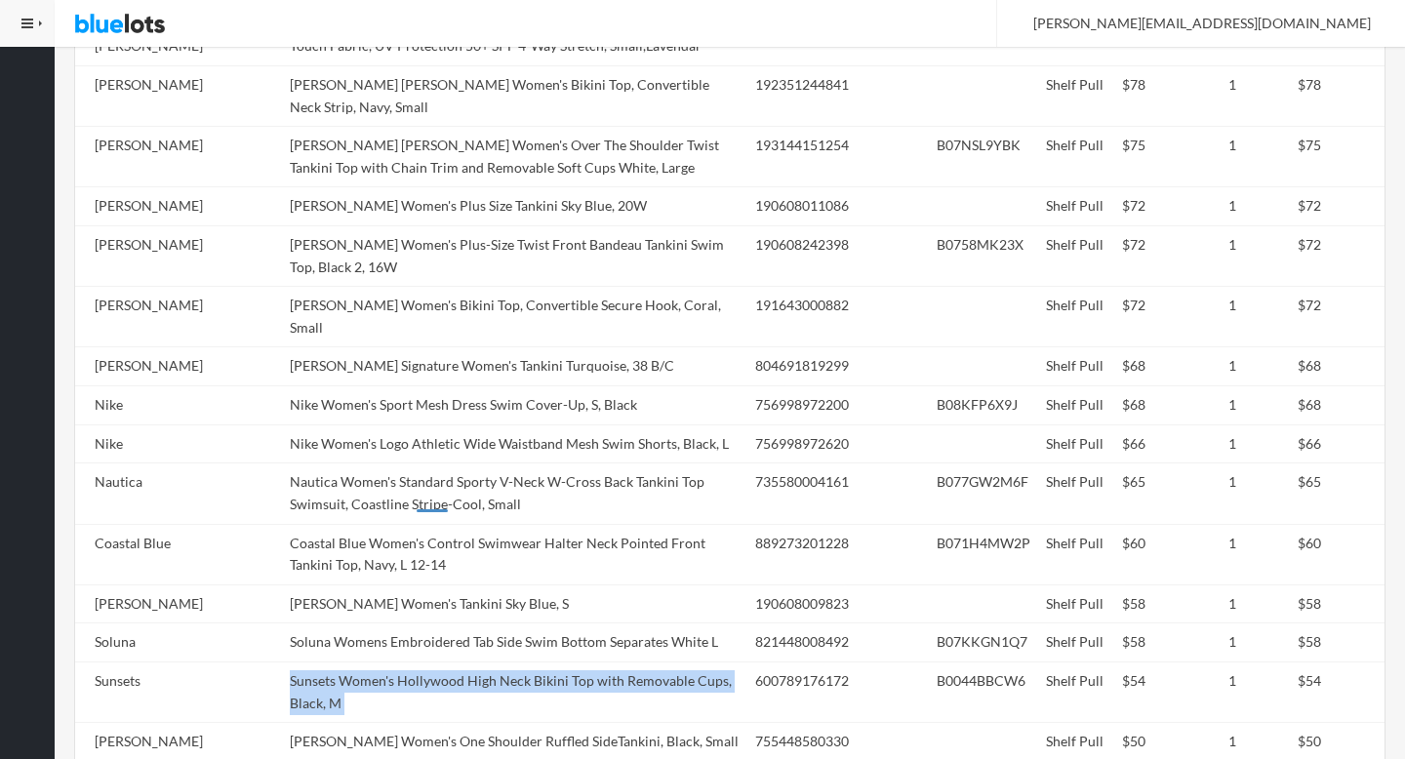
click at [416, 661] on td "Sunsets Women's Hollywood High Neck Bikini Top with Removable Cups, Black, M" at bounding box center [514, 691] width 465 height 60
copy tr "Sunsets Women's Hollywood High Neck Bikini Top with Removable Cups, Black, M"
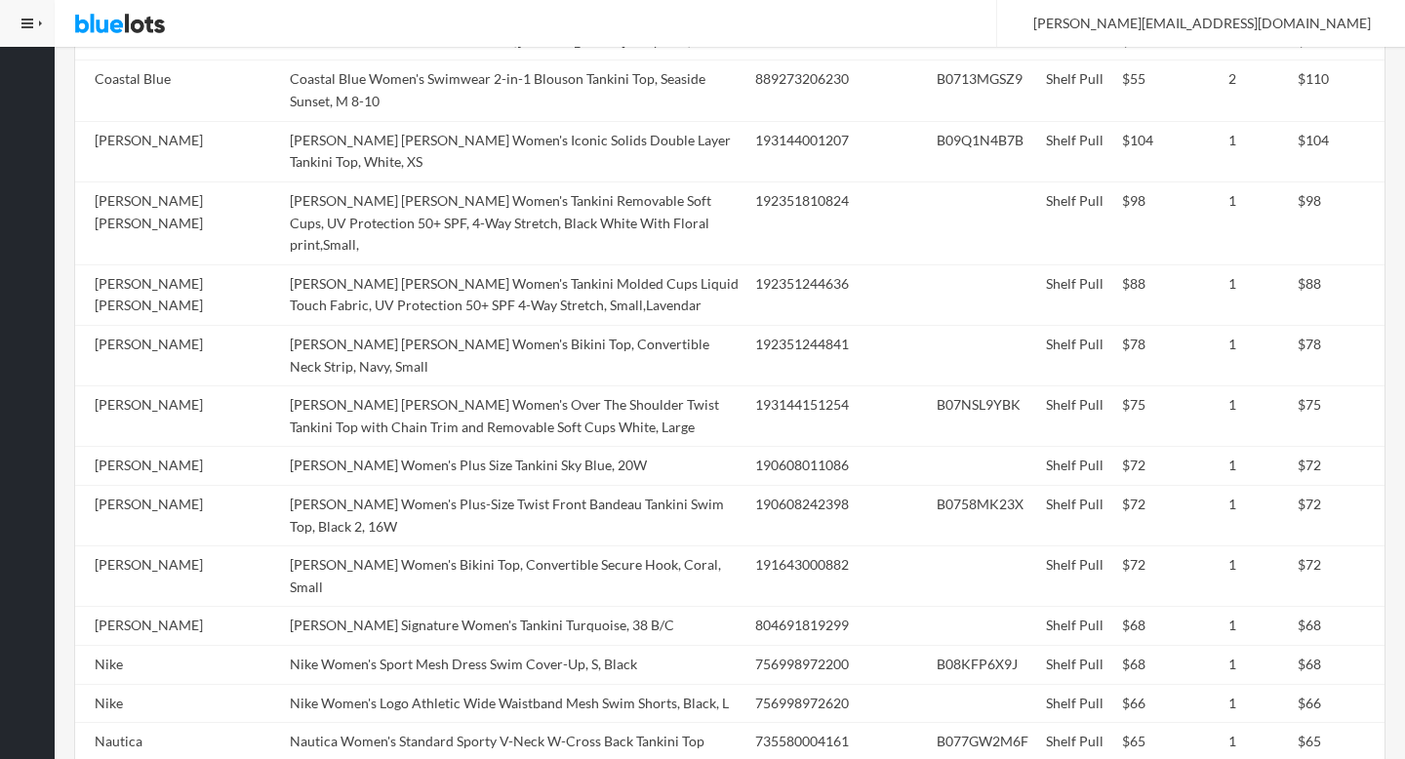
scroll to position [157, 0]
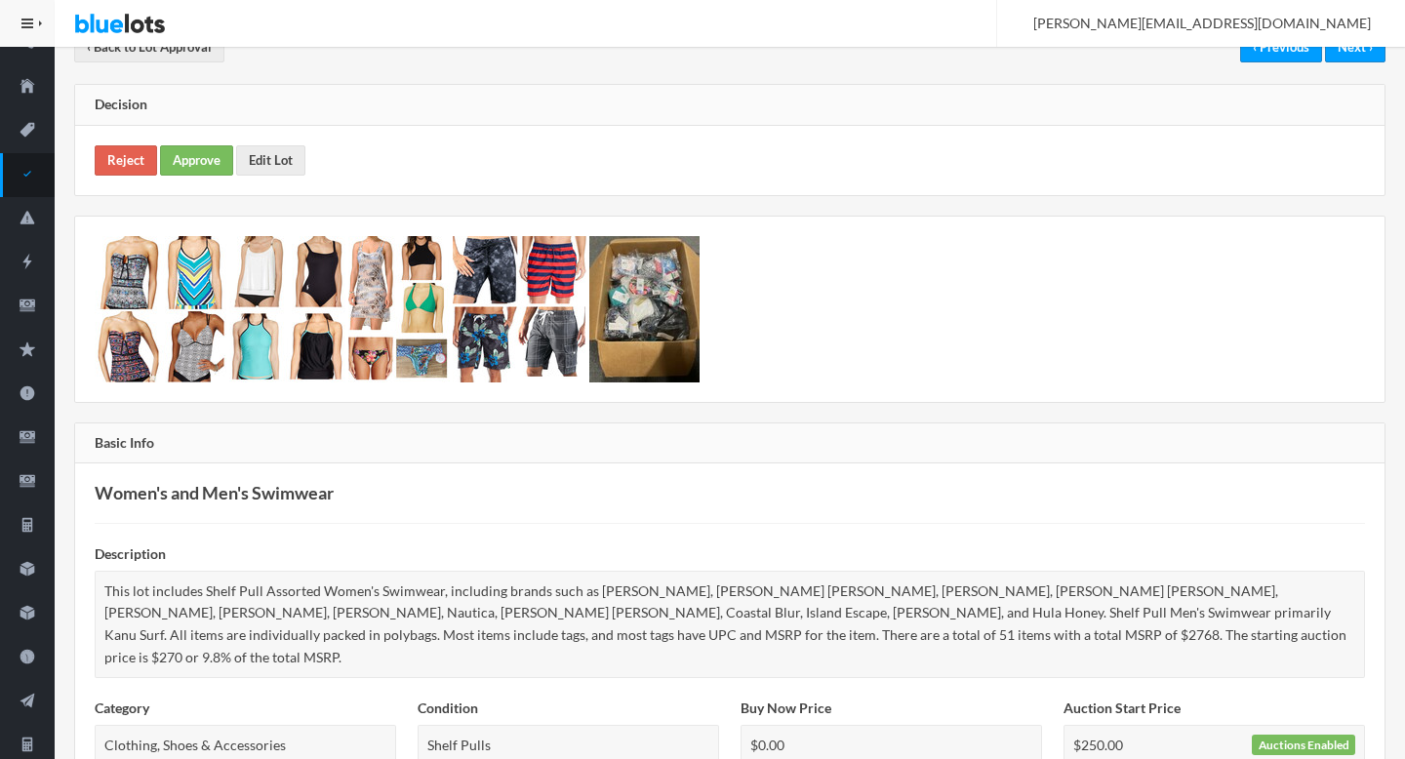
click at [216, 176] on div "Reject Approve Edit Lot" at bounding box center [729, 160] width 1309 height 69
click at [190, 159] on link "Approve" at bounding box center [196, 160] width 73 height 30
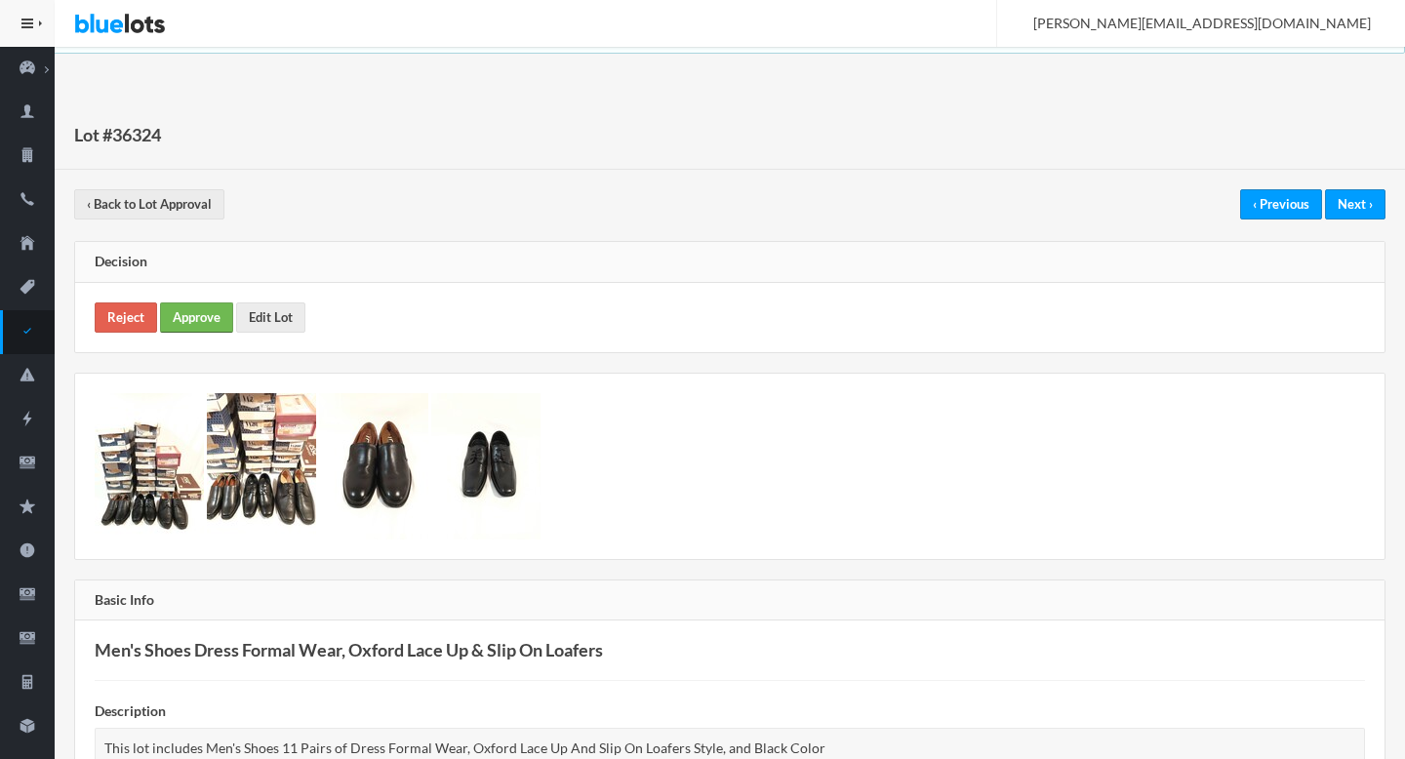
click at [206, 315] on link "Approve" at bounding box center [196, 317] width 73 height 30
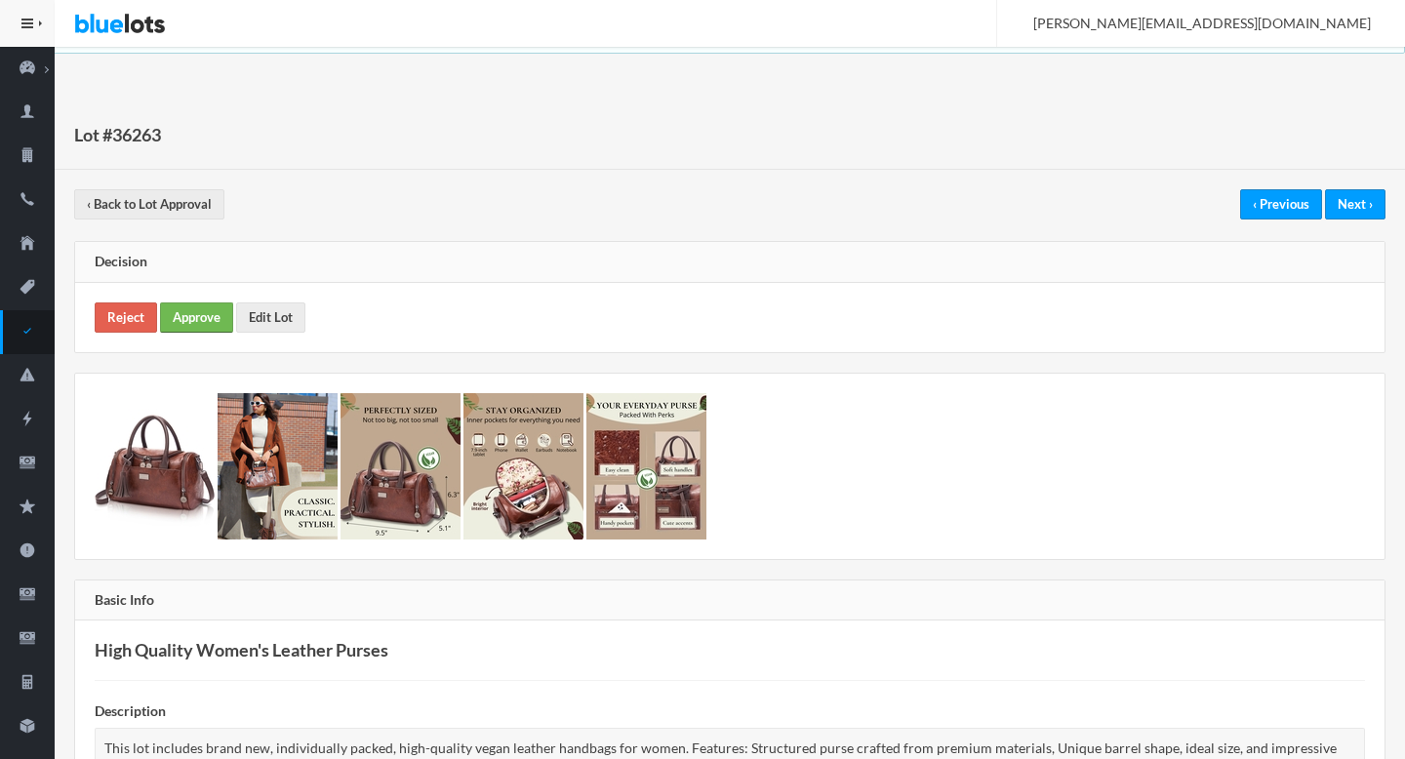
click at [201, 309] on link "Approve" at bounding box center [196, 317] width 73 height 30
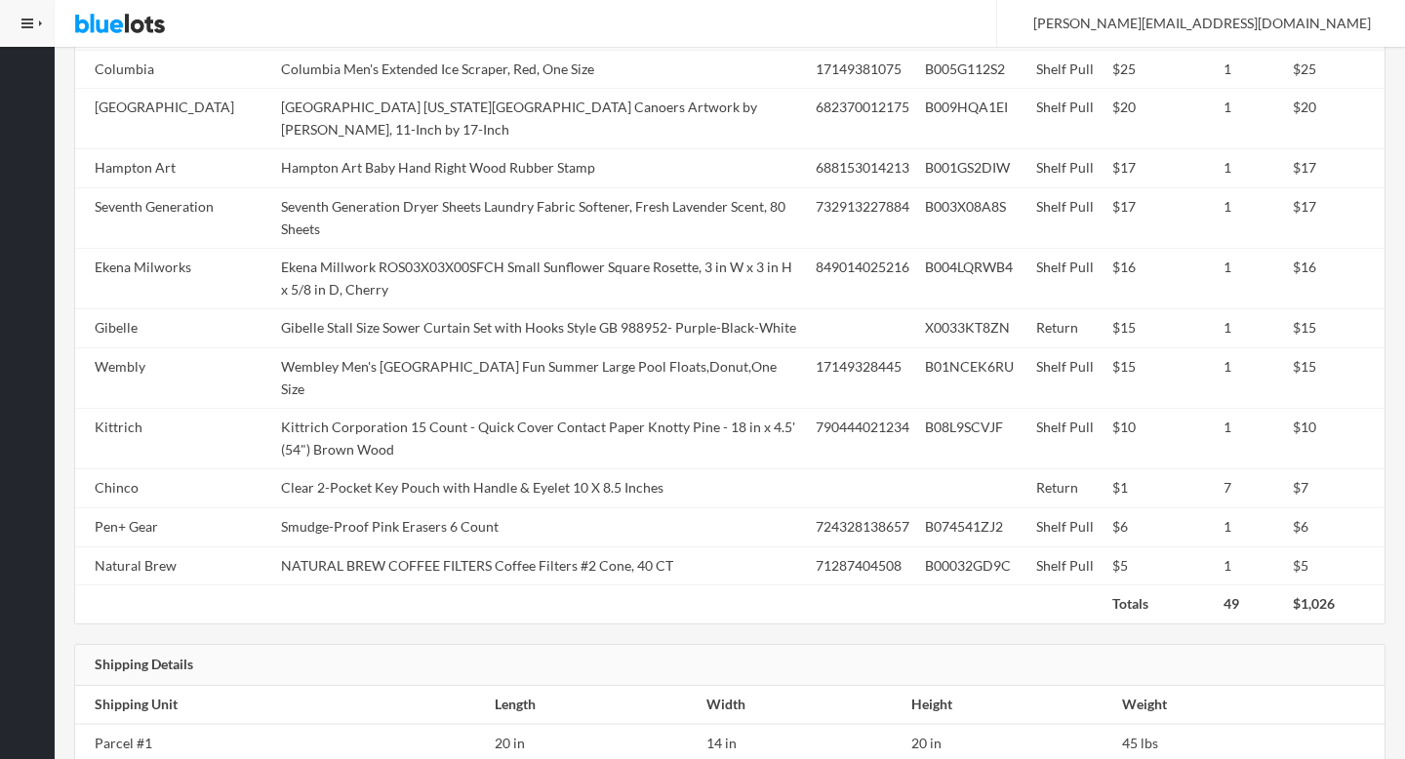
scroll to position [1333, 0]
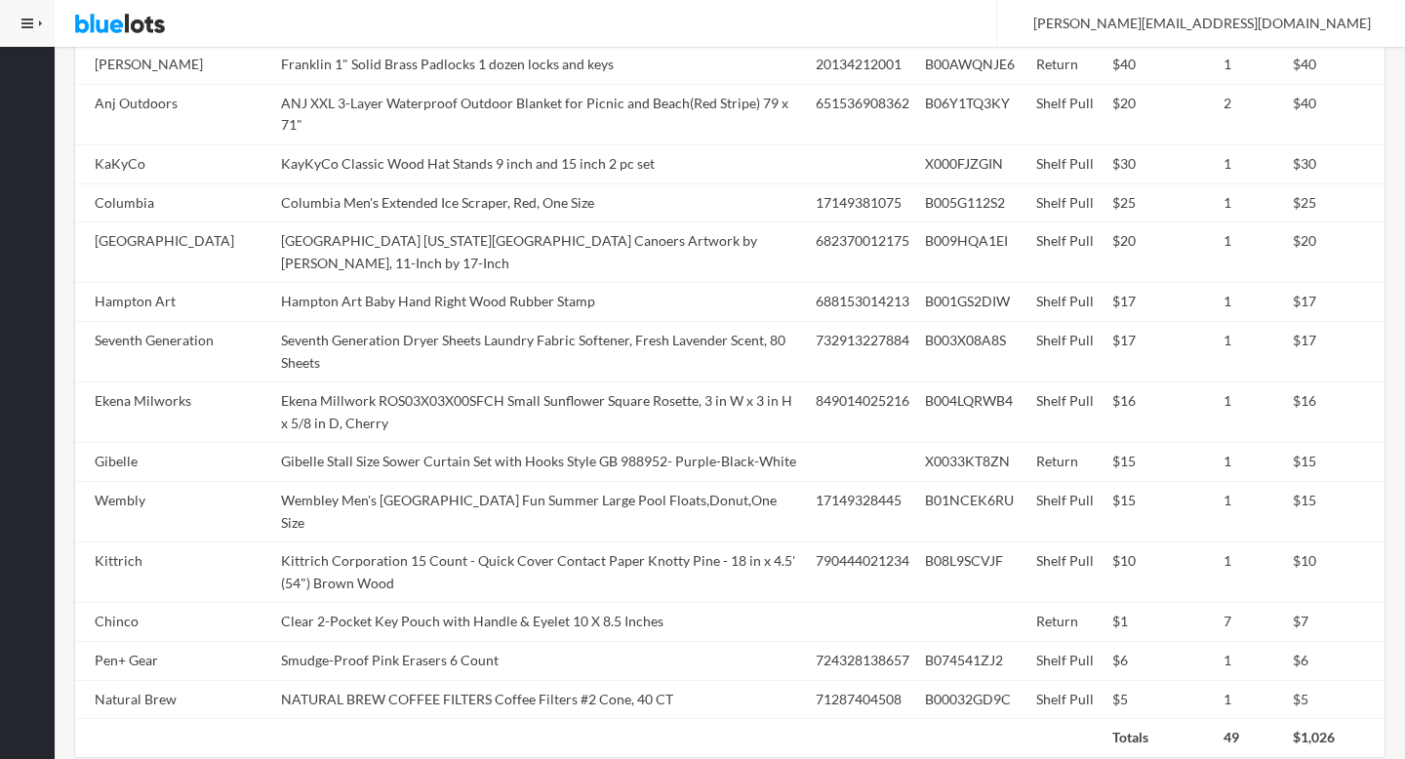
click at [457, 396] on td "Ekena Millwork ROS03X03X00SFCH Small Sunflower Square Rosette, 3 in W x 3 in H …" at bounding box center [540, 412] width 535 height 60
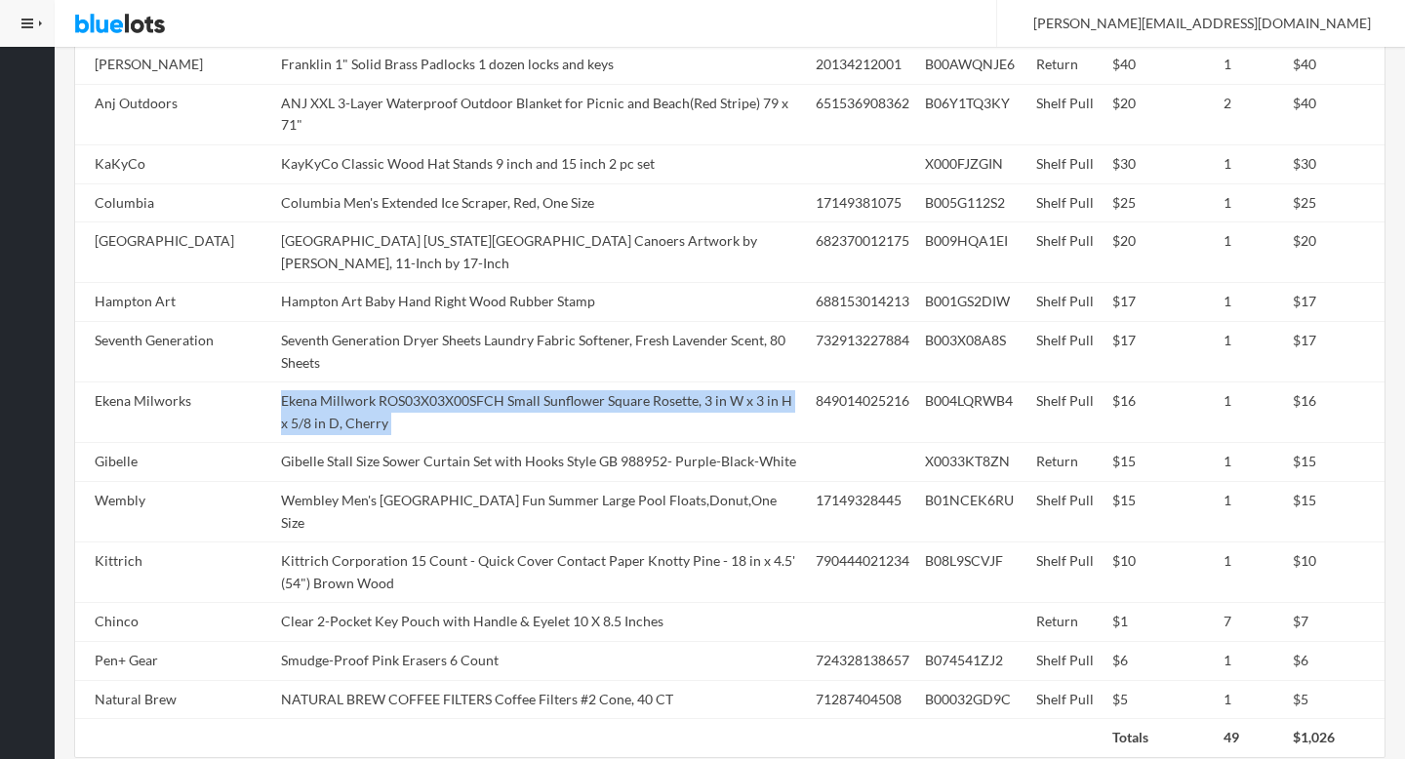
click at [457, 396] on td "Ekena Millwork ROS03X03X00SFCH Small Sunflower Square Rosette, 3 in W x 3 in H …" at bounding box center [540, 412] width 535 height 60
copy tr "Ekena Millwork ROS03X03X00SFCH Small Sunflower Square Rosette, 3 in W x 3 in H …"
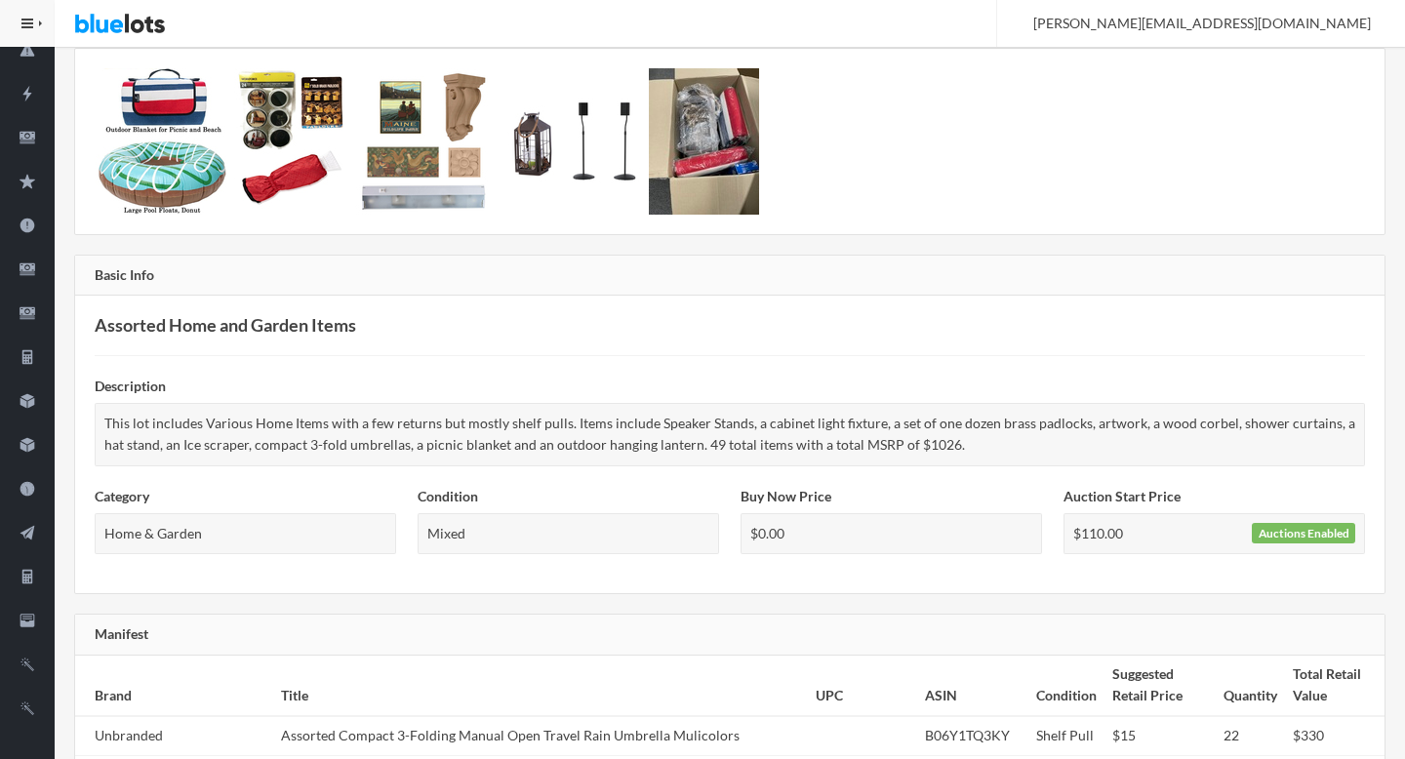
scroll to position [0, 0]
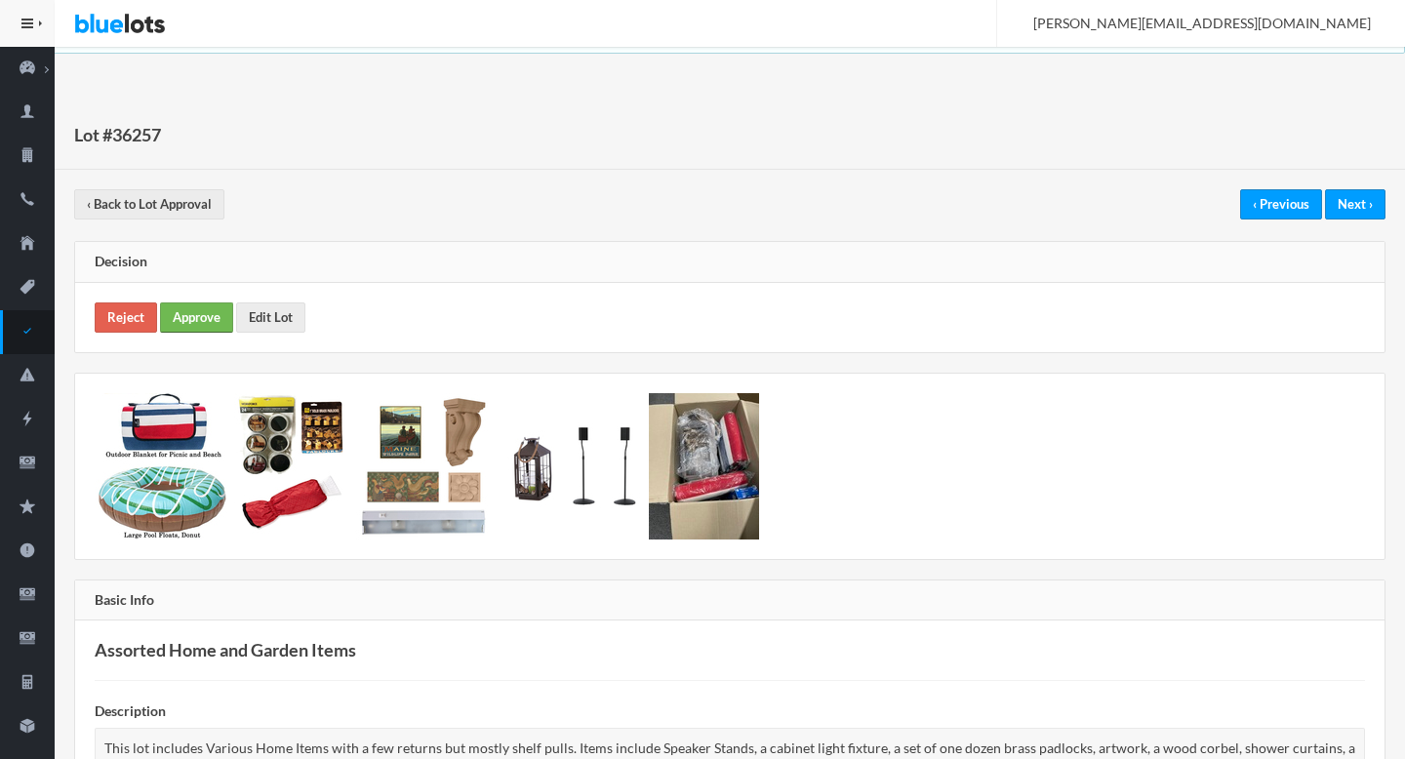
click at [206, 320] on link "Approve" at bounding box center [196, 317] width 73 height 30
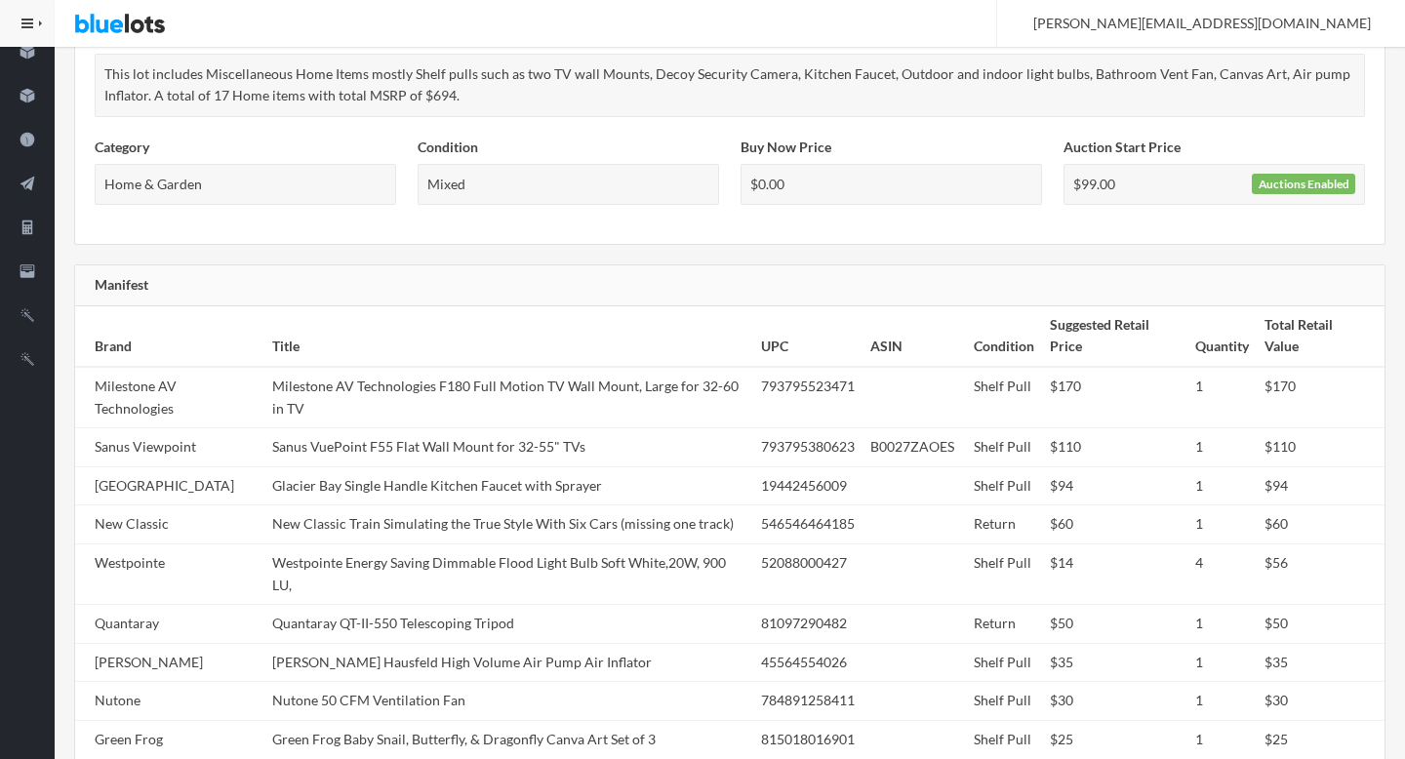
scroll to position [740, 0]
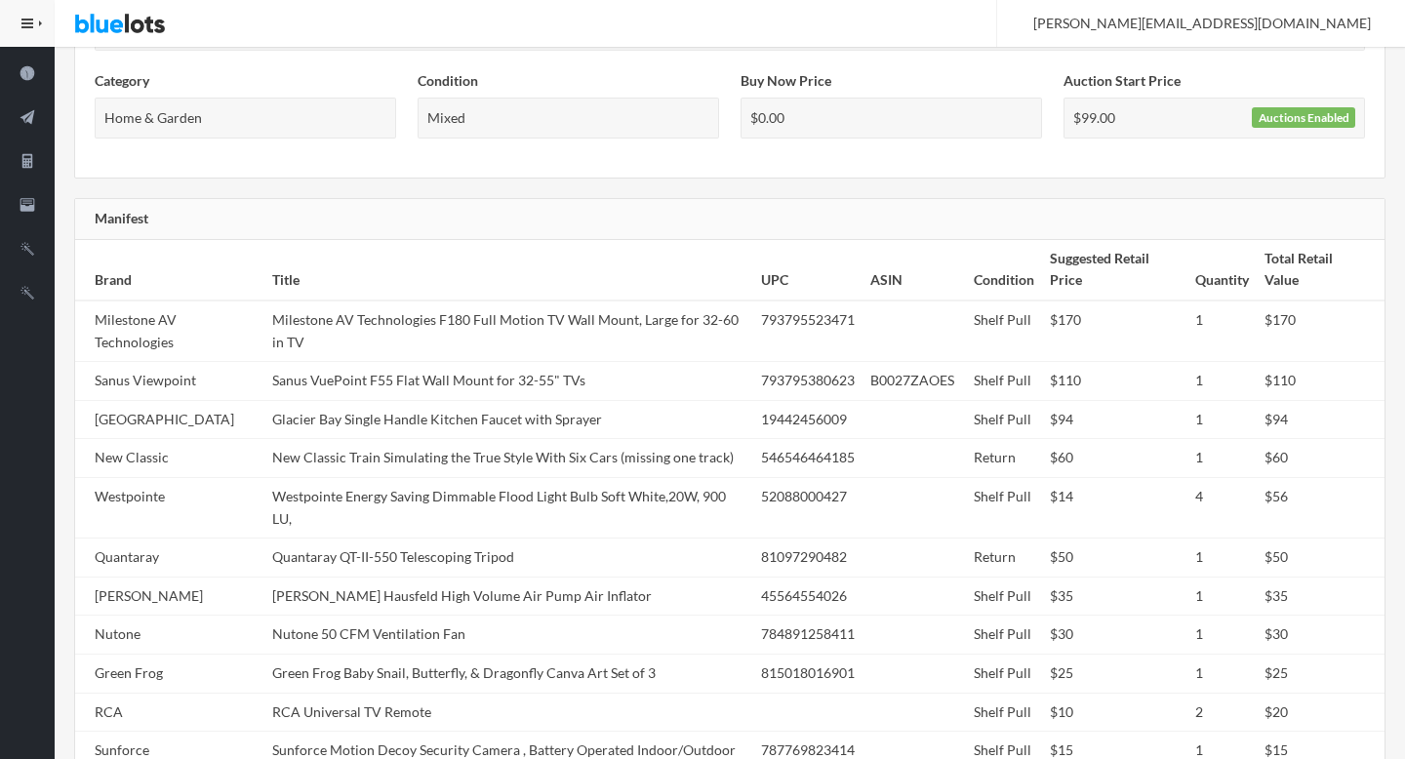
click at [404, 427] on td "Glacier Bay Single Handle Kitchen Faucet with Sprayer" at bounding box center [508, 419] width 489 height 39
copy tr "Glacier Bay Single Handle Kitchen Faucet with Sprayer"
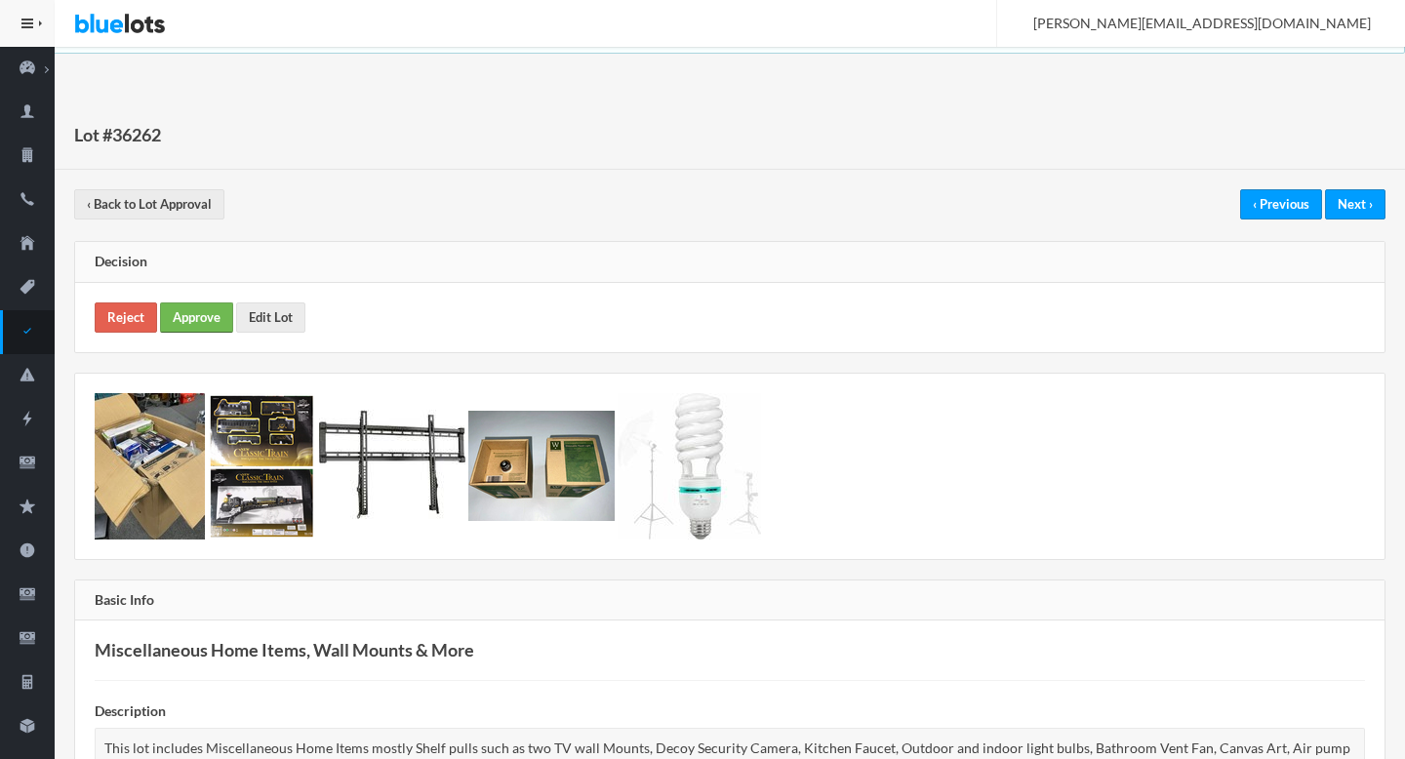
click at [210, 316] on link "Approve" at bounding box center [196, 317] width 73 height 30
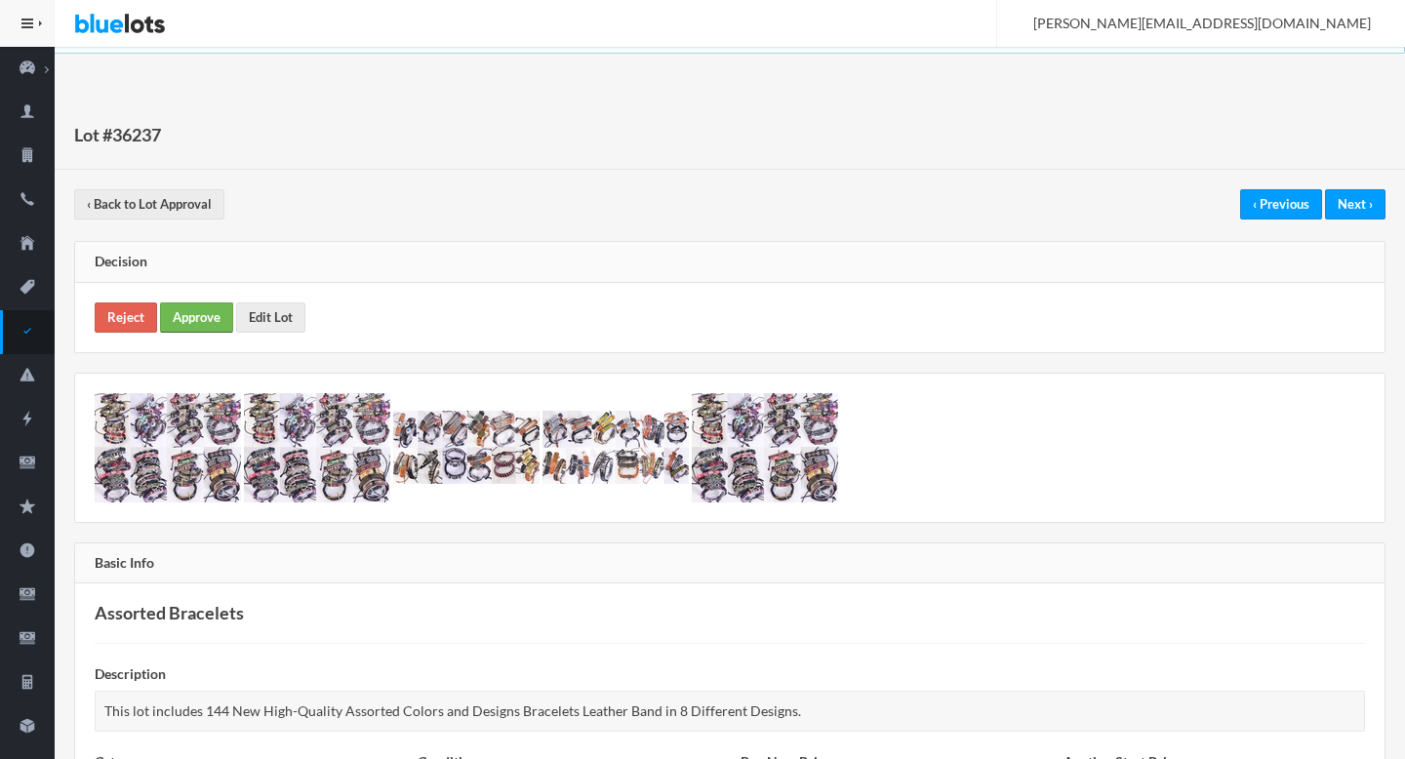
click at [174, 329] on link "Approve" at bounding box center [196, 317] width 73 height 30
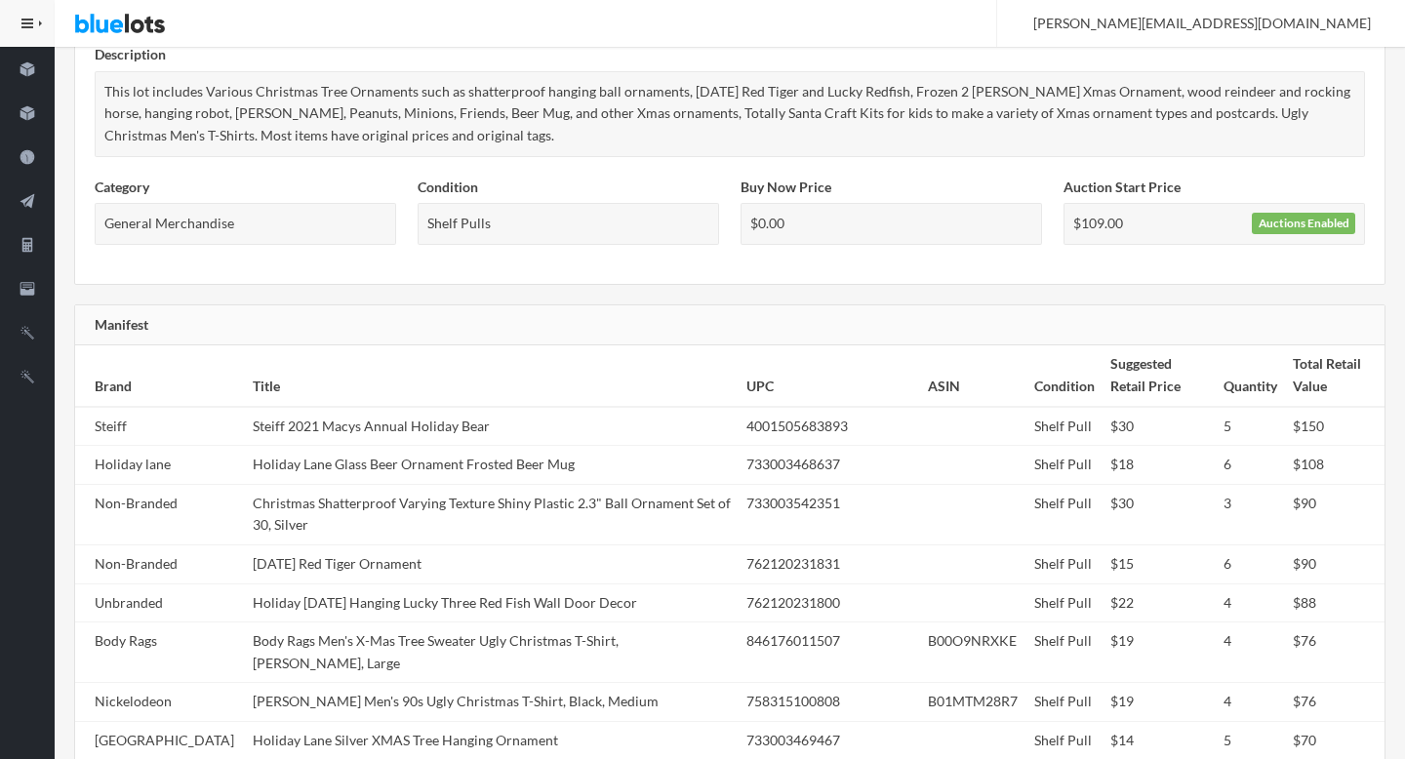
scroll to position [901, 0]
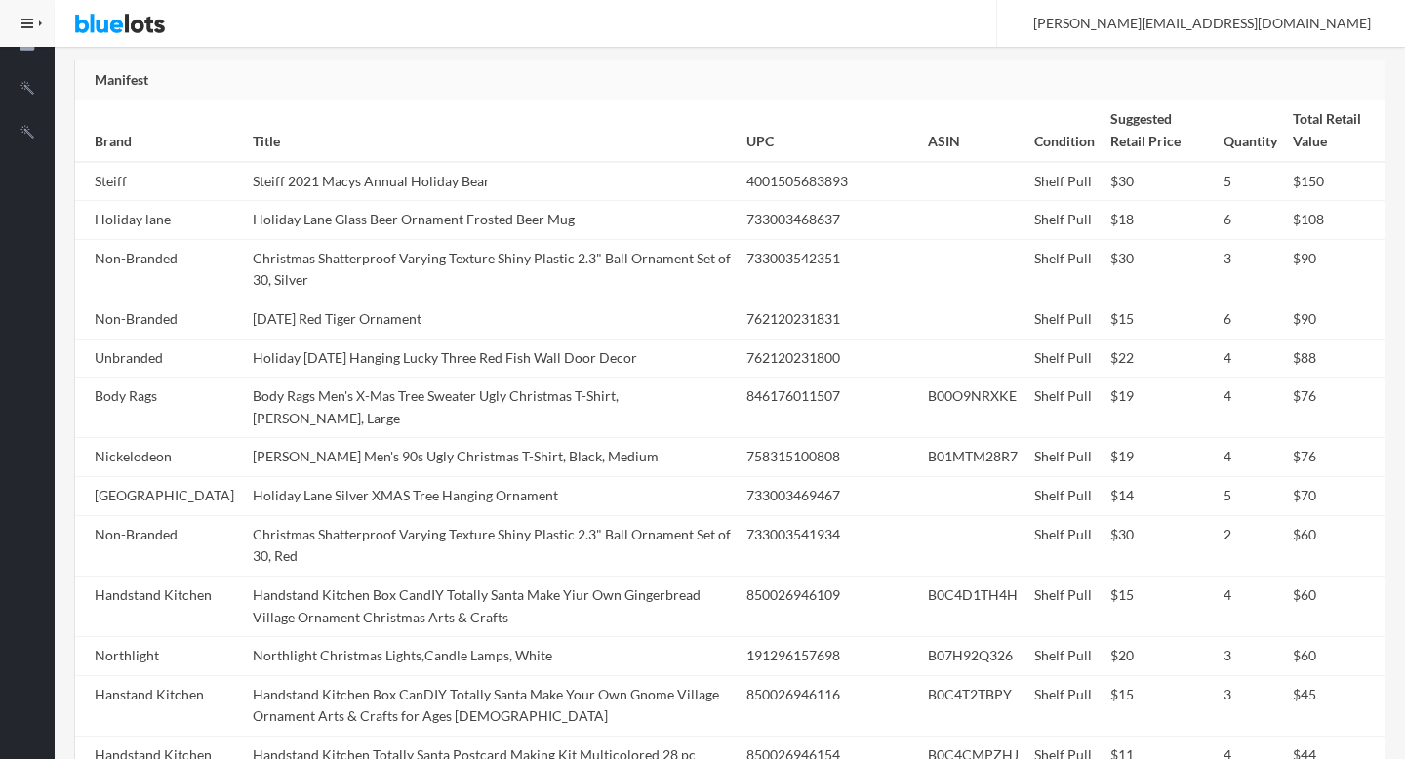
click at [524, 317] on td "[DATE] Red Tiger Ornament" at bounding box center [492, 319] width 494 height 39
click at [524, 317] on td "Lunar New Year Red Tiger Ornament" at bounding box center [492, 319] width 494 height 39
copy tr "Lunar New Year Red Tiger Ornament"
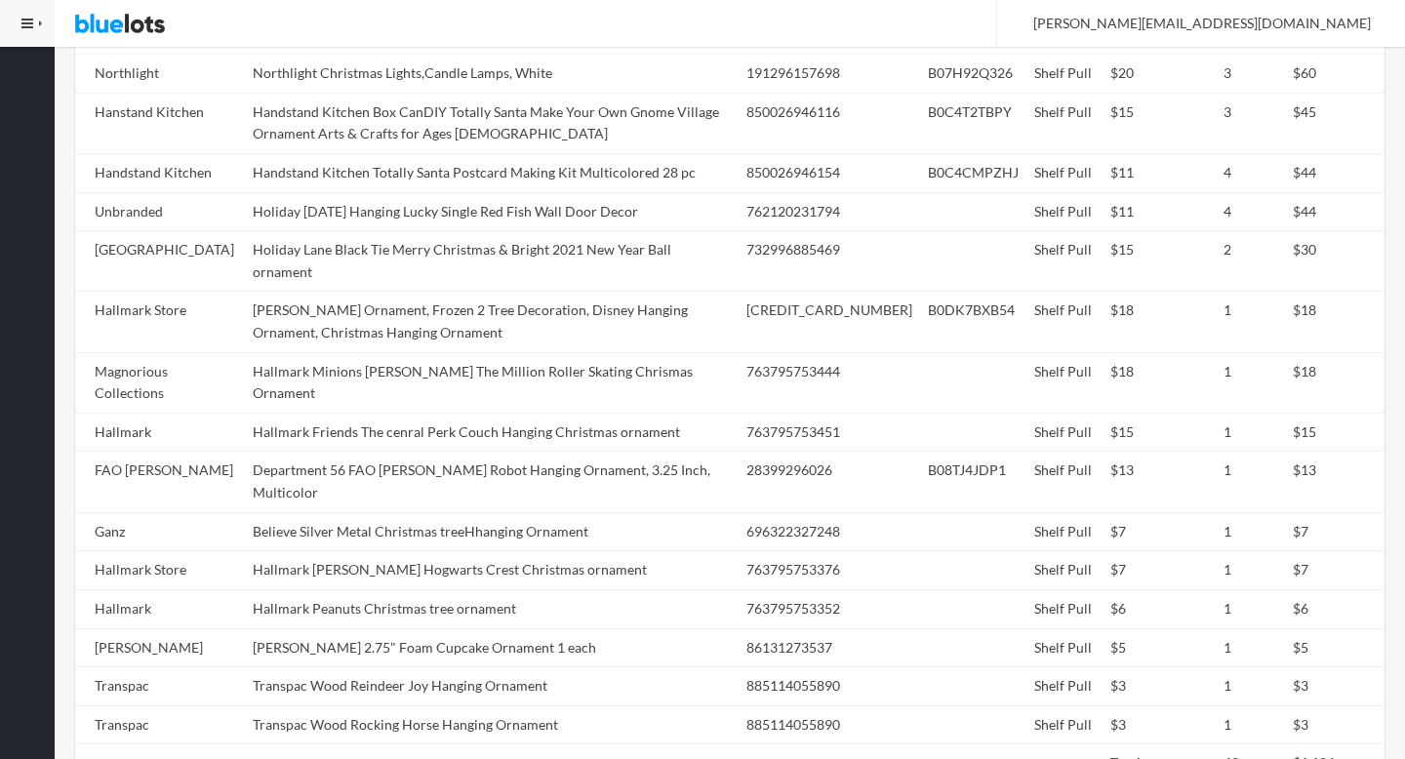
scroll to position [1598, 0]
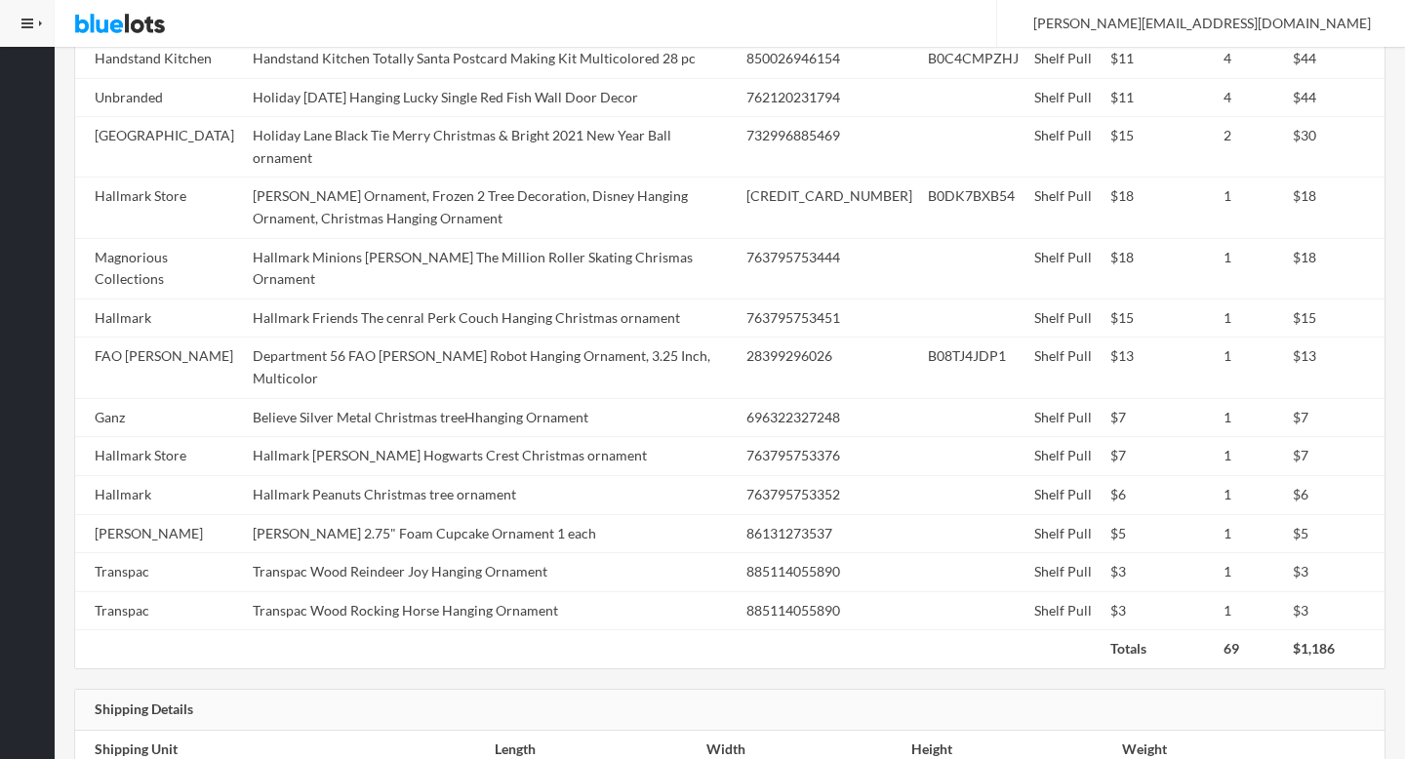
click at [524, 398] on td "Believe Silver Metal Christmas treeHhanging Ornament" at bounding box center [492, 417] width 494 height 39
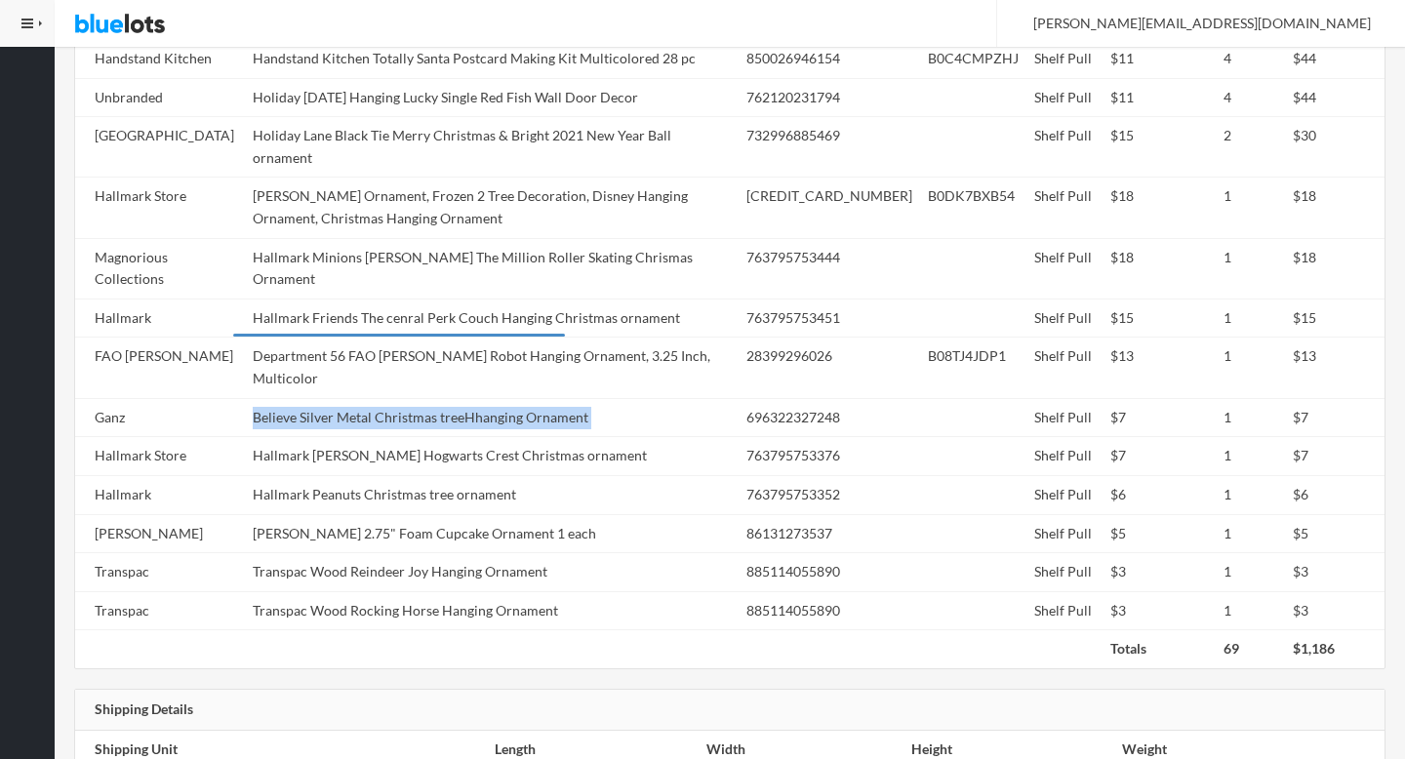
copy tr "Believe Silver Metal Christmas treeHhanging Ornament"
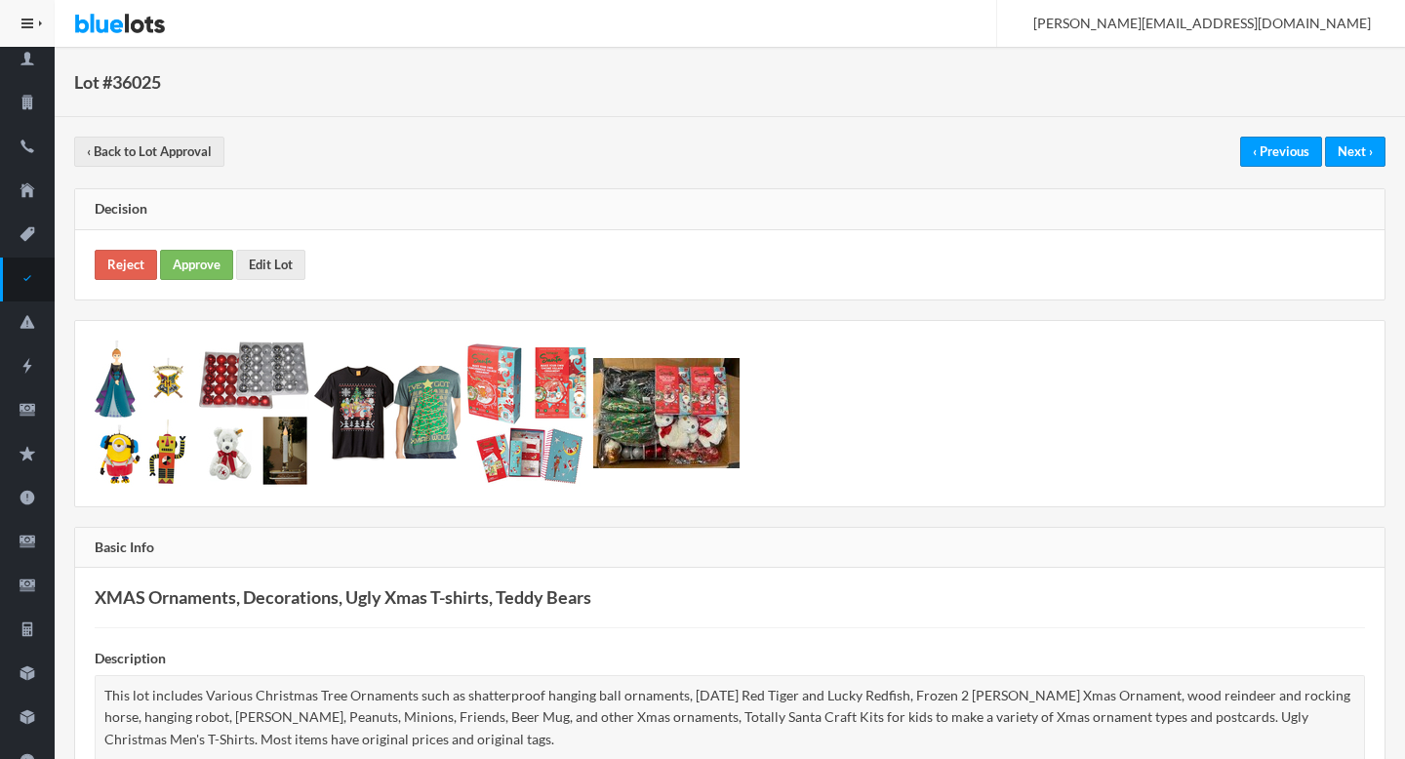
scroll to position [0, 0]
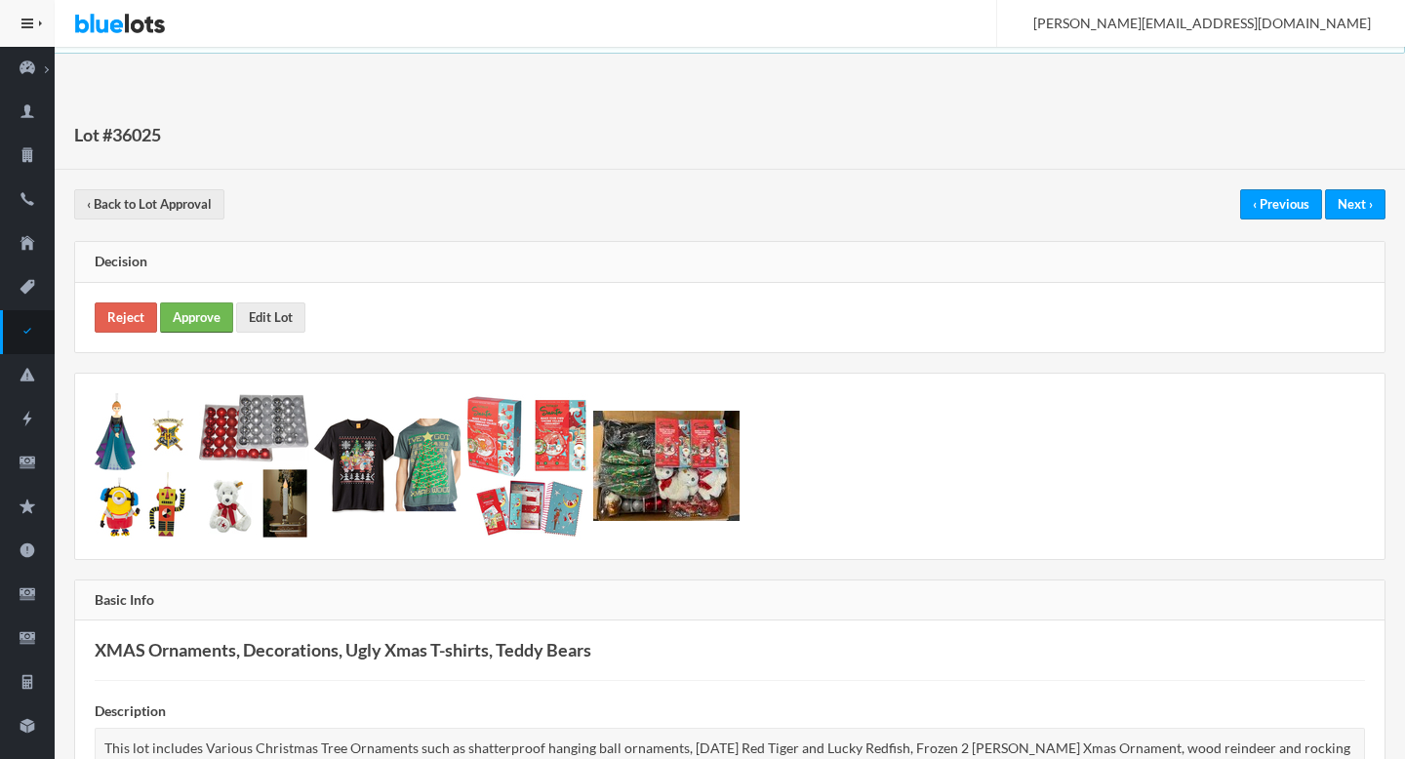
click at [217, 323] on link "Approve" at bounding box center [196, 317] width 73 height 30
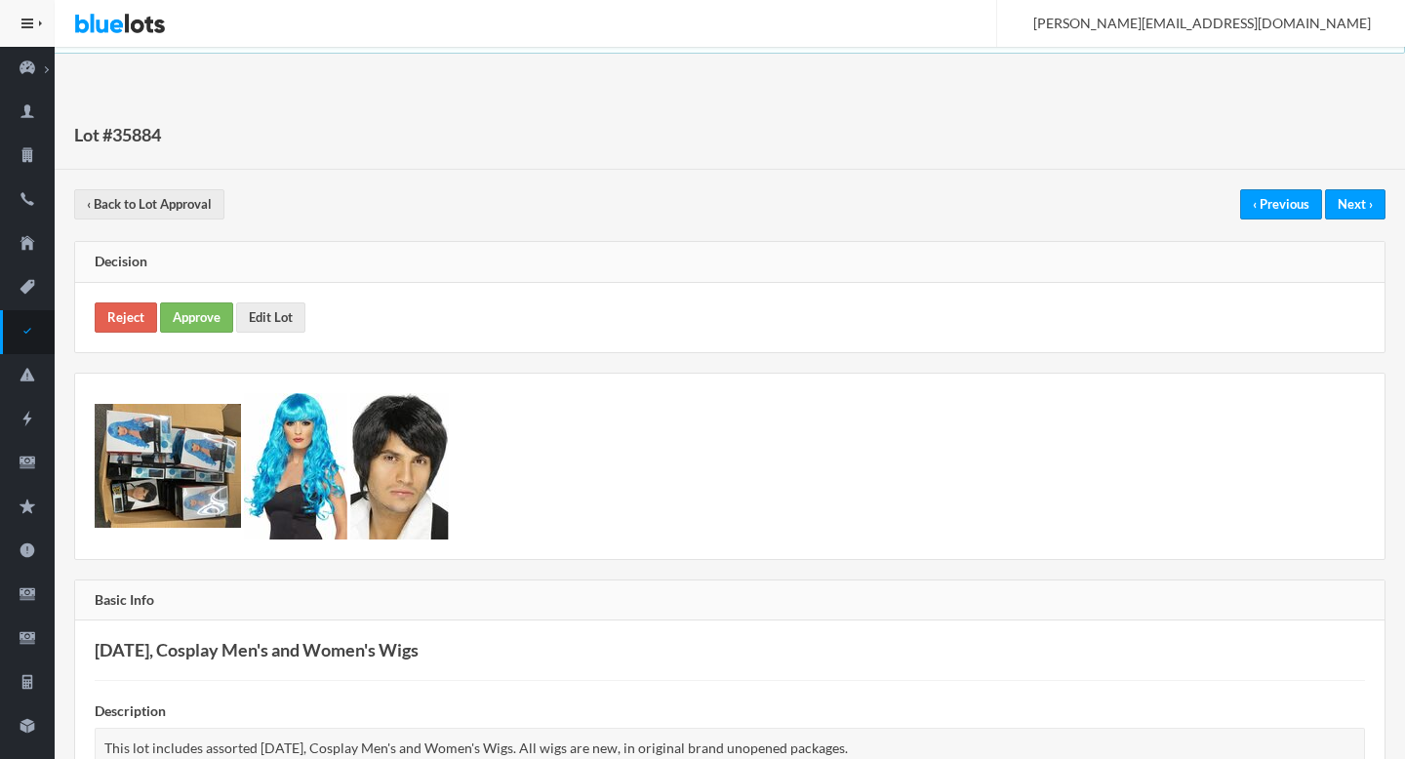
click at [191, 300] on div "Reject Approve Edit Lot" at bounding box center [729, 317] width 1309 height 69
click at [193, 319] on link "Approve" at bounding box center [196, 317] width 73 height 30
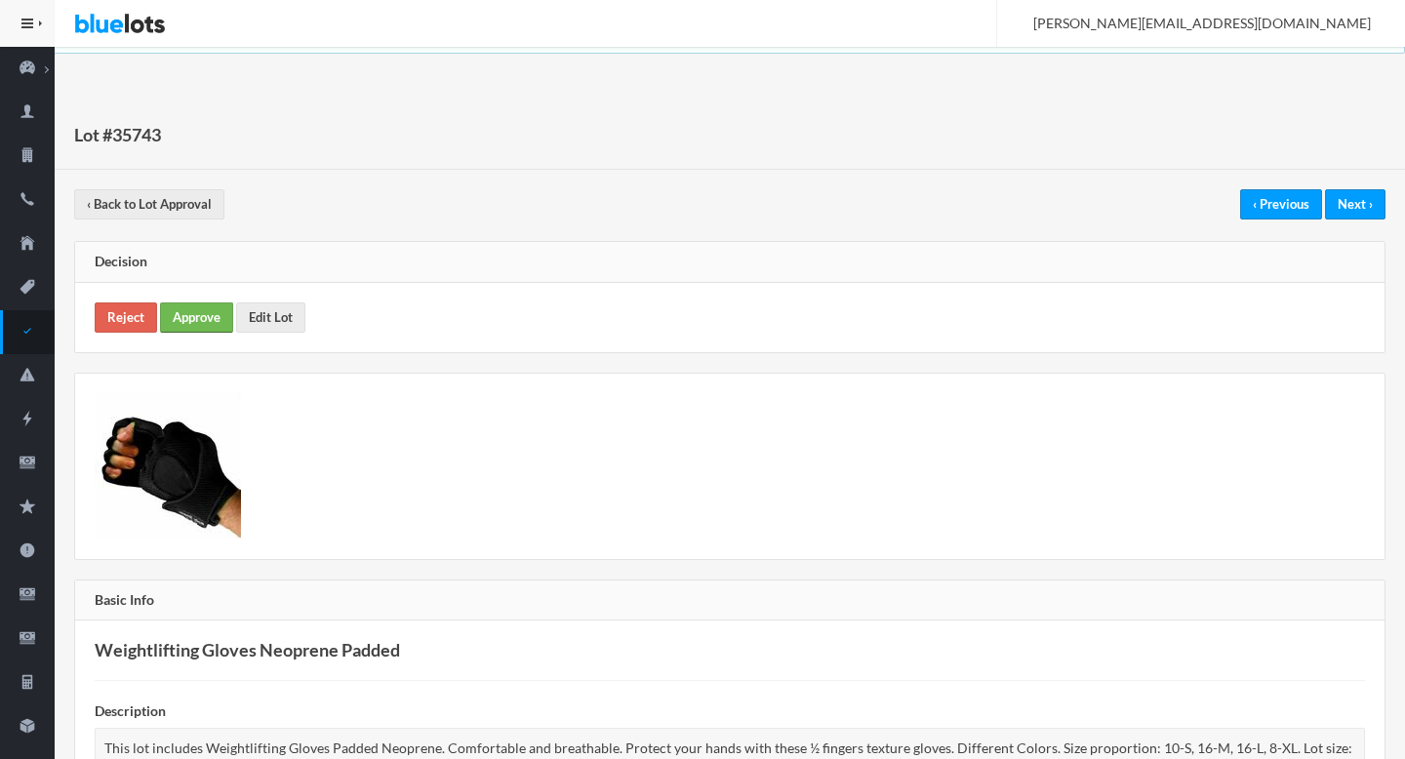
click at [210, 318] on link "Approve" at bounding box center [196, 317] width 73 height 30
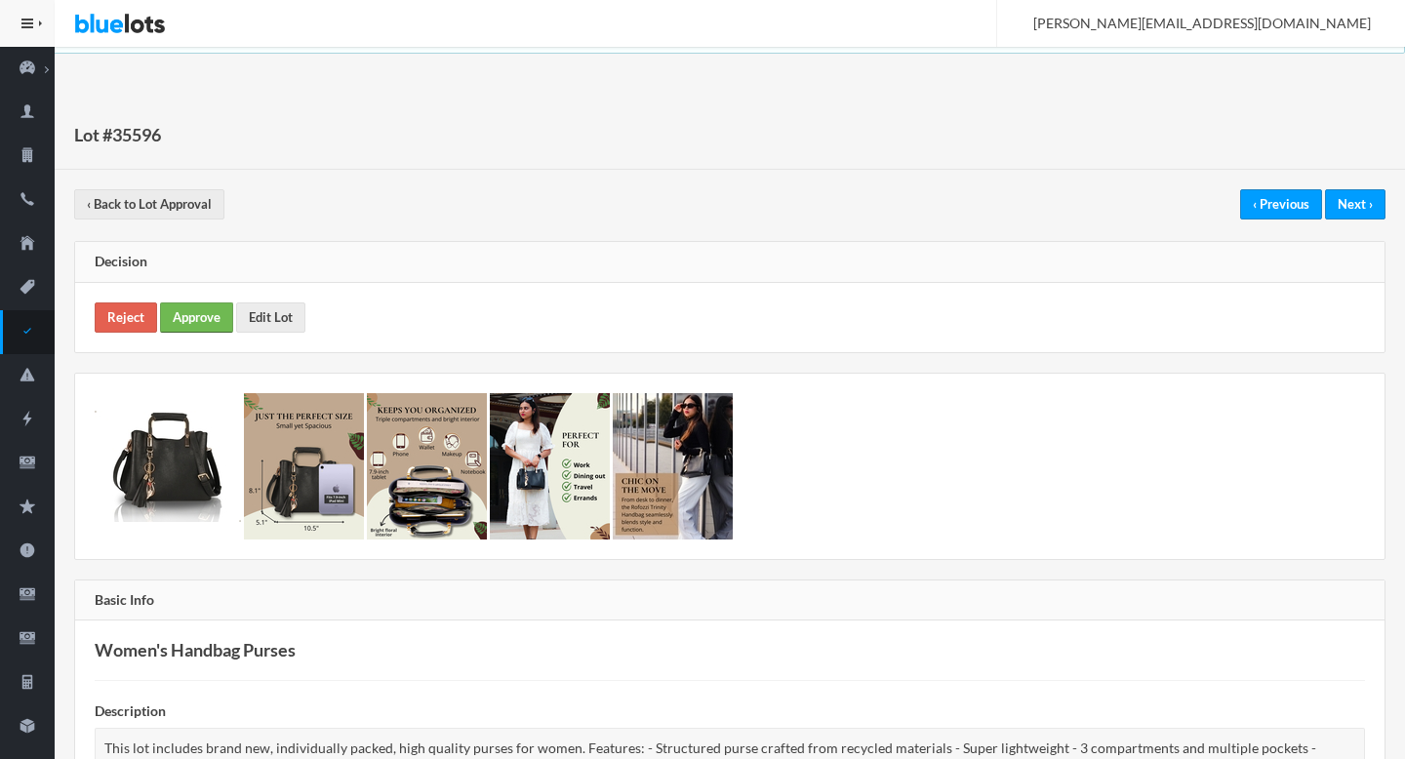
click at [219, 317] on link "Approve" at bounding box center [196, 317] width 73 height 30
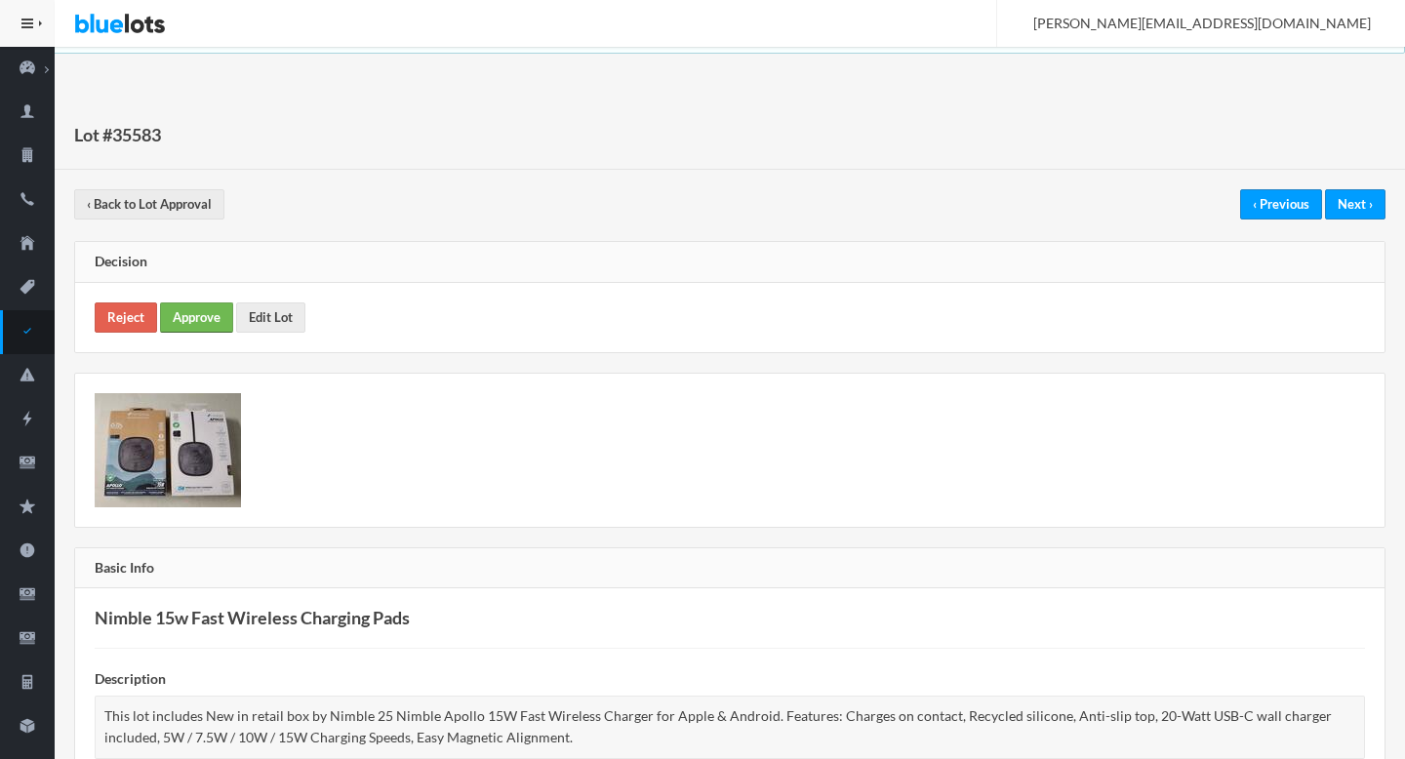
click at [201, 312] on link "Approve" at bounding box center [196, 317] width 73 height 30
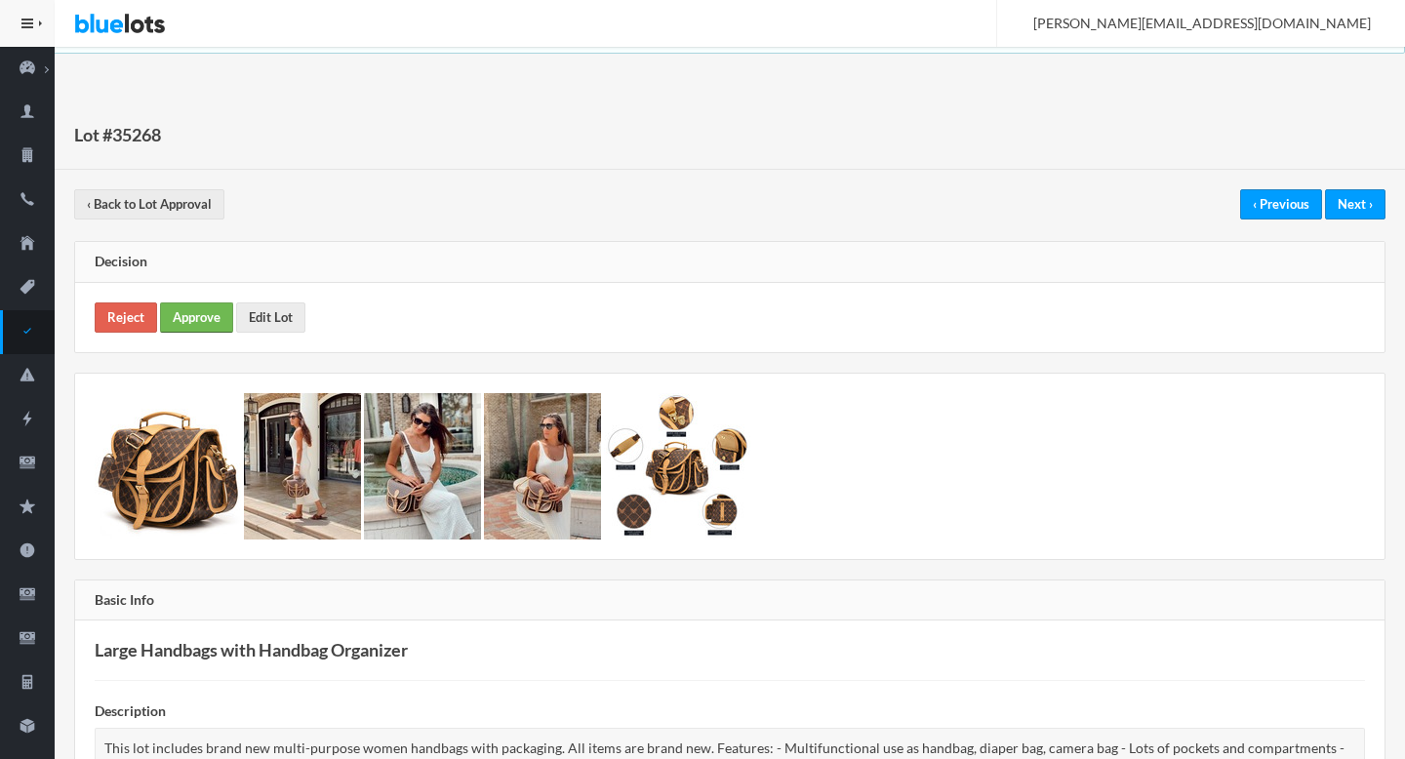
click at [218, 325] on link "Approve" at bounding box center [196, 317] width 73 height 30
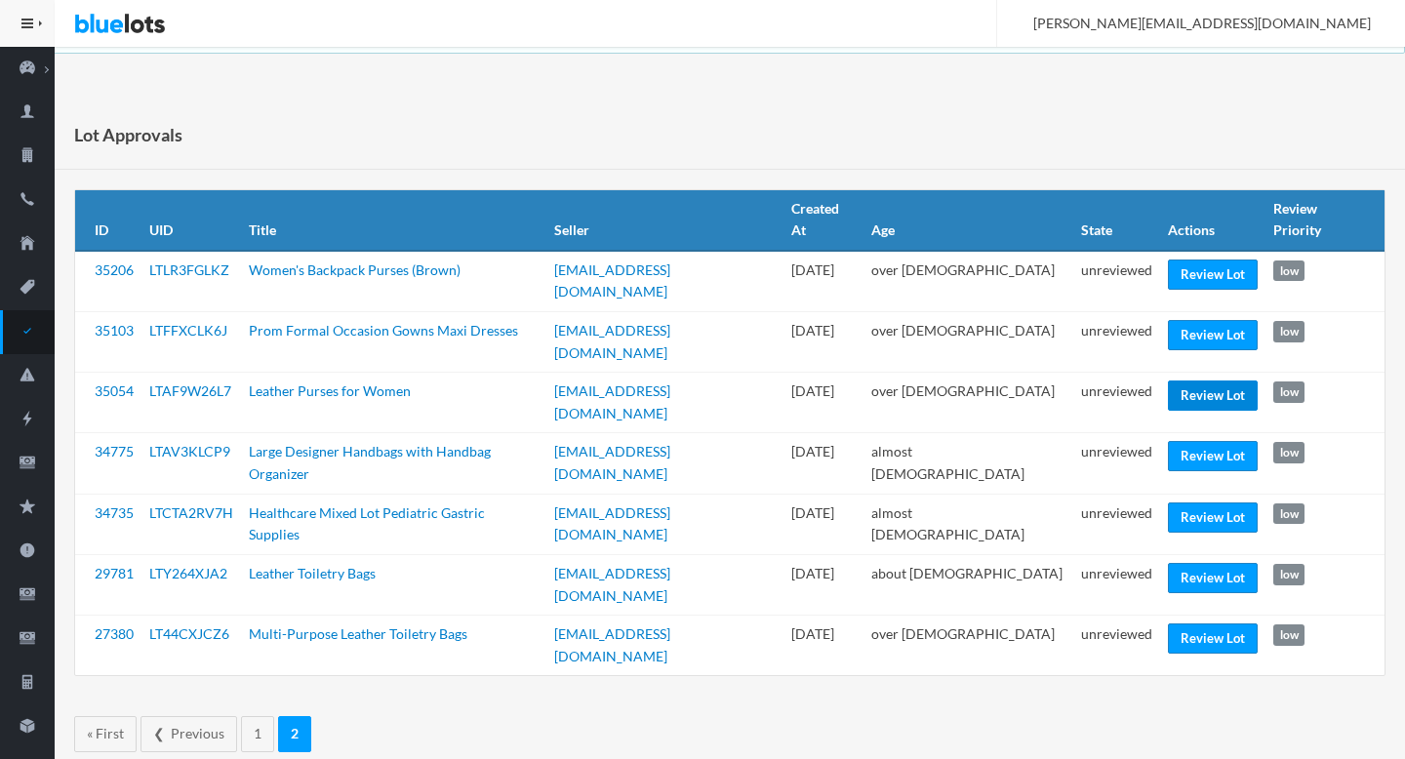
click at [1179, 380] on link "Review Lot" at bounding box center [1213, 395] width 90 height 30
click at [1213, 502] on link "Review Lot" at bounding box center [1213, 517] width 90 height 30
click at [1168, 563] on link "Review Lot" at bounding box center [1213, 578] width 90 height 30
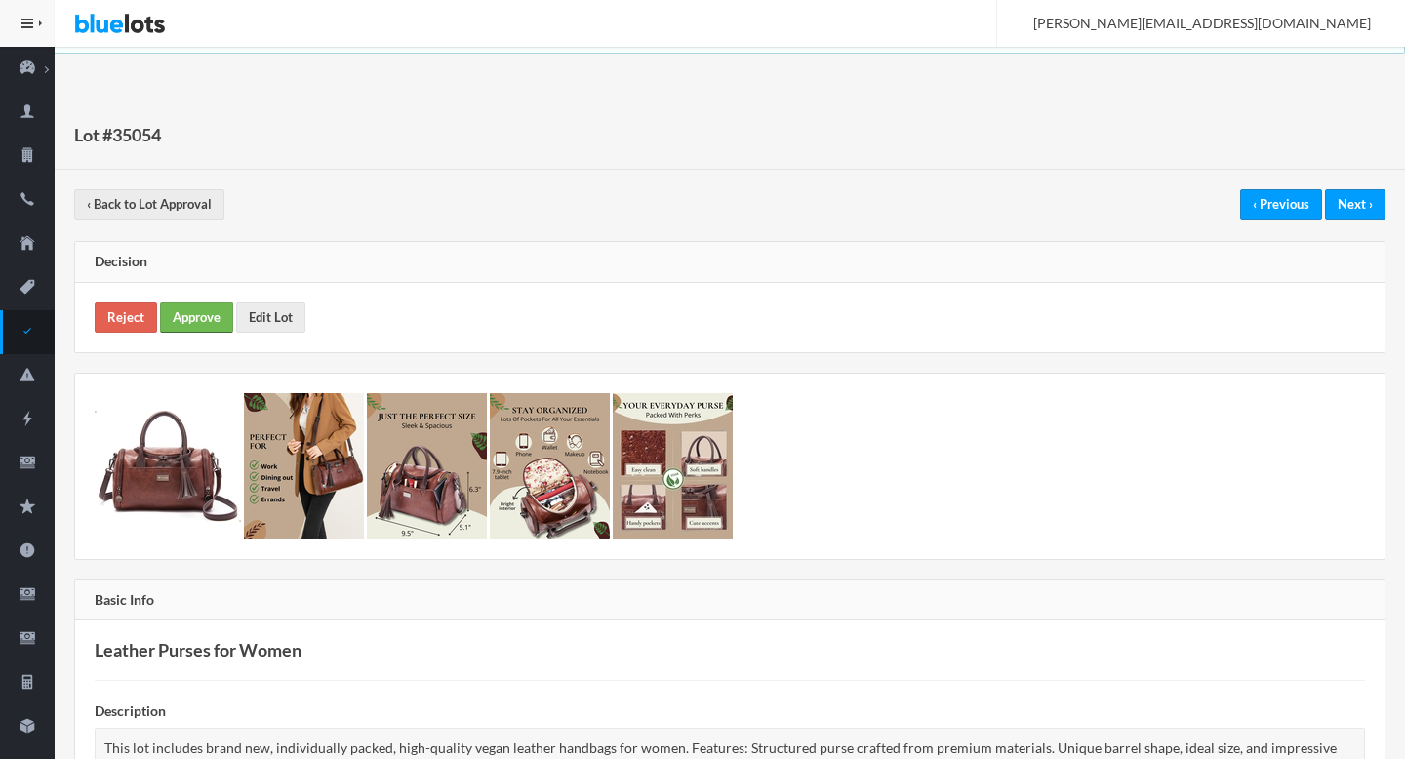
click at [210, 319] on link "Approve" at bounding box center [196, 317] width 73 height 30
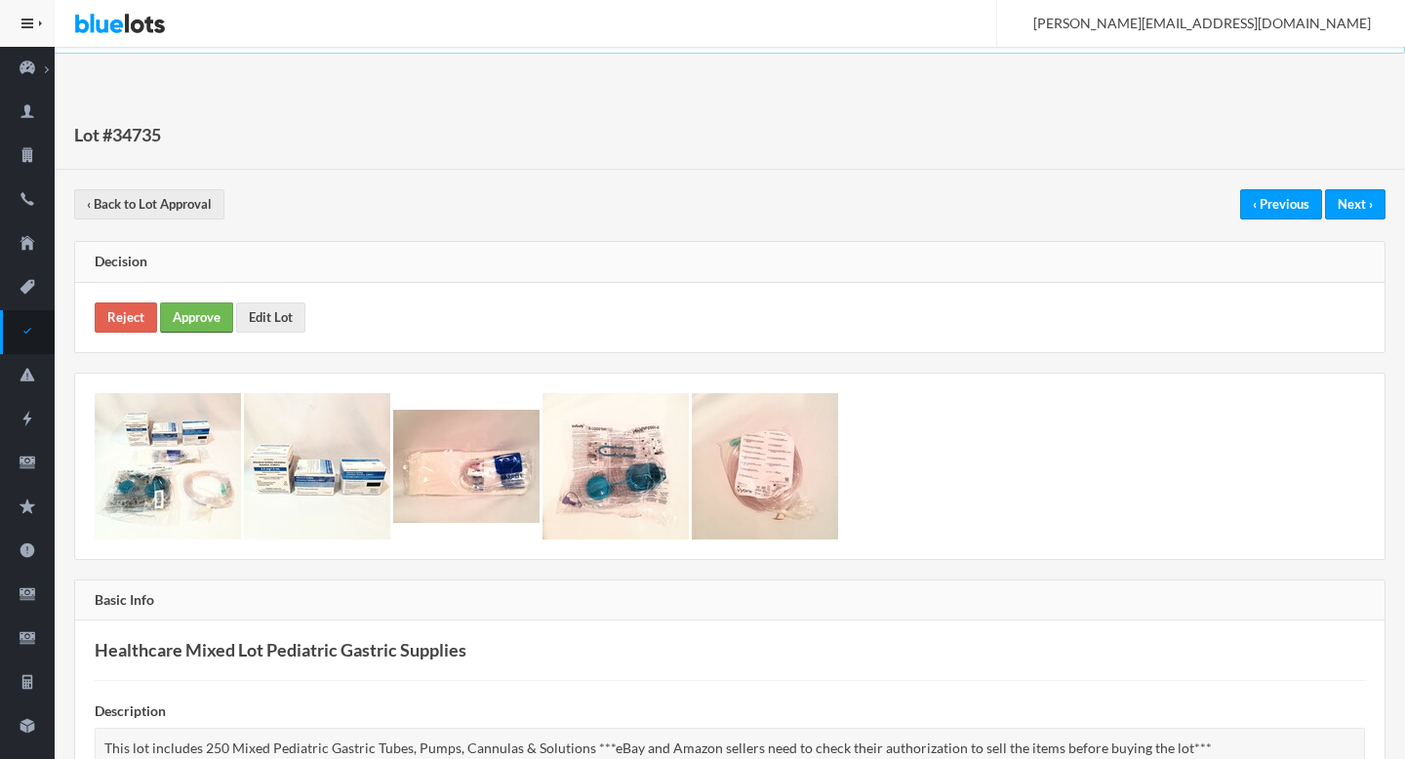
click at [204, 329] on link "Approve" at bounding box center [196, 317] width 73 height 30
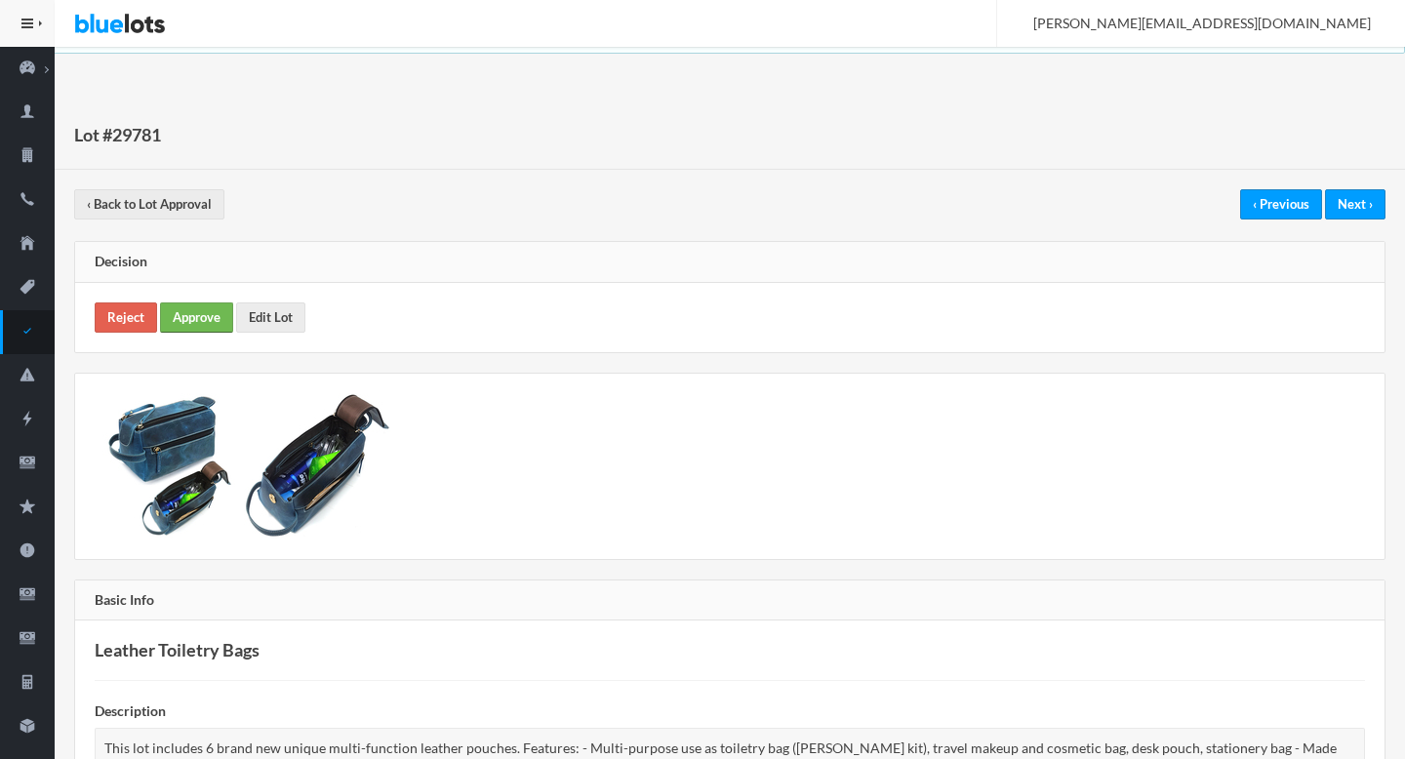
click at [200, 315] on link "Approve" at bounding box center [196, 317] width 73 height 30
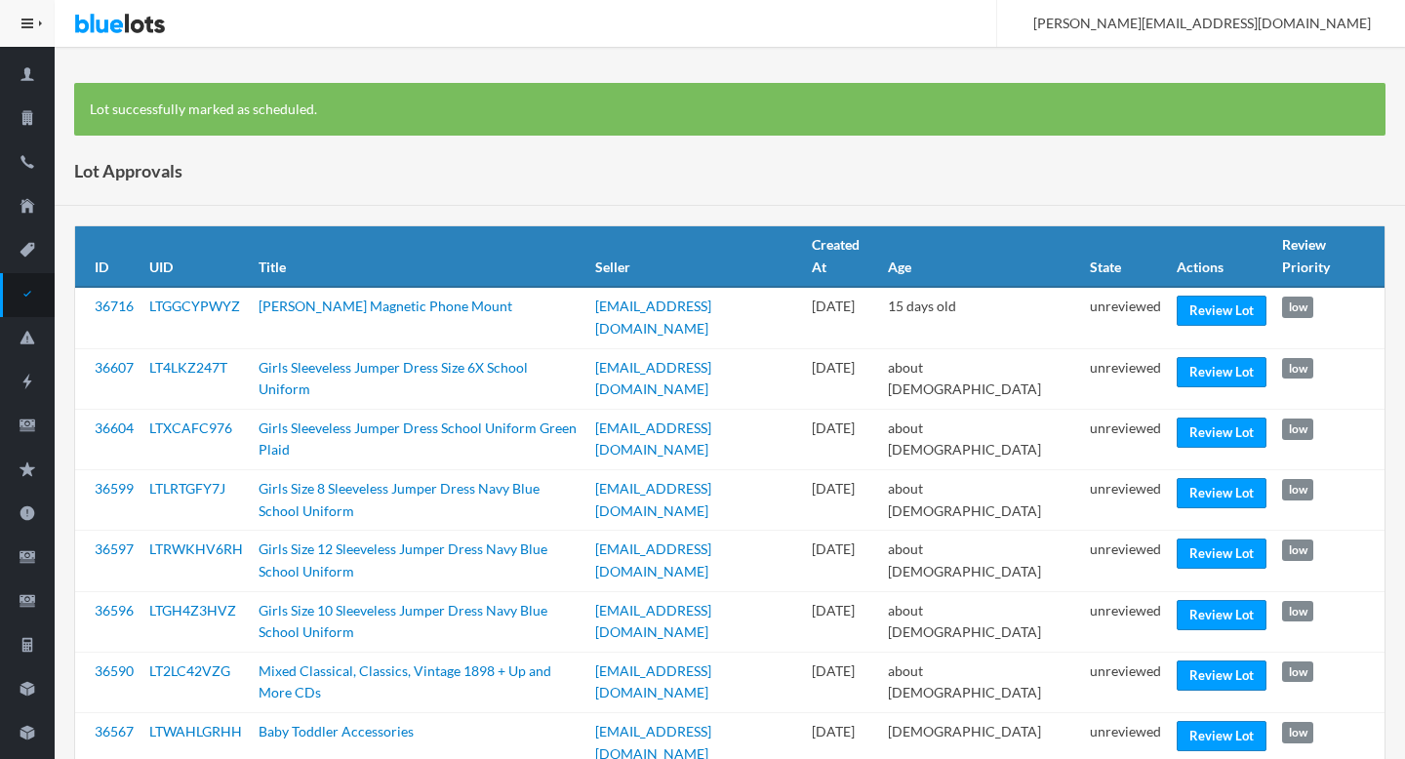
scroll to position [39, 0]
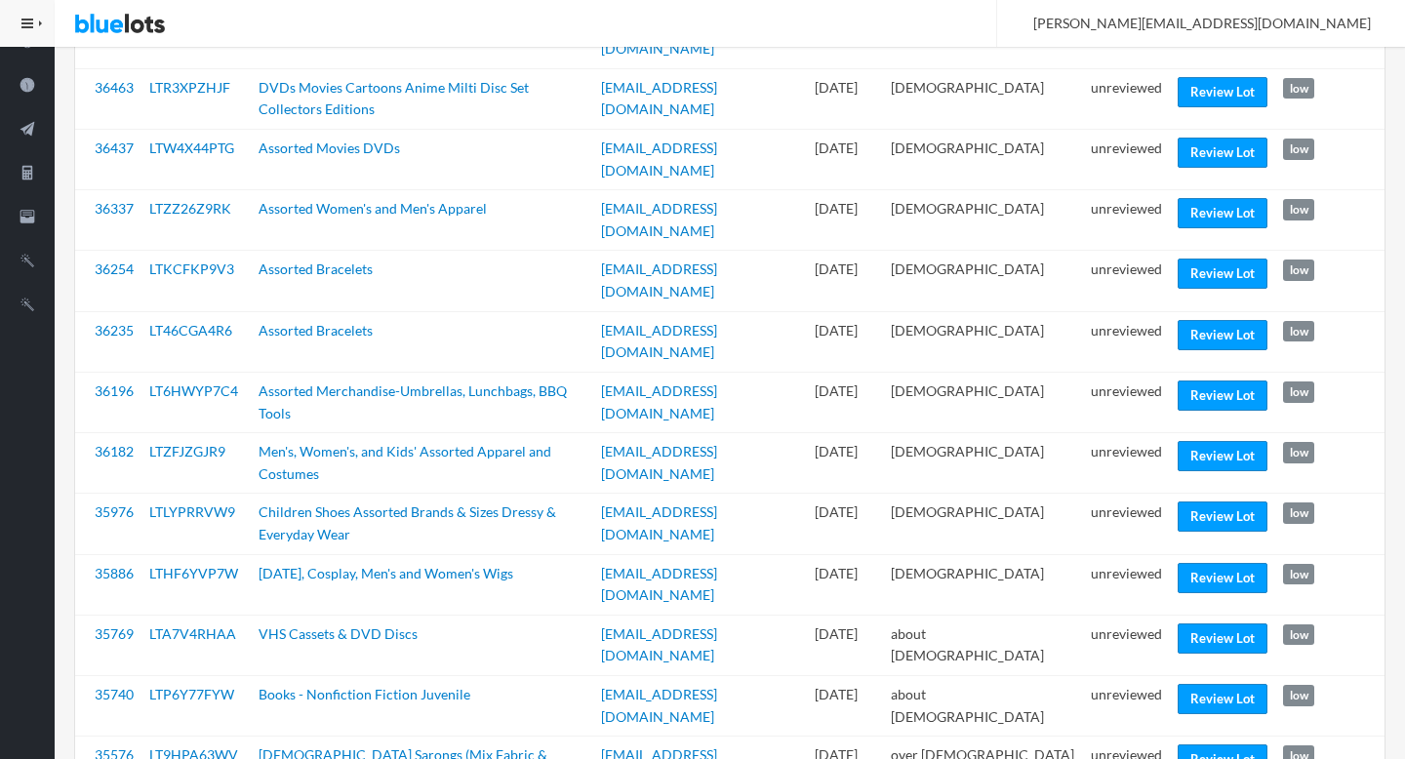
scroll to position [1042, 0]
